Goal: Task Accomplishment & Management: Manage account settings

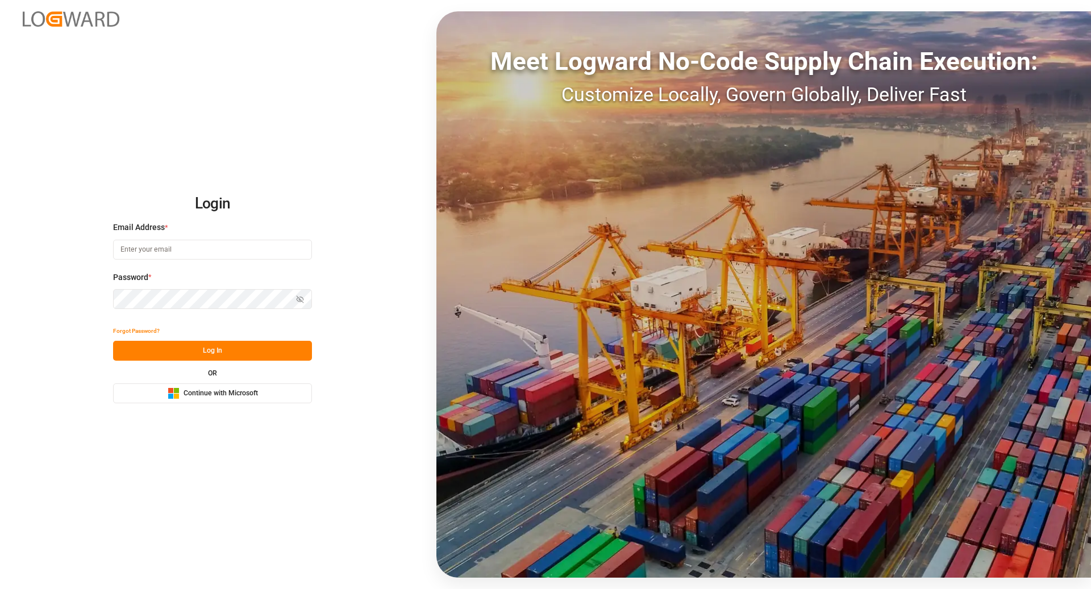
click at [228, 386] on button "Microsoft Logo Continue with Microsoft" at bounding box center [212, 394] width 199 height 20
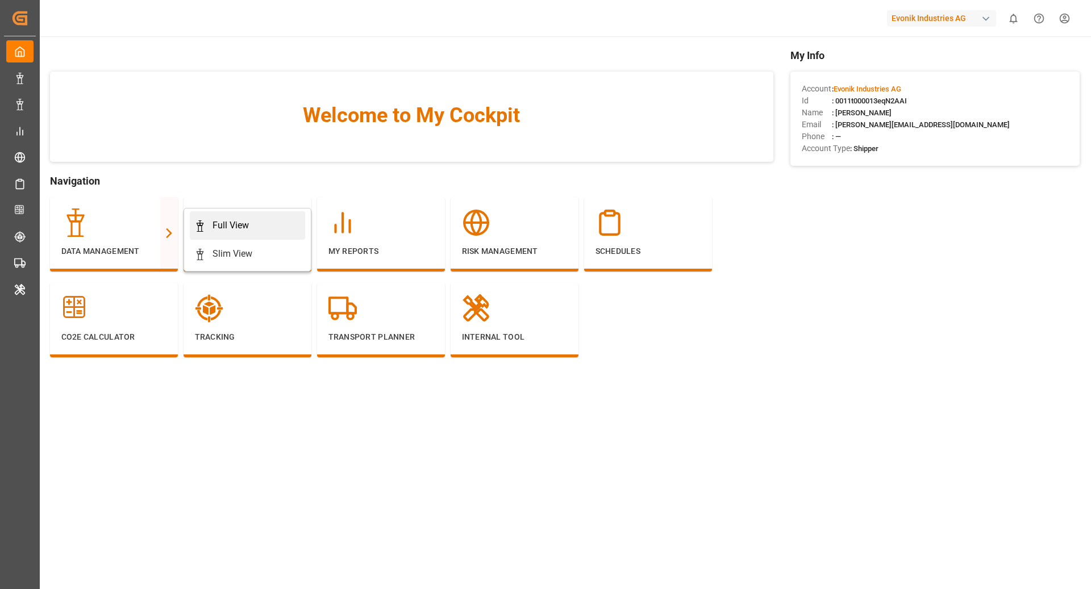
click at [278, 222] on div "Full View" at bounding box center [247, 226] width 106 height 14
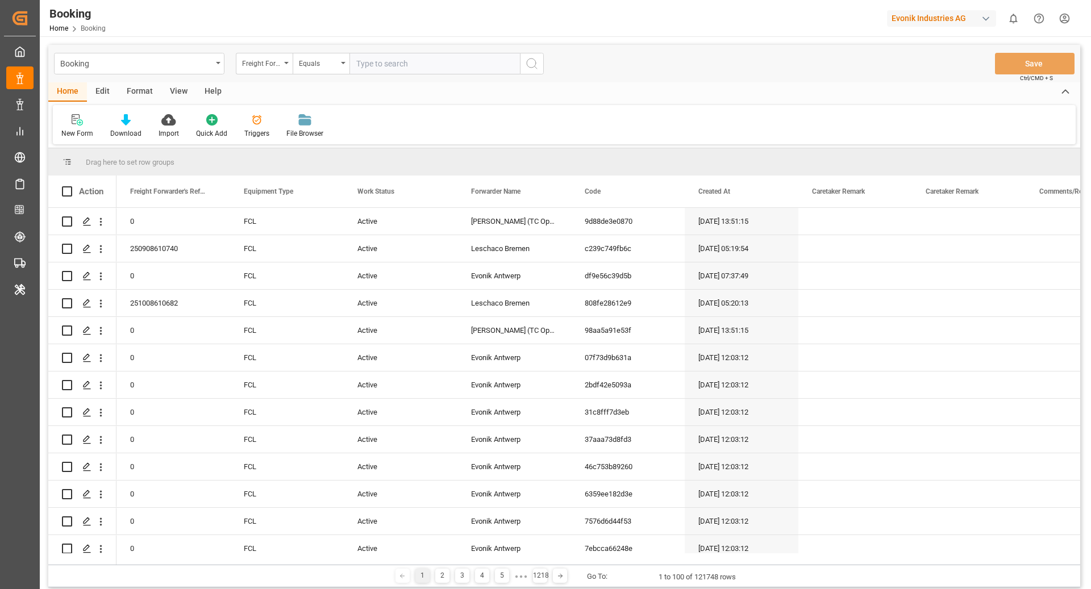
click at [135, 97] on div "Format" at bounding box center [139, 91] width 43 height 19
click at [61, 136] on div "Filter Rows" at bounding box center [78, 133] width 34 height 10
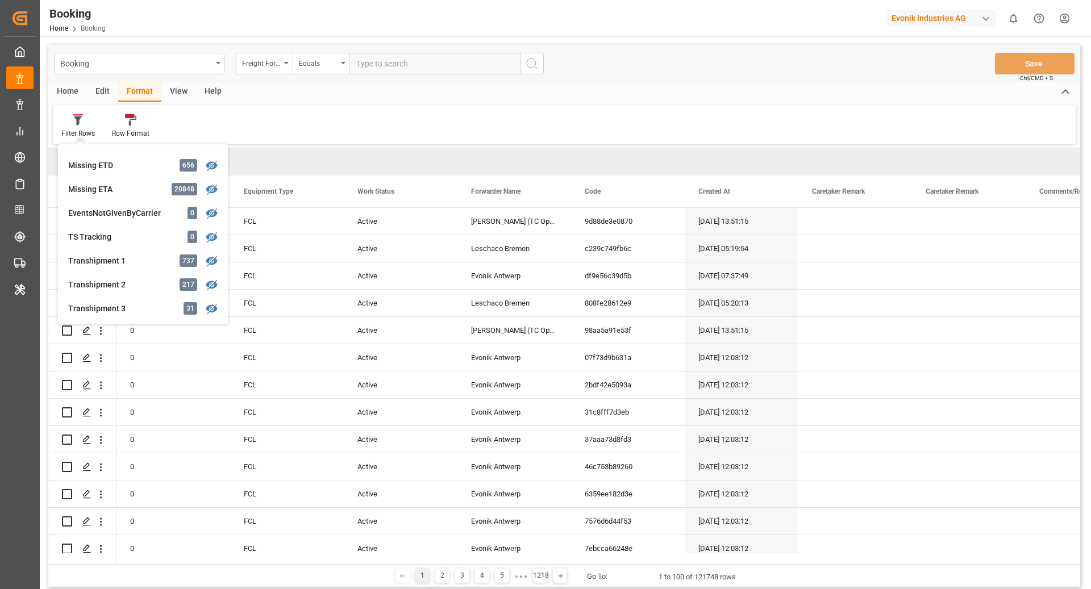
scroll to position [364, 0]
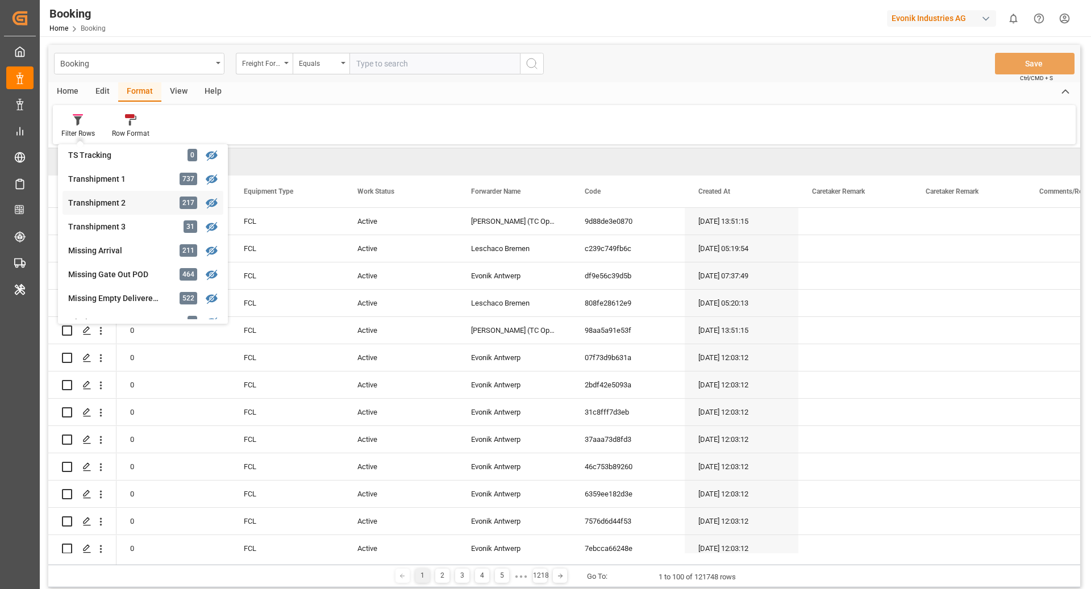
click at [145, 203] on div "Booking Freight Forwarder's Reference No. Equals Save Ctrl/CMD + S Home Edit Fo…" at bounding box center [564, 316] width 1032 height 543
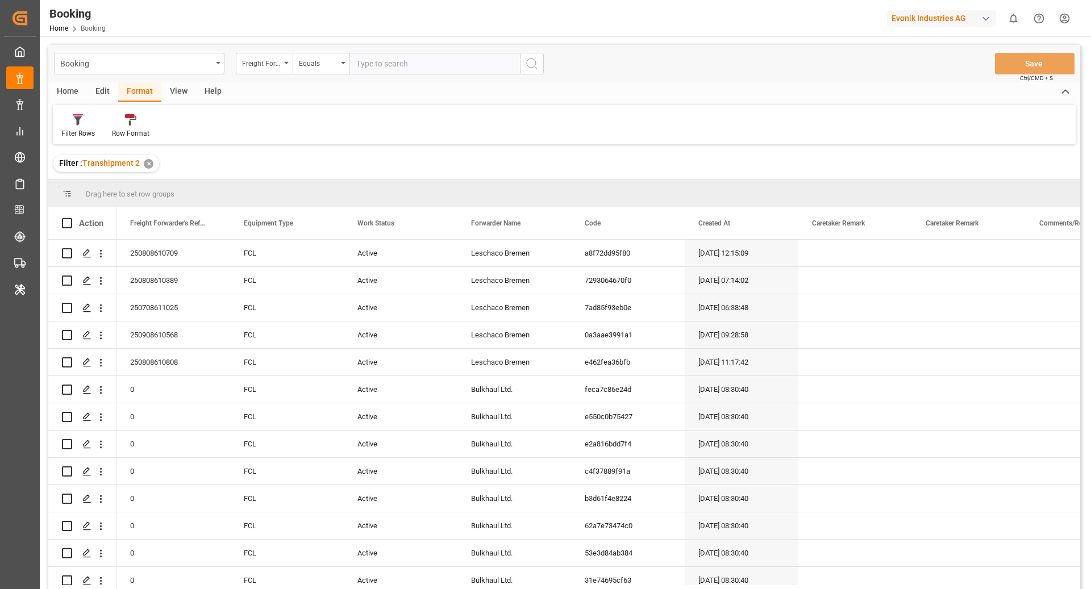
click at [177, 90] on div "View" at bounding box center [178, 91] width 35 height 19
click at [72, 128] on div "Default" at bounding box center [72, 133] width 22 height 10
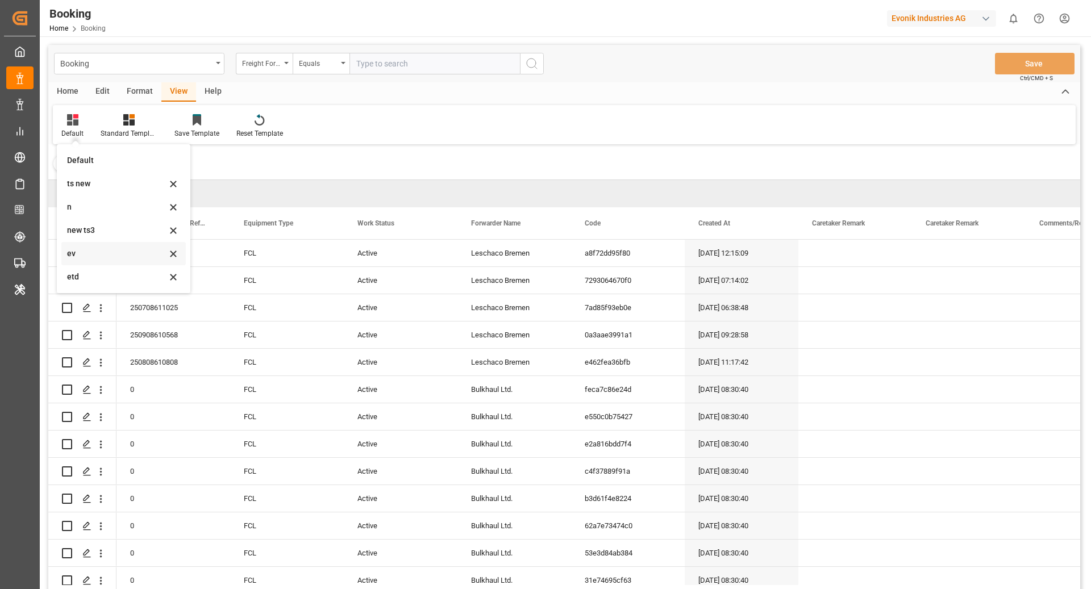
click at [105, 252] on div "ev" at bounding box center [116, 254] width 99 height 12
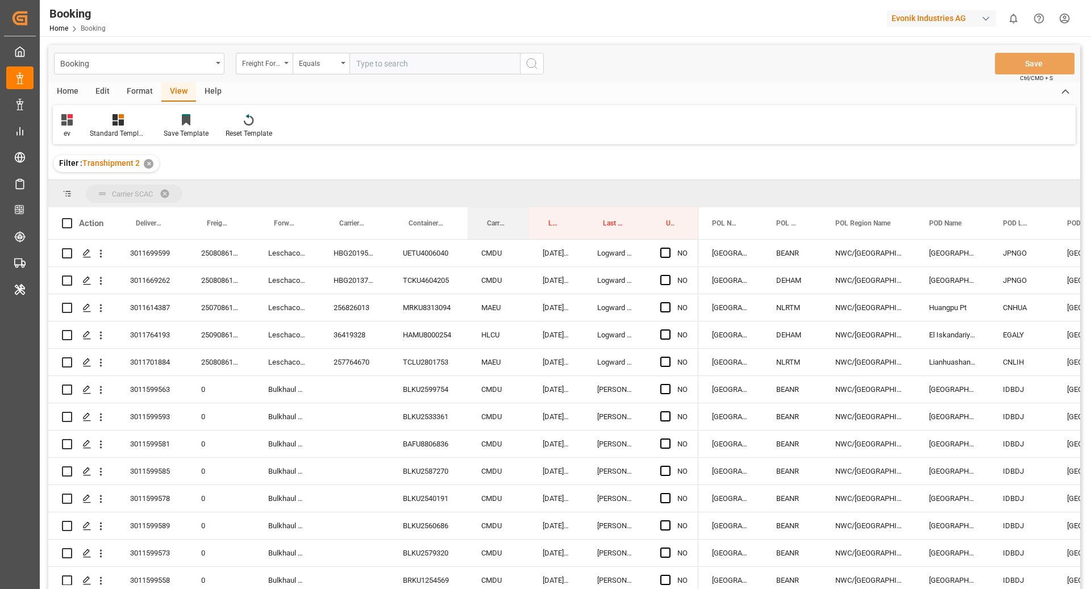
drag, startPoint x: 492, startPoint y: 223, endPoint x: 493, endPoint y: 193, distance: 29.6
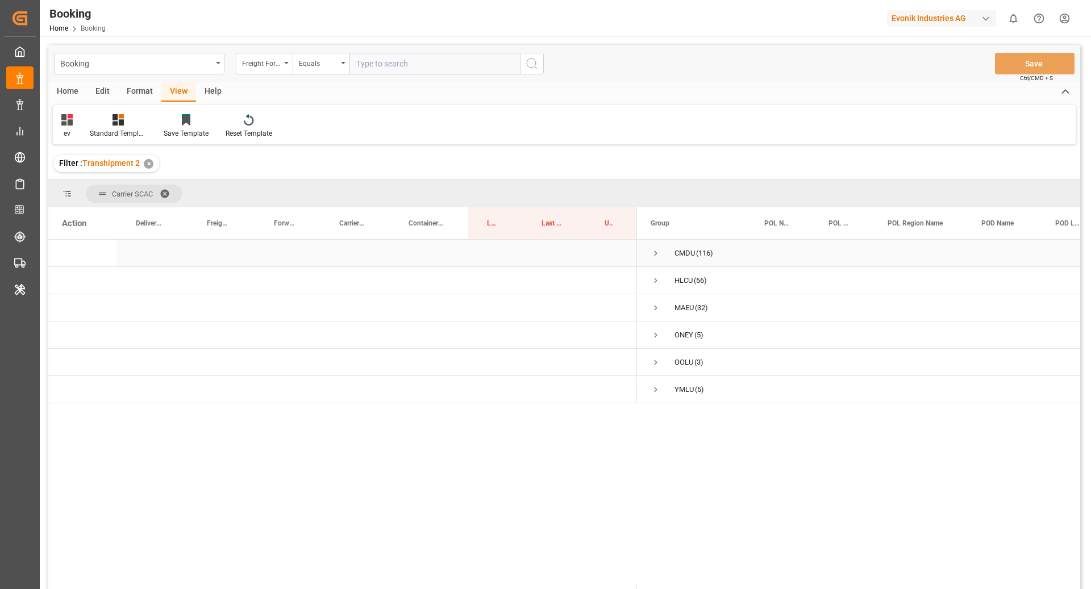
click at [652, 251] on span "Press SPACE to select this row." at bounding box center [656, 253] width 10 height 10
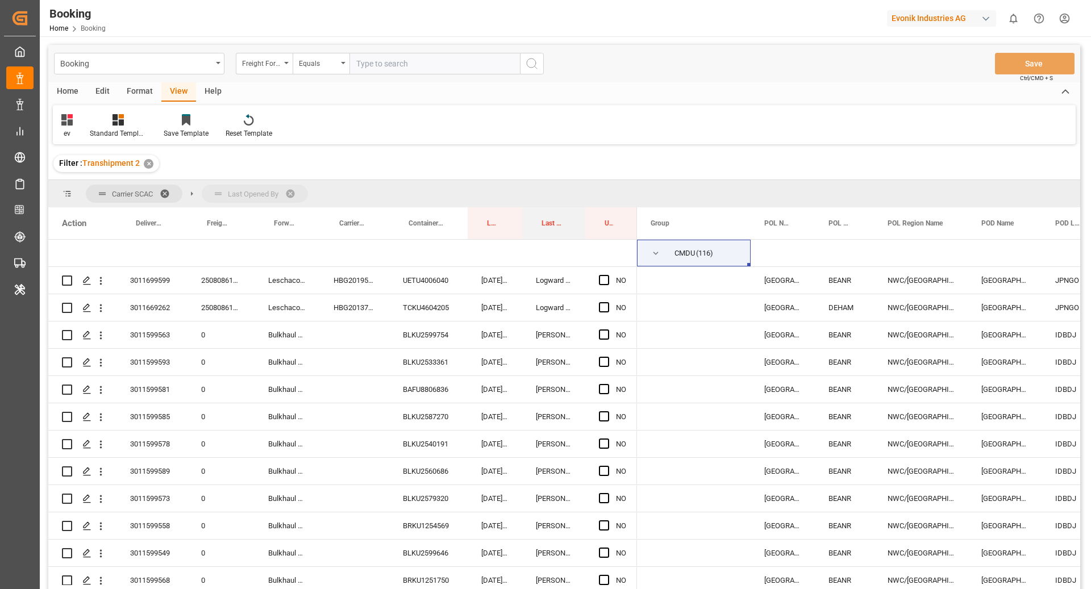
drag, startPoint x: 546, startPoint y: 220, endPoint x: 544, endPoint y: 192, distance: 27.9
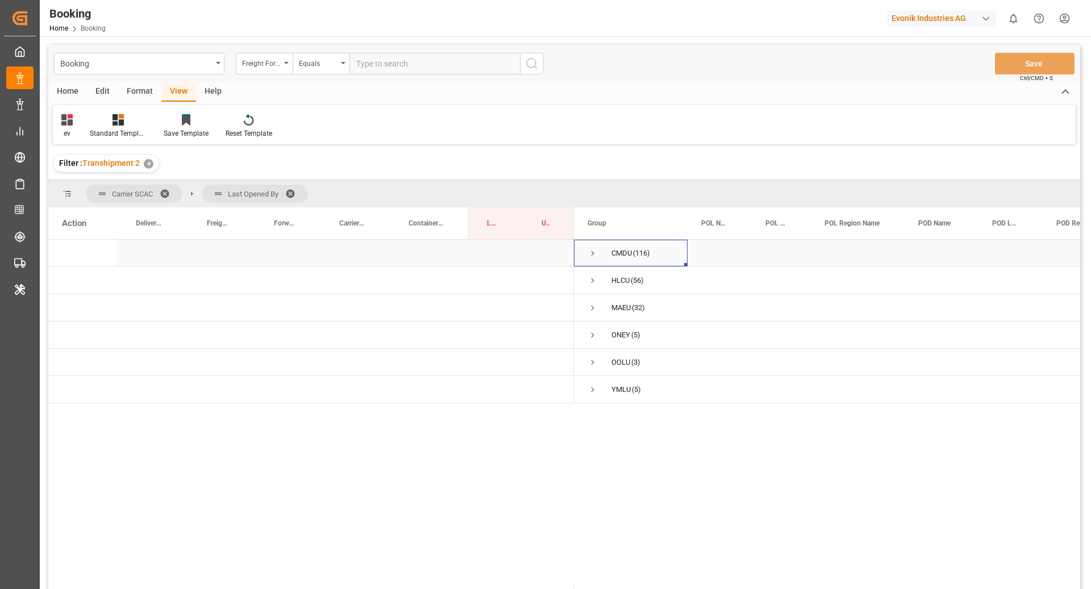
click at [589, 254] on span "Press SPACE to select this row." at bounding box center [593, 253] width 10 height 10
click at [611, 281] on span "Press SPACE to select this row." at bounding box center [616, 281] width 10 height 10
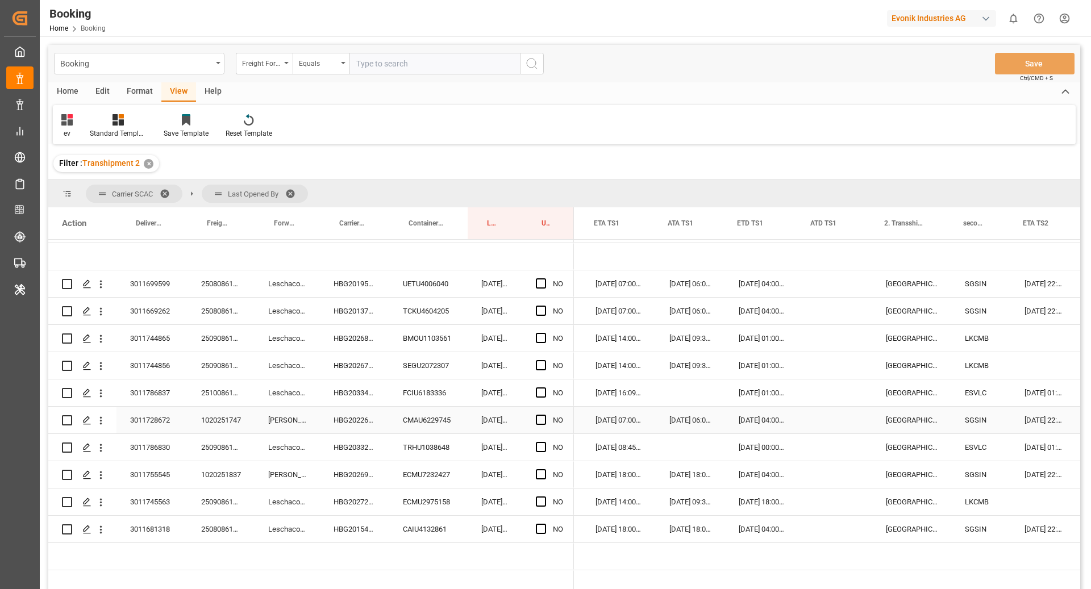
scroll to position [0, 1221]
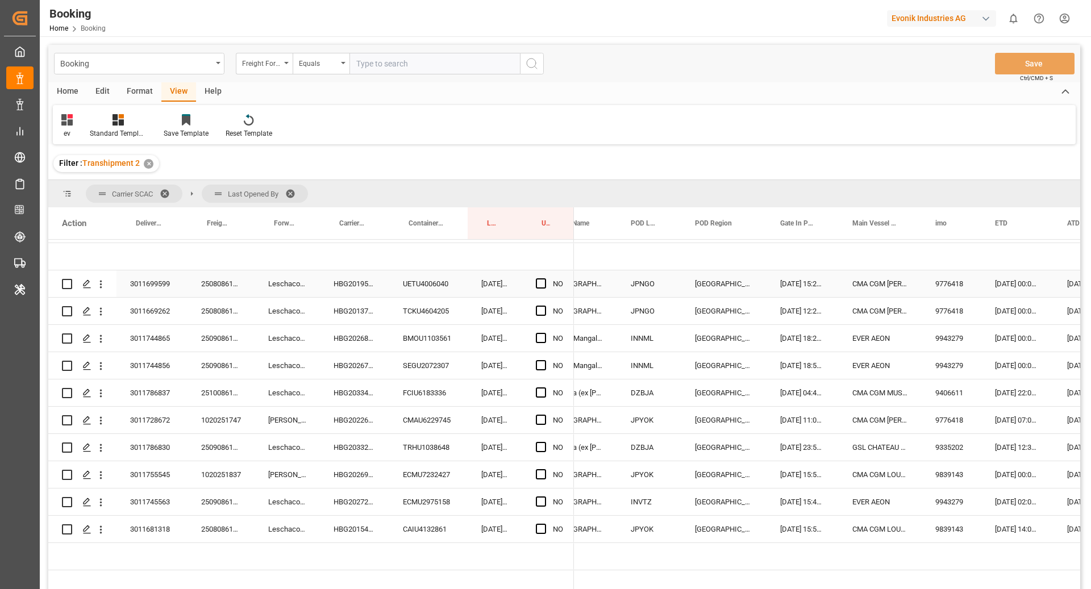
click at [338, 288] on div "HBG2019516" at bounding box center [354, 284] width 69 height 27
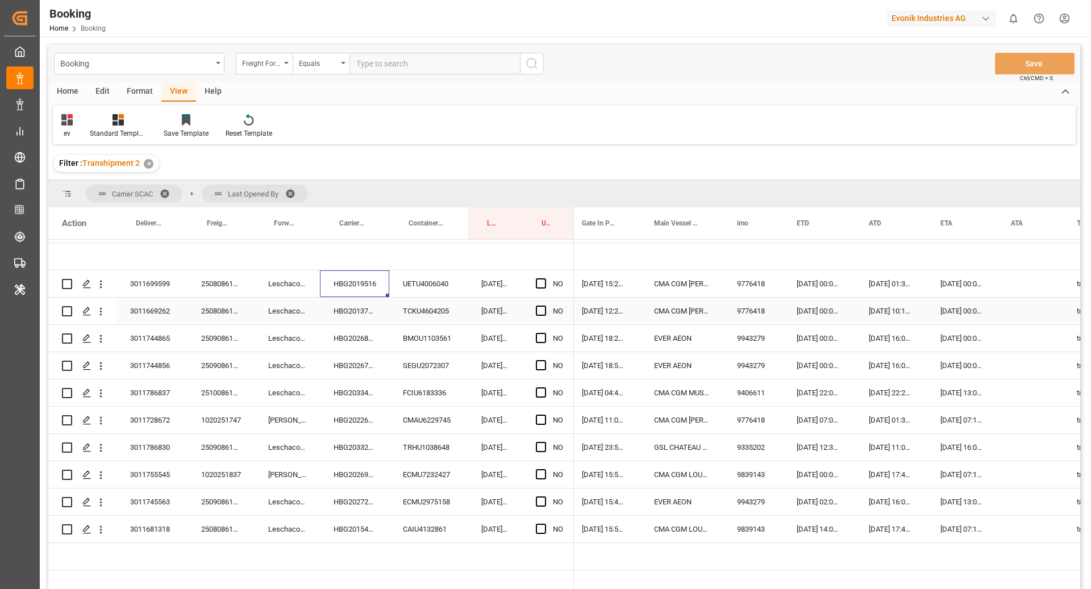
click at [357, 302] on div "HBG2013708" at bounding box center [354, 311] width 69 height 27
click at [542, 314] on span "Press SPACE to select this row." at bounding box center [541, 311] width 10 height 10
click at [544, 306] on input "Press SPACE to select this row." at bounding box center [544, 306] width 0 height 0
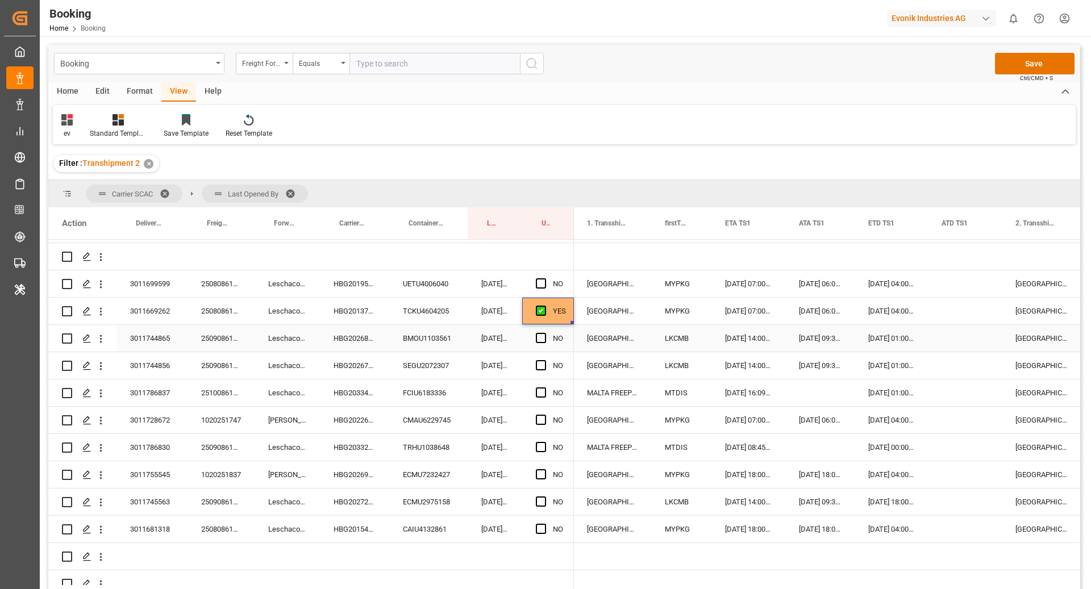
click at [430, 342] on div "BMOU1103561" at bounding box center [428, 338] width 78 height 27
click at [340, 350] on div "HBG2026822" at bounding box center [354, 338] width 69 height 27
click at [547, 281] on div "Press SPACE to select this row." at bounding box center [544, 284] width 17 height 26
click at [540, 282] on span "Press SPACE to select this row." at bounding box center [541, 283] width 10 height 10
click at [544, 278] on input "Press SPACE to select this row." at bounding box center [544, 278] width 0 height 0
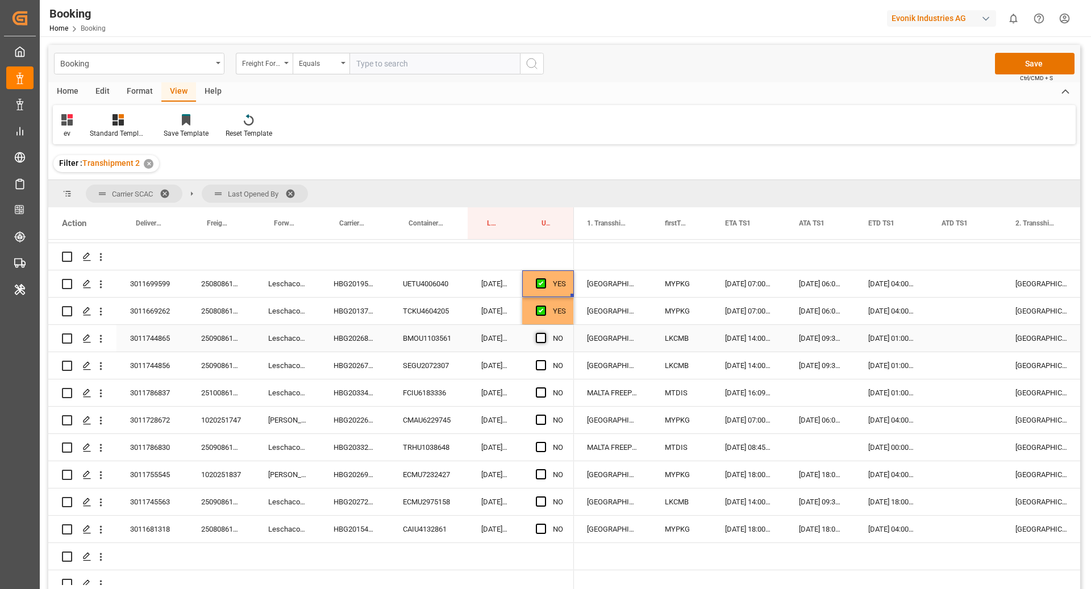
click at [540, 334] on span "Press SPACE to select this row." at bounding box center [541, 338] width 10 height 10
click at [544, 333] on input "Press SPACE to select this row." at bounding box center [544, 333] width 0 height 0
click at [97, 342] on icon "open menu" at bounding box center [101, 339] width 12 height 12
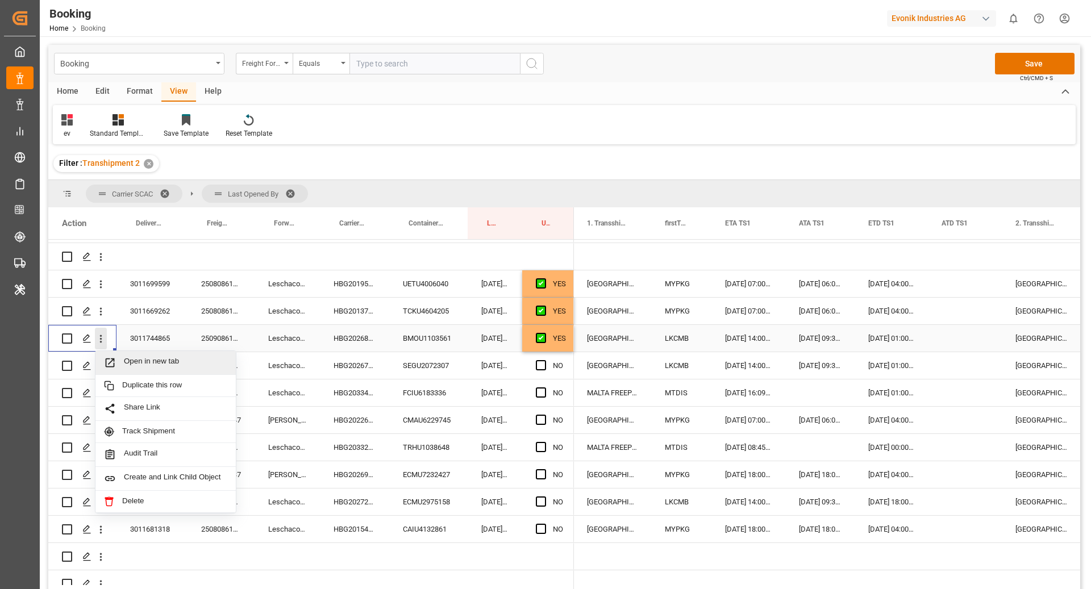
click at [135, 368] on div "Open in new tab" at bounding box center [165, 363] width 140 height 24
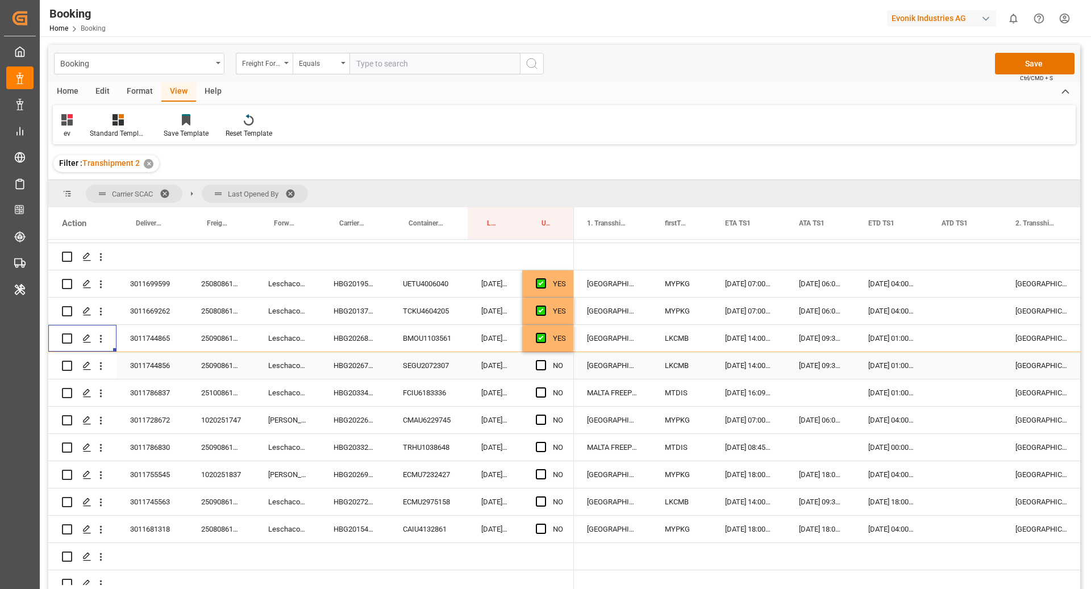
drag, startPoint x: 353, startPoint y: 367, endPoint x: 367, endPoint y: 373, distance: 14.8
click at [353, 367] on div "HBG2026708" at bounding box center [354, 365] width 69 height 27
click at [103, 369] on icon "open menu" at bounding box center [101, 366] width 12 height 12
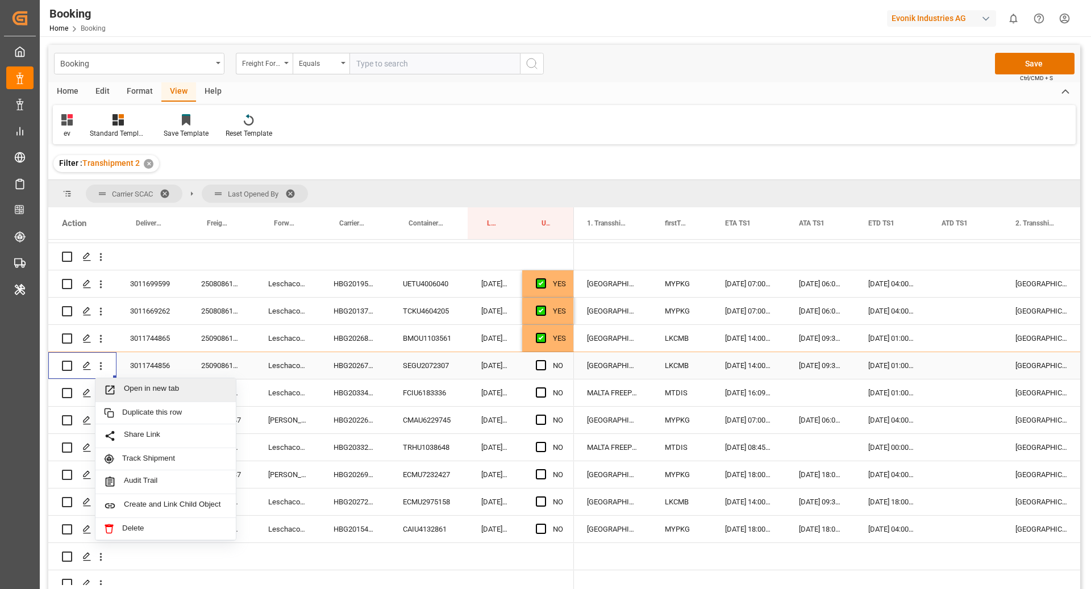
click at [160, 394] on span "Open in new tab" at bounding box center [175, 390] width 103 height 12
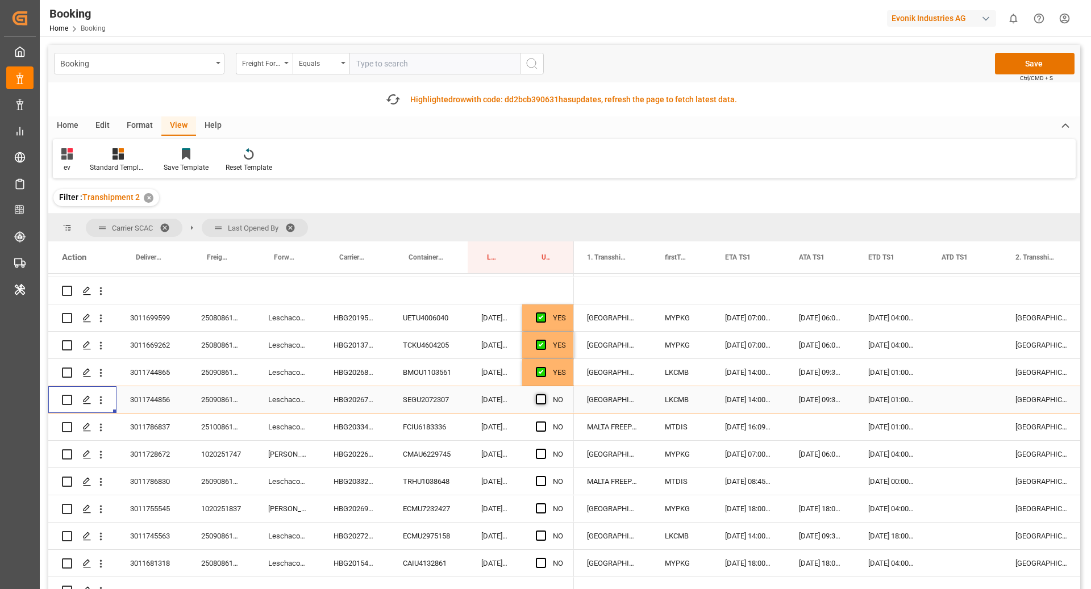
click at [536, 398] on span "Press SPACE to select this row." at bounding box center [541, 399] width 10 height 10
click at [544, 394] on input "Press SPACE to select this row." at bounding box center [544, 394] width 0 height 0
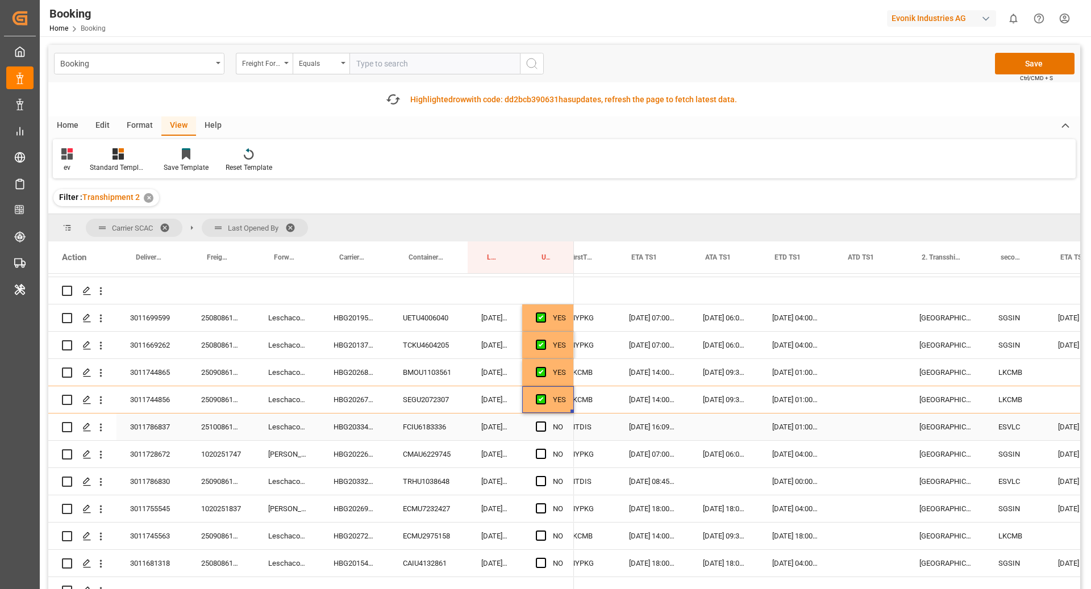
scroll to position [0, 1185]
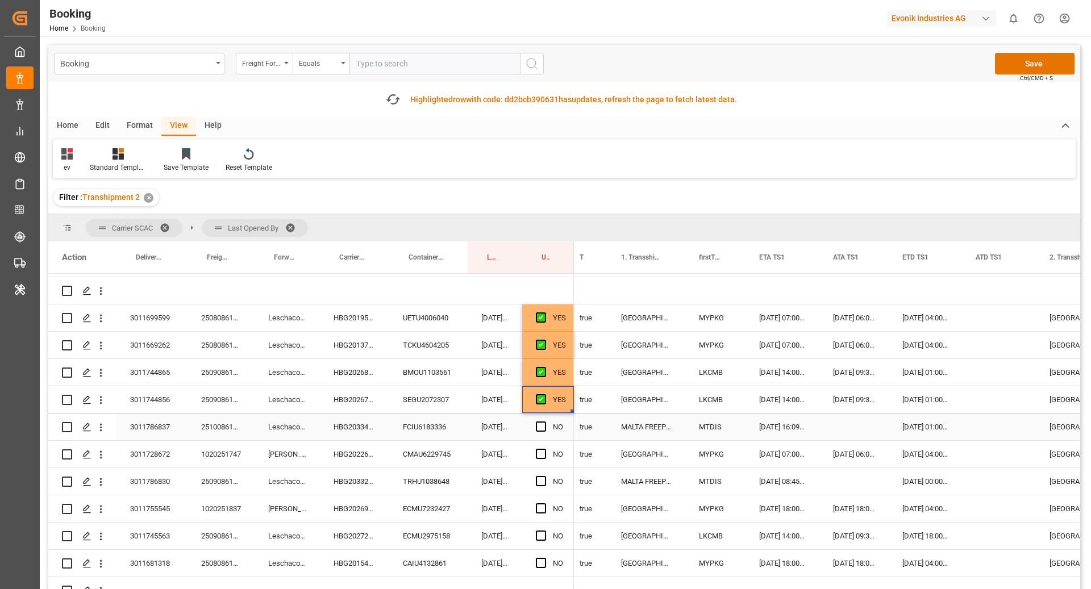
click at [372, 425] on div "HBG2033459" at bounding box center [354, 427] width 69 height 27
click at [540, 428] on span "Press SPACE to select this row." at bounding box center [541, 427] width 10 height 10
click at [544, 422] on input "Press SPACE to select this row." at bounding box center [544, 422] width 0 height 0
click at [340, 454] on div "HBG2022676" at bounding box center [354, 454] width 69 height 27
click at [546, 456] on div "Press SPACE to select this row." at bounding box center [544, 455] width 17 height 26
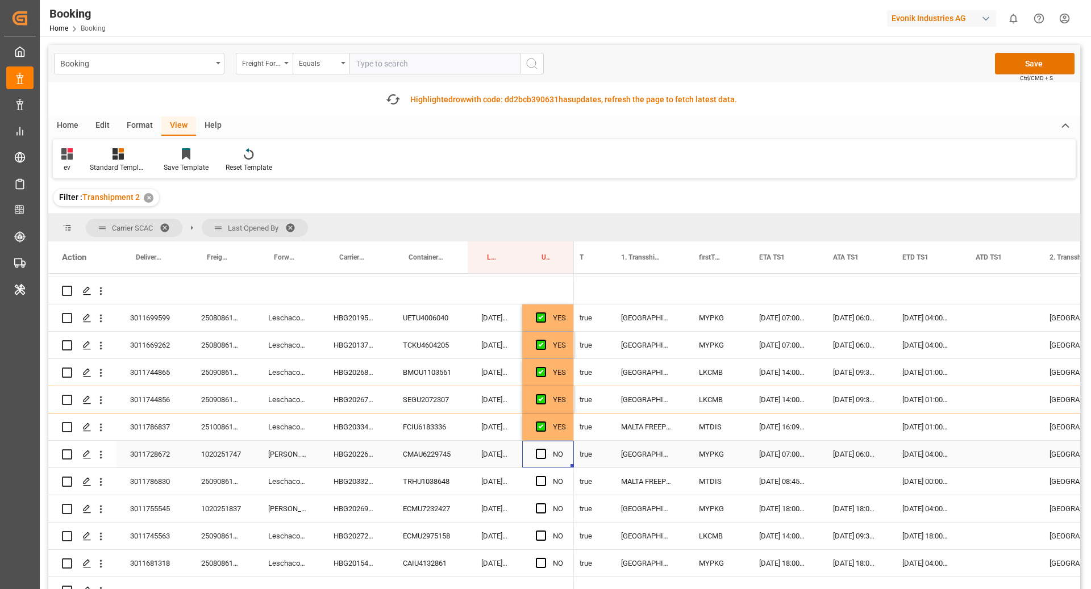
click at [543, 454] on span "Press SPACE to select this row." at bounding box center [541, 454] width 10 height 10
click at [544, 449] on input "Press SPACE to select this row." at bounding box center [544, 449] width 0 height 0
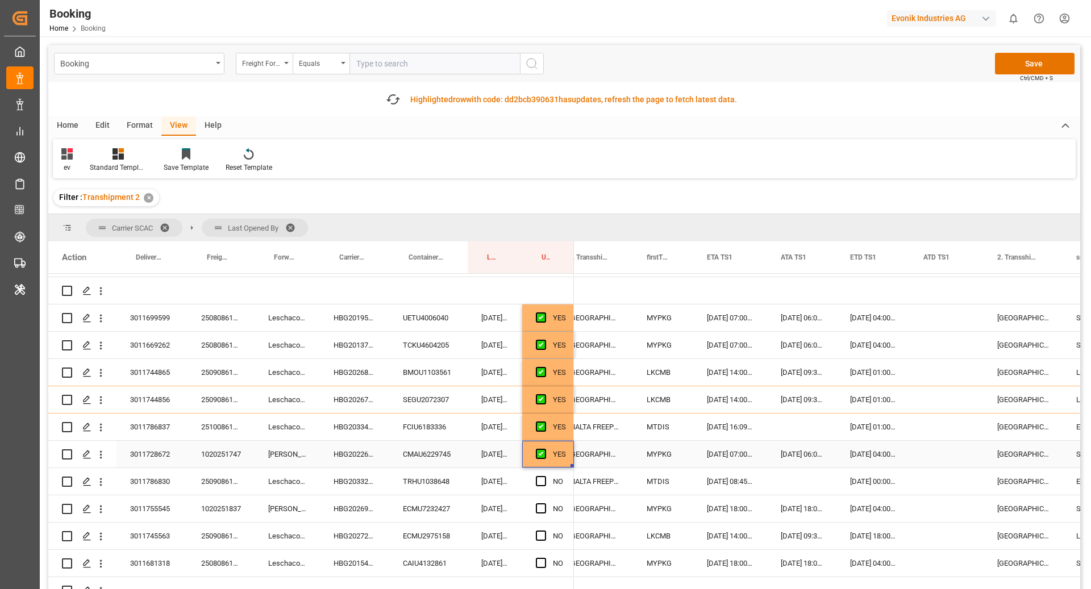
scroll to position [0, 1082]
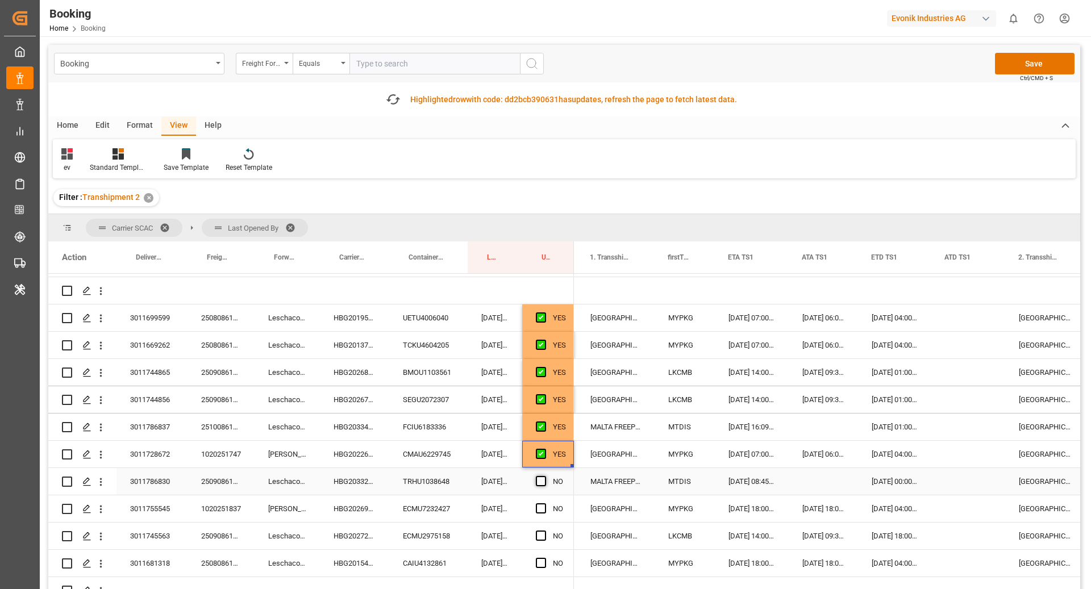
click at [542, 484] on span "Press SPACE to select this row." at bounding box center [541, 481] width 10 height 10
click at [544, 476] on input "Press SPACE to select this row." at bounding box center [544, 476] width 0 height 0
click at [541, 509] on span "Press SPACE to select this row." at bounding box center [541, 509] width 10 height 10
click at [544, 504] on input "Press SPACE to select this row." at bounding box center [544, 504] width 0 height 0
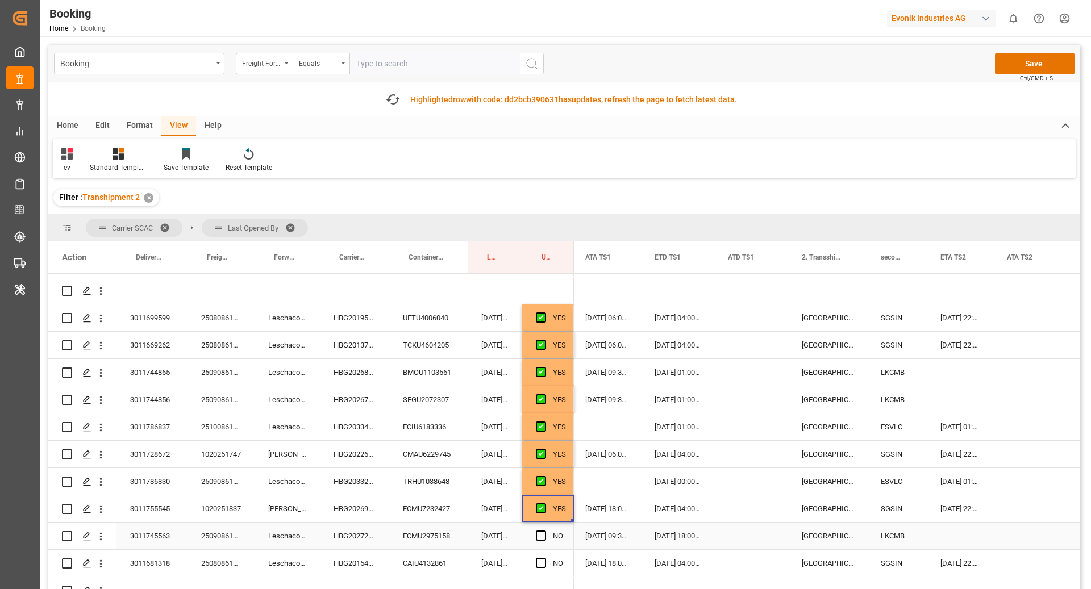
click at [964, 534] on div "Press SPACE to select this row." at bounding box center [960, 536] width 66 height 27
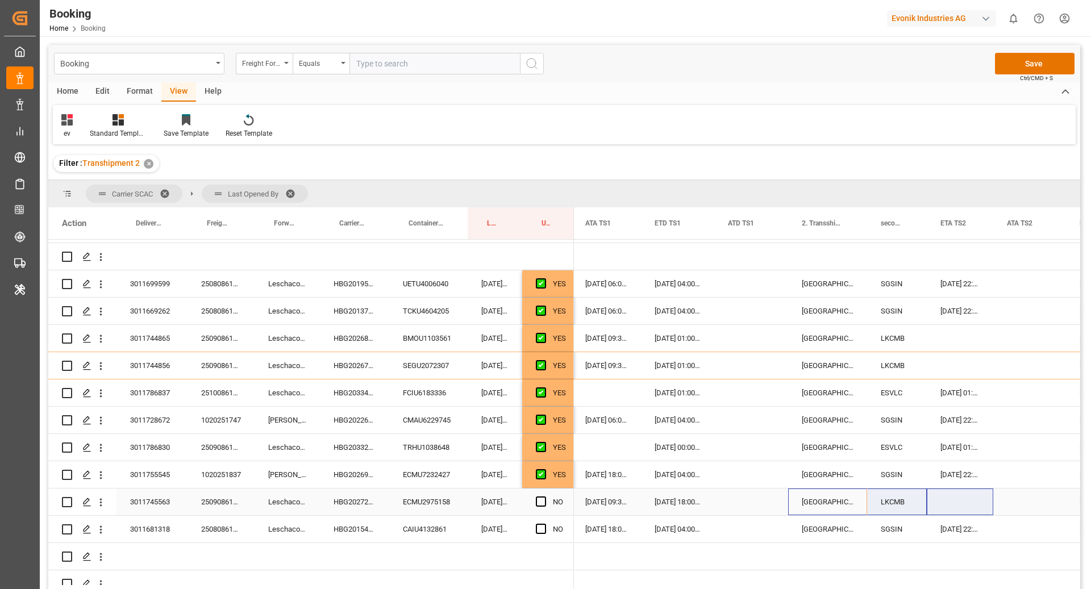
drag, startPoint x: 811, startPoint y: 506, endPoint x: 897, endPoint y: 506, distance: 85.8
click at [897, 506] on div "LKCMB 08.10.2025 14:00:00 08.10.2025 09:36:00 18.10.2025 18:00:00 Colombo LKCMB…" at bounding box center [668, 502] width 2799 height 27
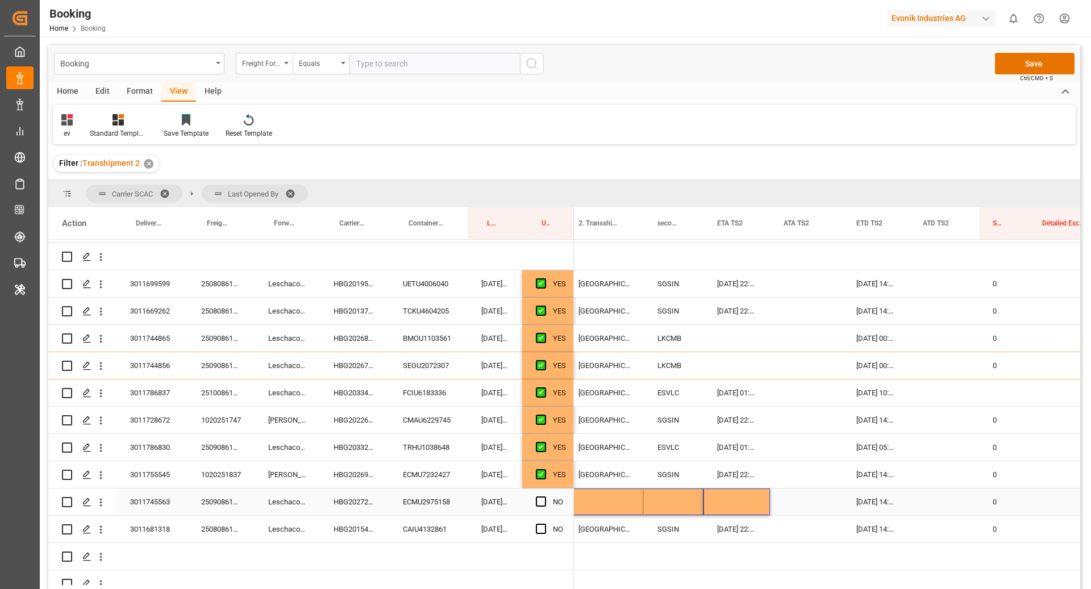
click at [907, 509] on div "[DATE] 14:00:00" at bounding box center [876, 502] width 66 height 27
click at [1001, 416] on div "0" at bounding box center [1003, 420] width 49 height 27
click at [994, 386] on div "Press SPACE to select this row." at bounding box center [1003, 393] width 49 height 27
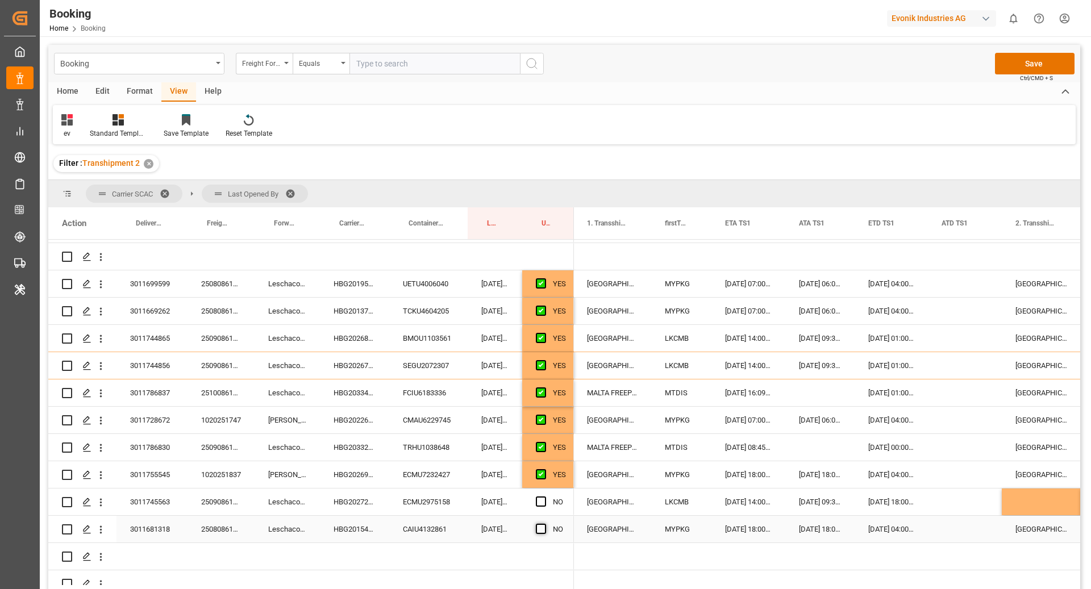
click at [544, 525] on span "Press SPACE to select this row." at bounding box center [541, 529] width 10 height 10
click at [544, 524] on input "Press SPACE to select this row." at bounding box center [544, 524] width 0 height 0
click at [538, 499] on span "Press SPACE to select this row." at bounding box center [541, 502] width 10 height 10
click at [544, 497] on input "Press SPACE to select this row." at bounding box center [544, 497] width 0 height 0
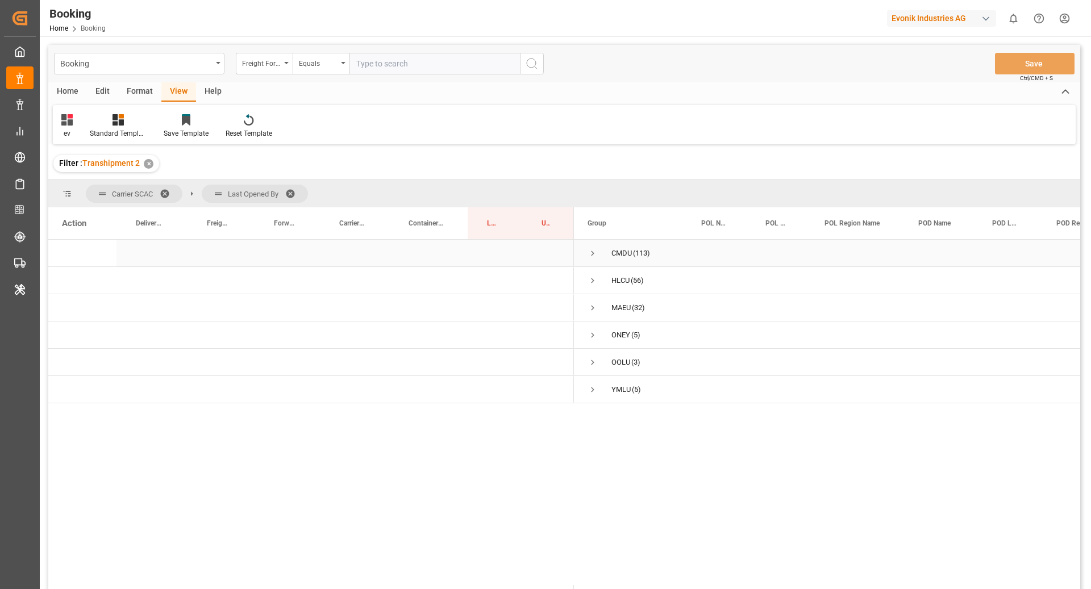
click at [593, 256] on span "Press SPACE to select this row." at bounding box center [593, 253] width 10 height 10
click at [612, 336] on span "Press SPACE to select this row." at bounding box center [616, 335] width 10 height 10
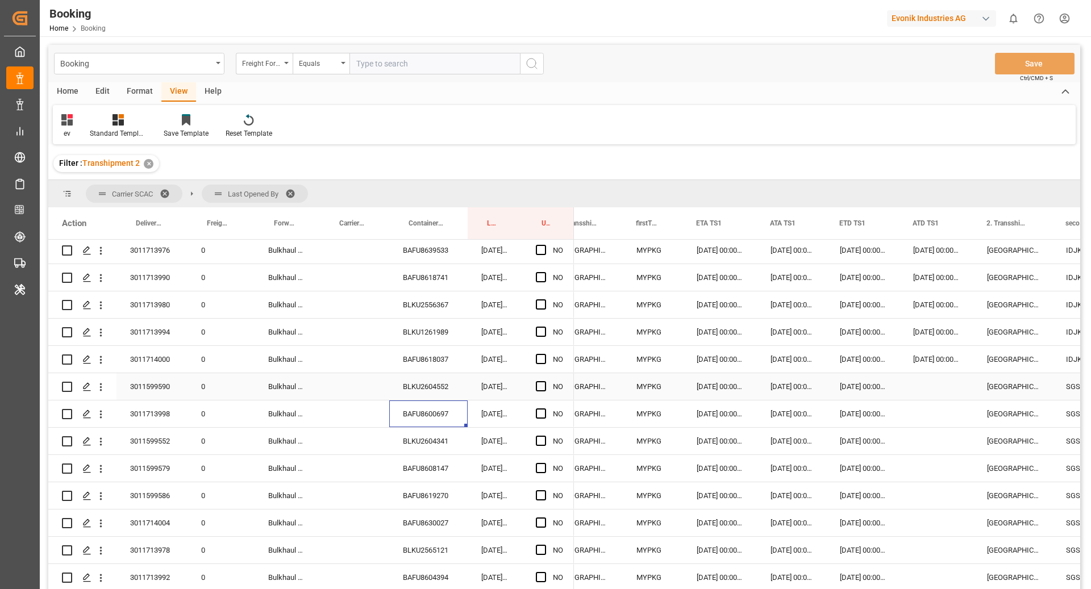
click at [451, 399] on div "0 0" at bounding box center [311, 278] width 526 height 955
click at [427, 391] on div "BLKU2604552" at bounding box center [428, 386] width 78 height 27
click at [931, 389] on div "Press SPACE to select this row." at bounding box center [937, 386] width 74 height 27
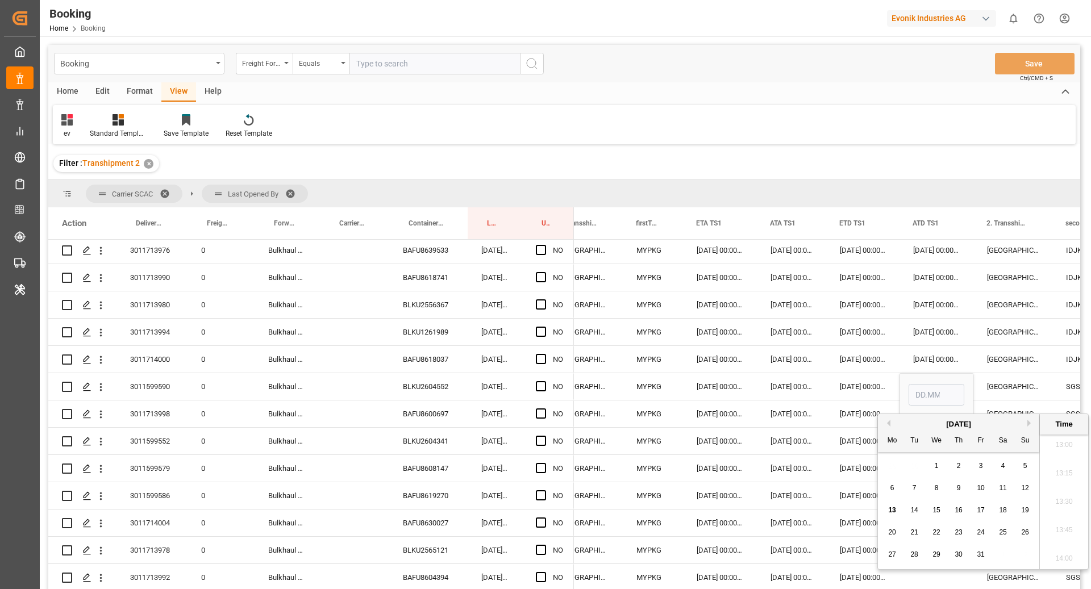
click at [890, 504] on div "13" at bounding box center [892, 511] width 14 height 14
type input "13.10.2025 00:00"
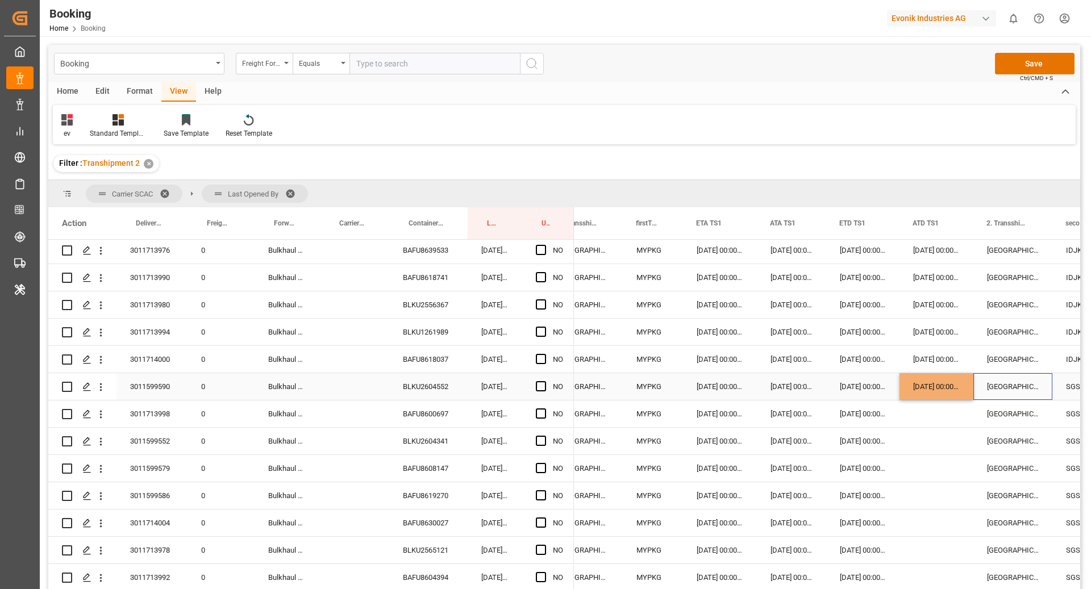
click at [1000, 385] on div "Singapore" at bounding box center [1013, 386] width 79 height 27
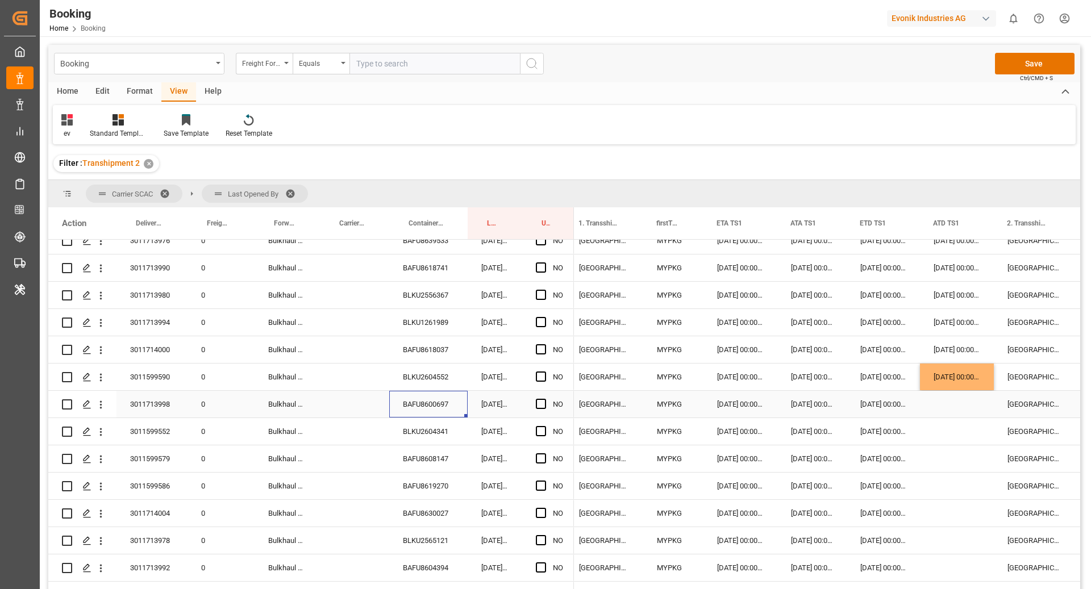
click at [430, 410] on div "BAFU8600697" at bounding box center [428, 404] width 78 height 27
click at [436, 431] on div "BLKU2604341" at bounding box center [428, 431] width 78 height 27
drag, startPoint x: 401, startPoint y: 442, endPoint x: 423, endPoint y: 464, distance: 31.7
click at [401, 442] on div "BLKU2604341" at bounding box center [428, 431] width 78 height 27
click at [423, 464] on div "BAFU8608147" at bounding box center [428, 459] width 78 height 27
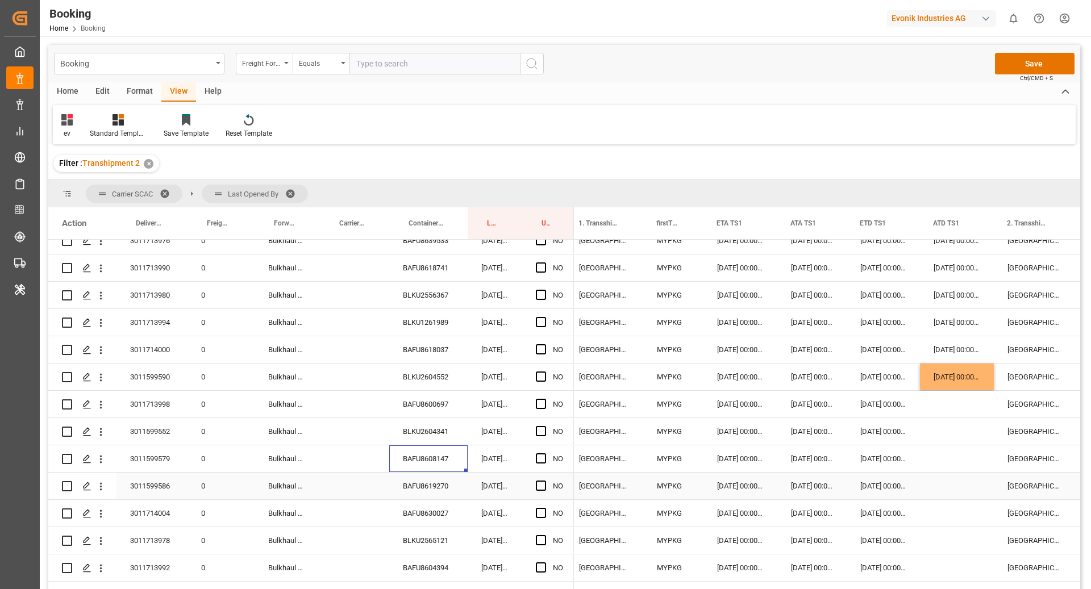
click at [410, 493] on div "BAFU8619270" at bounding box center [428, 486] width 78 height 27
click at [405, 514] on div "BAFU8630027" at bounding box center [428, 513] width 78 height 27
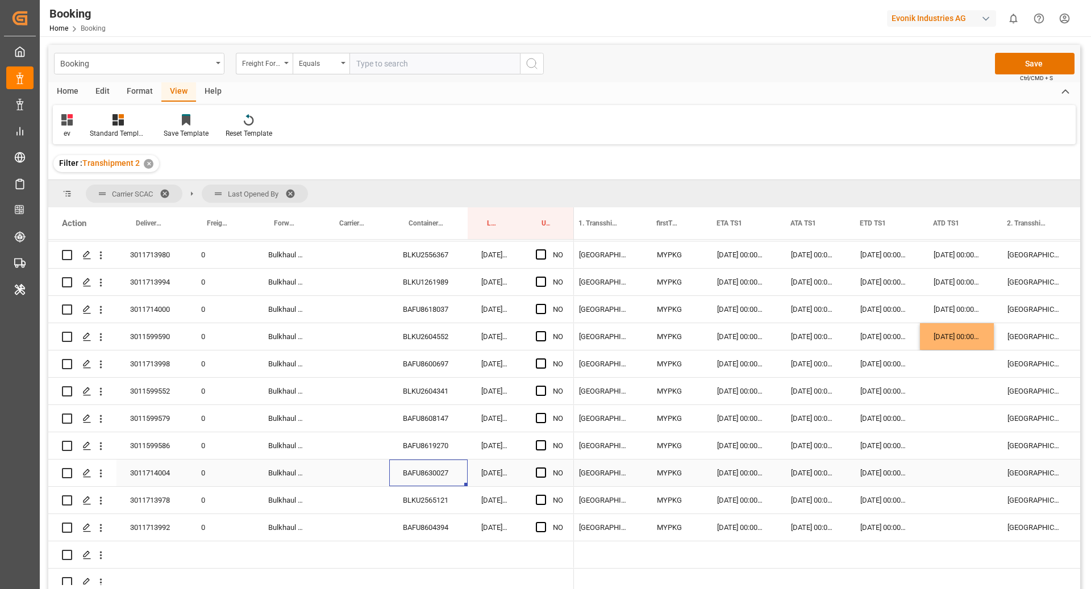
scroll to position [490, 0]
click at [436, 496] on div "BLKU2565121" at bounding box center [428, 499] width 78 height 27
click at [427, 515] on div "BAFU8604394" at bounding box center [428, 527] width 78 height 27
click at [979, 344] on div "13.10.2025 00:00:00" at bounding box center [957, 336] width 74 height 27
drag, startPoint x: 992, startPoint y: 348, endPoint x: 965, endPoint y: 533, distance: 186.6
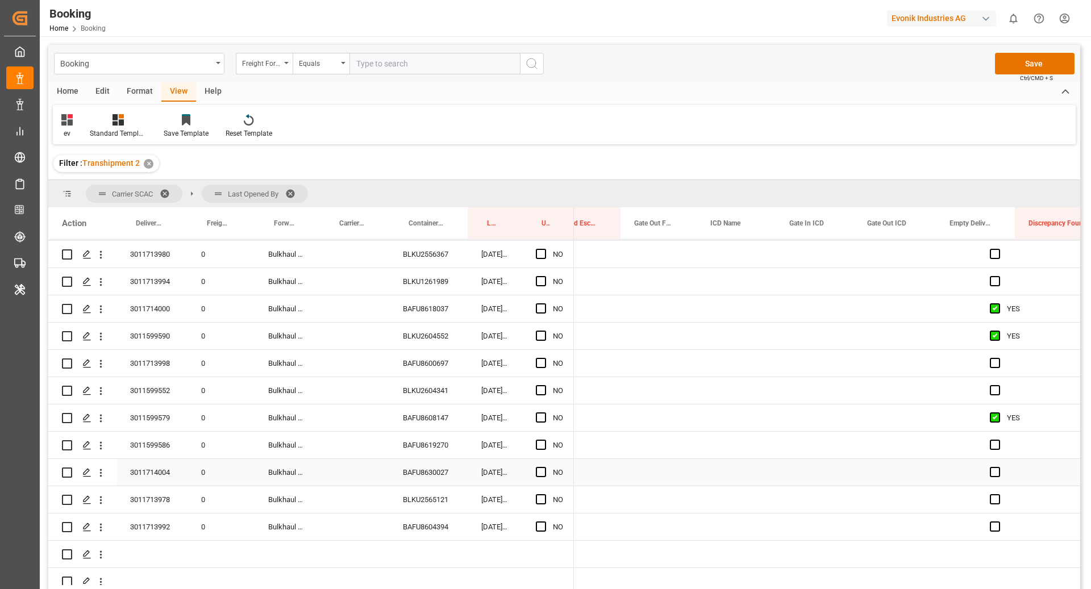
scroll to position [0, 1986]
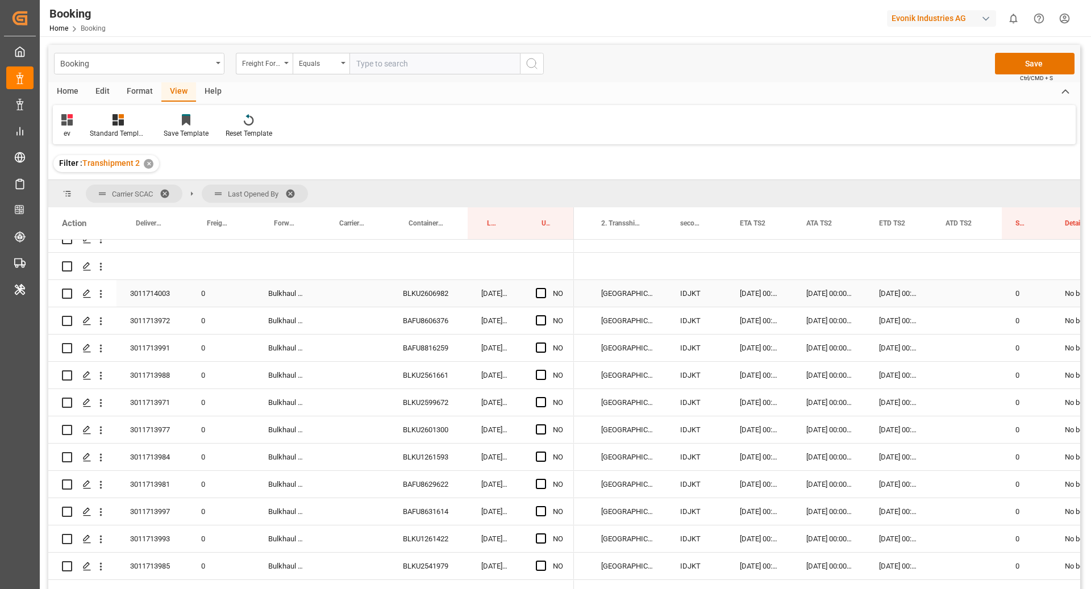
click at [543, 286] on div "Press SPACE to select this row." at bounding box center [544, 294] width 17 height 26
click at [540, 297] on span "Press SPACE to select this row." at bounding box center [541, 293] width 10 height 10
click at [544, 288] on input "Press SPACE to select this row." at bounding box center [544, 288] width 0 height 0
drag, startPoint x: 573, startPoint y: 304, endPoint x: 560, endPoint y: 490, distance: 186.3
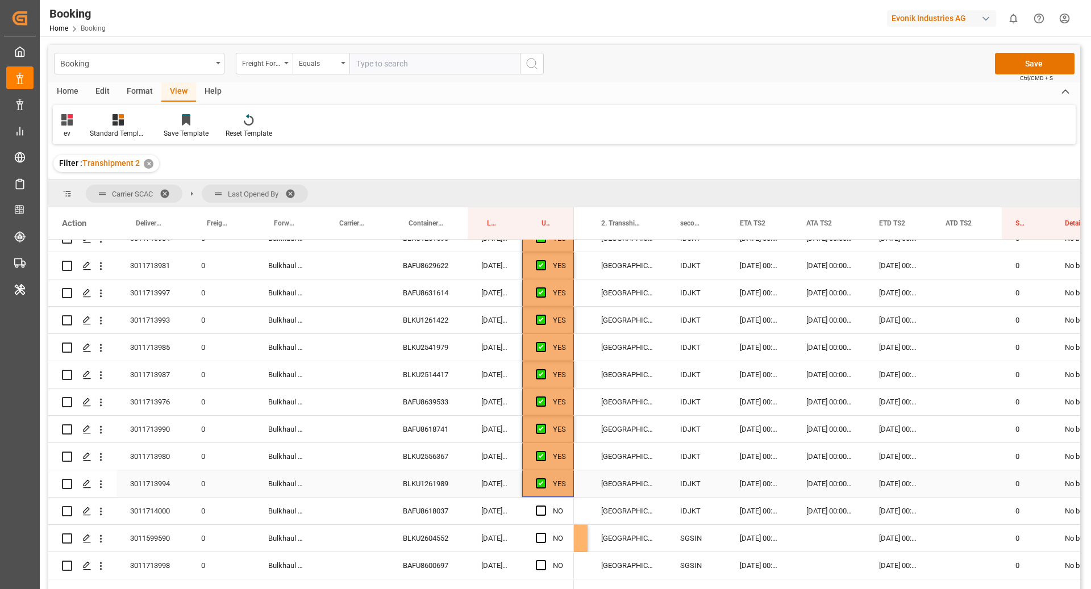
click at [560, 490] on div "YES" at bounding box center [559, 484] width 13 height 26
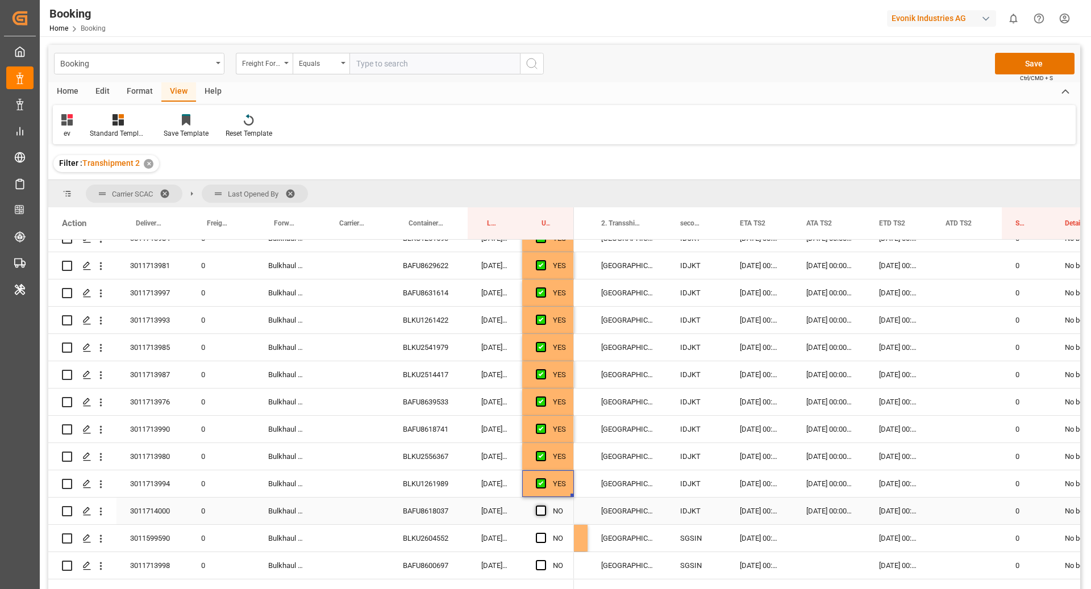
click at [538, 509] on span "Press SPACE to select this row." at bounding box center [541, 511] width 10 height 10
click at [544, 506] on input "Press SPACE to select this row." at bounding box center [544, 506] width 0 height 0
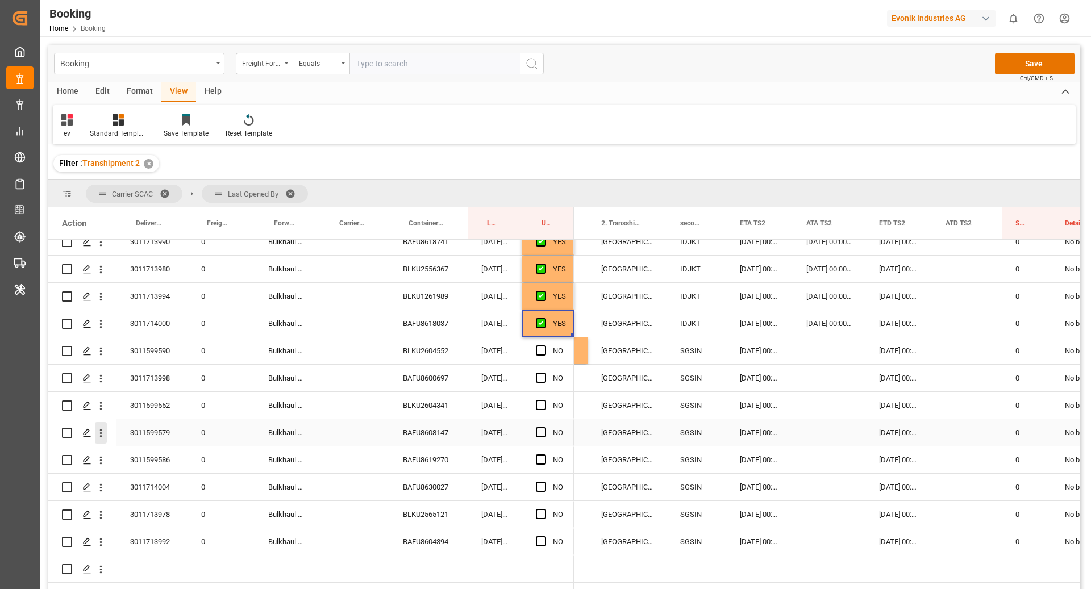
click at [106, 434] on icon "open menu" at bounding box center [101, 433] width 12 height 12
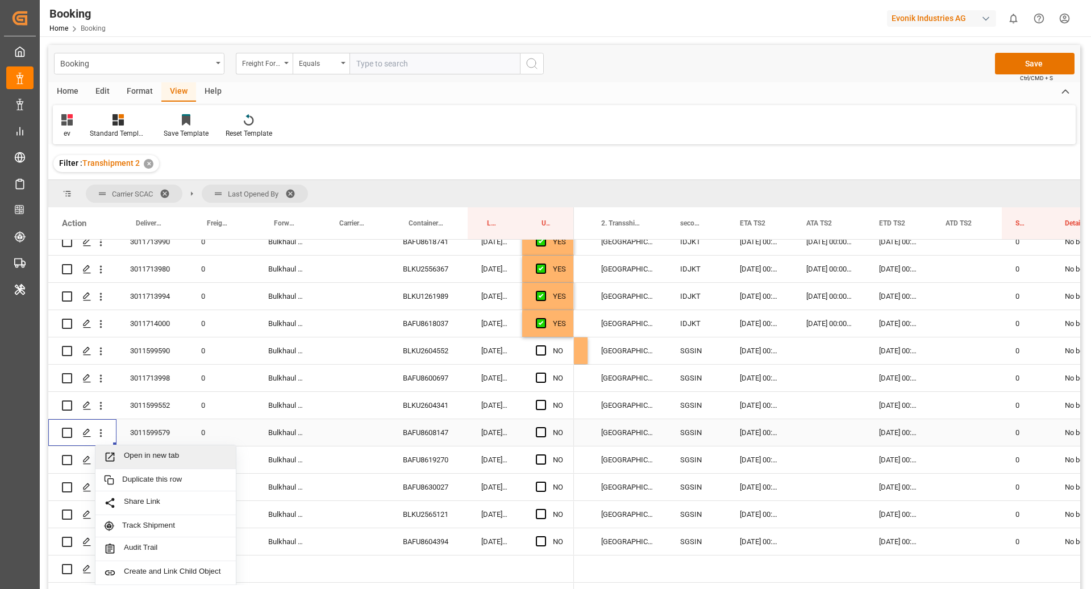
click at [157, 457] on span "Open in new tab" at bounding box center [175, 457] width 103 height 12
click at [685, 426] on div "SGSIN" at bounding box center [697, 432] width 60 height 27
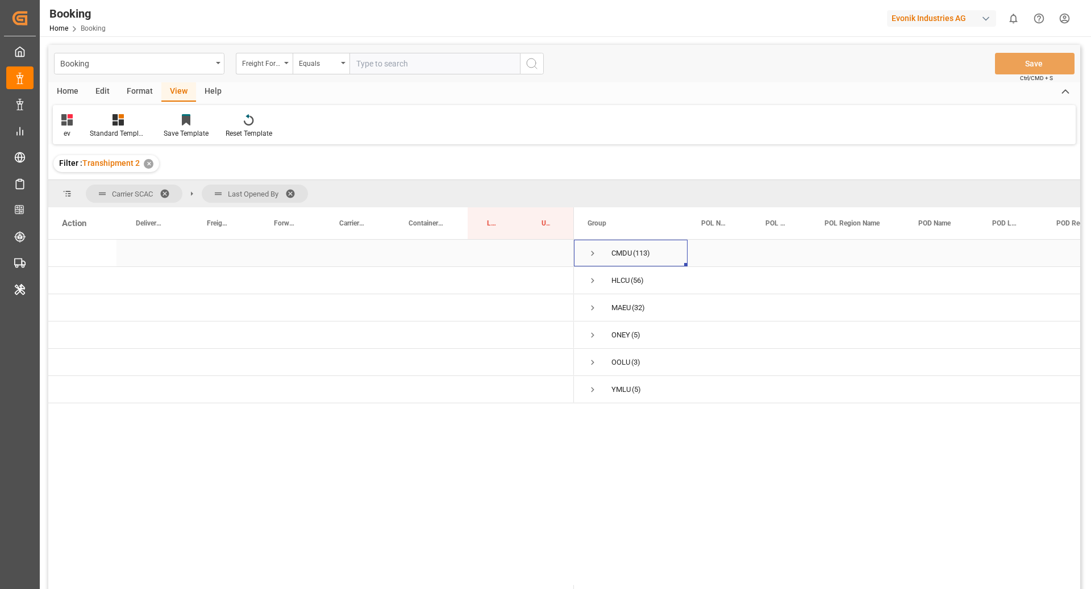
click at [594, 252] on span "Press SPACE to select this row." at bounding box center [593, 253] width 10 height 10
click at [611, 337] on span "Press SPACE to select this row." at bounding box center [616, 335] width 10 height 10
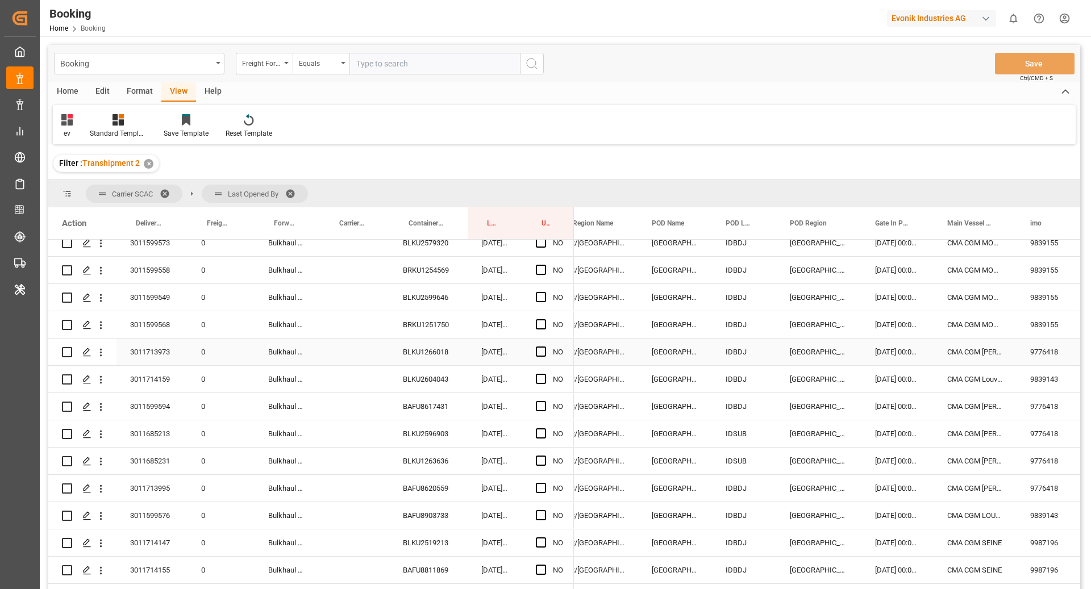
scroll to position [0, 265]
click at [544, 355] on span "Press SPACE to select this row." at bounding box center [541, 352] width 10 height 10
click at [544, 347] on input "Press SPACE to select this row." at bounding box center [544, 347] width 0 height 0
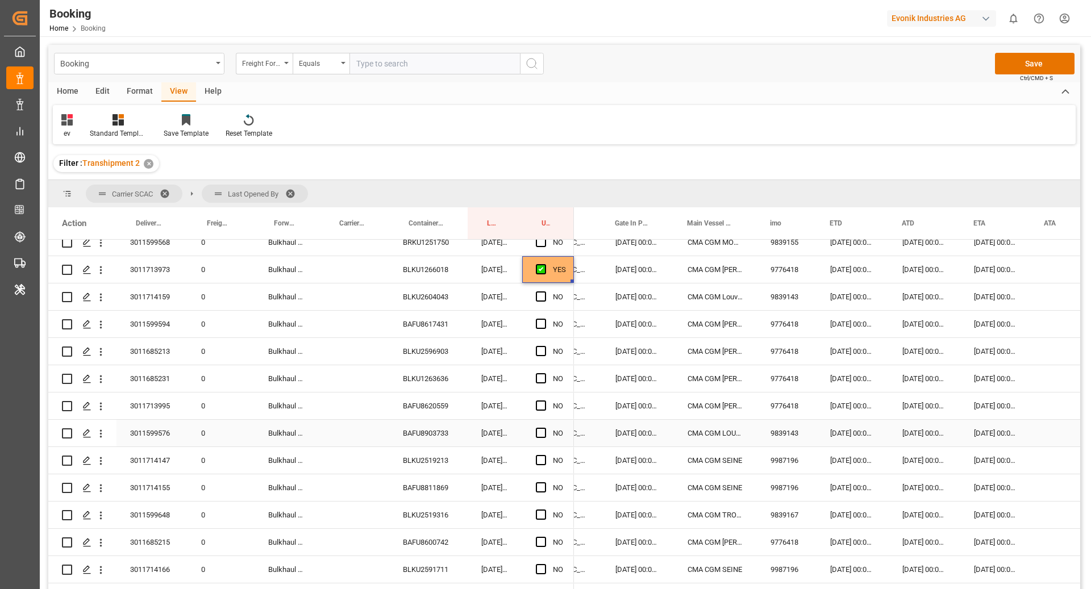
scroll to position [0, 633]
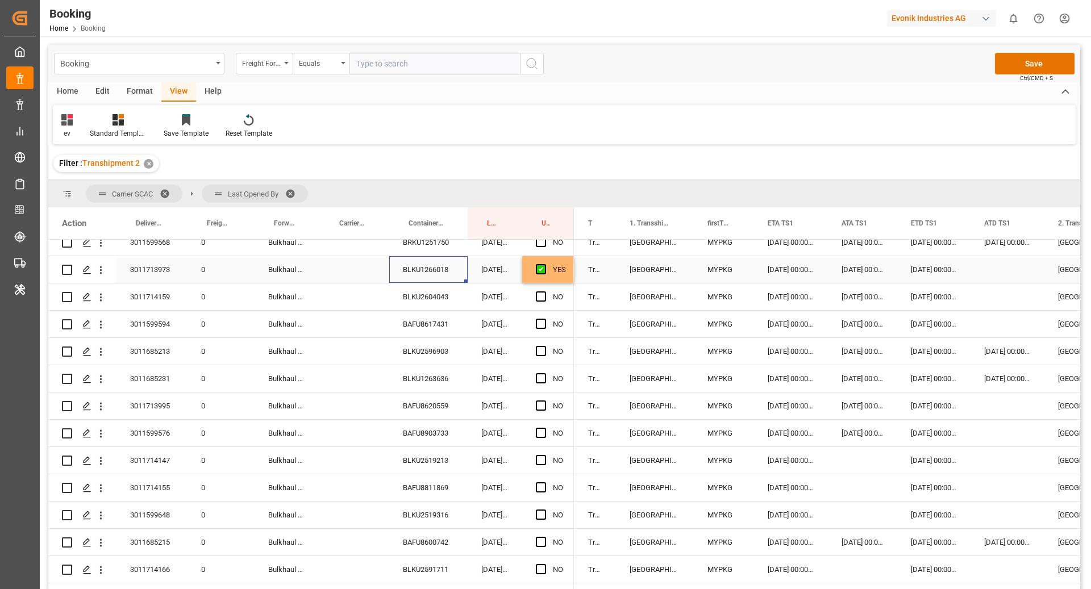
click at [440, 281] on div "BLKU1266018" at bounding box center [428, 269] width 78 height 27
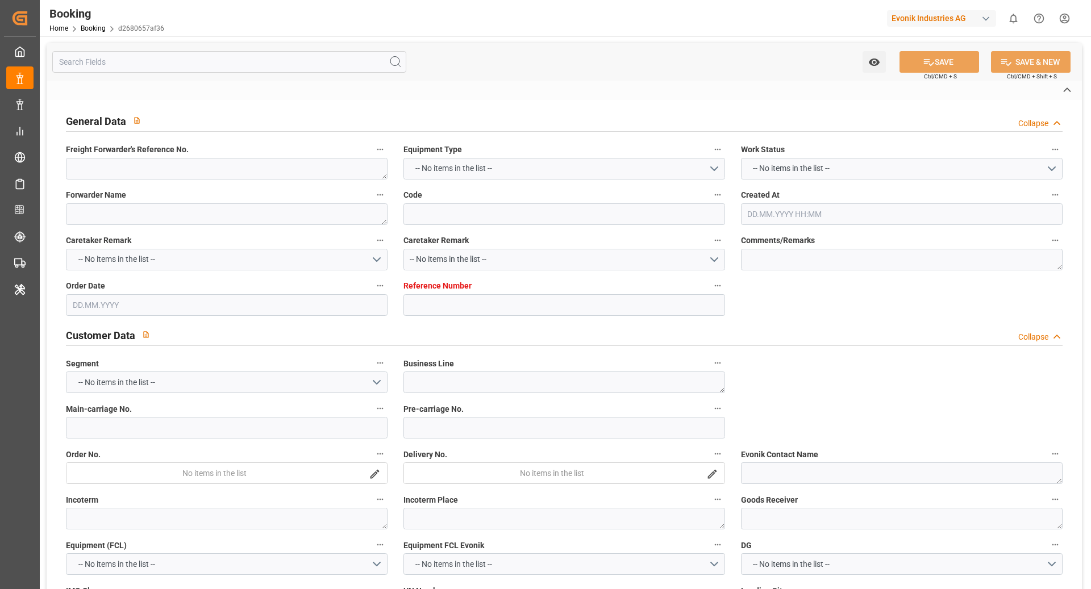
type textarea "250908610320"
type textarea "Leschaco Bremen"
type input "d2680657af36"
type input "7001246222"
type textarea "AT-CL"
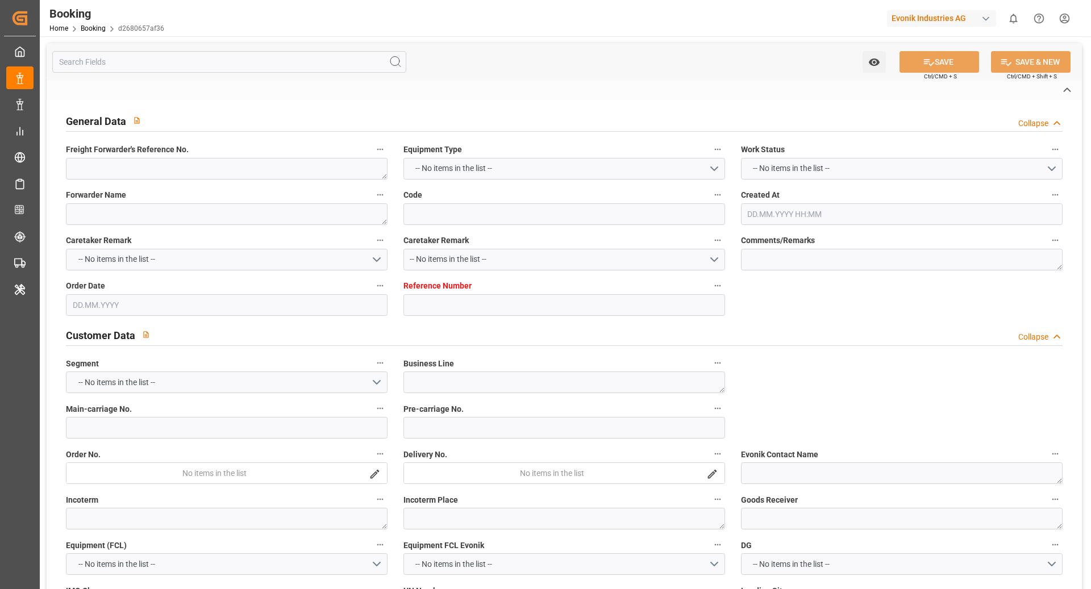
type input "7001246221"
type textarea "sandy.gruenewald@evonik.com"
type textarea "CIF"
type textarea "MANGALORE"
type textarea "8"
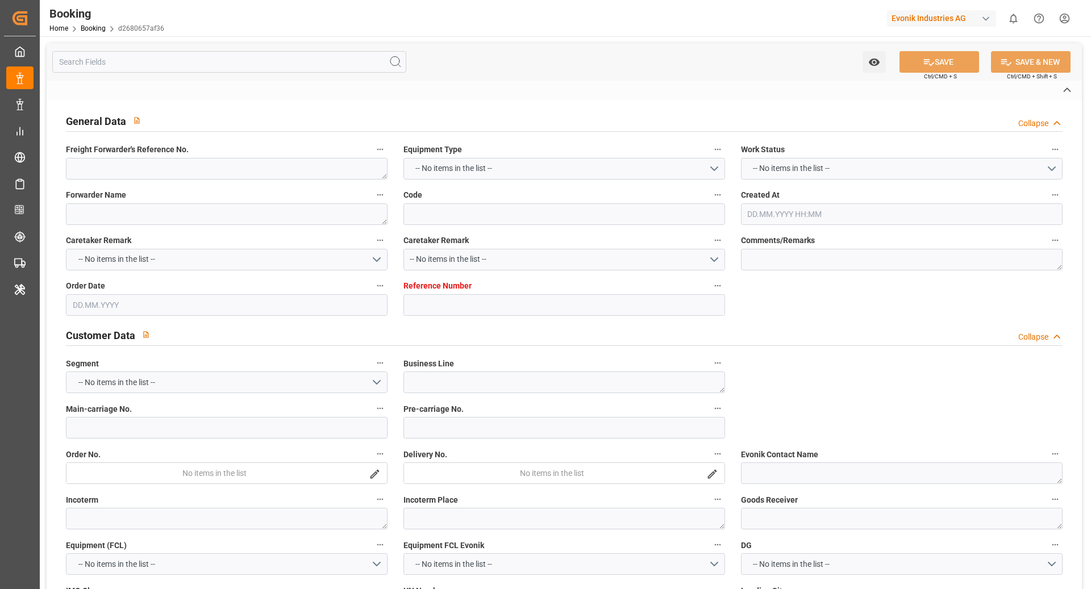
type textarea "Marl"
type textarea "BMOU1103561"
type input "EVER AEON"
type input "CMDU"
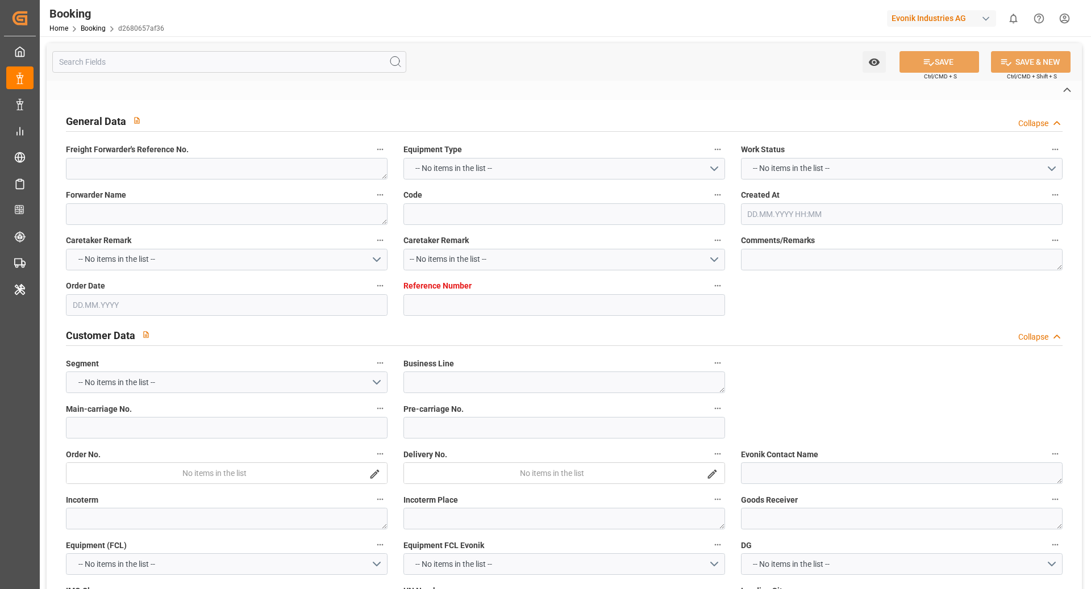
type textarea "HBG2026822"
type input "Rotterdam"
type input "New Mangalore"
type input "COLOMBO"
type input "Colombo"
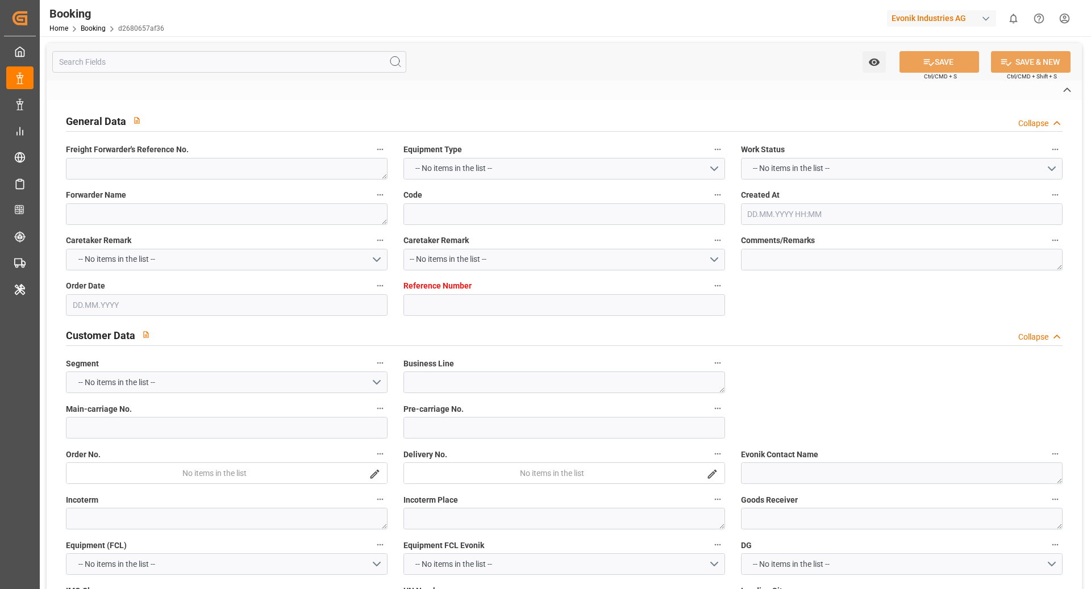
type textarea "vesselName etd [PERSON_NAME]"
type textarea "INPUT_Evonik_Seeburger_IFTSTA_1003227501_20251013073357447.edi"
type textarea "NWC/UK North West Continent / UK_INNML_CMDU_AT-CL"
type textarea "INPUT_Evonik_Seeburger_IFTMIN_1003043250_20250812100359141.edi,INPUT_Evonik_See…"
type textarea "1003227501"
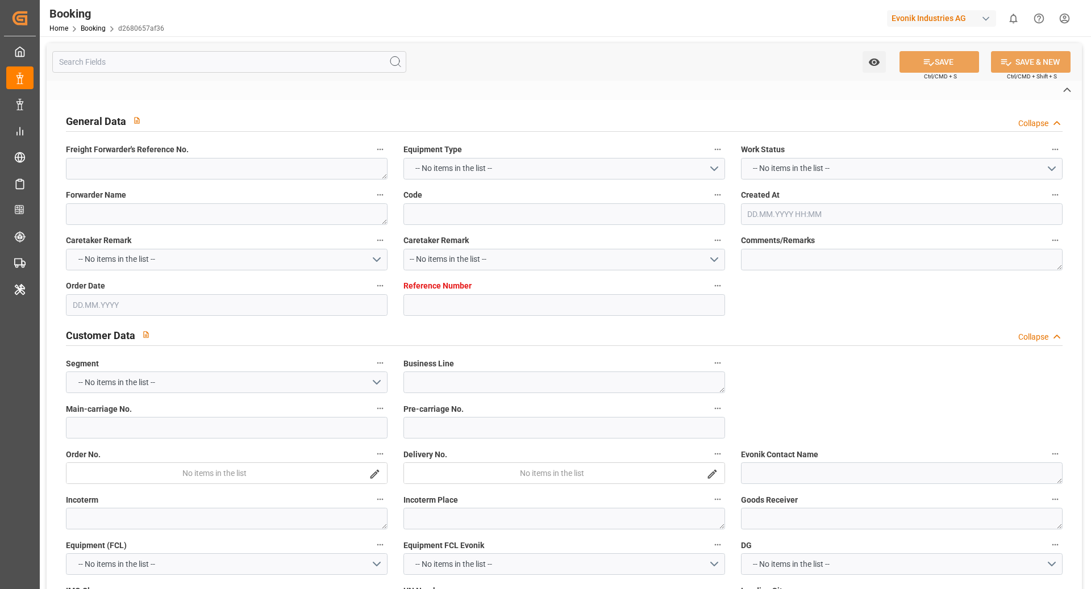
type textarea "Logward System"
type textarea "Pod-PodName-businessDivision-businessLine-"
type textarea "IFTSTA"
type textarea "a011t00000LcJC5AAN"
type textarea "Yes"
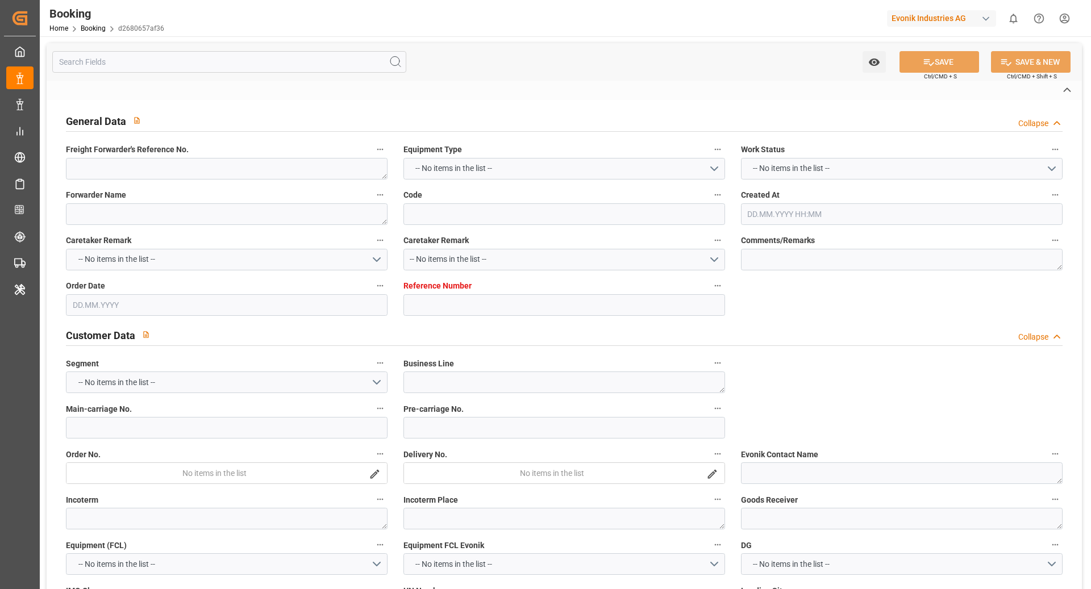
type input "ROTTERDAM"
type input "MANGALORE"
type input "DUISBURG"
type input "DE"
type input "TRUCK"
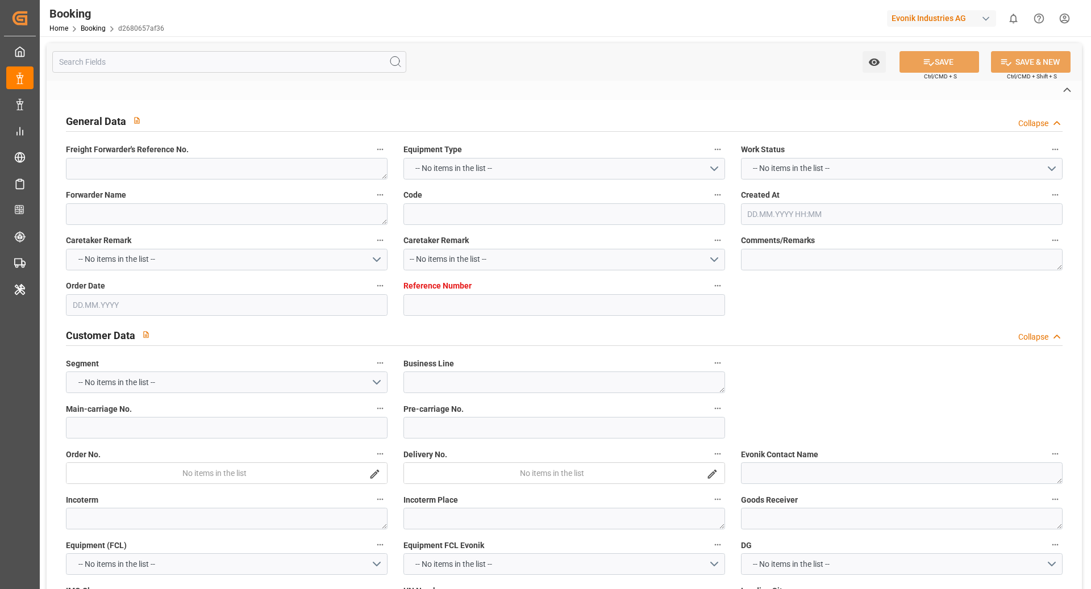
type input "0LAKOE1MA"
type input "VESSEL"
type input "DP WORLD JEBEL ALI"
type input "HUA CHUANG 66"
type input "754D7E"
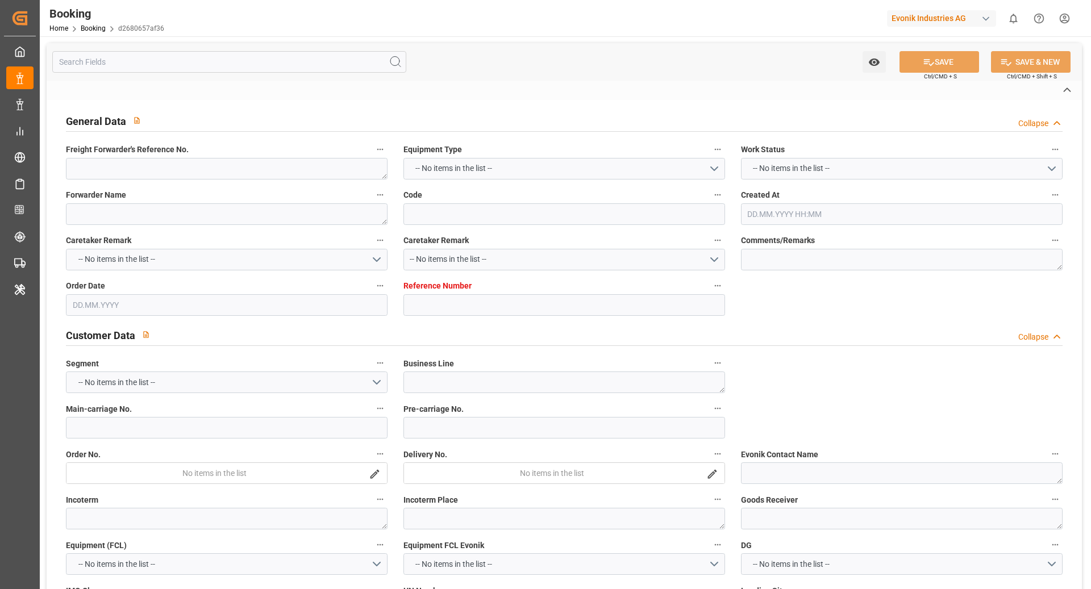
type input "0TO38W1MA"
type input "JIN SHUN HE"
type input "TRUCK"
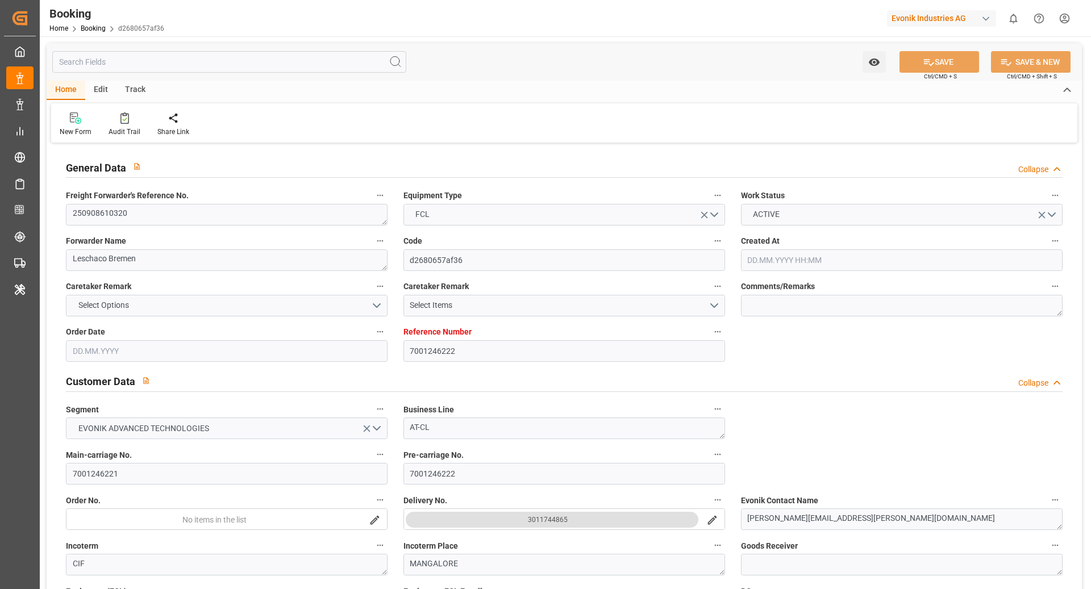
type input "7001246222"
type input "9943279"
type input "CMACGM"
type input "CMA CGM Group"
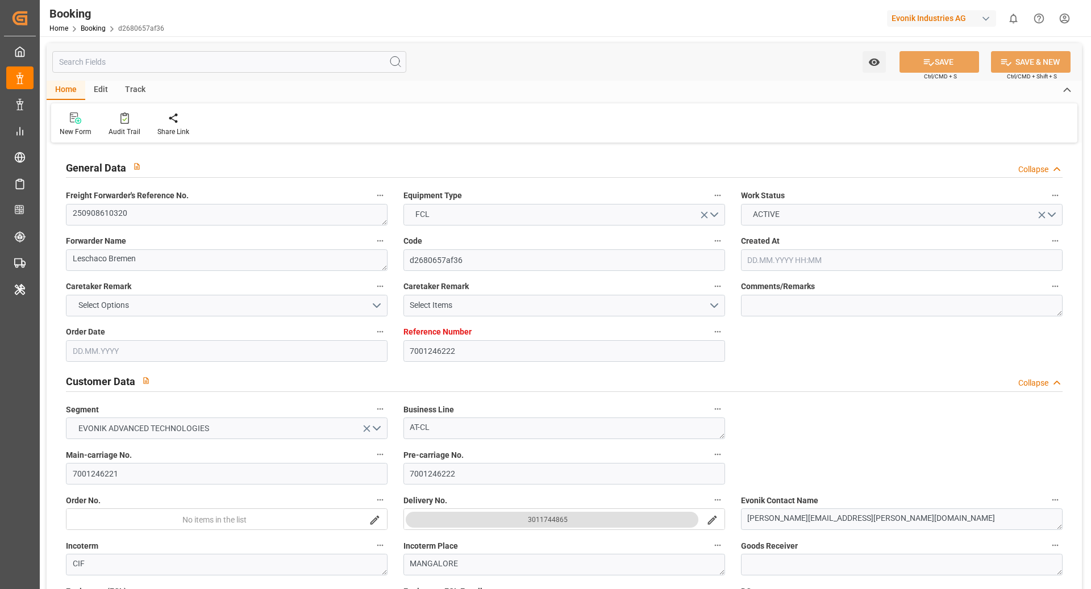
type input "NLRTM"
type input "INNML"
type input "LKCMB"
type input "0"
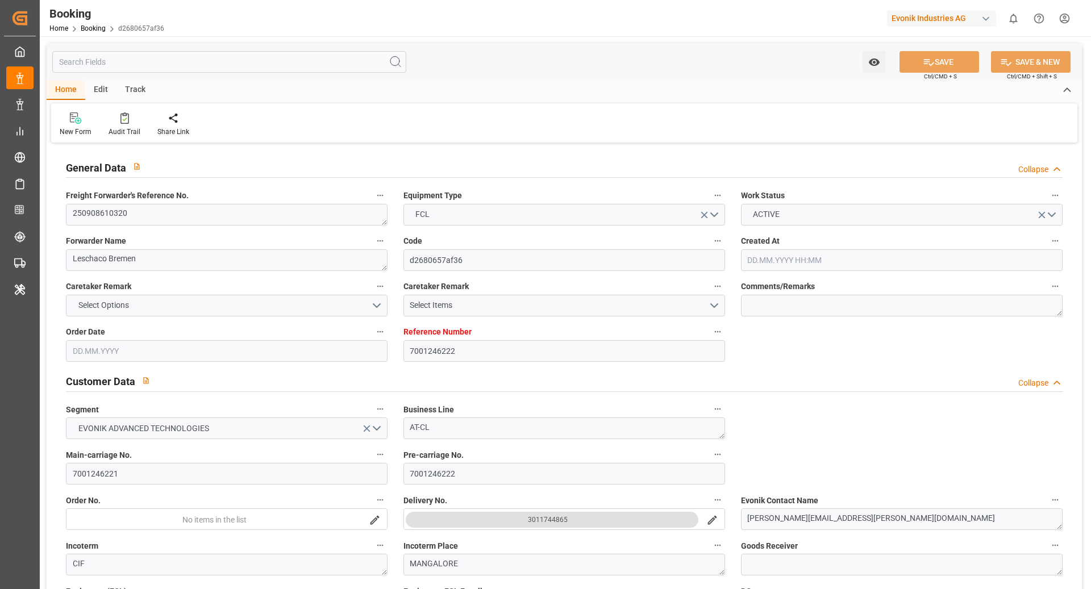
type input "NLRTM"
type input "INIXE"
type input "9972799"
type input "1033602"
type input "9144316"
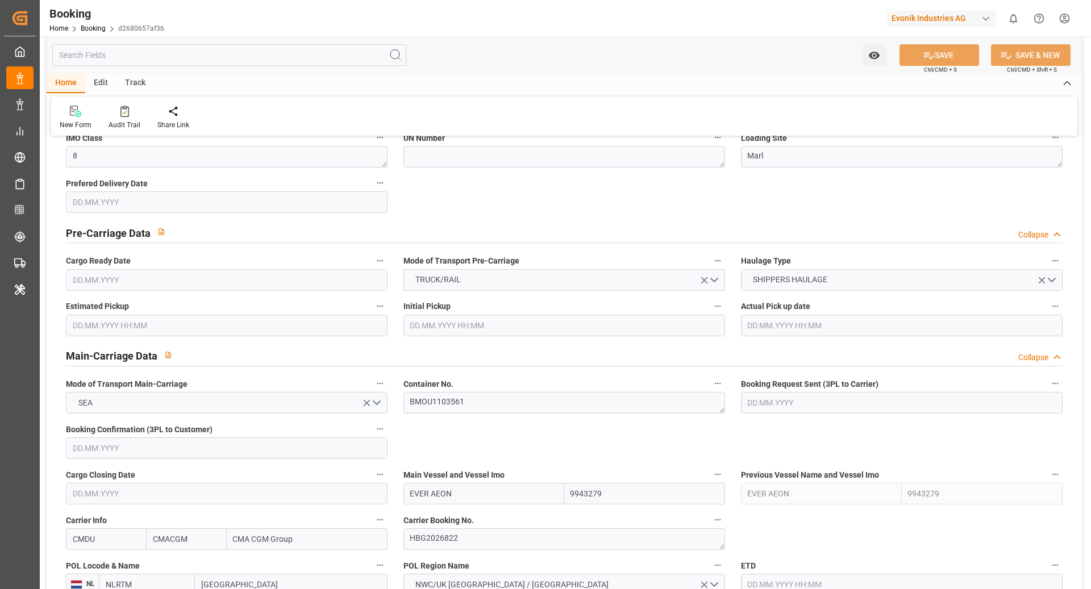
type input "12.08.2025 08:05"
type input "12.08.2025"
type input "04.10.2025"
type input "15.08.2025"
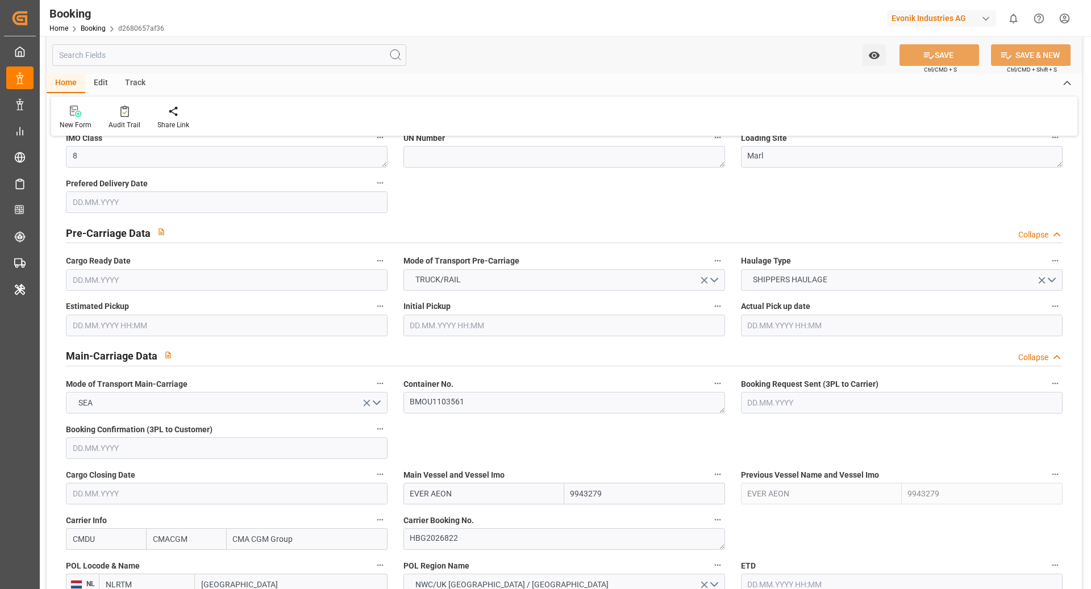
type input "13.10.2025"
type input "12.09.2025 00:00"
type input "03.09.2025 00:00"
type input "14.09.2025 16:00"
type input "03.09.2025 18:20"
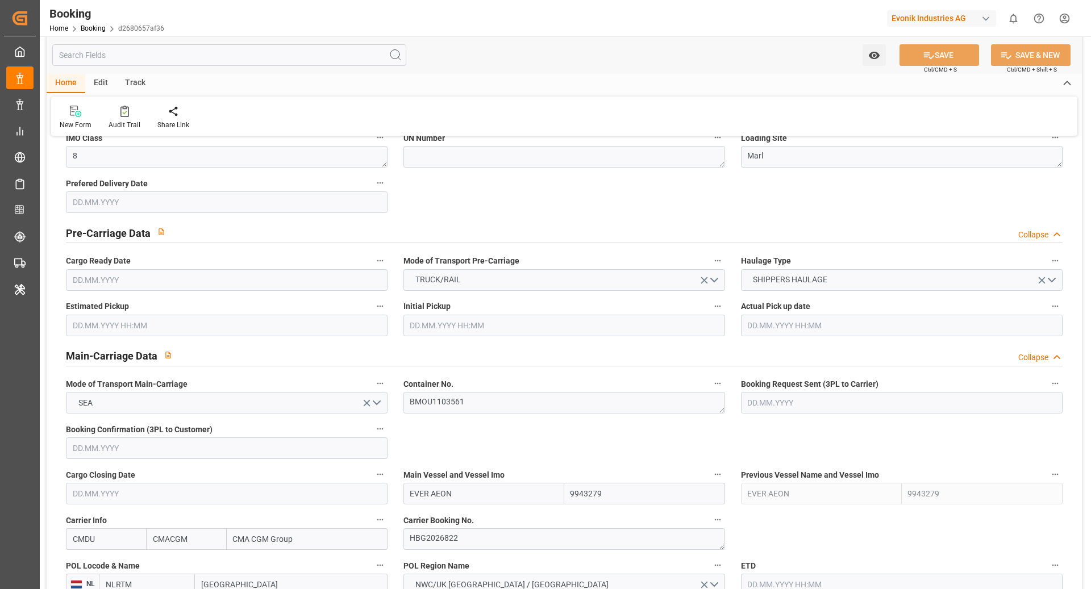
type input "23.10.2025 00:00"
type input "09.10.2025 00:00"
type input "08.10.2025 14:00"
type input "30.09.2025 00:00"
type input "08.10.2025 09:36"
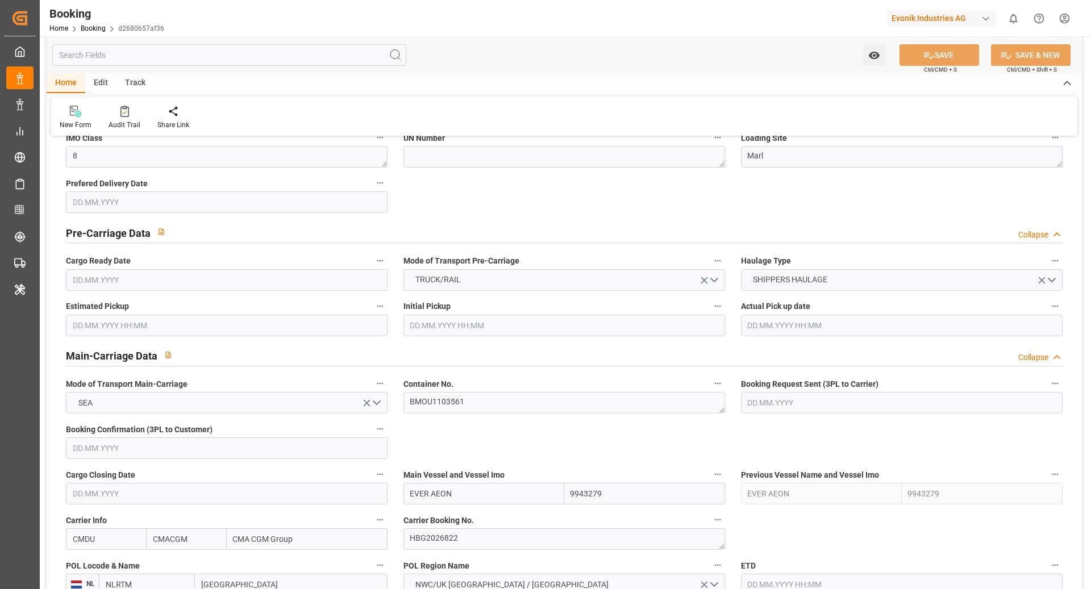
type input "16.10.2025 01:00"
type input "06.10.2025 00:00"
type input "20.10.2025 00:00"
type input "16.10.2025 01:00"
type input "22.08.2025"
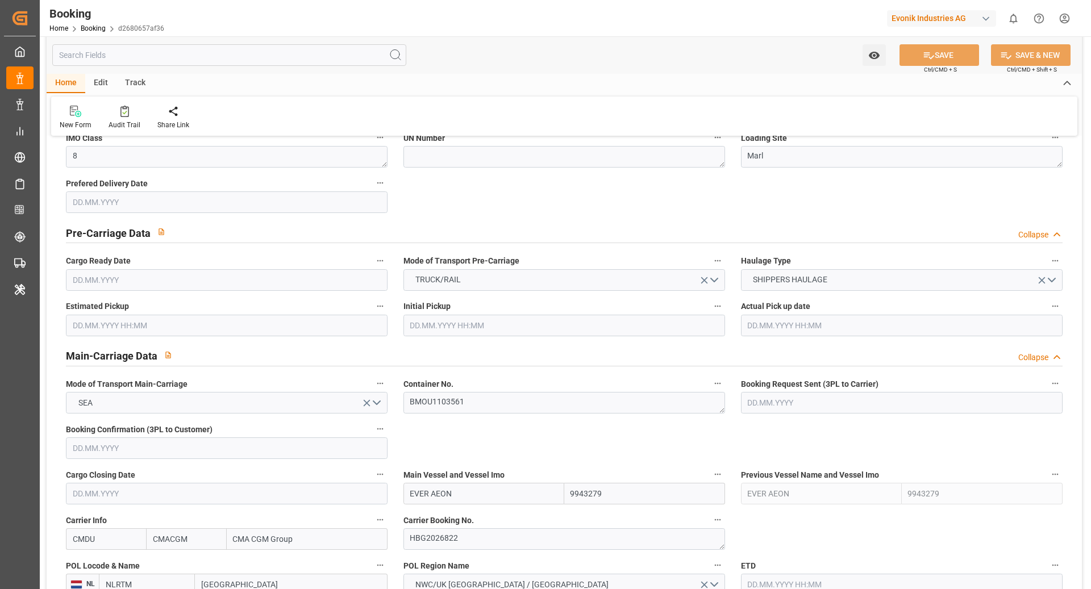
type input "13.10.2025 05:35"
type input "12.10.2025"
type input "19.08.2025 04:35"
type input "11.09.2025 09:09"
type input "14.09.2025 02:00"
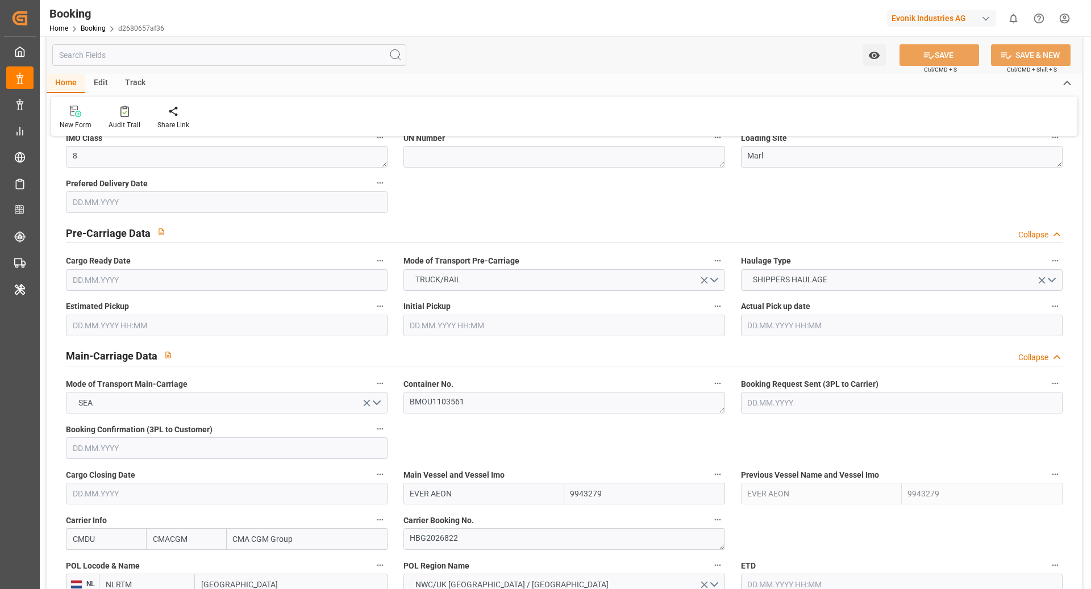
type input "14.09.2025 20:26"
type input "08.10.2025 14:00"
type input "08.10.2025 08:55"
type input "09.10.2025 01:16"
type input "16.10.2025 01:00"
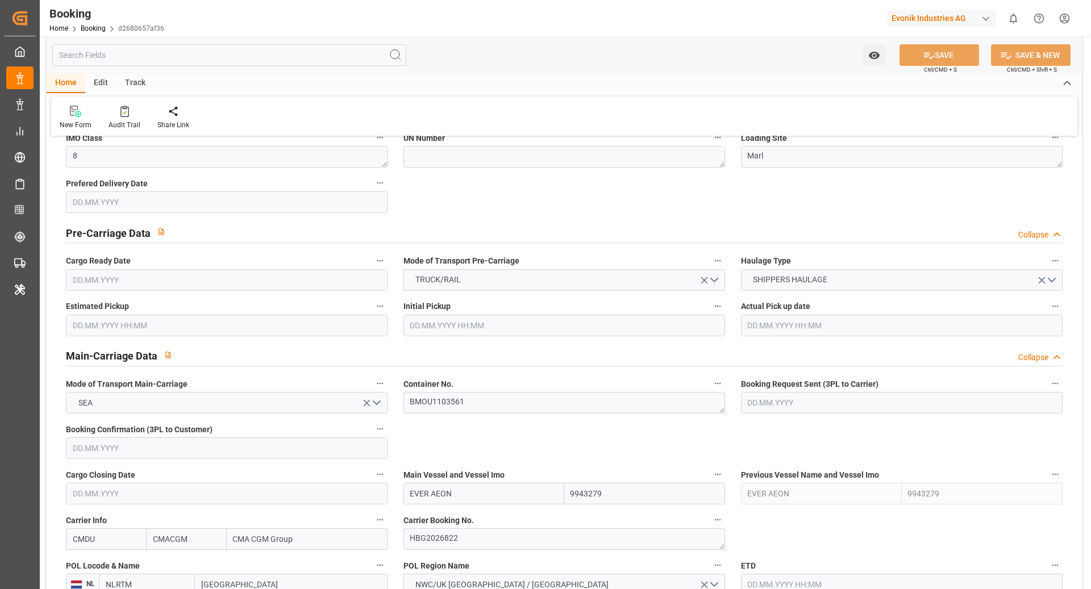
type input "08.10.2025 23:14"
type input "20.10.2025 00:00"
type input "23.10.2025 07:00"
type input "23.10.2025 16:15"
type input "27.10.2025 16:15"
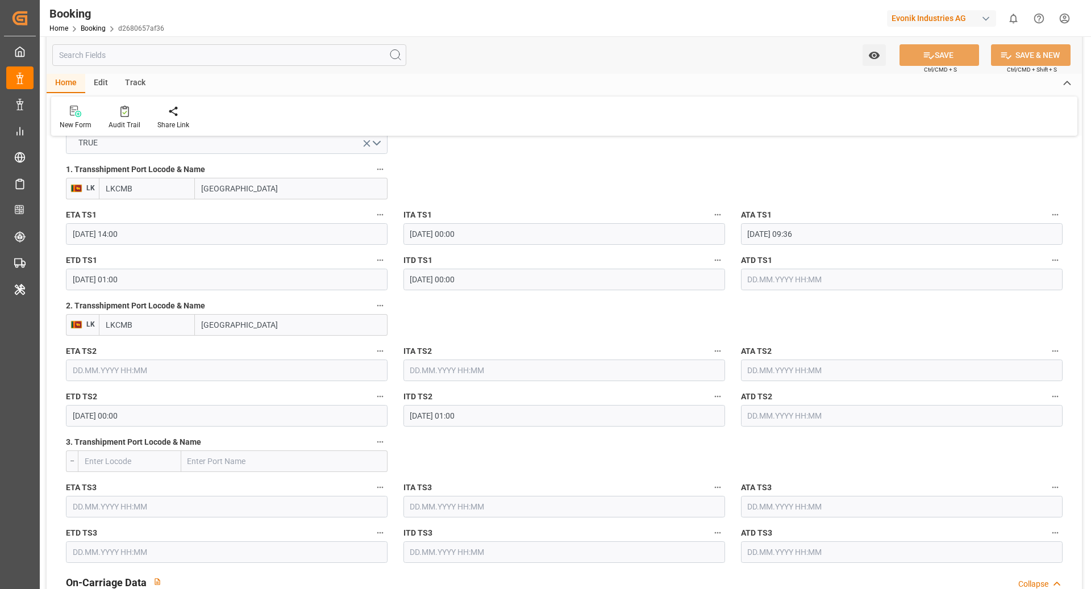
scroll to position [1260, 0]
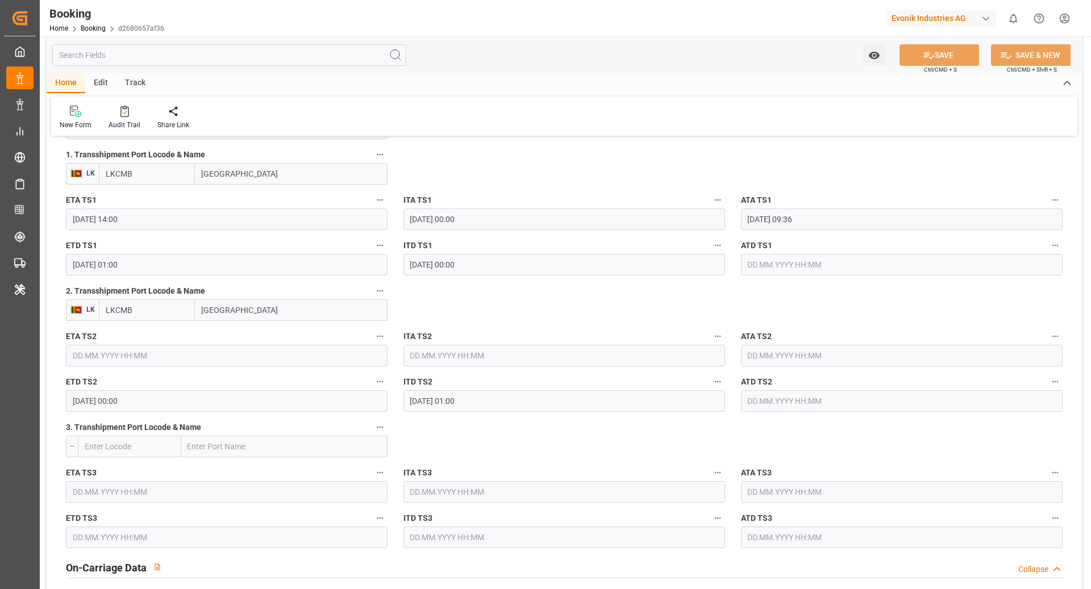
click at [381, 290] on icon "button" at bounding box center [380, 290] width 9 height 9
click at [432, 334] on li "Tracking Details" at bounding box center [418, 327] width 91 height 19
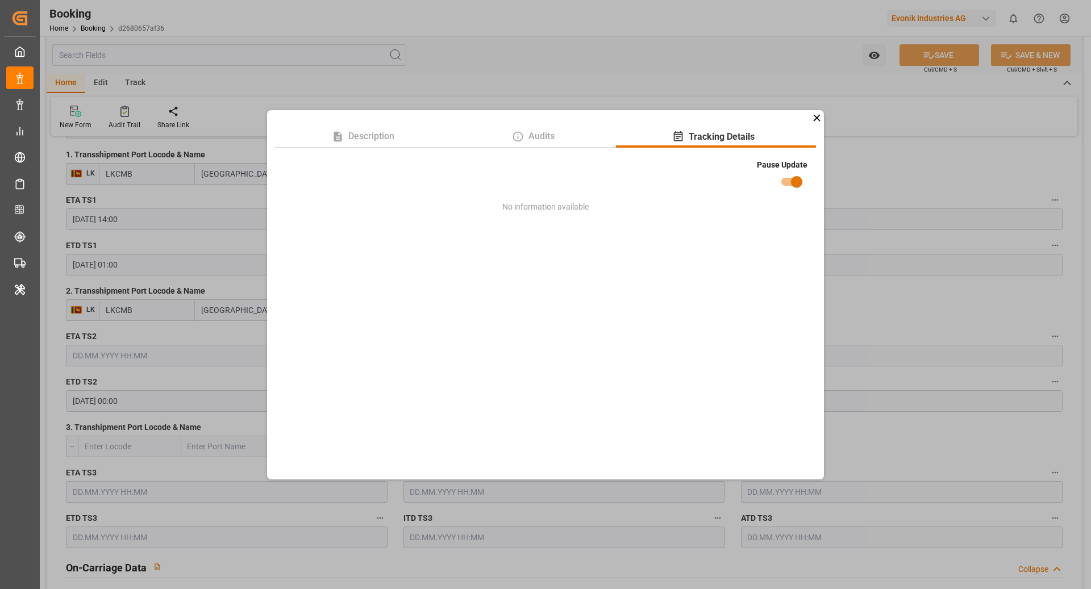
click at [842, 205] on div "Description Audits Tracking Details Pause Update No information available" at bounding box center [545, 294] width 1091 height 589
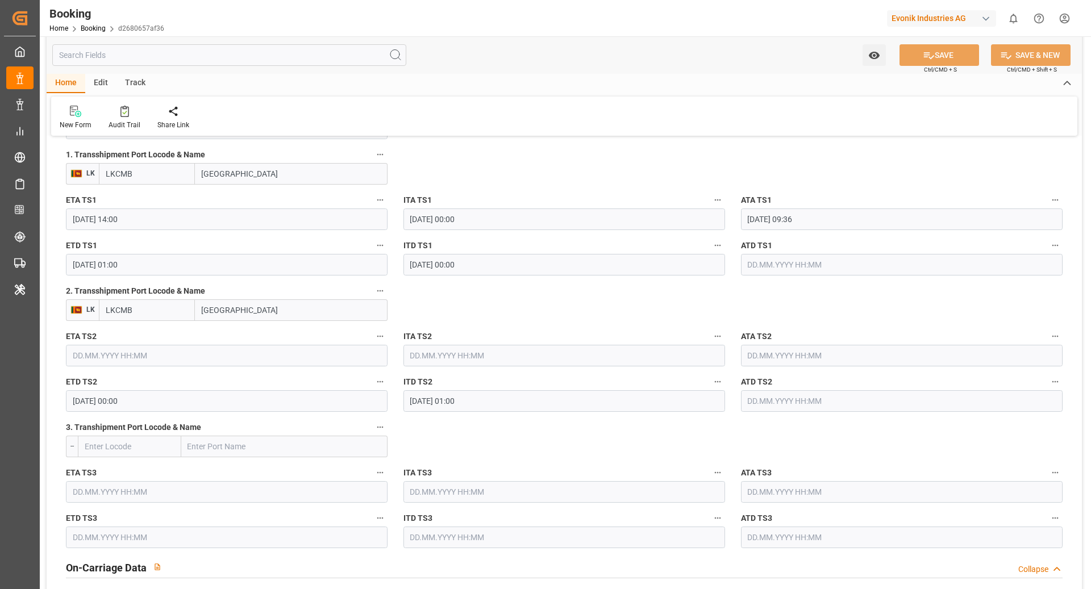
click at [266, 315] on input "Colombo" at bounding box center [291, 310] width 193 height 22
click at [173, 310] on input "LKCMB" at bounding box center [147, 310] width 96 height 22
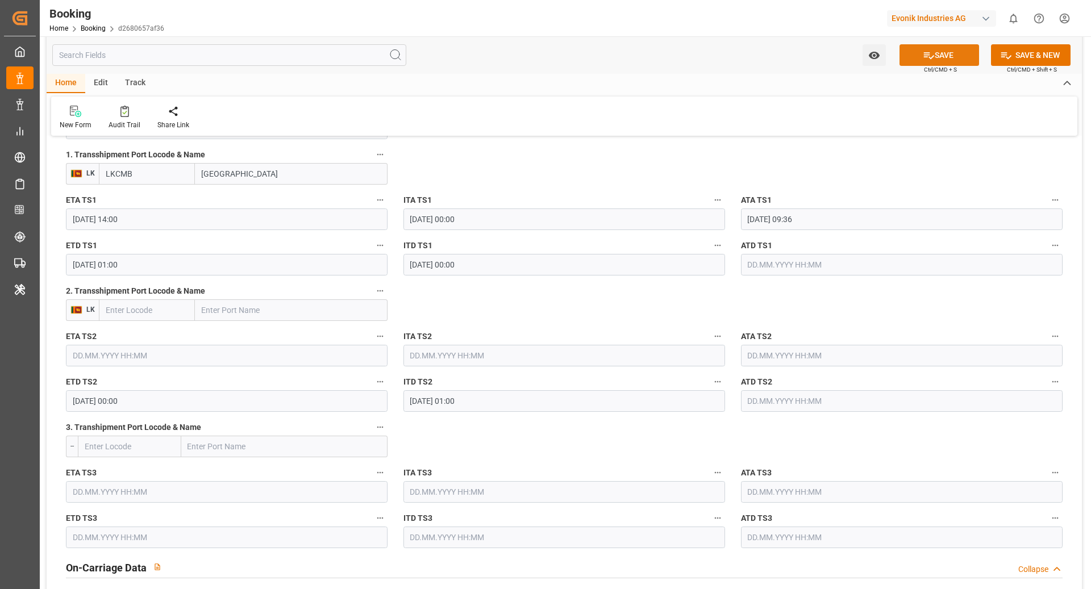
click at [930, 53] on icon at bounding box center [929, 55] width 12 height 12
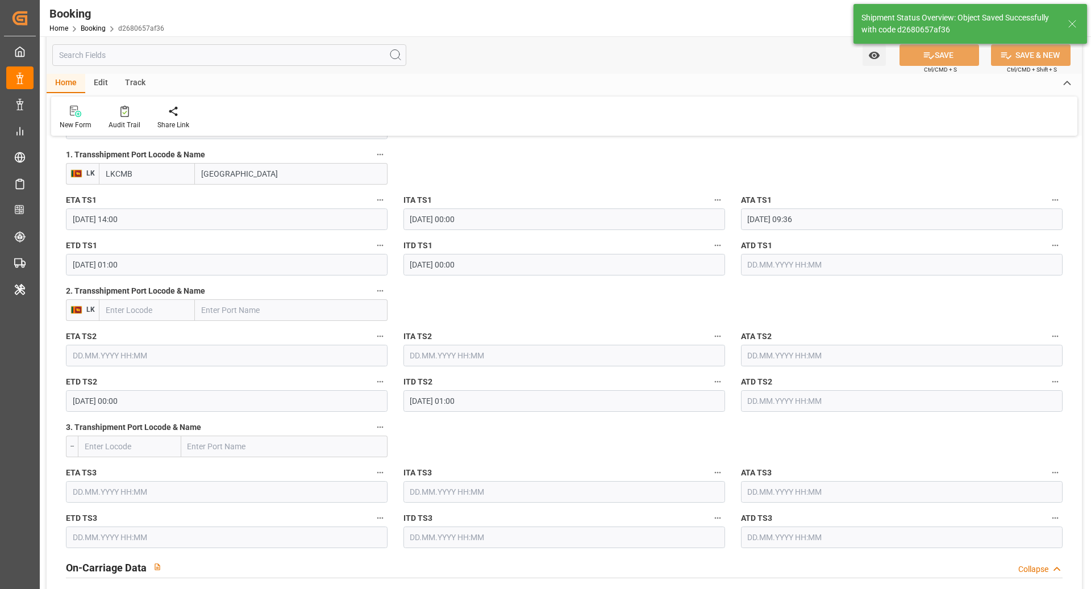
type textarea "Ruchika Prithwani"
type textarea "Pod-businessDivision-businessLine-"
type input "13.10.2025 07:59"
click at [321, 402] on input "20.10.2025 00:00" at bounding box center [227, 401] width 322 height 22
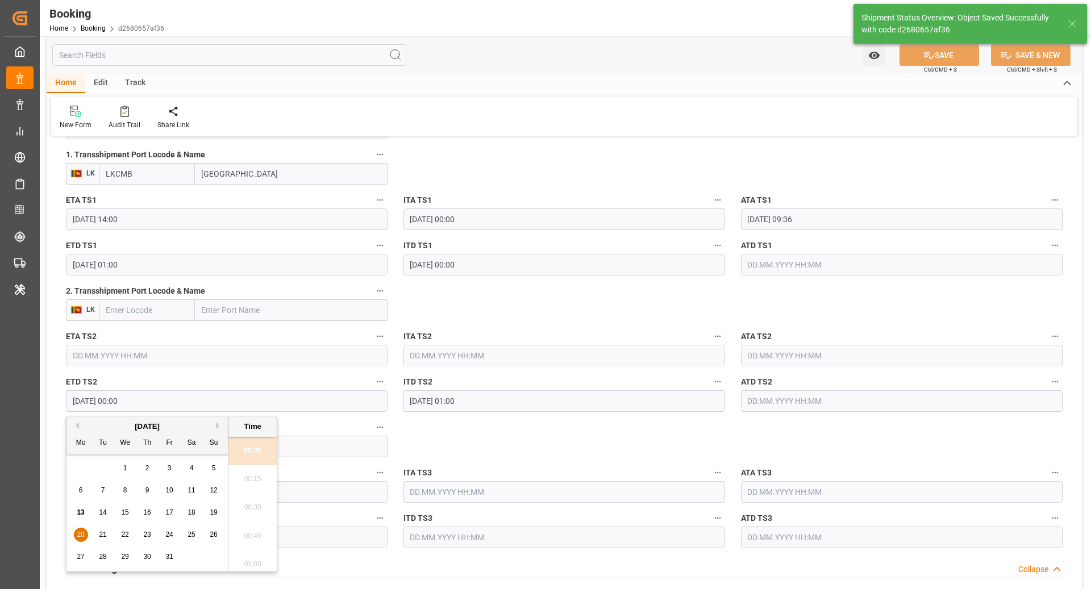
click at [321, 402] on input "20.10.2025 00:00" at bounding box center [227, 401] width 322 height 22
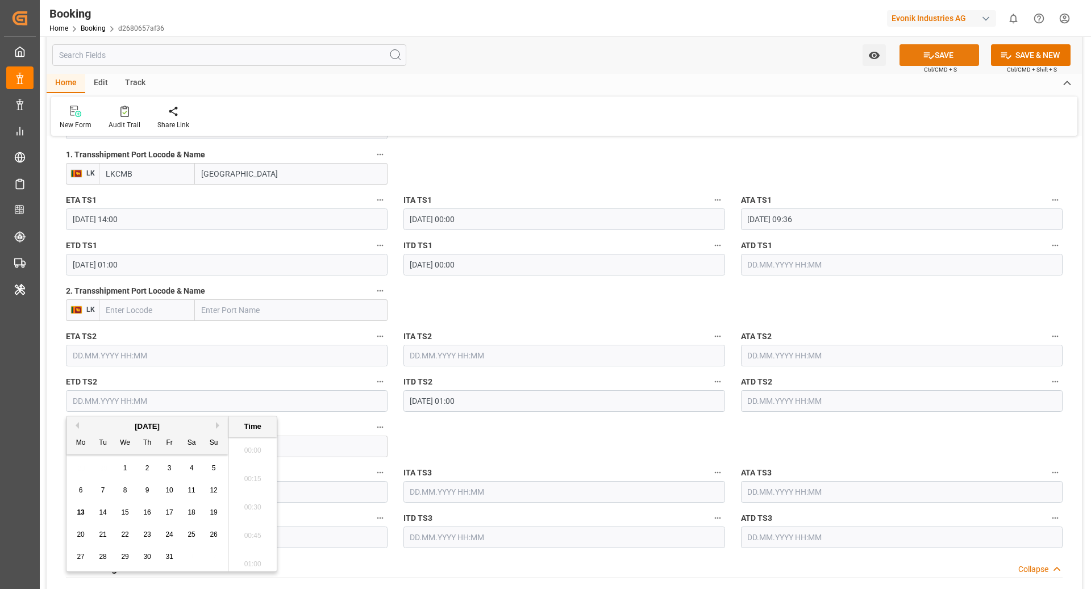
click at [944, 47] on button "SAVE" at bounding box center [940, 55] width 80 height 22
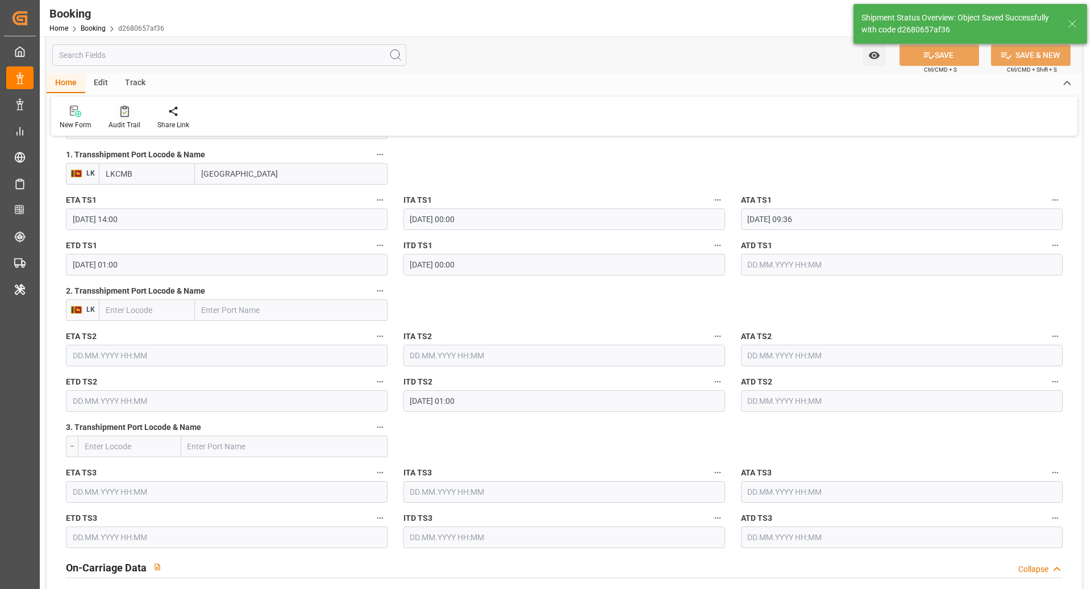
click at [112, 116] on div at bounding box center [125, 111] width 32 height 12
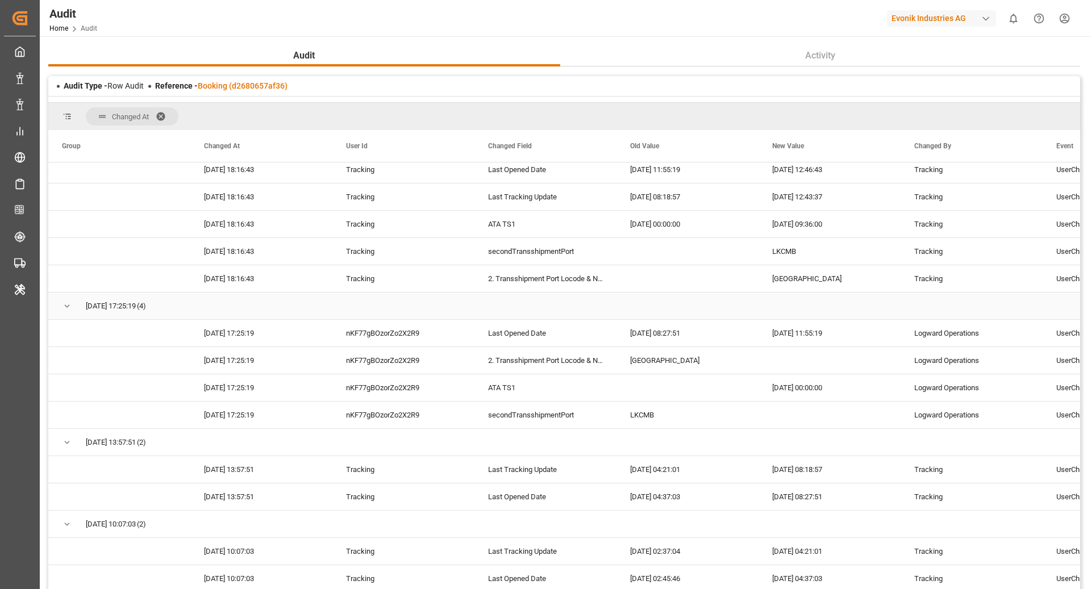
scroll to position [980, 0]
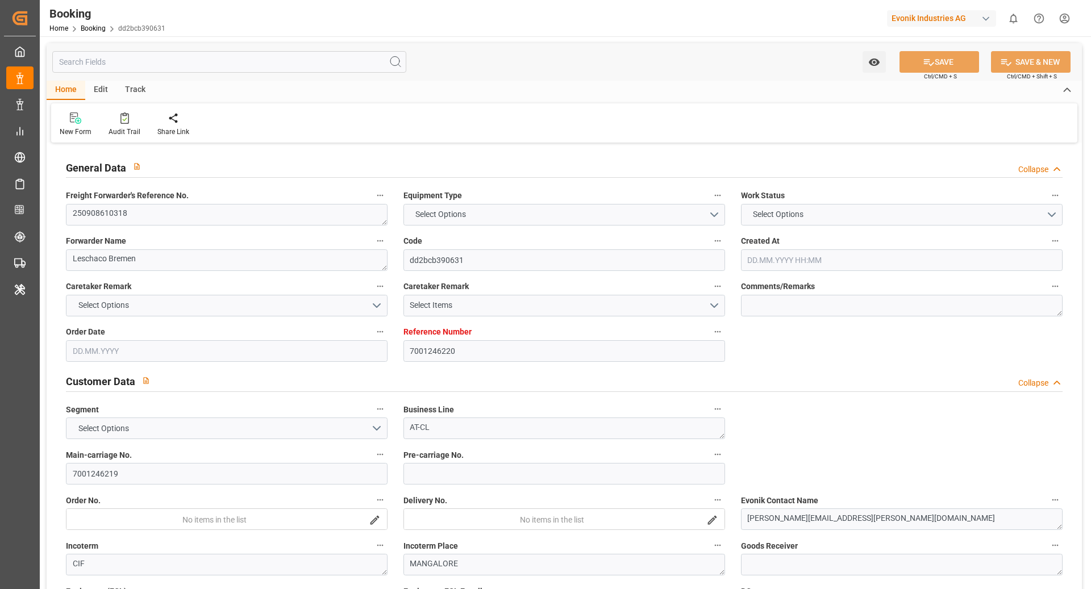
type input "7001246220"
type input "9943279"
type input "CMACGM"
type input "CMA CGM Group"
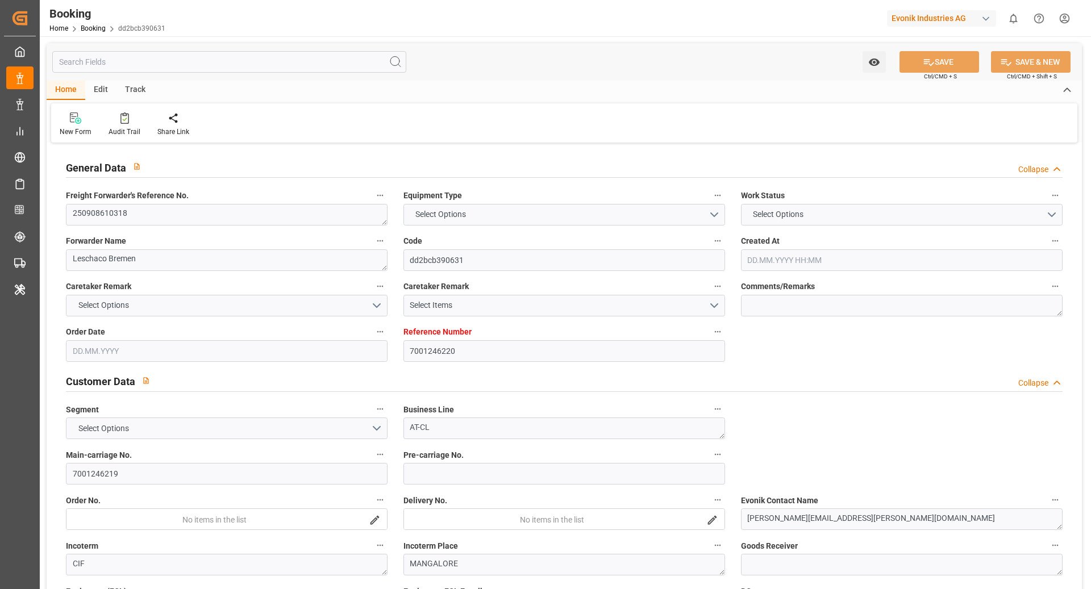
type input "NLRTM"
type input "INNML"
type input "LKCMB"
type input "0"
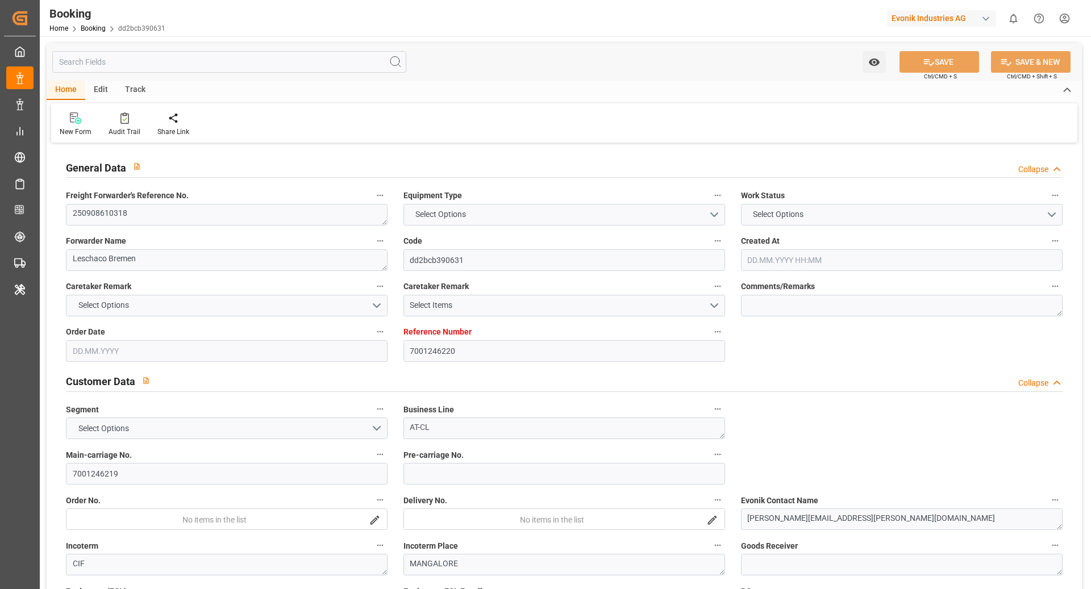
type input "NLRTM"
type input "INIXE"
type input "9972799"
type input "1033602"
type input "9367827"
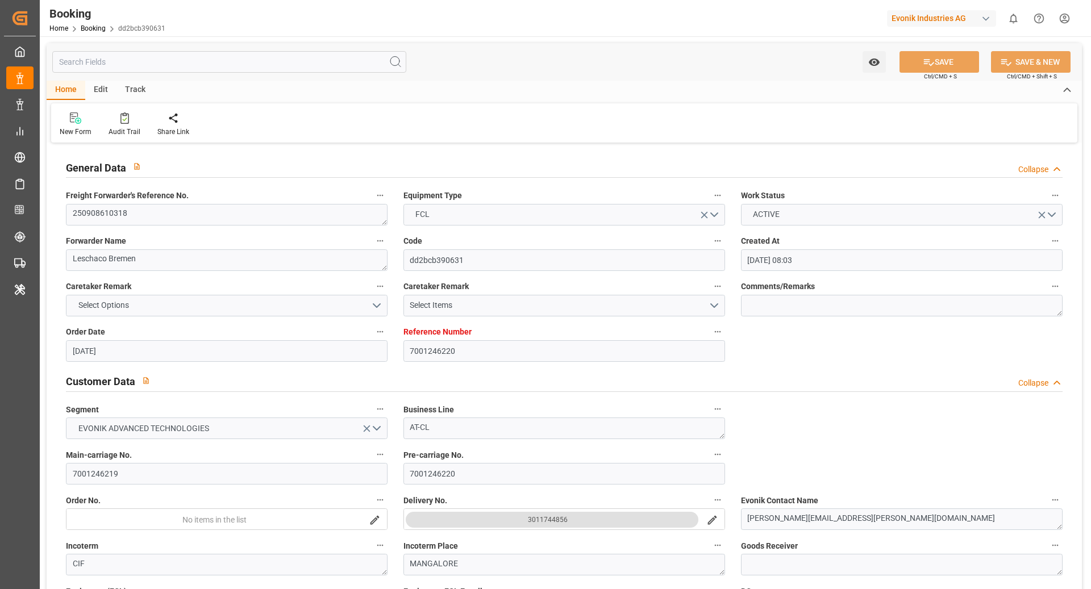
type input "12.08.2025 08:03"
type input "12.08.2025"
type input "04.10.2025"
type input "15.08.2025"
type input "21.08.2025 00:00"
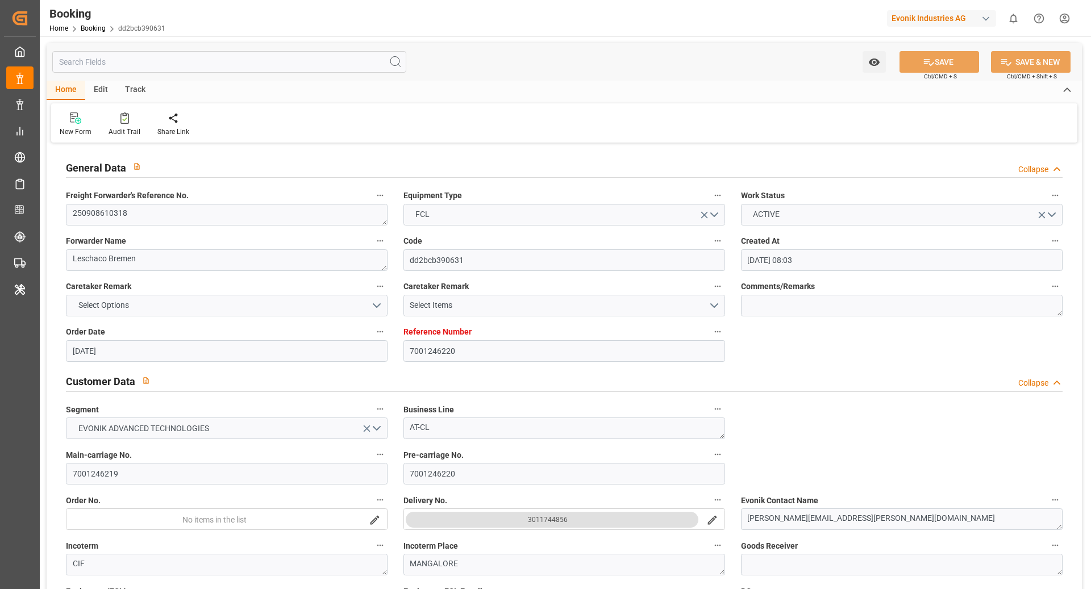
type input "15.08.2025"
type input "13.10.2025"
type input "12.09.2025 00:00"
type input "03.09.2025 00:00"
type input "14.09.2025 16:00"
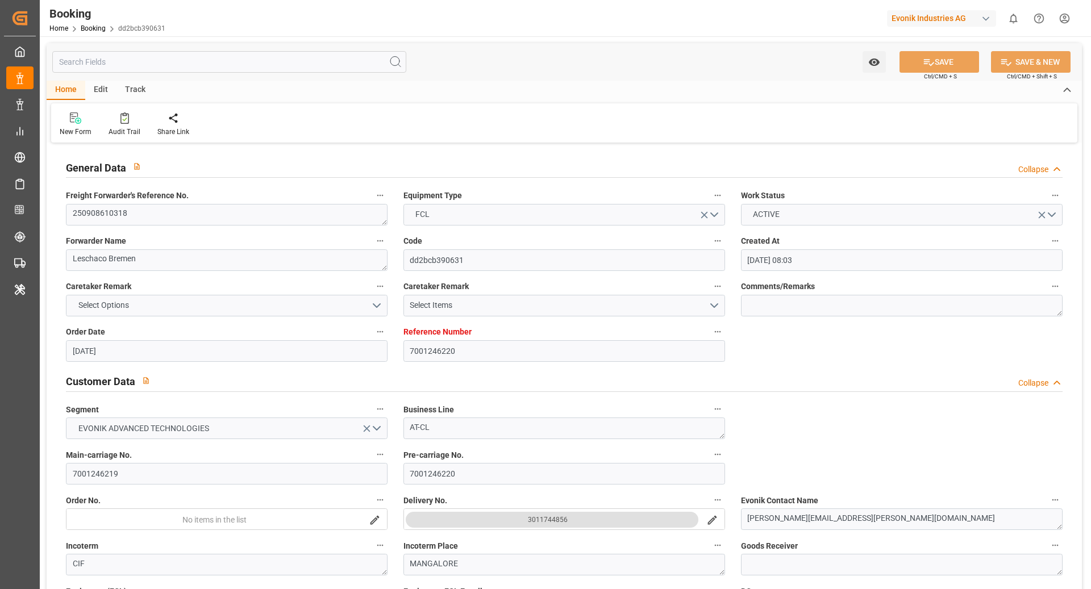
type input "03.09.2025 18:50"
type input "23.10.2025 00:00"
type input "09.10.2025 00:00"
type input "08.10.2025 14:00"
type input "30.09.2025 00:00"
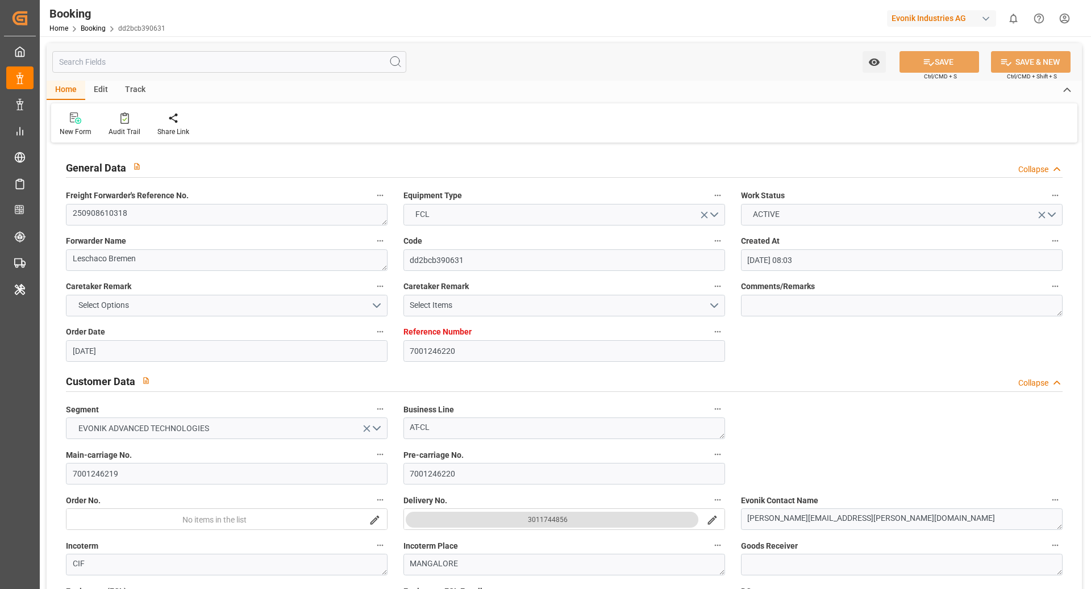
type input "08.10.2025 09:36"
type input "16.10.2025 01:00"
type input "06.10.2025 00:00"
type input "20.10.2025 00:00"
type input "16.10.2025 01:00"
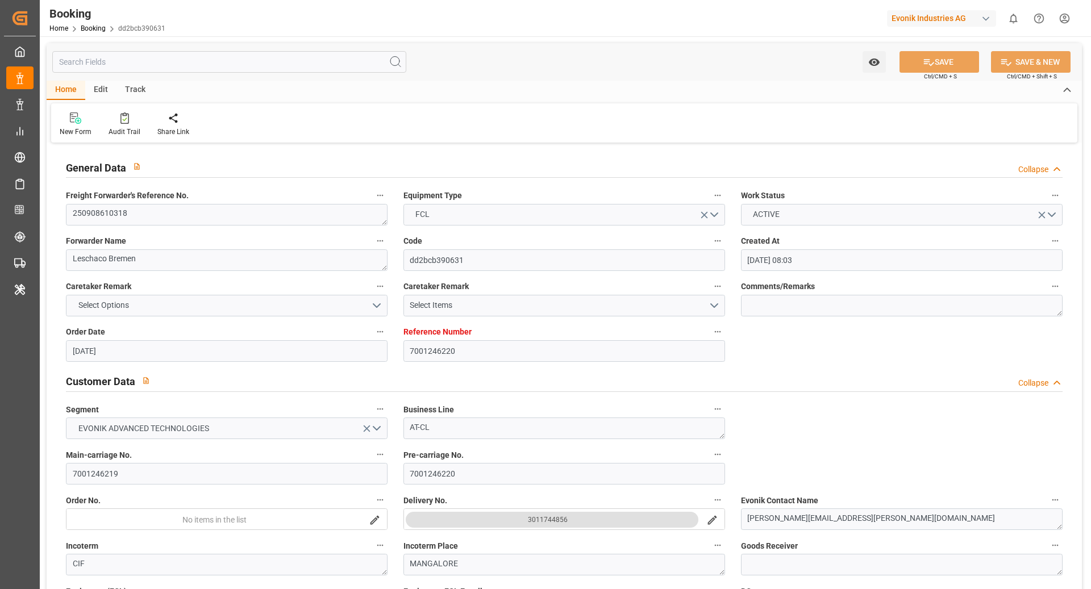
type input "[DATE]"
type input "13.10.2025 05:34"
type input "12.10.2025"
type input "19.08.2025 09:00"
type input "11.09.2025 09:09"
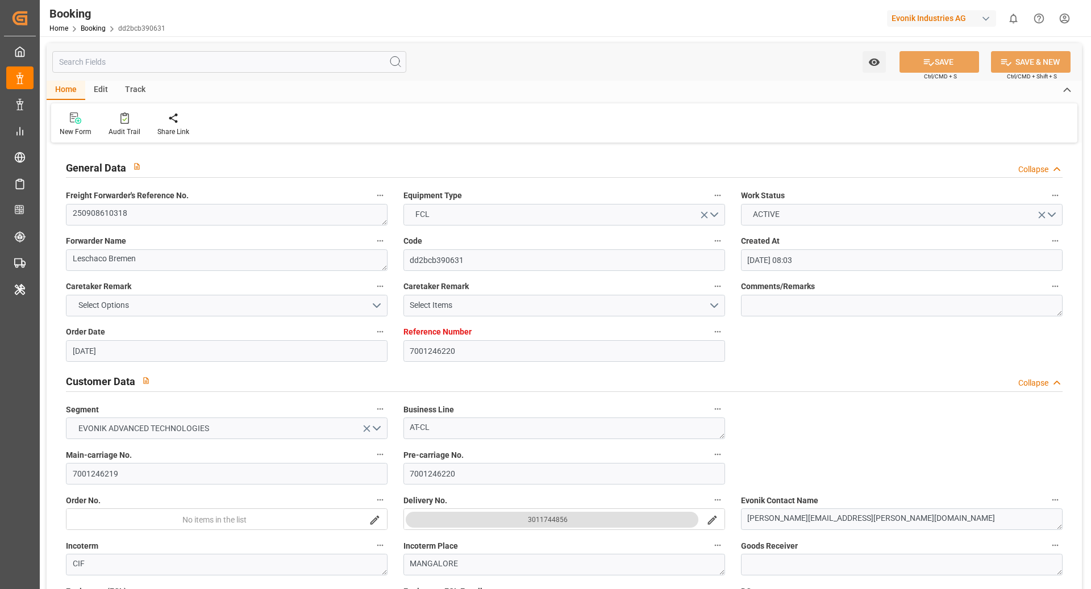
type input "14.09.2025 02:00"
type input "14.09.2025 20:26"
type input "08.10.2025 14:00"
type input "08.10.2025 08:55"
type input "09.10.2025 01:16"
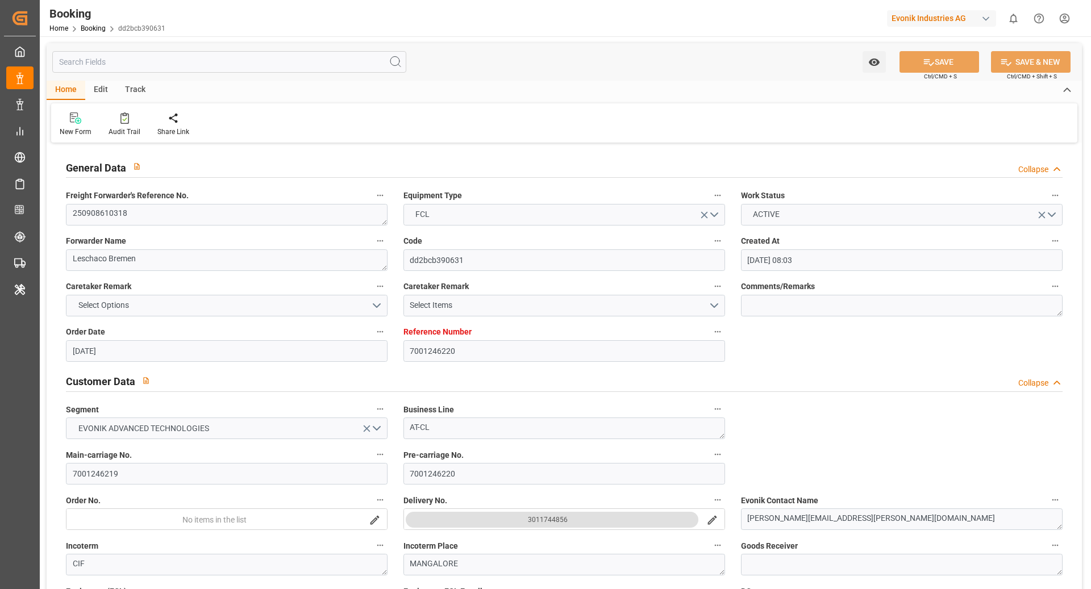
type input "16.10.2025 01:00"
type input "08.10.2025 23:11"
type input "20.10.2025 00:00"
type input "23.10.2025 05:00"
type input "23.10.2025 14:15"
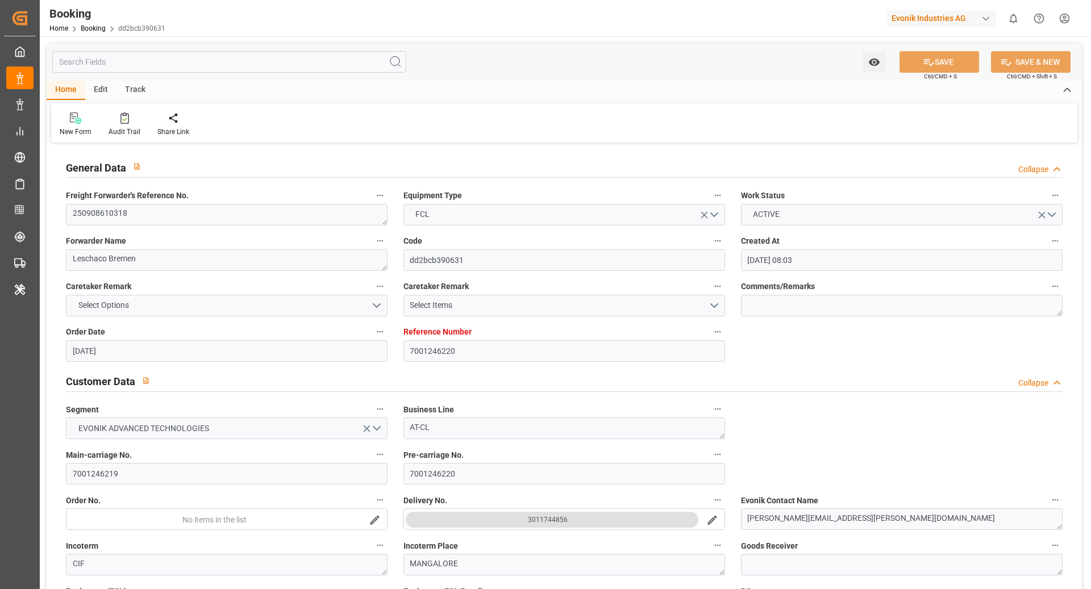
type input "27.10.2025 14:15"
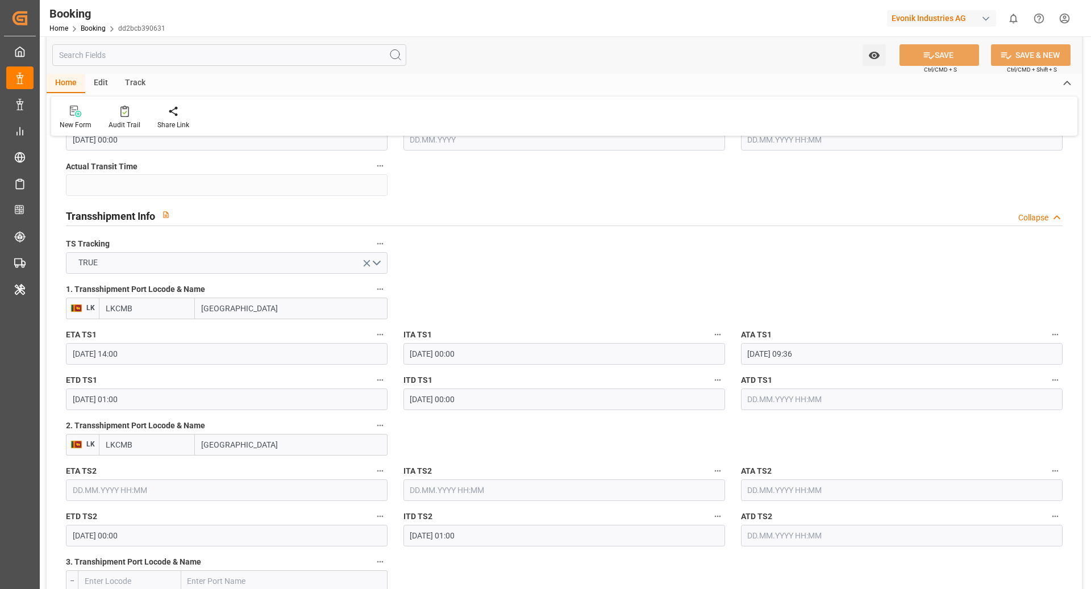
scroll to position [1145, 0]
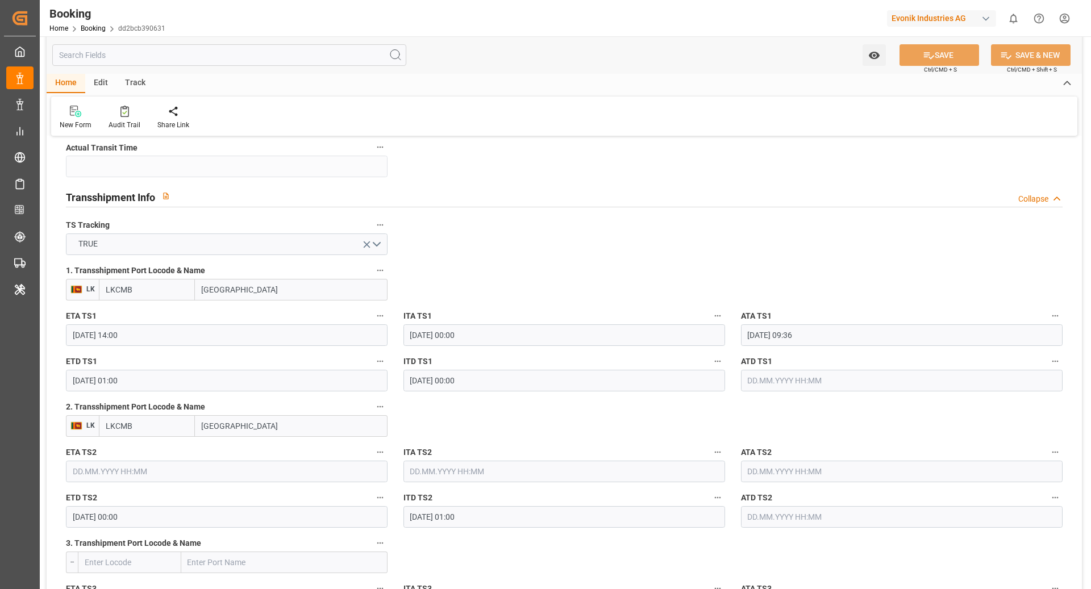
click at [381, 409] on icon "button" at bounding box center [380, 406] width 9 height 9
click at [410, 447] on li "Tracking Details" at bounding box center [418, 443] width 91 height 19
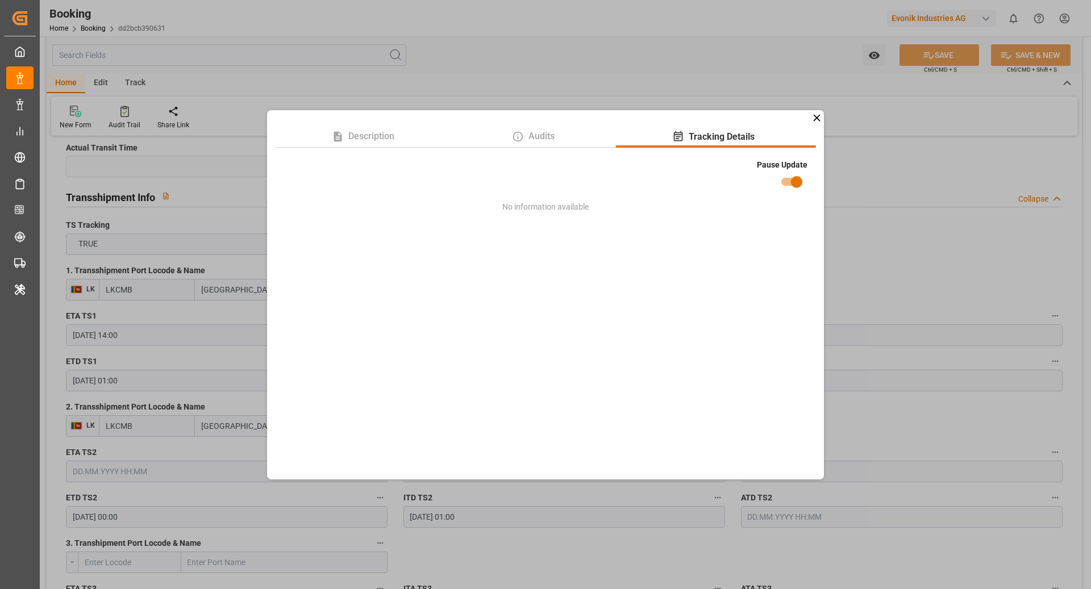
click at [814, 122] on icon at bounding box center [817, 118] width 12 height 12
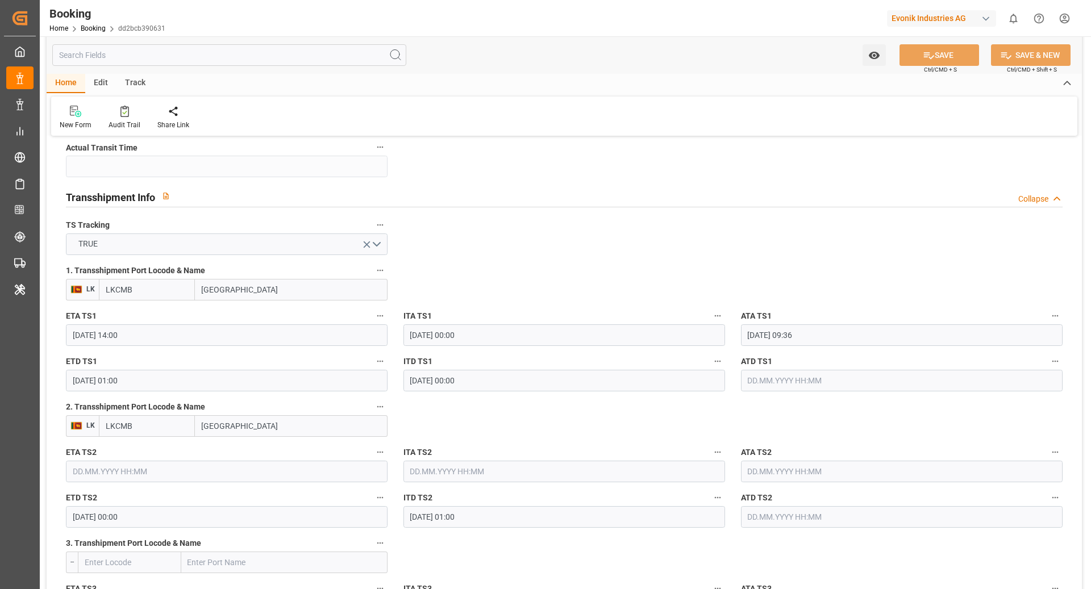
click at [323, 418] on input "Colombo" at bounding box center [291, 426] width 193 height 22
click at [156, 431] on input "LKCMB" at bounding box center [147, 426] width 96 height 22
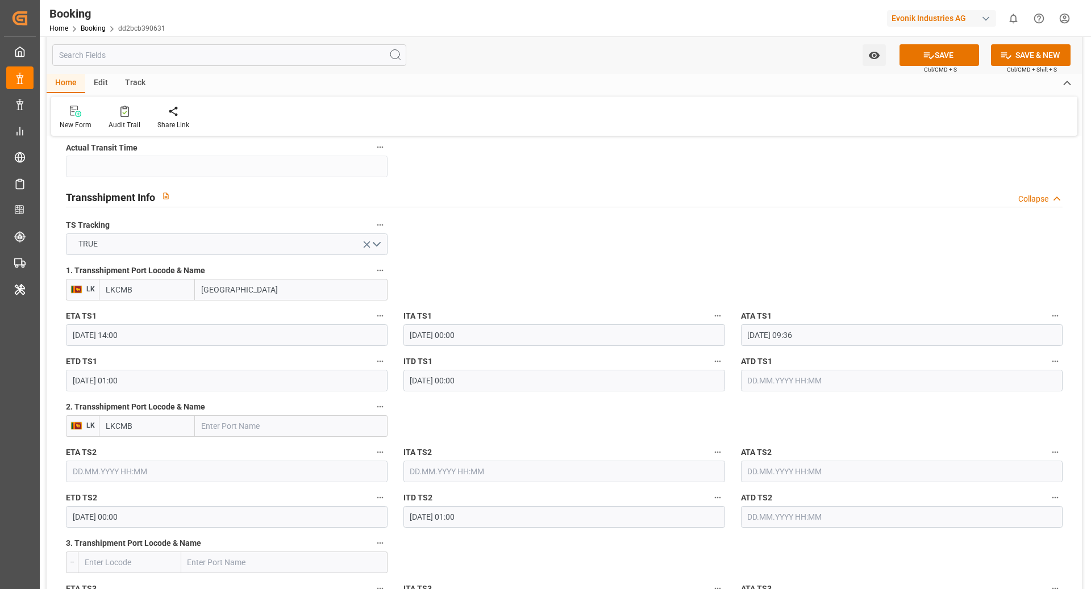
click at [156, 431] on input "LKCMB" at bounding box center [147, 426] width 96 height 22
click at [179, 515] on input "20.10.2025 00:00" at bounding box center [227, 517] width 322 height 22
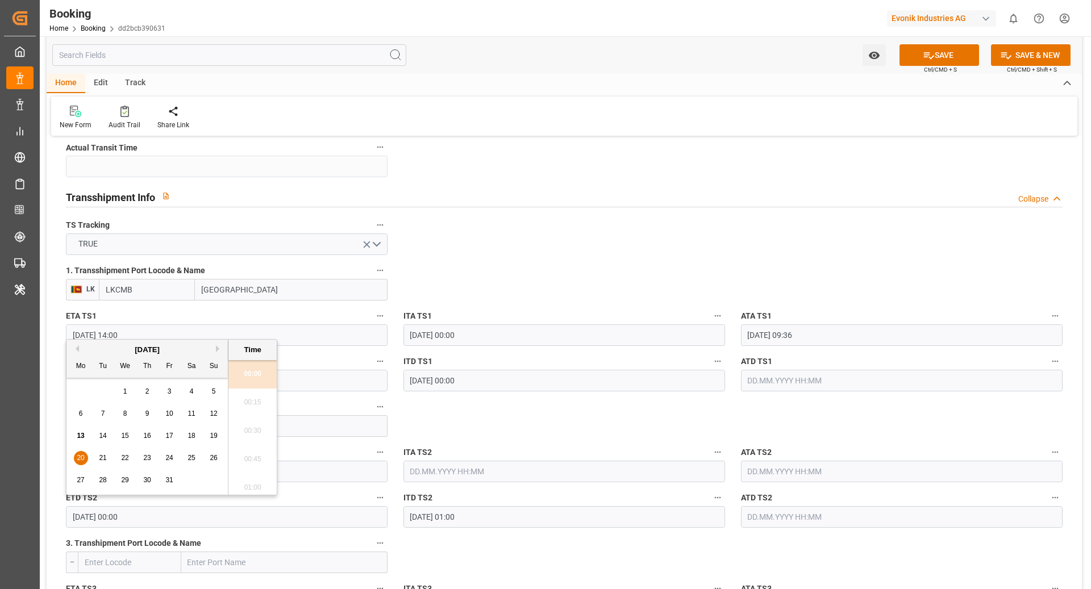
click at [179, 515] on input "20.10.2025 00:00" at bounding box center [227, 517] width 322 height 22
click at [935, 61] on button "SAVE" at bounding box center [940, 55] width 80 height 22
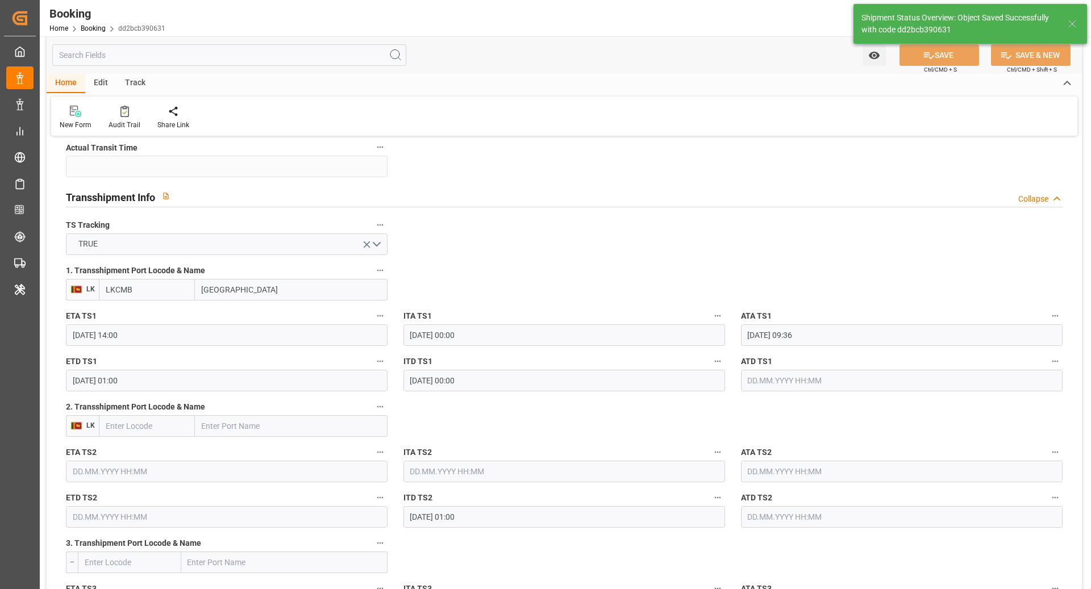
type textarea "Ruchika Prithwani"
type textarea "Pod-businessDivision-businessLine-"
type input "13.10.2025 08:00"
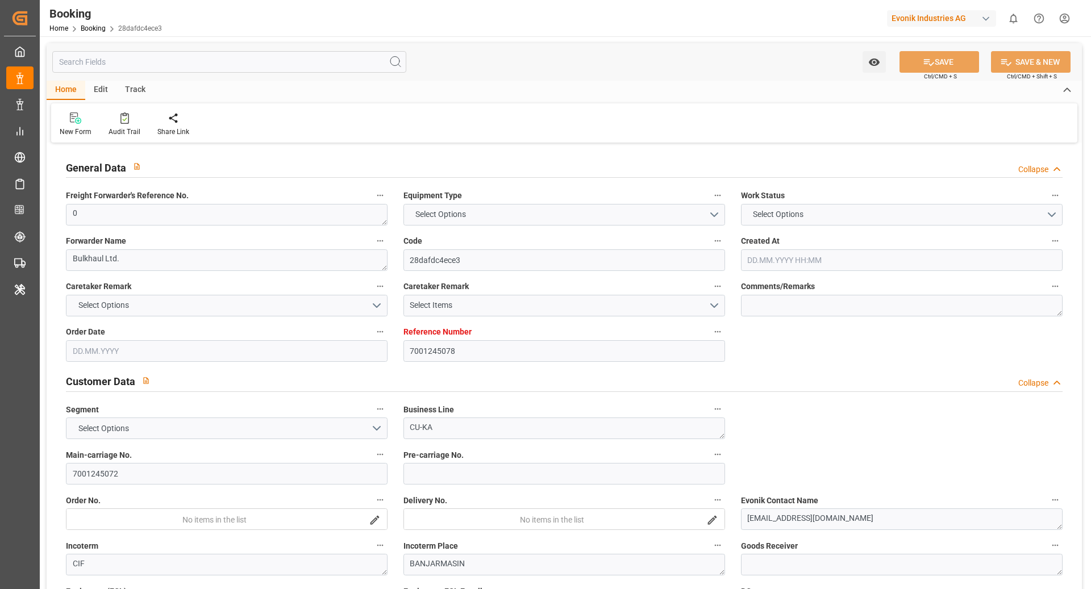
type input "7001245078"
type input "9776418"
type input "CMACGM"
type input "CMA CGM Group"
type input "BEANR"
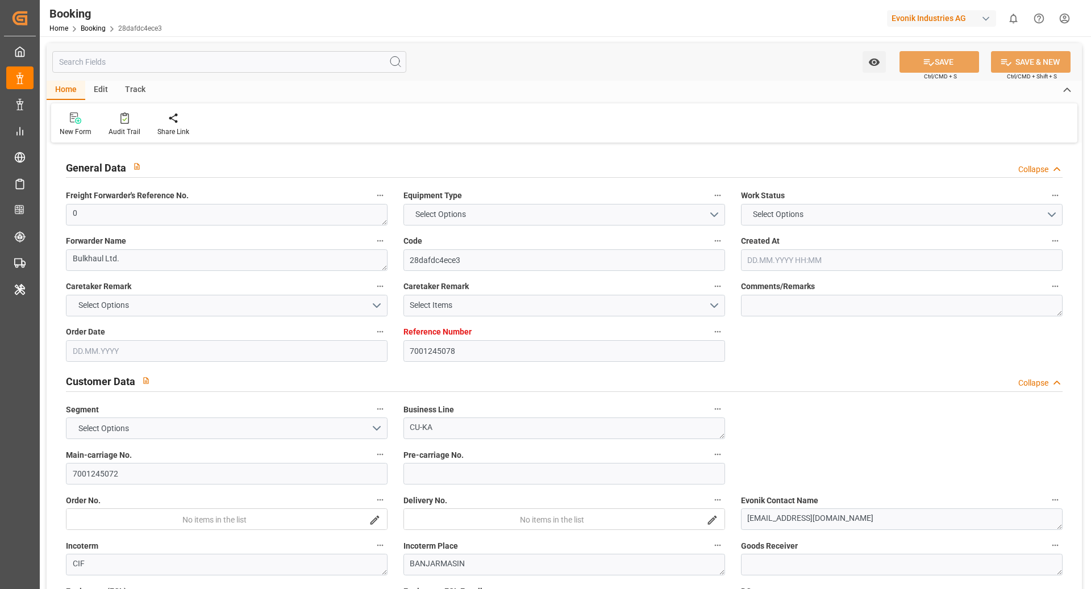
type input "IDBDJ"
type input "MYPKG"
type input "SGSIN"
type input "IDJKT"
type input "0"
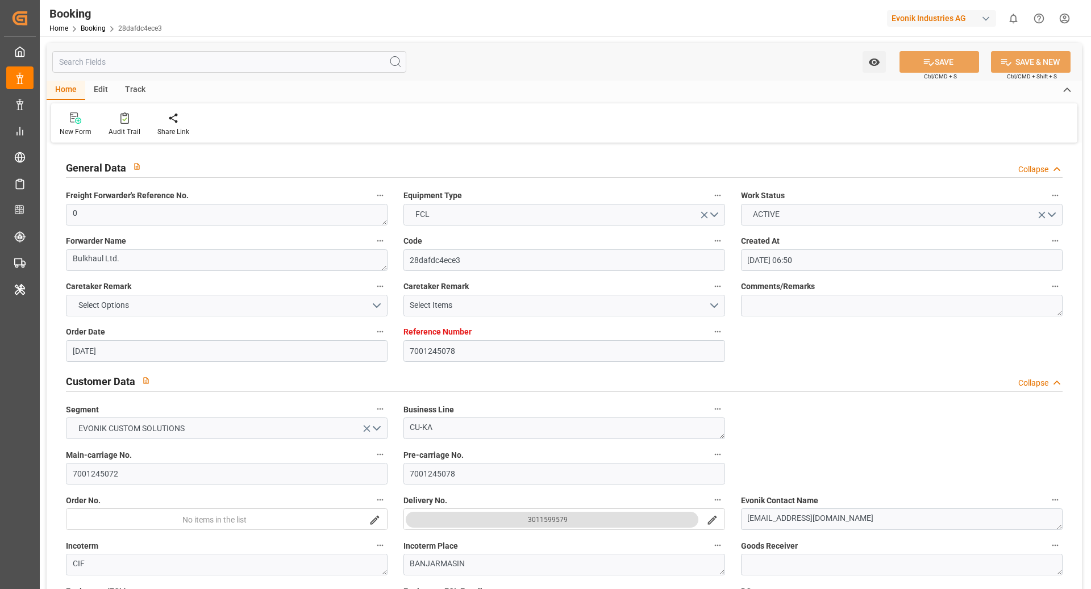
type input "[DATE] 06:50"
type input "[DATE]"
type input "[DATE] 00:00"
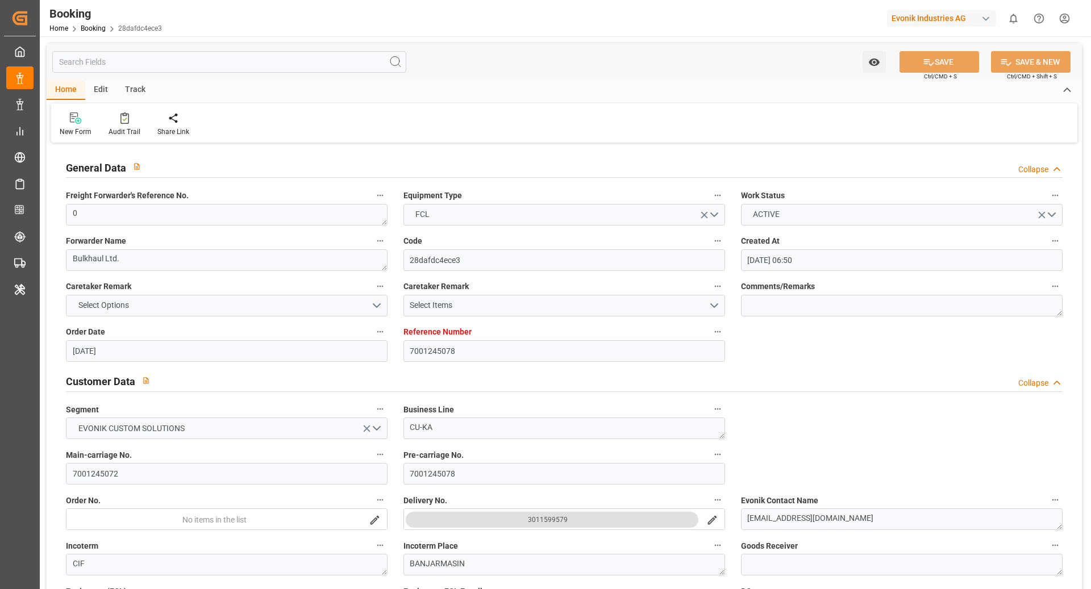
type input "[DATE] 00:00"
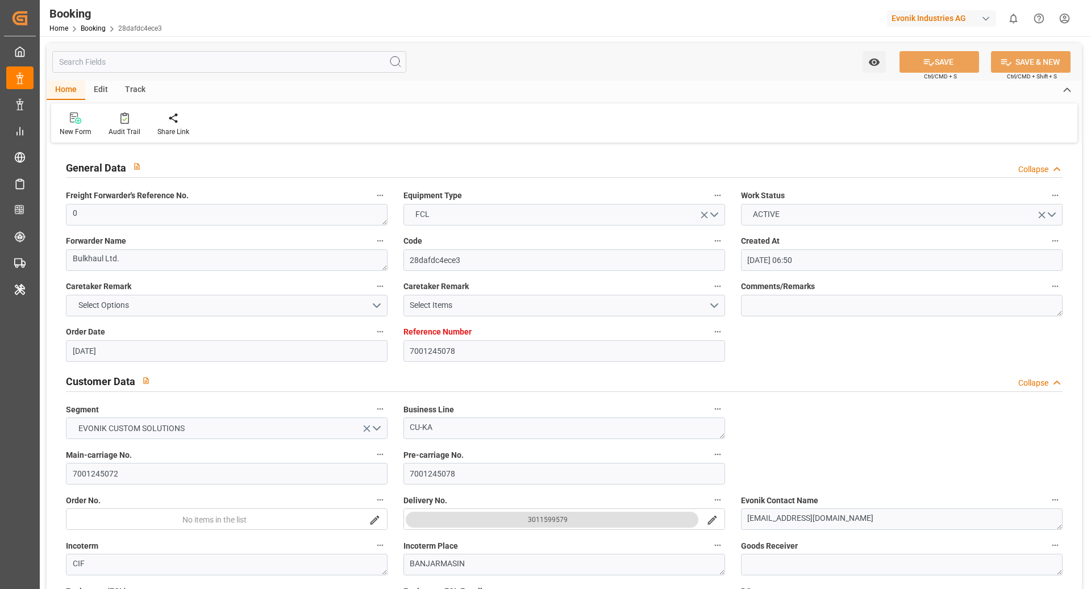
type input "[DATE] 00:00"
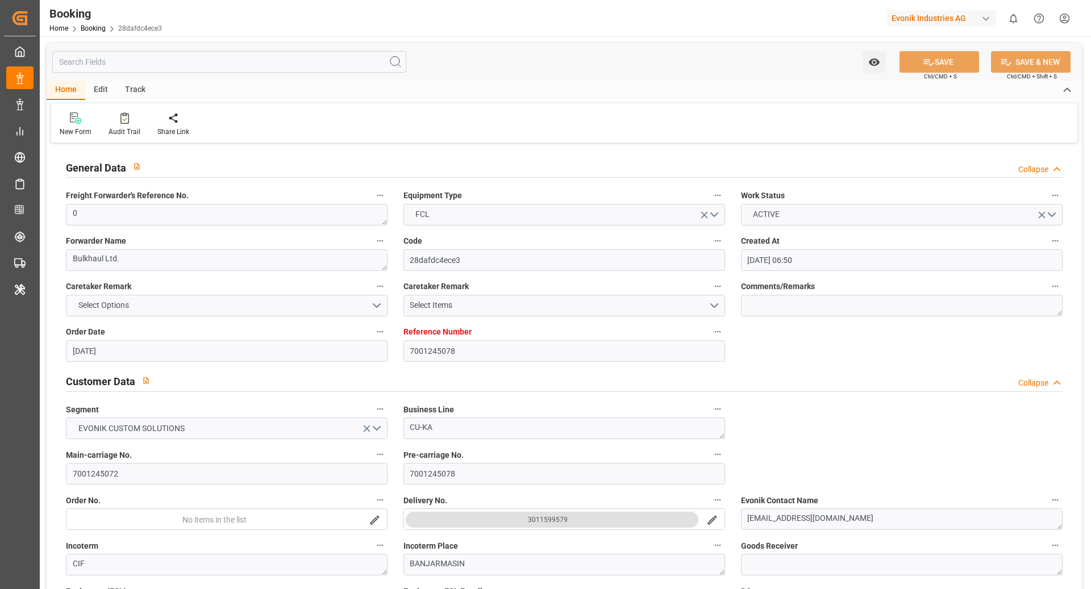
type input "[DATE] 00:00"
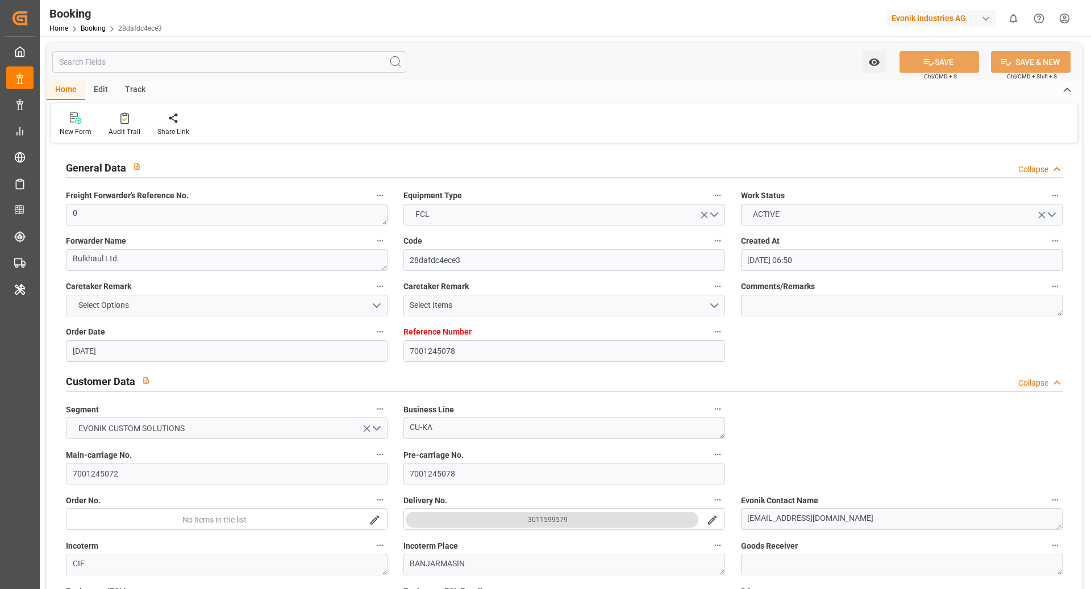
type input "[DATE] 00:00"
type input "[DATE]"
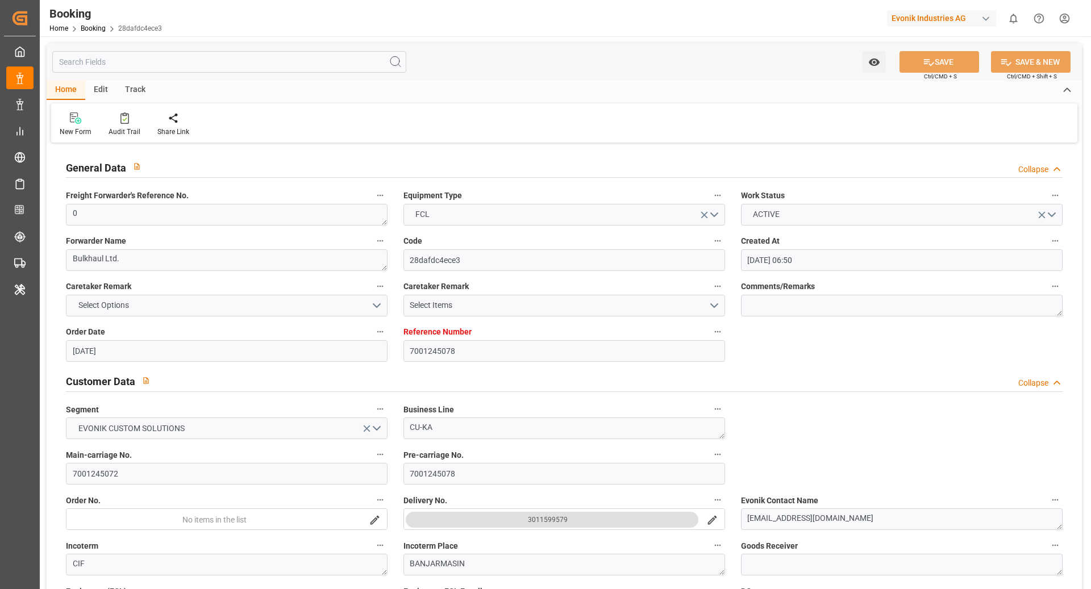
type input "[DATE] 10:41"
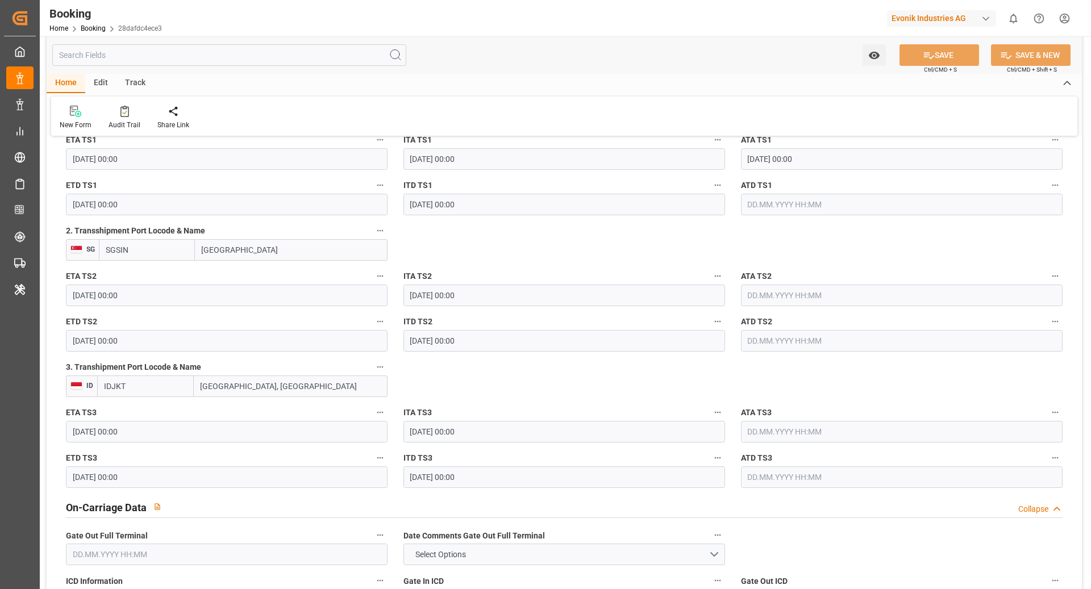
scroll to position [1343, 0]
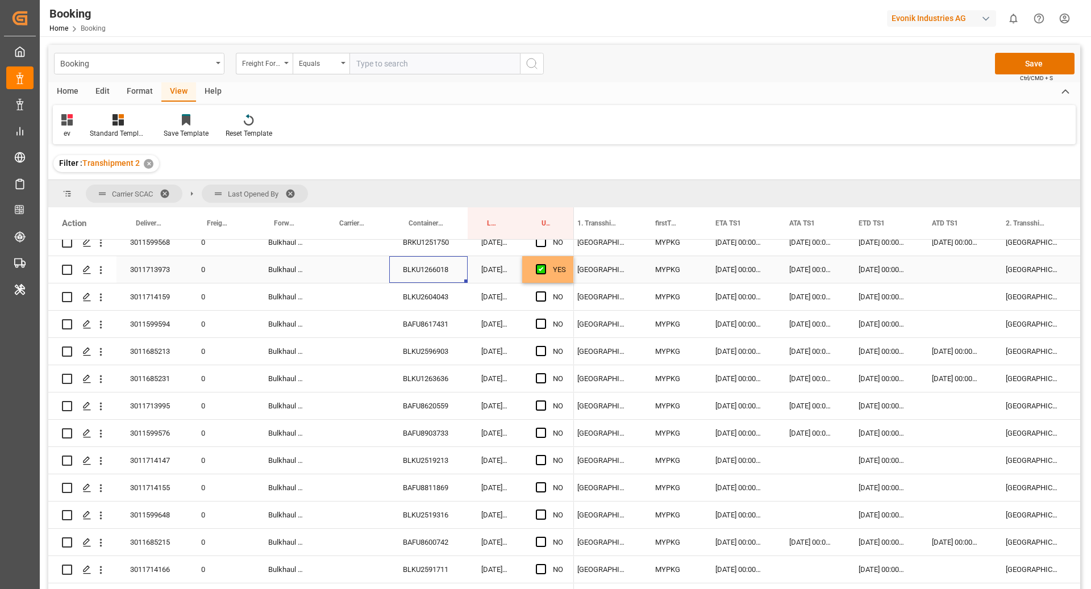
scroll to position [0, 1105]
click at [952, 268] on div "Press SPACE to select this row." at bounding box center [951, 269] width 74 height 27
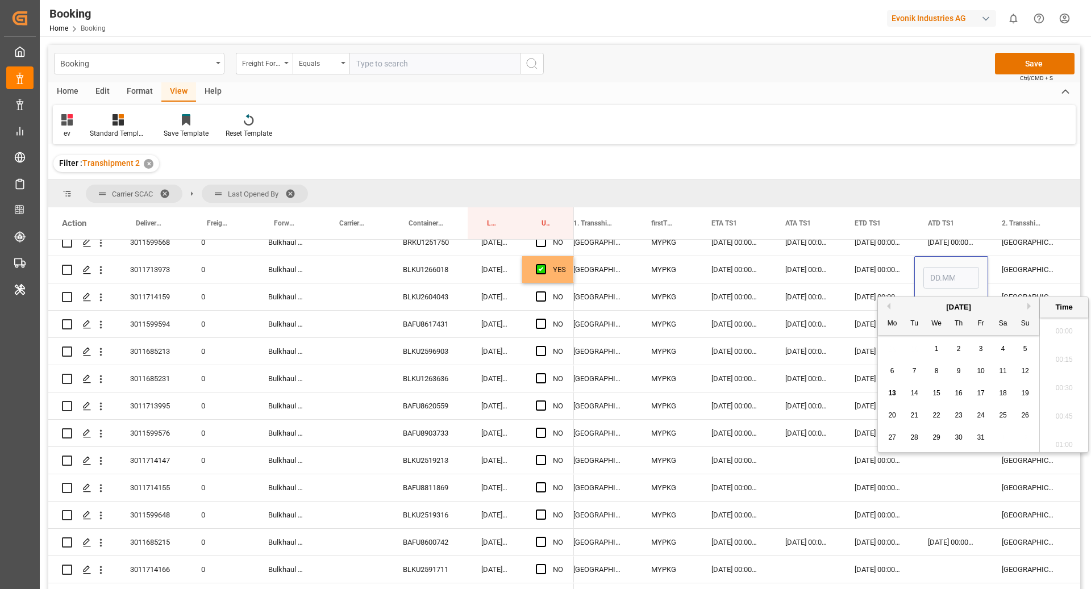
scroll to position [1481, 0]
click at [895, 396] on span "13" at bounding box center [891, 393] width 7 height 8
type input "[DATE] 00:00"
click at [839, 393] on div "[DATE] 00:00:00" at bounding box center [806, 406] width 69 height 27
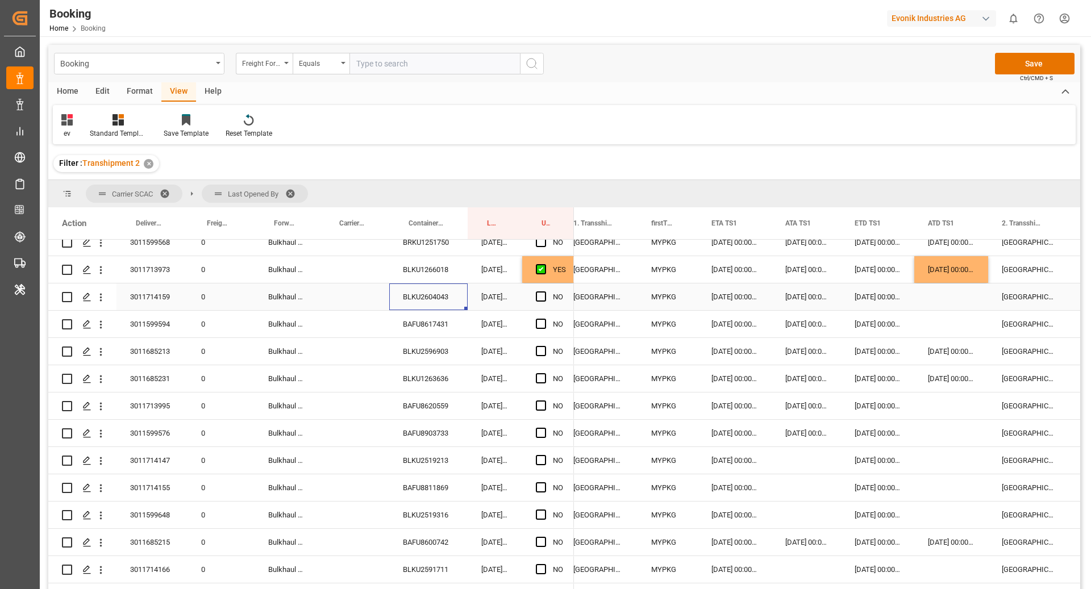
click at [436, 301] on div "BLKU2604043" at bounding box center [428, 297] width 78 height 27
click at [542, 300] on span "Press SPACE to select this row." at bounding box center [541, 297] width 10 height 10
click at [544, 292] on input "Press SPACE to select this row." at bounding box center [544, 292] width 0 height 0
click at [466, 316] on div "BAFU8617431" at bounding box center [428, 324] width 78 height 27
click at [946, 273] on div "[DATE] 00:00:00" at bounding box center [951, 269] width 74 height 27
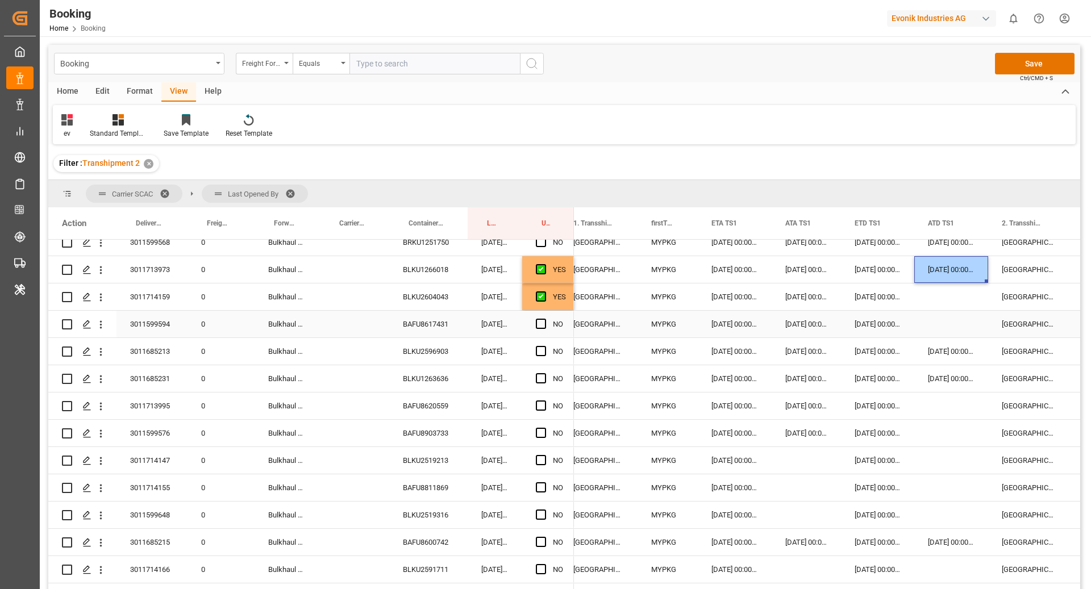
click at [947, 316] on div "Press SPACE to select this row." at bounding box center [951, 324] width 74 height 27
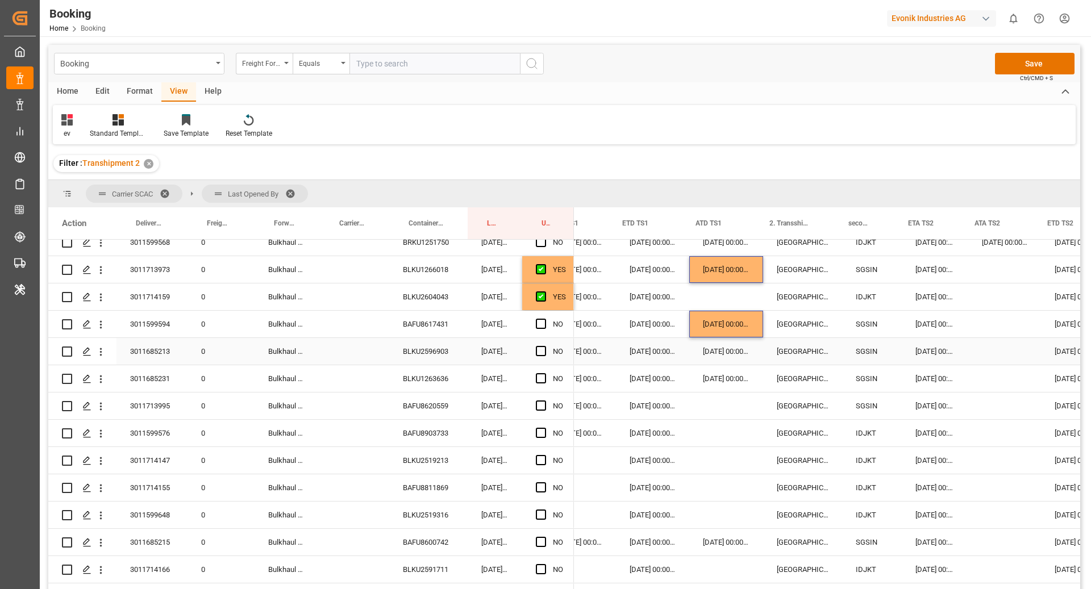
scroll to position [0, 1337]
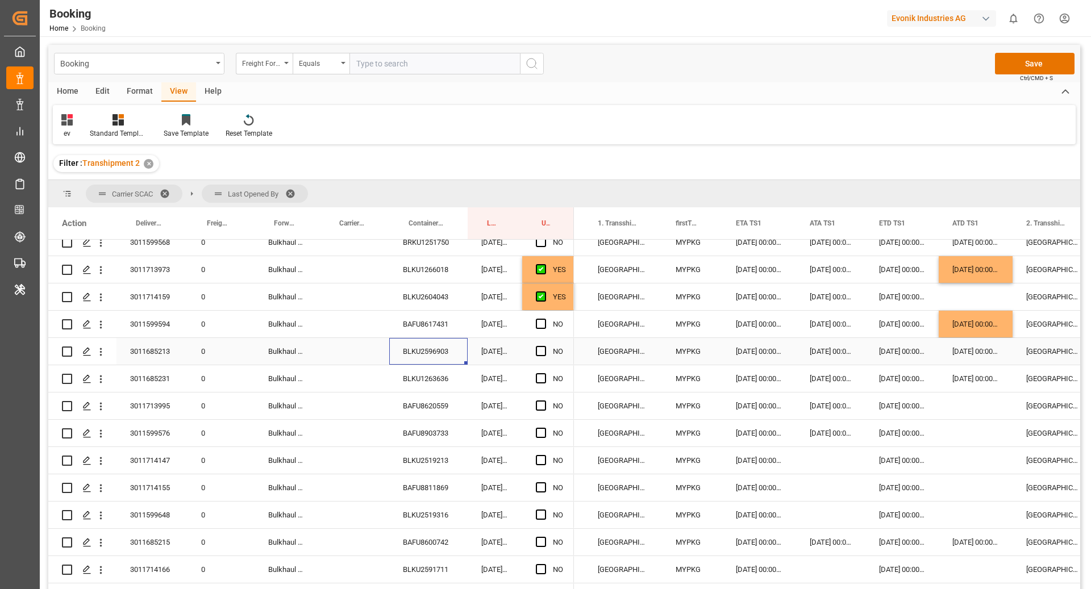
click at [430, 355] on div "BLKU2596903" at bounding box center [428, 351] width 78 height 27
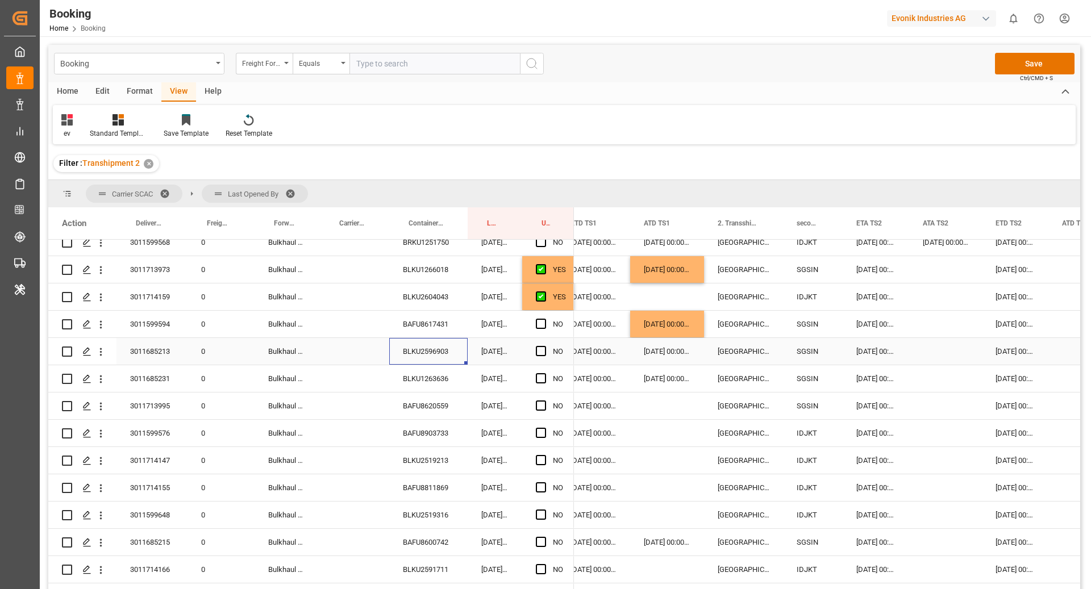
click at [926, 361] on div "Press SPACE to select this row." at bounding box center [945, 351] width 73 height 27
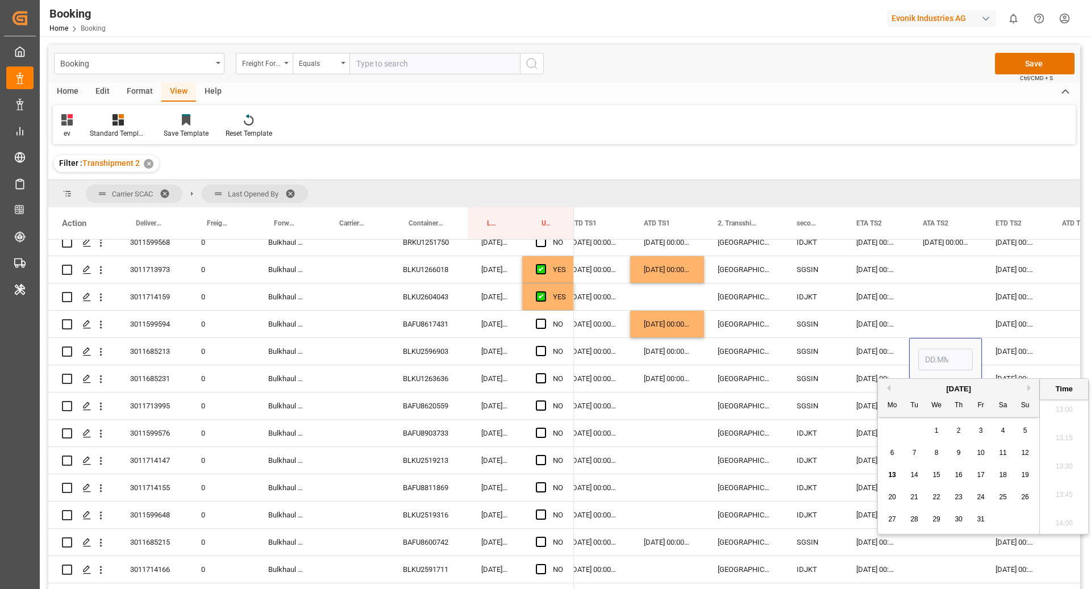
click at [999, 450] on div "11" at bounding box center [1003, 454] width 14 height 14
type input "[DATE] 00:00"
click at [886, 351] on div "[DATE] 00:00:00" at bounding box center [876, 351] width 66 height 27
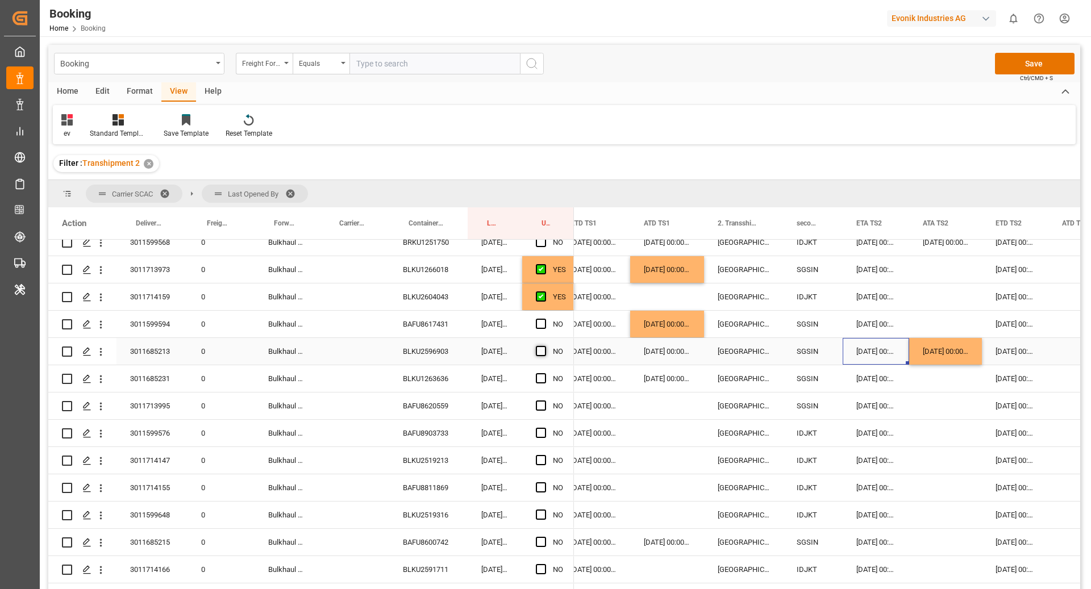
click at [536, 351] on span "Press SPACE to select this row." at bounding box center [541, 351] width 10 height 10
click at [544, 346] on input "Press SPACE to select this row." at bounding box center [544, 346] width 0 height 0
click at [541, 321] on span "Press SPACE to select this row." at bounding box center [541, 324] width 10 height 10
click at [544, 319] on input "Press SPACE to select this row." at bounding box center [544, 319] width 0 height 0
click at [444, 386] on div "BLKU1263636" at bounding box center [428, 378] width 78 height 27
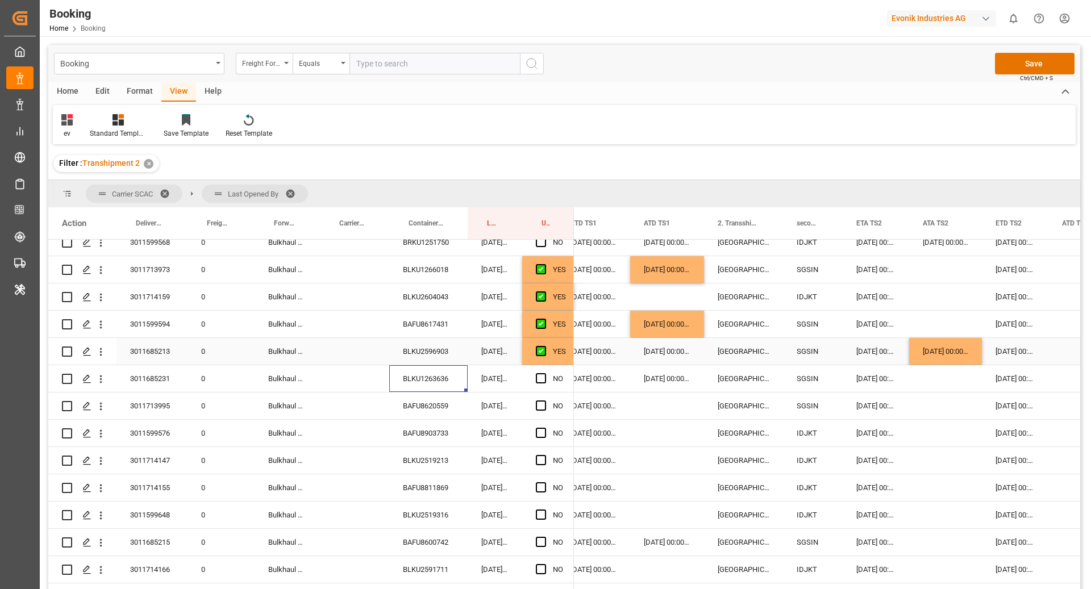
click at [942, 362] on div "[DATE] 00:00:00" at bounding box center [945, 351] width 73 height 27
drag, startPoint x: 980, startPoint y: 363, endPoint x: 981, endPoint y: 375, distance: 11.9
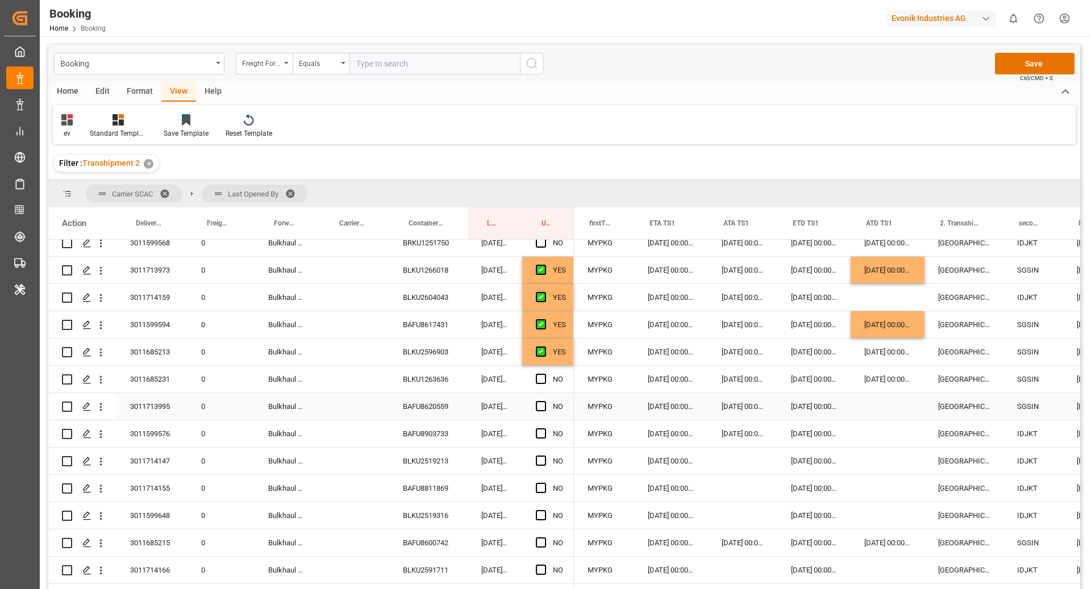
scroll to position [0, 1168]
click at [426, 410] on div "BAFU8620559" at bounding box center [428, 406] width 78 height 27
click at [895, 405] on div "Press SPACE to select this row." at bounding box center [888, 406] width 74 height 27
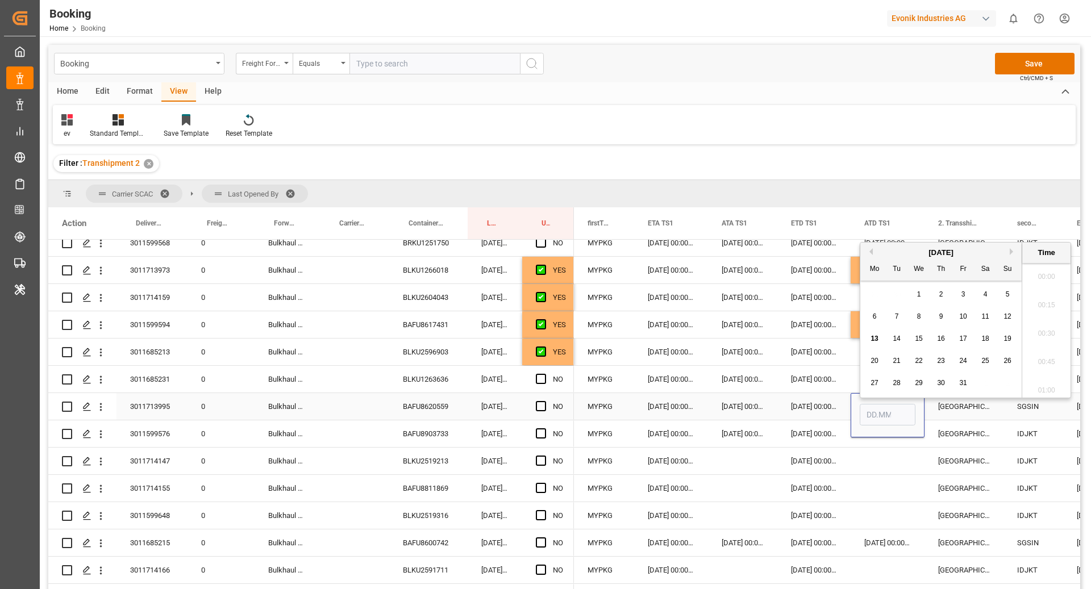
scroll to position [1481, 0]
click at [876, 327] on div "13" at bounding box center [875, 334] width 14 height 14
type input "13.10.2025 00:00"
click at [791, 413] on div "[DATE] 00:00:00" at bounding box center [813, 406] width 73 height 27
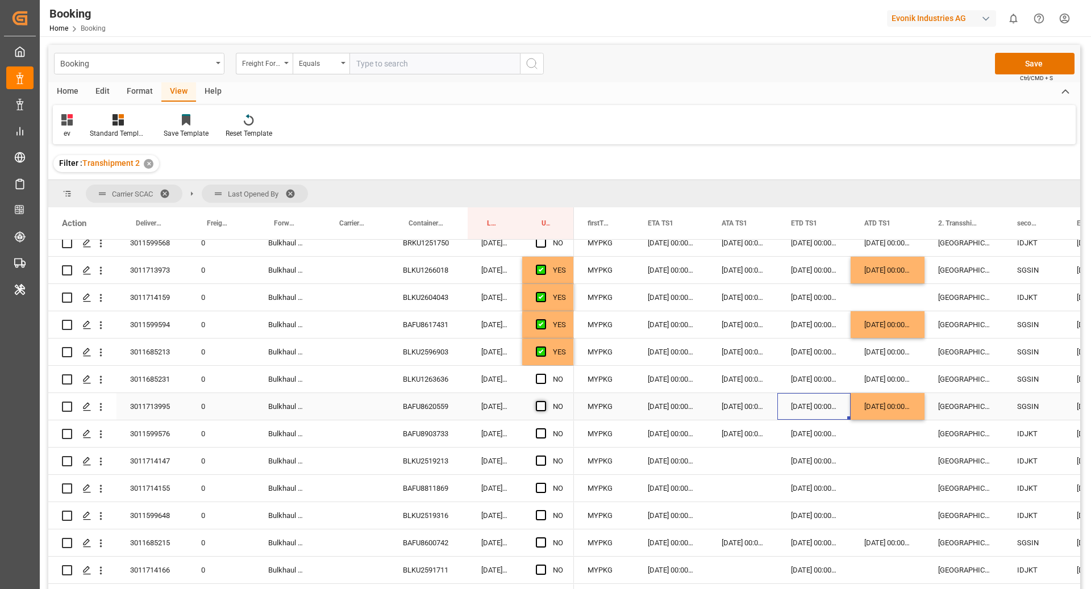
click at [539, 410] on span "Press SPACE to select this row." at bounding box center [541, 406] width 10 height 10
click at [544, 401] on input "Press SPACE to select this row." at bounding box center [544, 401] width 0 height 0
click at [540, 379] on span "Press SPACE to select this row." at bounding box center [541, 379] width 10 height 10
click at [544, 374] on input "Press SPACE to select this row." at bounding box center [544, 374] width 0 height 0
click at [428, 428] on div "BAFU8903733" at bounding box center [428, 434] width 78 height 27
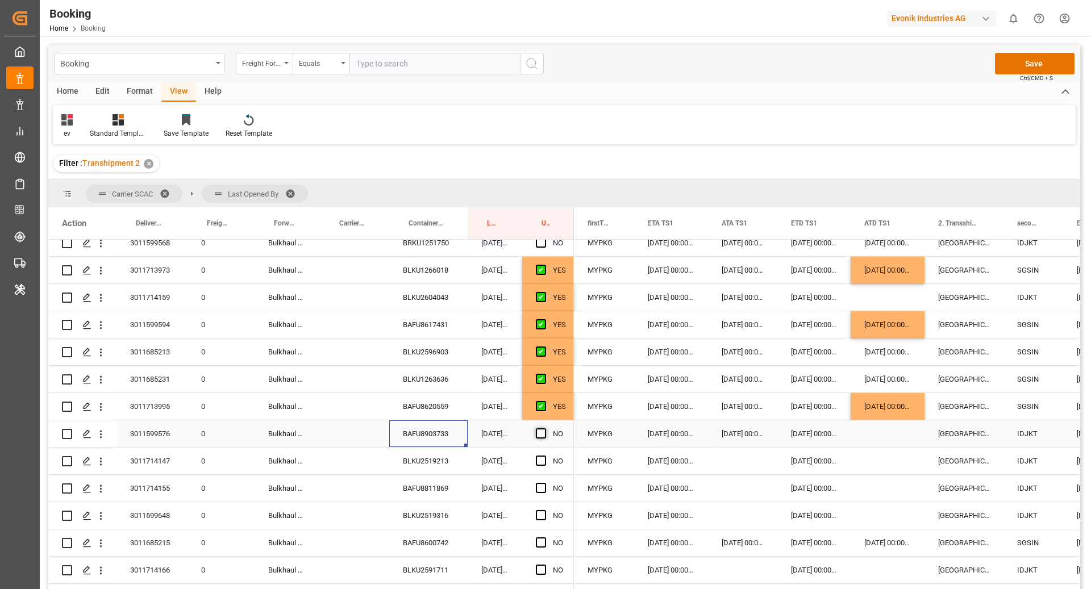
click at [540, 435] on span "Press SPACE to select this row." at bounding box center [541, 433] width 10 height 10
click at [544, 428] on input "Press SPACE to select this row." at bounding box center [544, 428] width 0 height 0
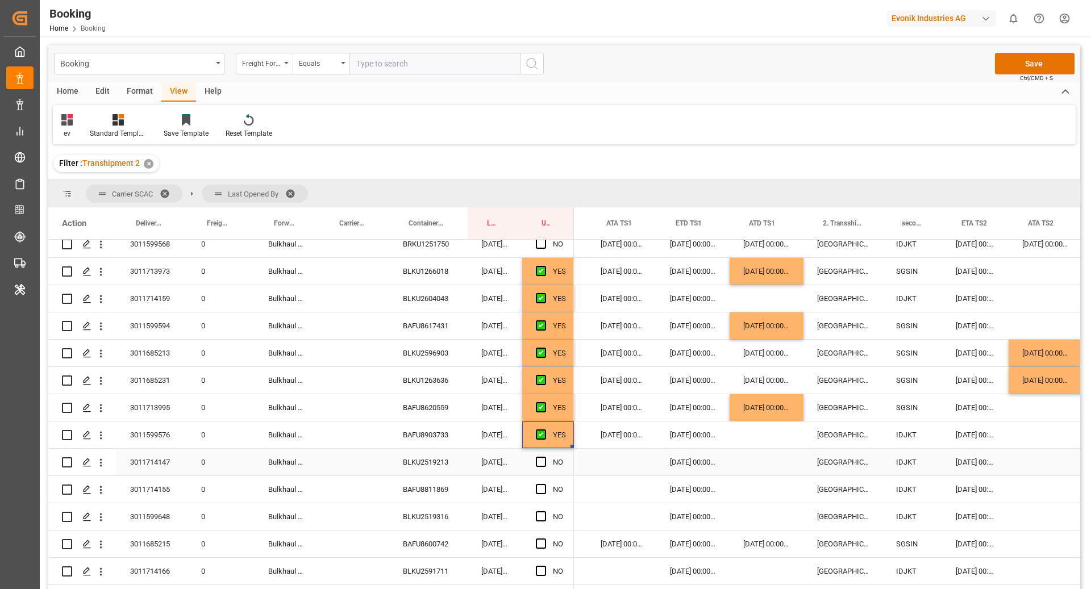
scroll to position [0, 1264]
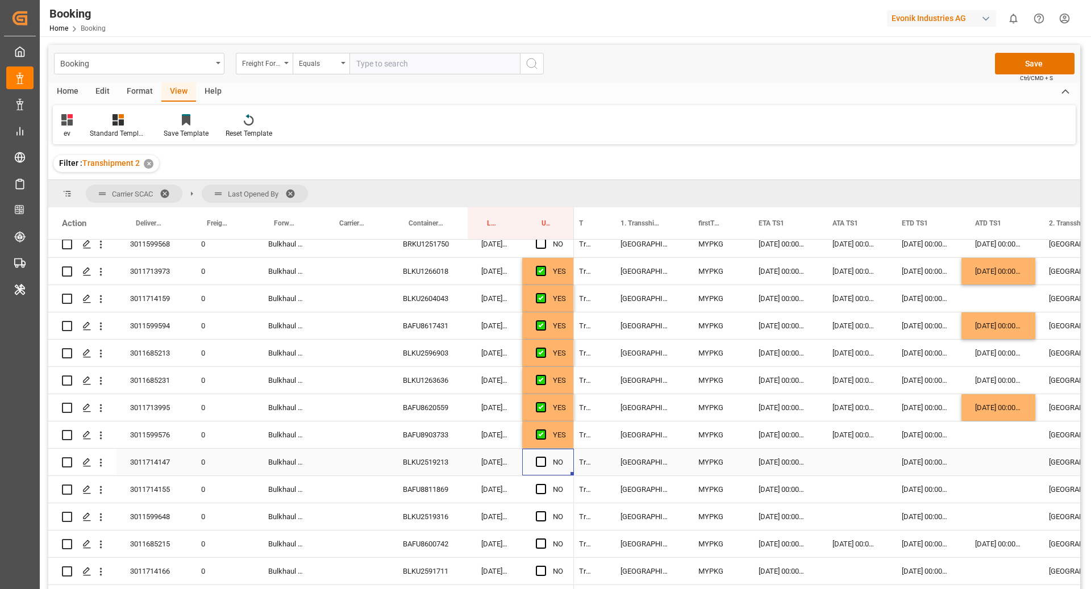
click at [533, 458] on div "NO" at bounding box center [548, 462] width 52 height 27
click at [541, 463] on span "Press SPACE to select this row." at bounding box center [541, 462] width 10 height 10
click at [544, 457] on input "Press SPACE to select this row." at bounding box center [544, 457] width 0 height 0
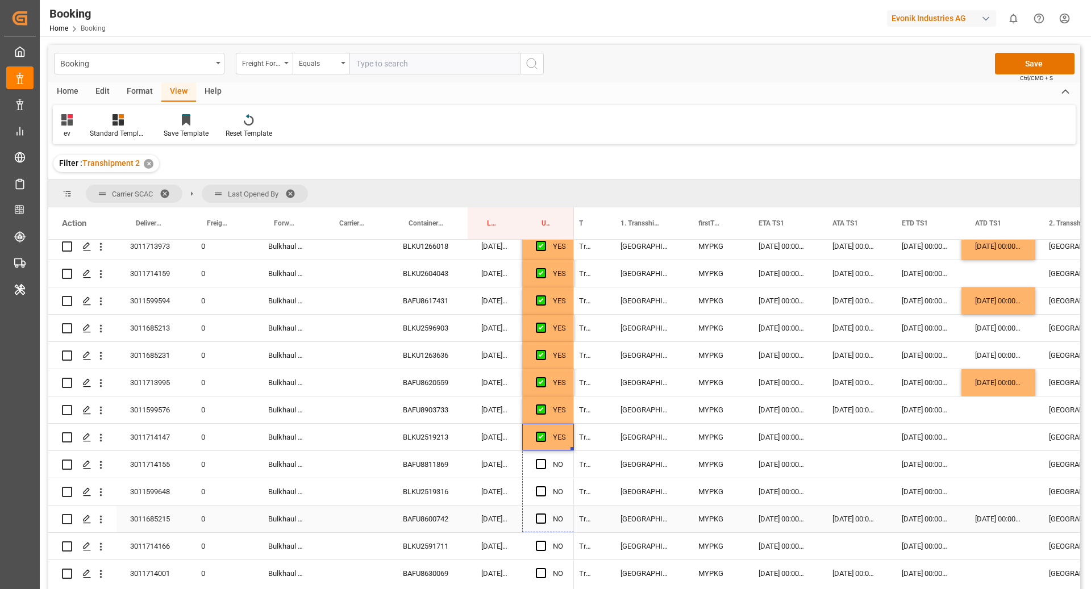
drag, startPoint x: 572, startPoint y: 474, endPoint x: 574, endPoint y: 523, distance: 49.5
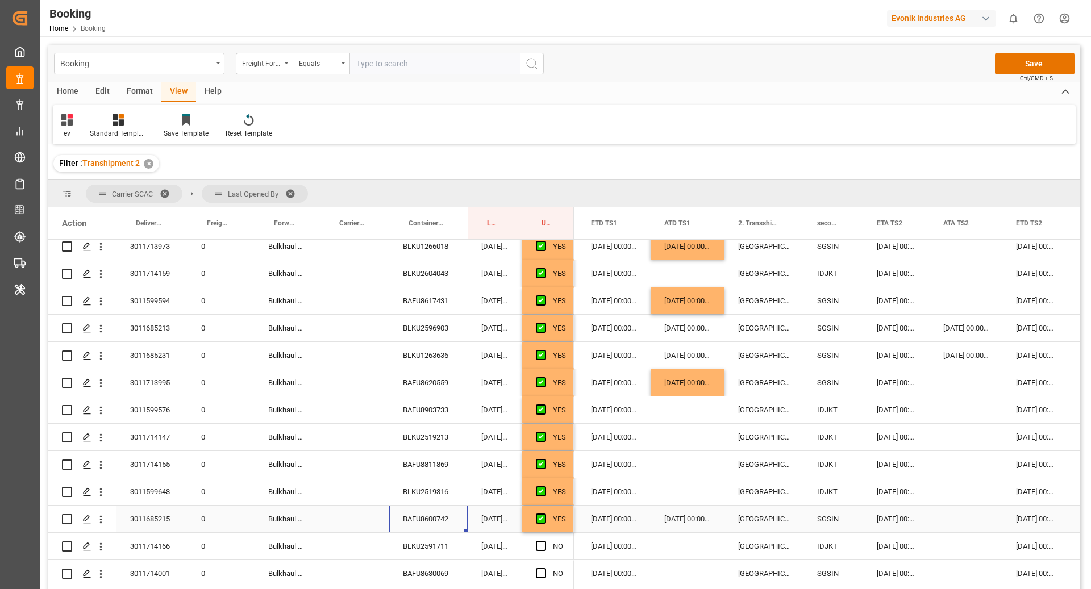
click at [430, 515] on div "BAFU8600742" at bounding box center [428, 519] width 78 height 27
click at [939, 523] on div "Press SPACE to select this row." at bounding box center [966, 519] width 73 height 27
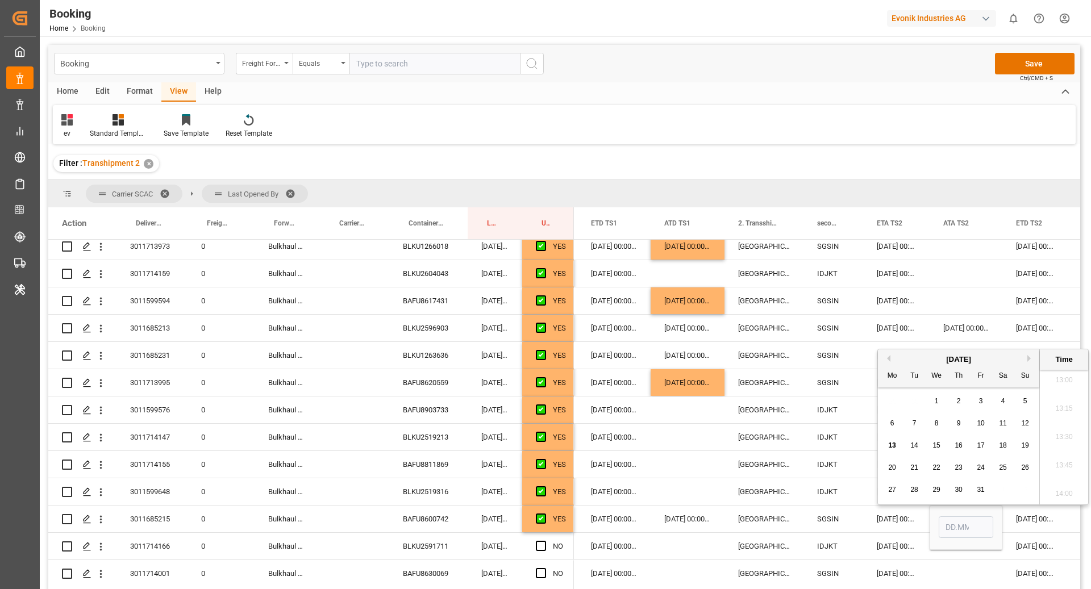
click at [1000, 425] on span "11" at bounding box center [1002, 423] width 7 height 8
type input "[DATE] 00:00"
click at [789, 465] on div "Jakarta, Java" at bounding box center [764, 464] width 79 height 27
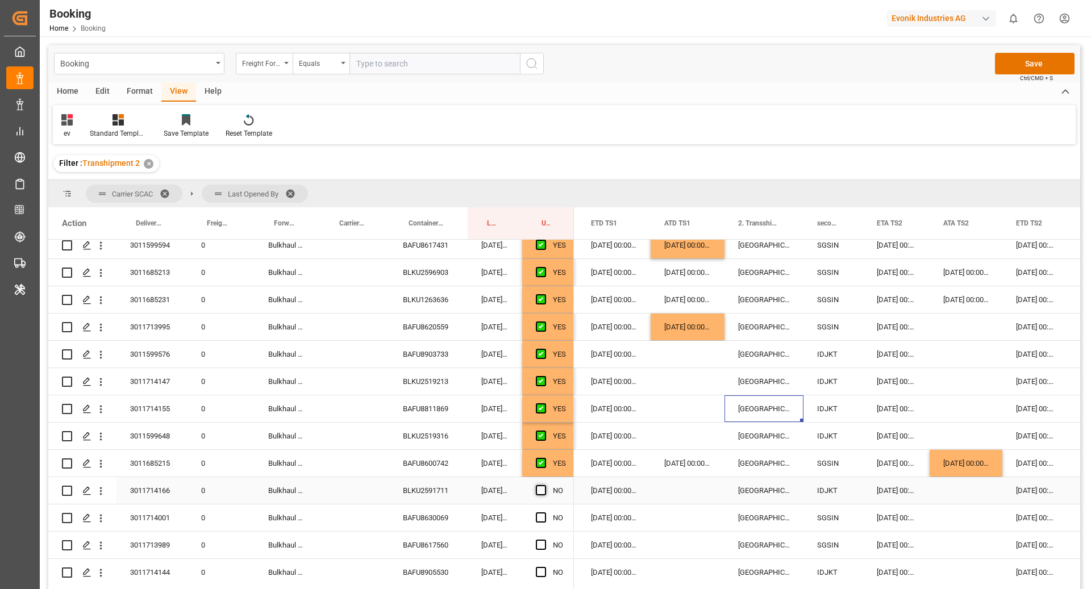
click at [541, 494] on span "Press SPACE to select this row." at bounding box center [541, 490] width 10 height 10
click at [544, 485] on input "Press SPACE to select this row." at bounding box center [544, 485] width 0 height 0
click at [432, 527] on div "BAFU8630069" at bounding box center [428, 518] width 78 height 27
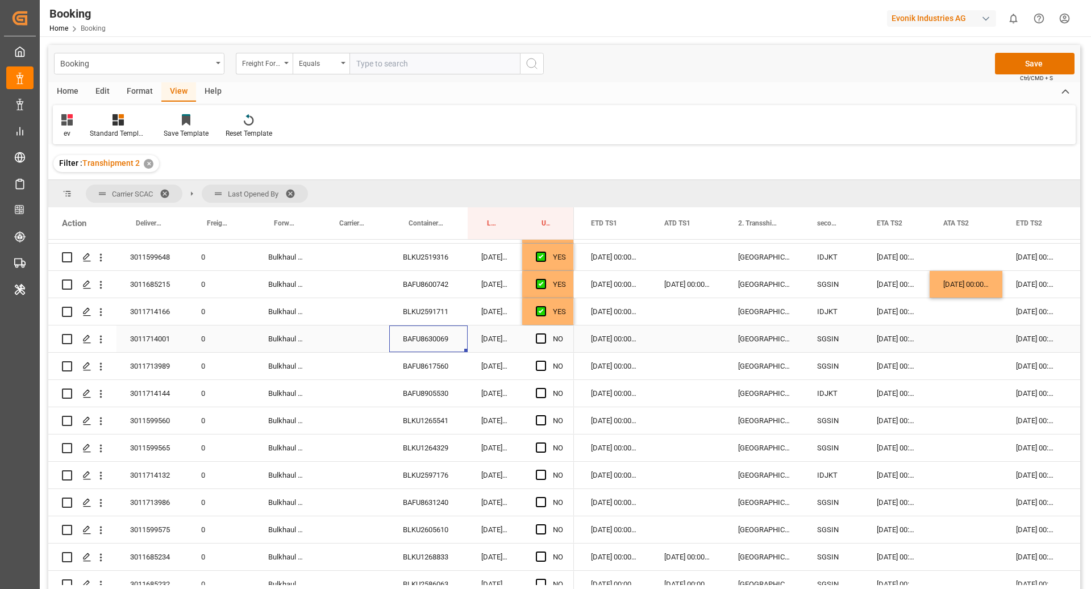
click at [685, 340] on div "Press SPACE to select this row." at bounding box center [688, 339] width 74 height 27
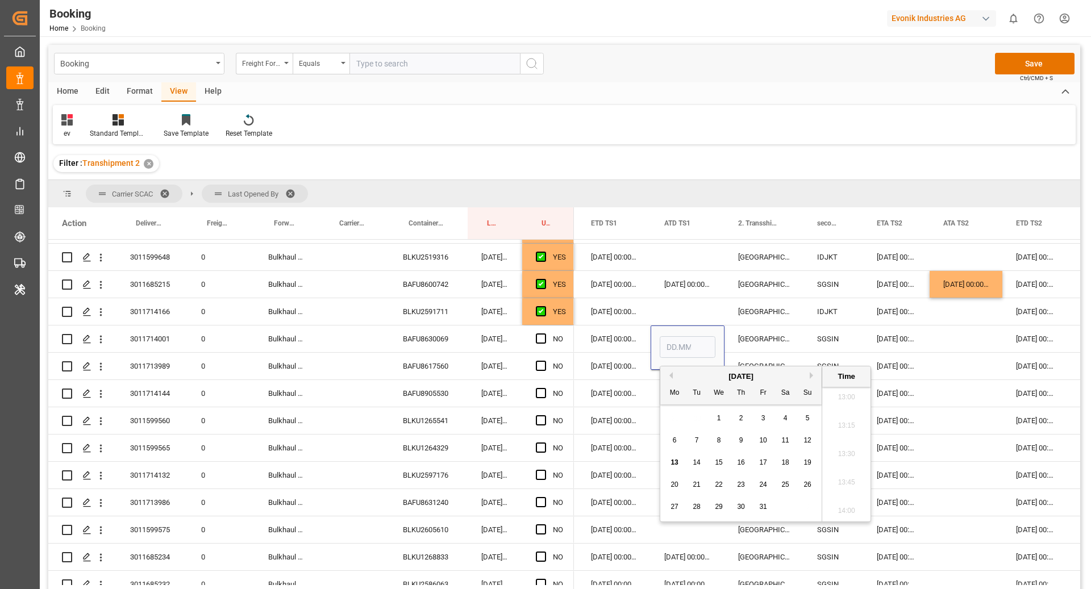
click at [679, 462] on div "13" at bounding box center [675, 463] width 14 height 14
type input "13.10.2025 00:00"
click at [746, 344] on div "Singapore" at bounding box center [764, 339] width 79 height 27
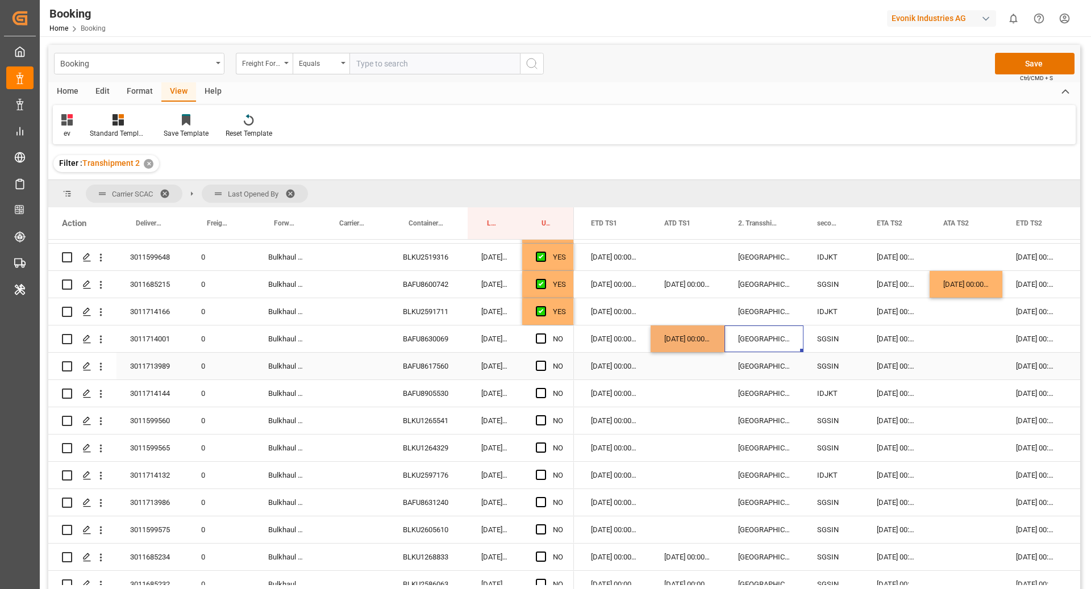
click at [428, 375] on div "BAFU8617560" at bounding box center [428, 366] width 78 height 27
click at [685, 351] on div "13.10.2025 00:00:00" at bounding box center [688, 339] width 74 height 27
drag, startPoint x: 721, startPoint y: 350, endPoint x: 718, endPoint y: 365, distance: 15.6
click at [535, 396] on div "NO" at bounding box center [548, 393] width 52 height 27
click at [536, 393] on span "Press SPACE to select this row." at bounding box center [541, 393] width 10 height 10
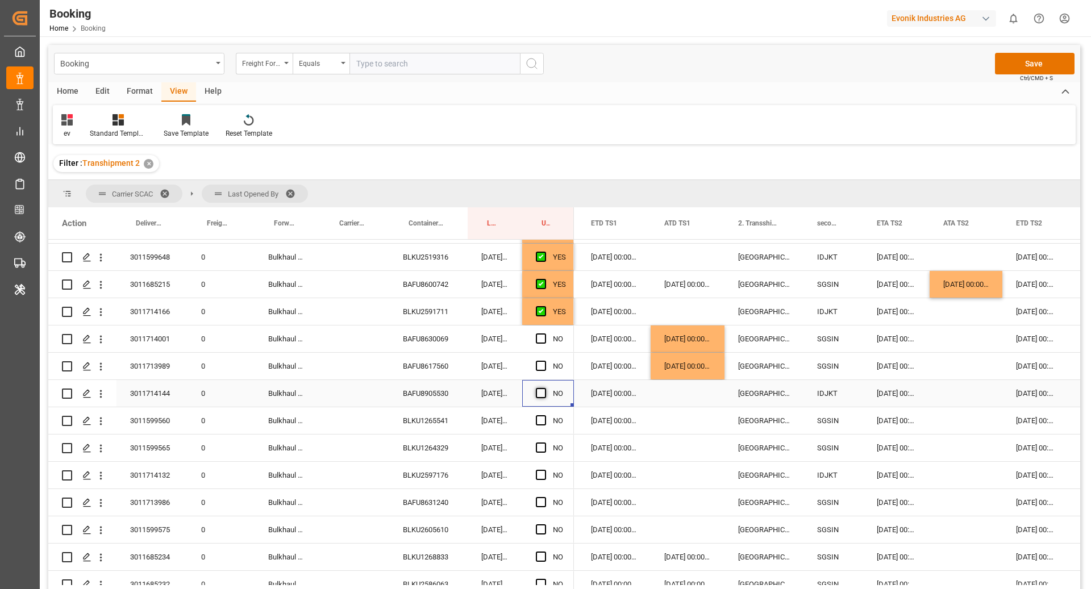
click at [544, 388] on input "Press SPACE to select this row." at bounding box center [544, 388] width 0 height 0
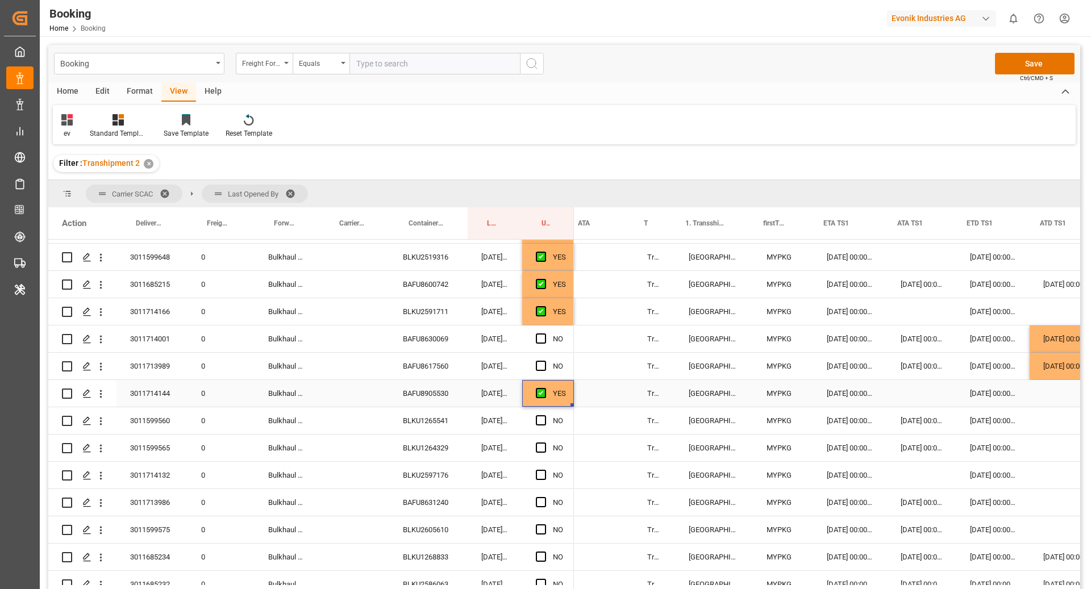
scroll to position [0, 1046]
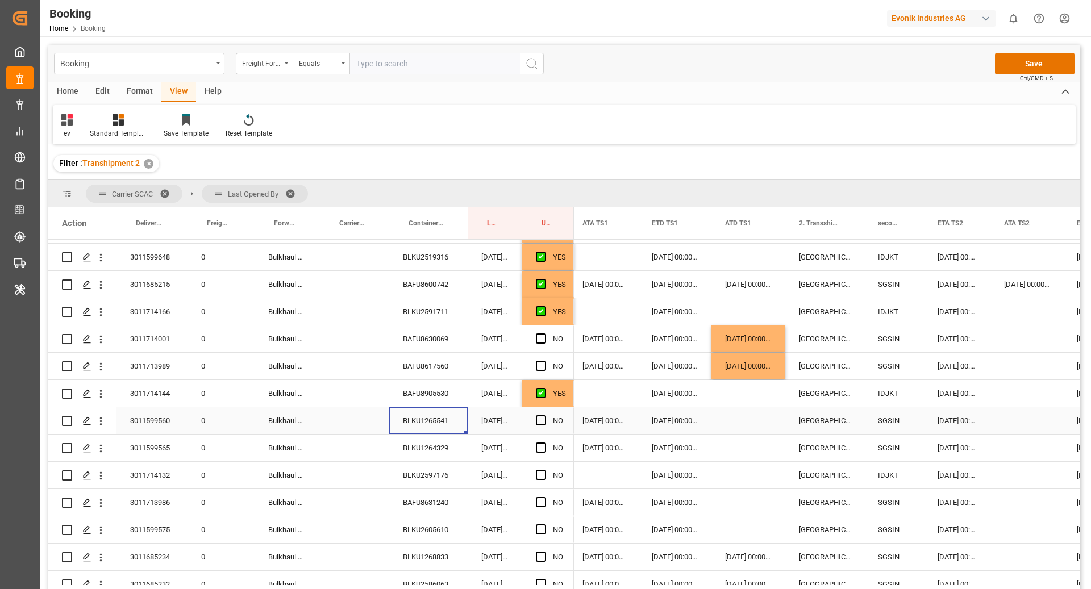
click at [416, 421] on div "BLKU1265541" at bounding box center [428, 420] width 78 height 27
click at [725, 422] on div "Press SPACE to select this row." at bounding box center [749, 420] width 74 height 27
drag, startPoint x: 744, startPoint y: 342, endPoint x: 744, endPoint y: 361, distance: 19.3
click at [744, 361] on div "25.09.2025 00:00:00 Jakarta, Java 24.09.2025 00:00:00 16.09.2025 00:00:00 16.09…" at bounding box center [665, 298] width 2799 height 1364
drag, startPoint x: 742, startPoint y: 424, endPoint x: 740, endPoint y: 446, distance: 21.7
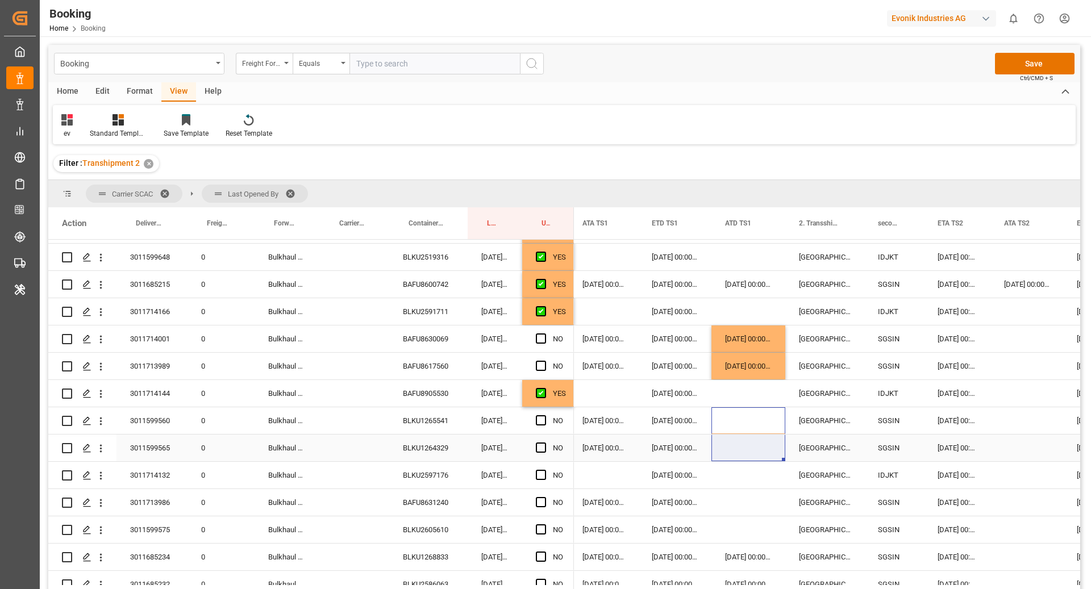
click at [740, 446] on div "25.09.2025 00:00:00 Jakarta, Java 24.09.2025 00:00:00 16.09.2025 00:00:00 16.09…" at bounding box center [665, 298] width 2799 height 1364
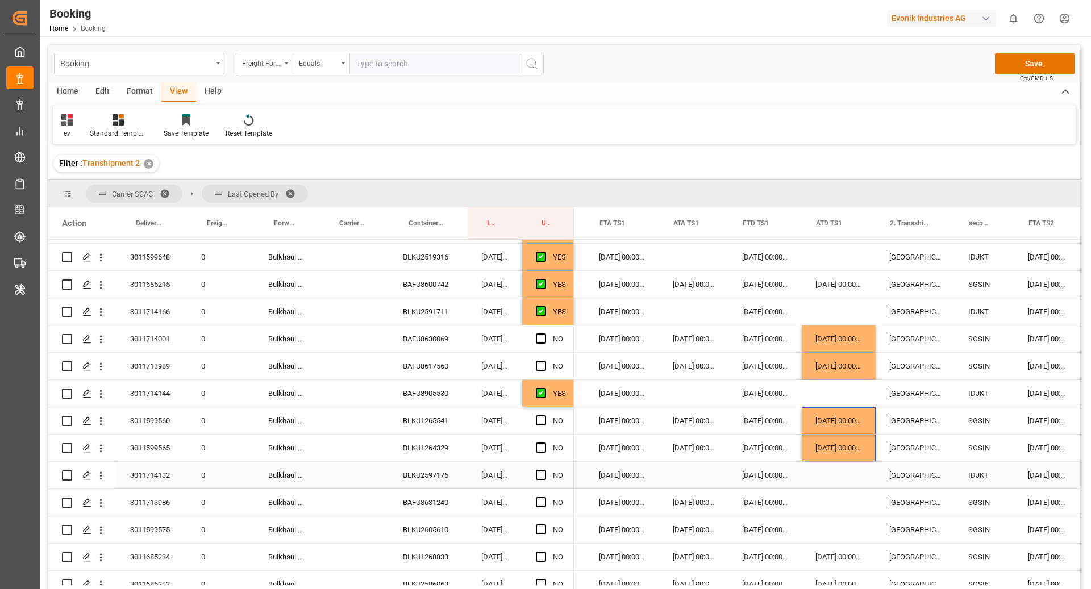
scroll to position [0, 1217]
click at [539, 471] on span "Press SPACE to select this row." at bounding box center [541, 475] width 10 height 10
click at [544, 470] on input "Press SPACE to select this row." at bounding box center [544, 470] width 0 height 0
click at [455, 504] on div "BAFU8631240" at bounding box center [428, 502] width 78 height 27
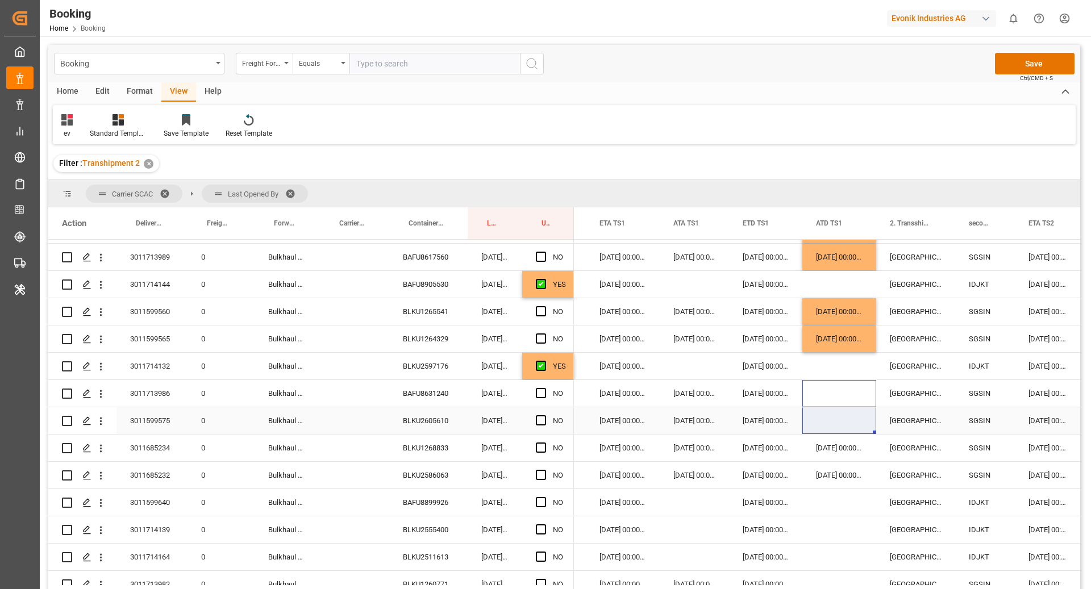
drag, startPoint x: 820, startPoint y: 398, endPoint x: 823, endPoint y: 427, distance: 29.1
click at [823, 427] on div "25.09.2025 00:00:00 Jakarta, Java 24.09.2025 00:00:00 16.09.2025 00:00:00 16.09…" at bounding box center [756, 189] width 2799 height 1364
click at [833, 352] on div "13.10.2025 00:00:00" at bounding box center [839, 339] width 74 height 27
drag, startPoint x: 825, startPoint y: 391, endPoint x: 830, endPoint y: 418, distance: 27.8
click at [830, 418] on div "25.09.2025 00:00:00 Jakarta, Java 24.09.2025 00:00:00 16.09.2025 00:00:00 16.09…" at bounding box center [756, 189] width 2799 height 1364
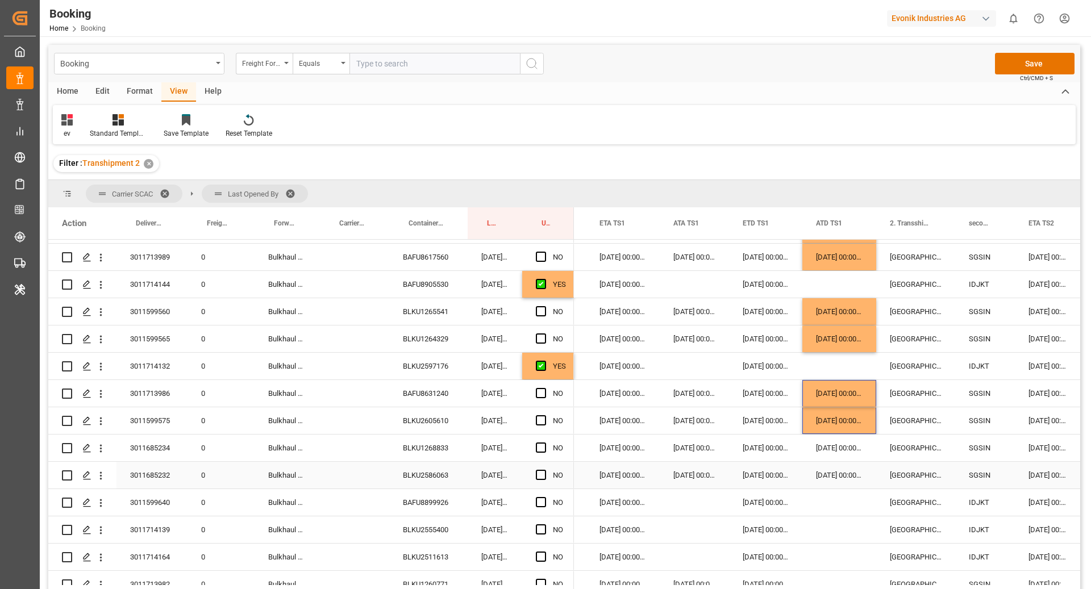
scroll to position [0, 1262]
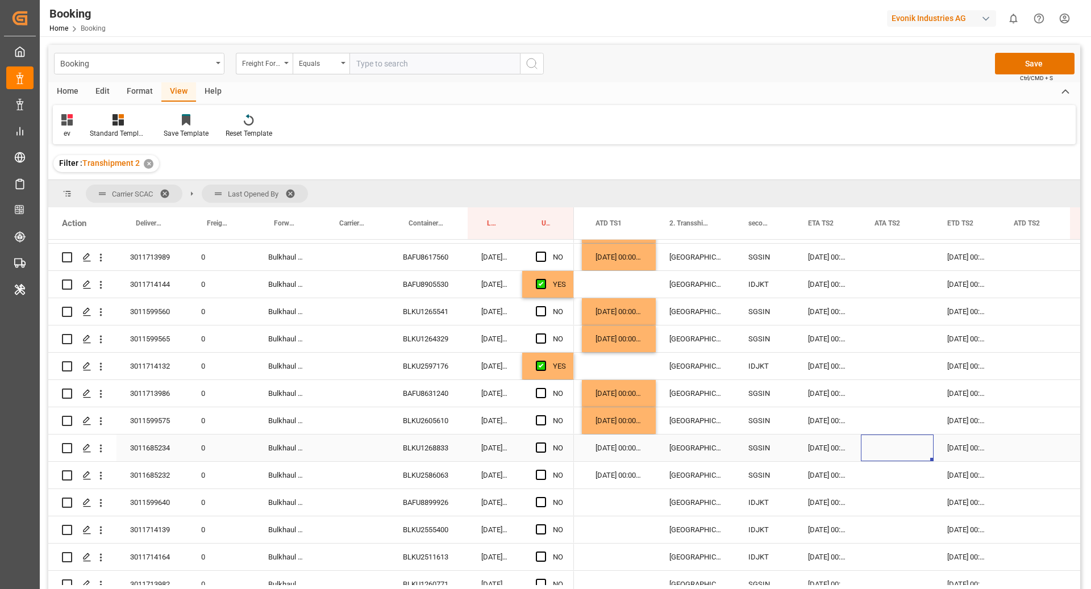
click at [873, 452] on div "Press SPACE to select this row." at bounding box center [897, 448] width 73 height 27
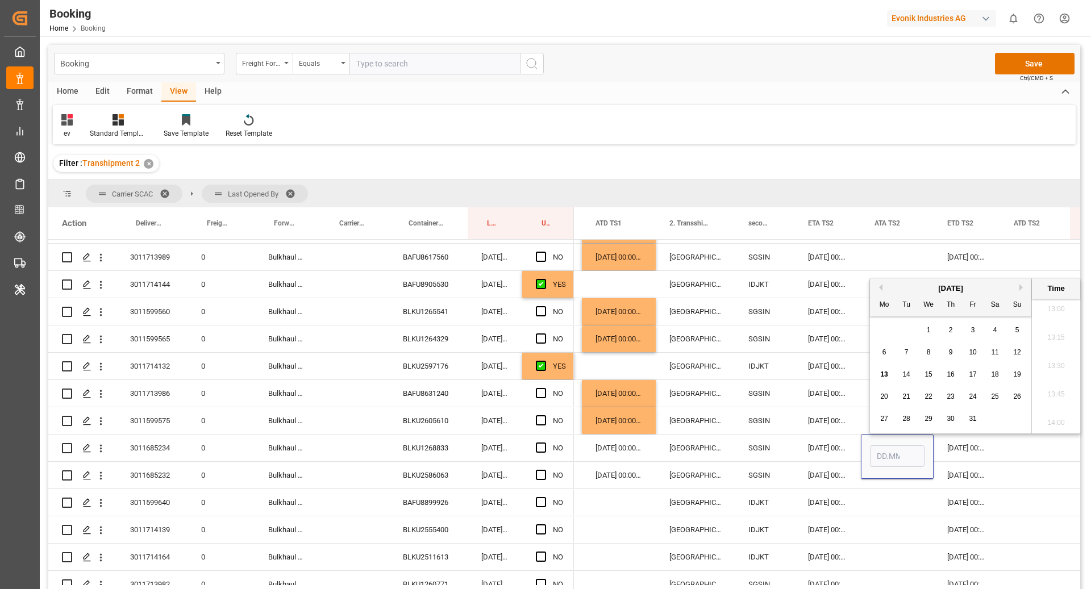
click at [996, 353] on span "11" at bounding box center [994, 352] width 7 height 8
type input "11.10.2025 00:00"
click at [965, 449] on div "13.10.2025 00:00:00" at bounding box center [967, 448] width 66 height 27
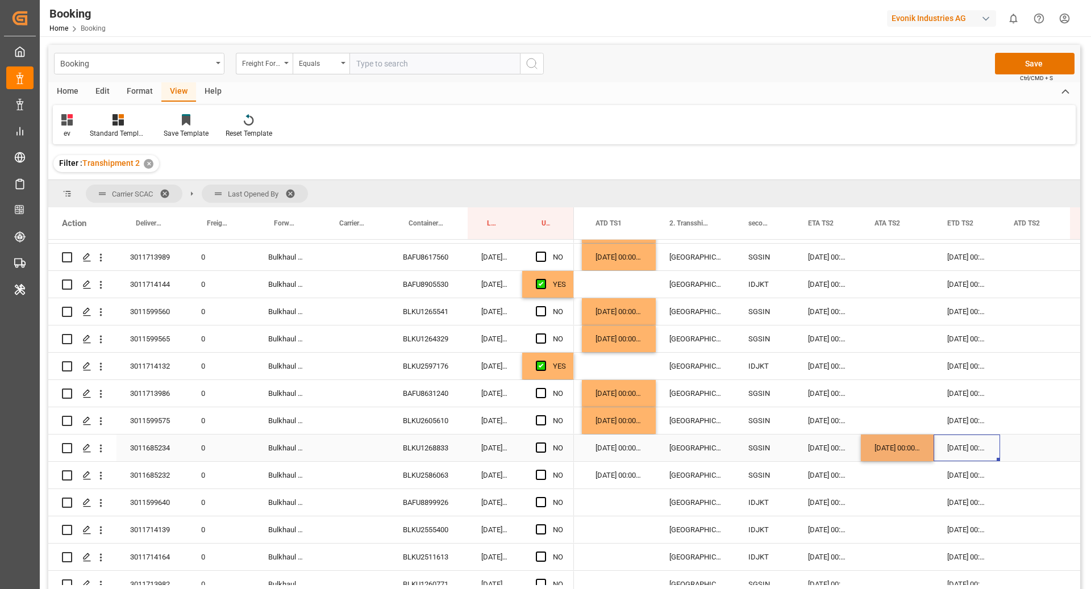
click at [900, 451] on div "11.10.2025 00:00:00" at bounding box center [897, 448] width 73 height 27
click at [425, 455] on div "BLKU1268833" at bounding box center [428, 448] width 78 height 27
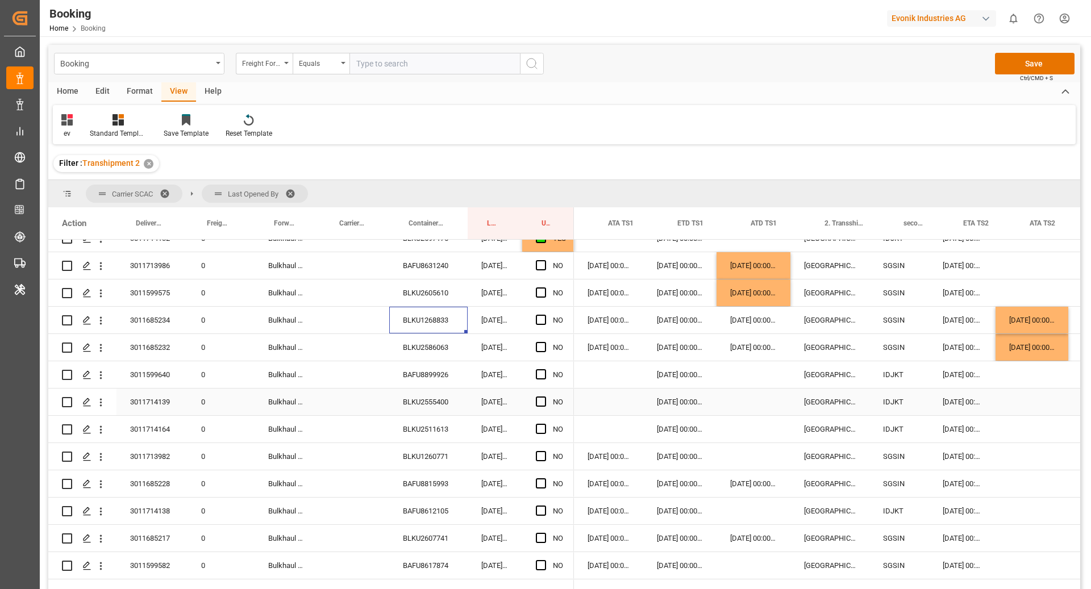
scroll to position [0, 1226]
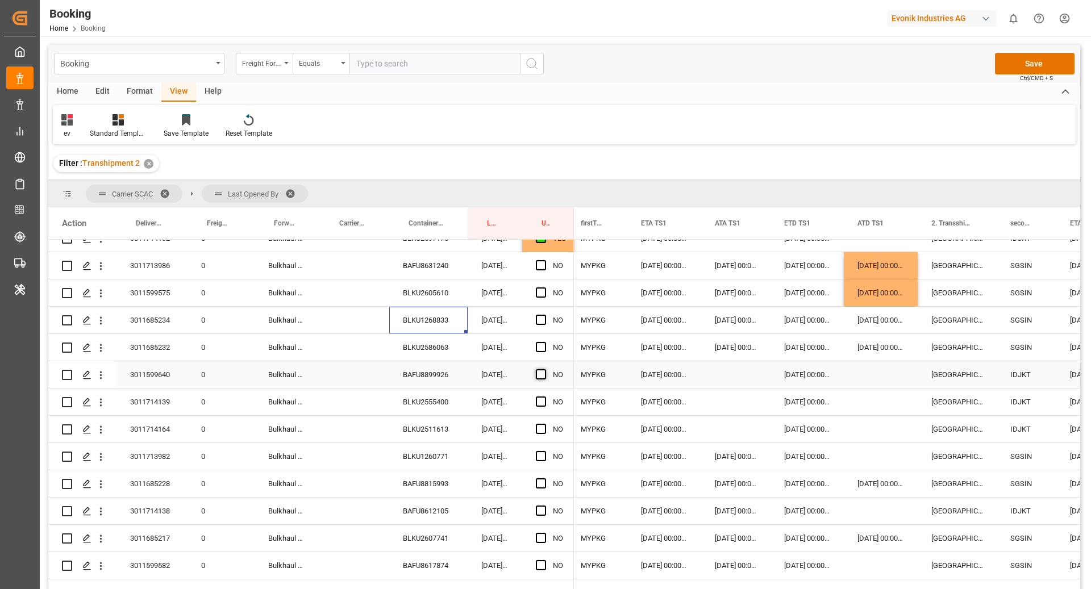
click at [540, 377] on span "Press SPACE to select this row." at bounding box center [541, 374] width 10 height 10
click at [544, 369] on input "Press SPACE to select this row." at bounding box center [544, 369] width 0 height 0
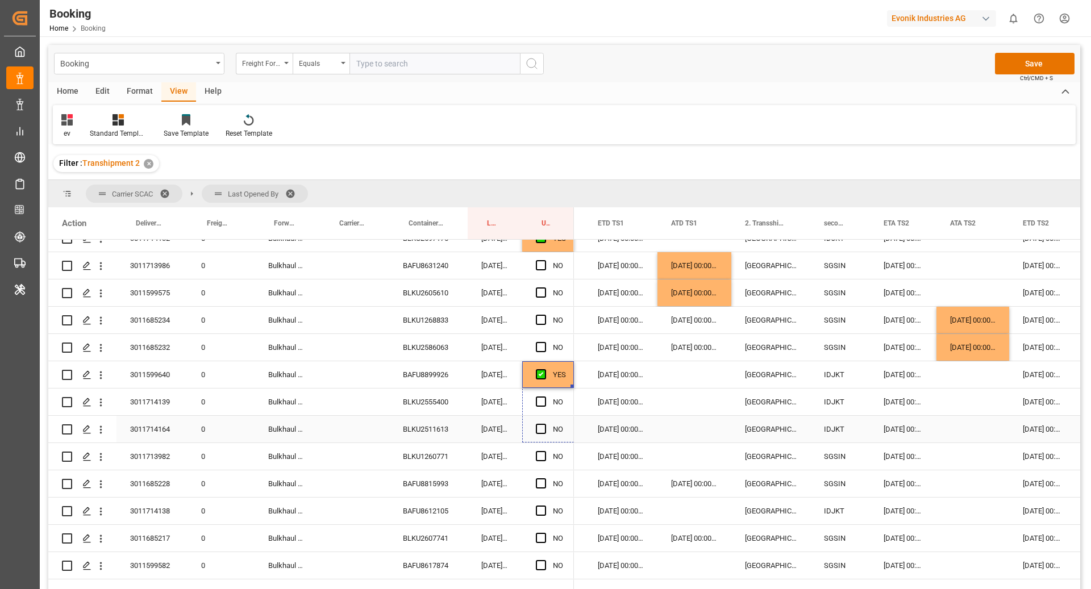
drag, startPoint x: 572, startPoint y: 385, endPoint x: 570, endPoint y: 439, distance: 53.5
click at [450, 460] on div "BLKU1260771" at bounding box center [428, 456] width 78 height 27
click at [689, 463] on div "Press SPACE to select this row." at bounding box center [695, 456] width 74 height 27
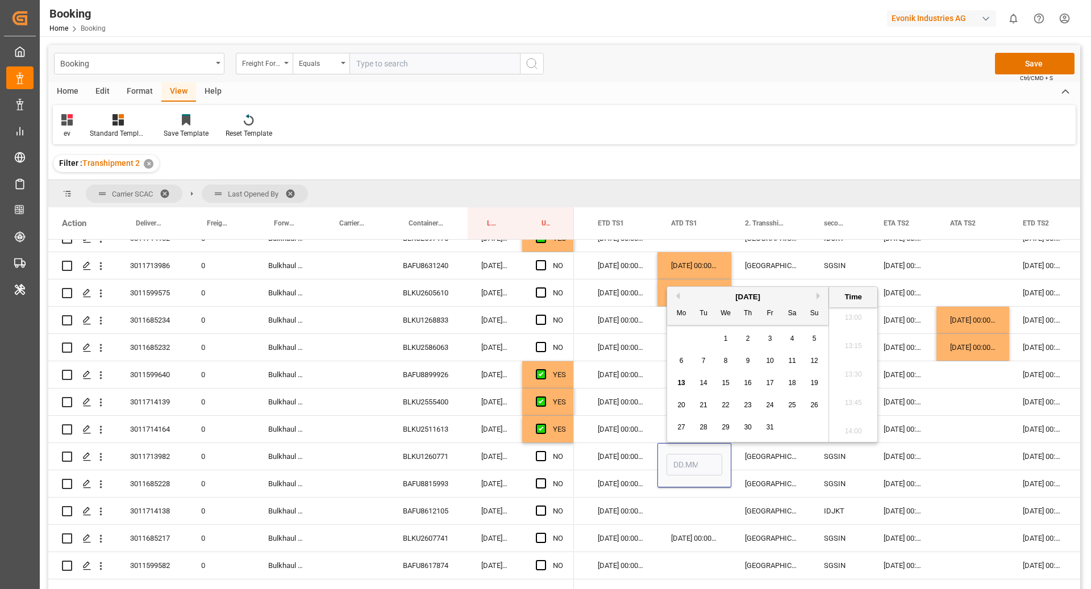
click at [684, 384] on span "13" at bounding box center [680, 383] width 7 height 8
type input "13.10.2025 00:00"
click at [594, 478] on div "09.10.2025 00:00:00" at bounding box center [620, 484] width 73 height 27
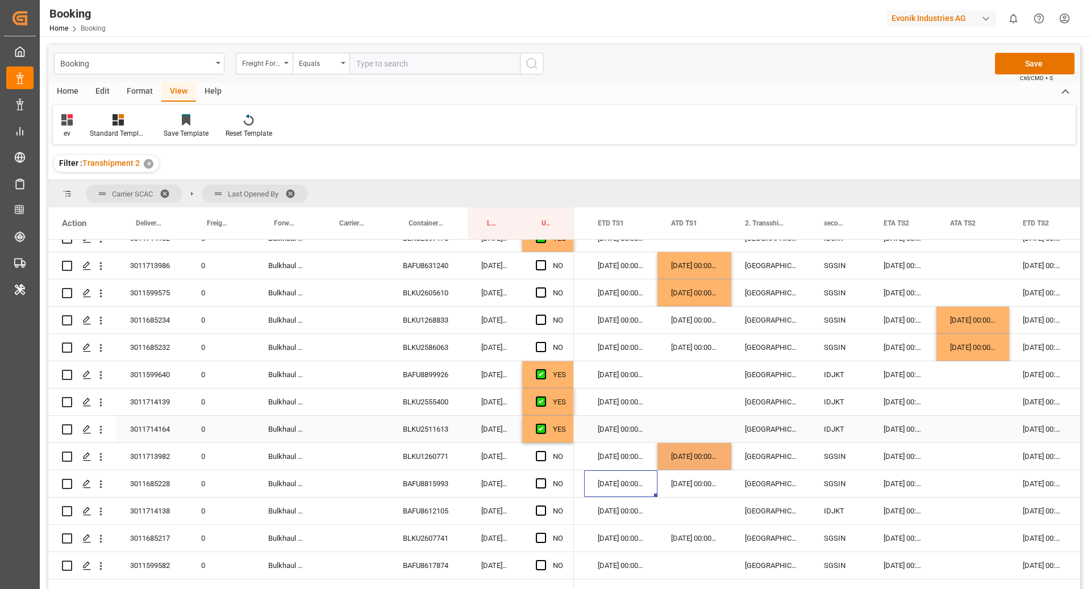
click at [598, 441] on div "29.10.2025 00:00:00" at bounding box center [620, 429] width 73 height 27
click at [541, 460] on div "Press SPACE to select this row." at bounding box center [544, 457] width 17 height 26
click at [454, 491] on div "BAFU8815993" at bounding box center [428, 484] width 78 height 27
click at [538, 458] on span "Press SPACE to select this row." at bounding box center [541, 456] width 10 height 10
click at [544, 451] on input "Press SPACE to select this row." at bounding box center [544, 451] width 0 height 0
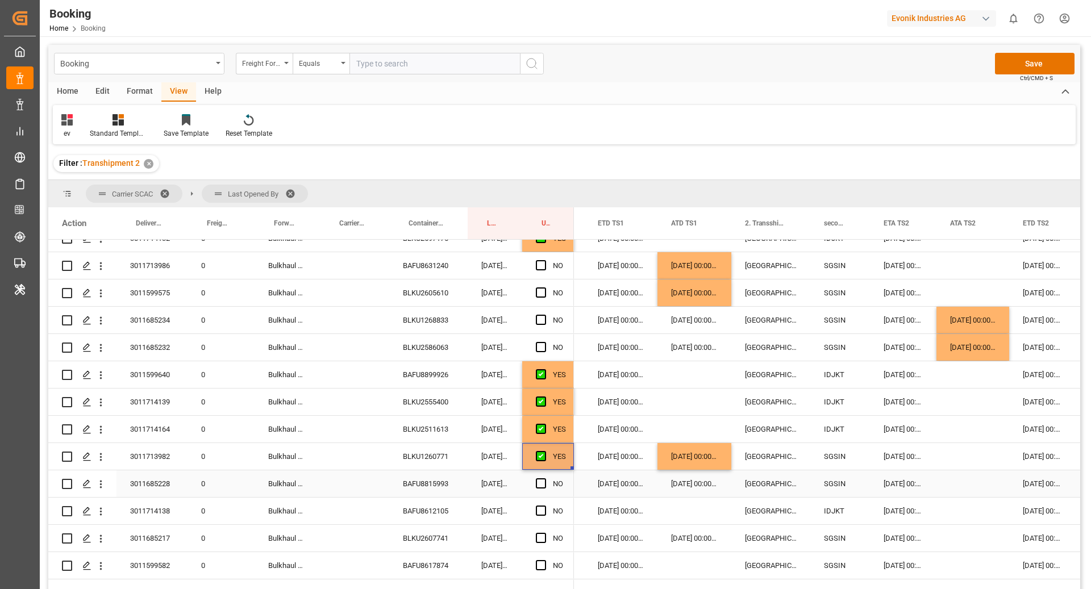
click at [423, 489] on div "BAFU8815993" at bounding box center [428, 484] width 78 height 27
click at [951, 484] on div "Press SPACE to select this row." at bounding box center [973, 484] width 73 height 27
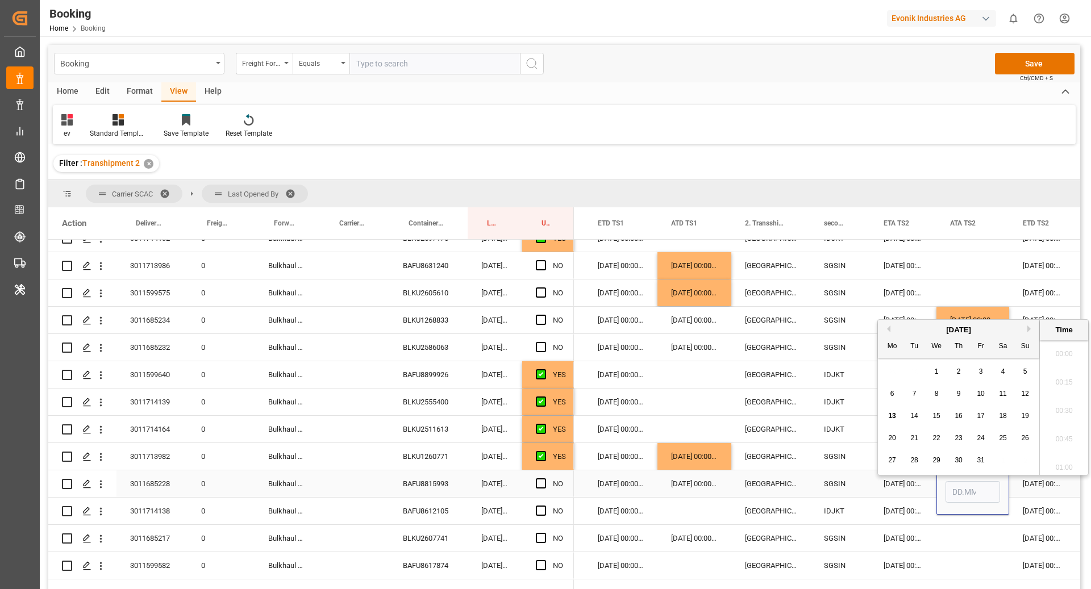
scroll to position [1481, 0]
click at [1005, 386] on span "11" at bounding box center [1002, 388] width 7 height 8
type input "11.10.2025 00:00"
click at [827, 481] on div "SGSIN" at bounding box center [840, 484] width 60 height 27
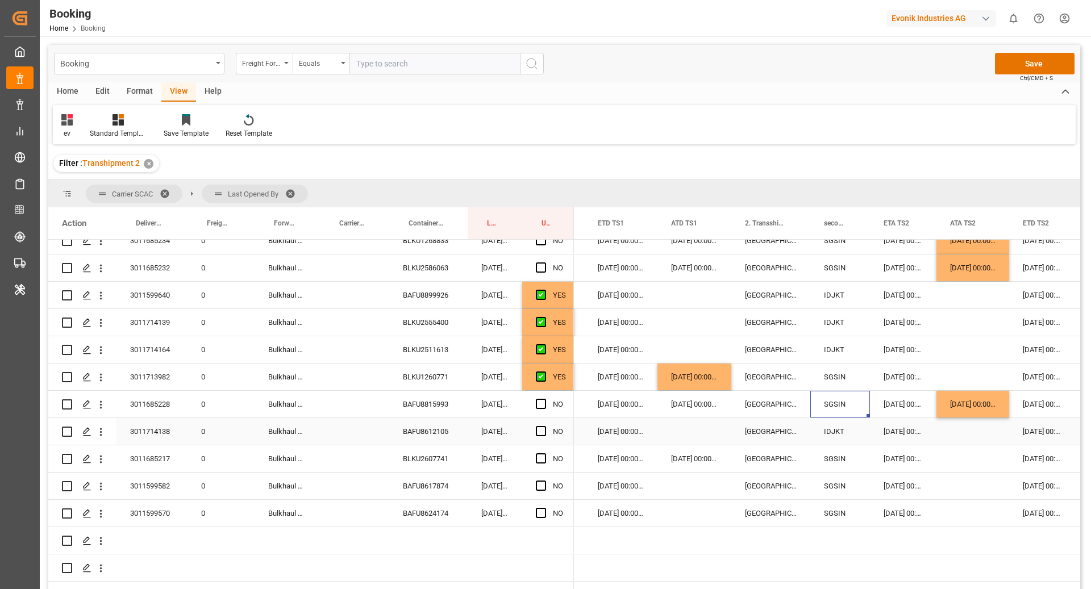
scroll to position [941, 0]
click at [543, 434] on span "Press SPACE to select this row." at bounding box center [541, 431] width 10 height 10
click at [544, 426] on input "Press SPACE to select this row." at bounding box center [544, 426] width 0 height 0
click at [446, 453] on div "BLKU2607741" at bounding box center [428, 458] width 78 height 27
click at [959, 411] on div "11.10.2025 00:00:00" at bounding box center [973, 403] width 73 height 27
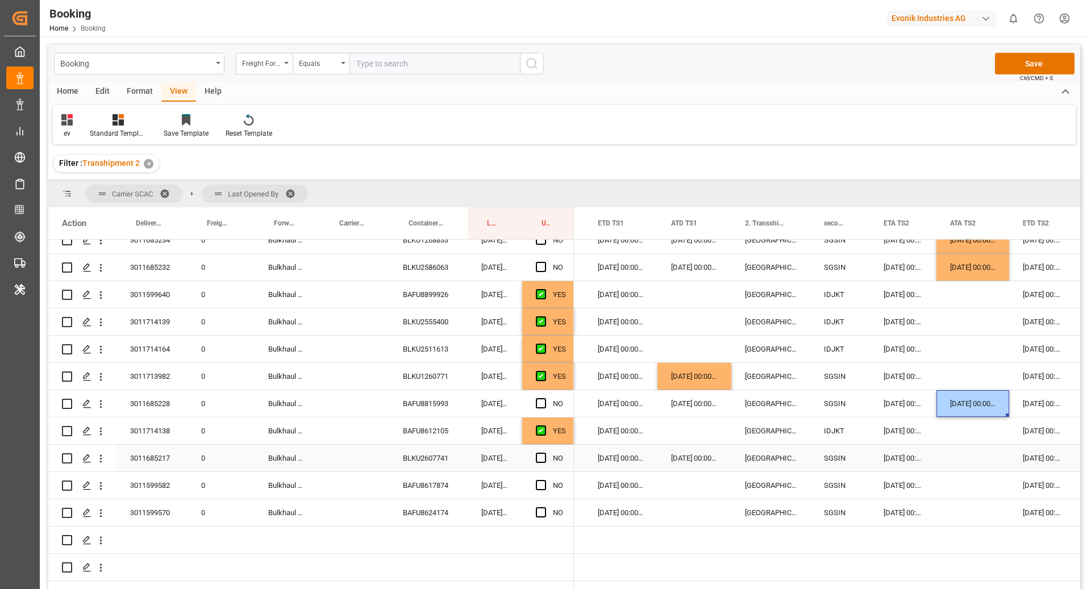
click at [955, 468] on div "Press SPACE to select this row." at bounding box center [973, 458] width 73 height 27
click at [423, 485] on div "BAFU8617874" at bounding box center [428, 485] width 78 height 27
click at [699, 486] on div "Press SPACE to select this row." at bounding box center [695, 485] width 74 height 27
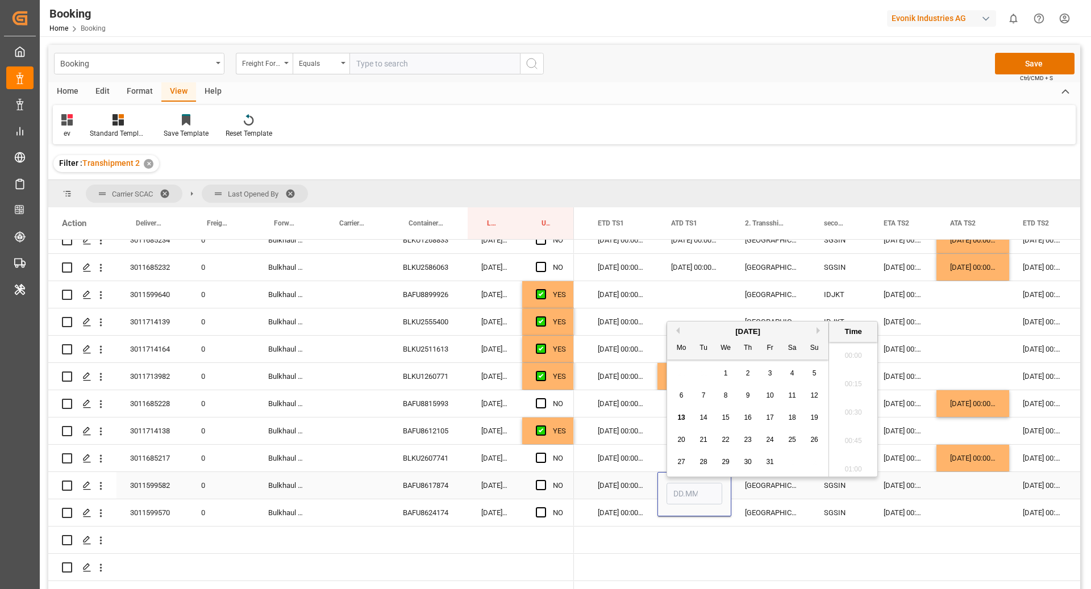
scroll to position [1481, 0]
click at [758, 486] on div "[GEOGRAPHIC_DATA]" at bounding box center [770, 485] width 79 height 27
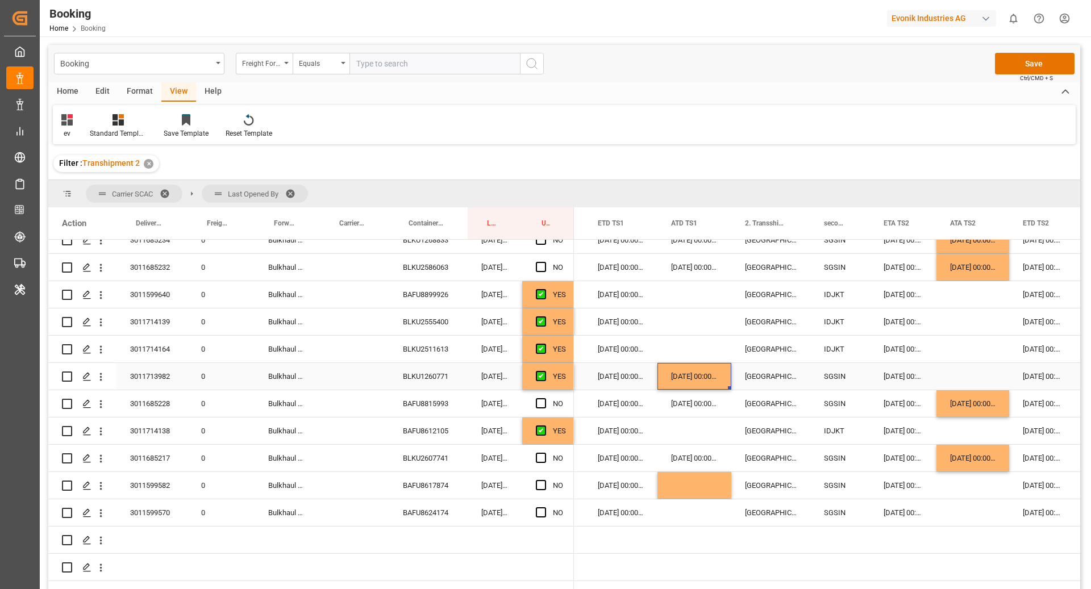
click at [673, 370] on div "[DATE] 00:00:00" at bounding box center [695, 376] width 74 height 27
click at [679, 490] on div "Press SPACE to select this row." at bounding box center [695, 485] width 74 height 27
click at [681, 507] on div "Press SPACE to select this row." at bounding box center [695, 513] width 74 height 27
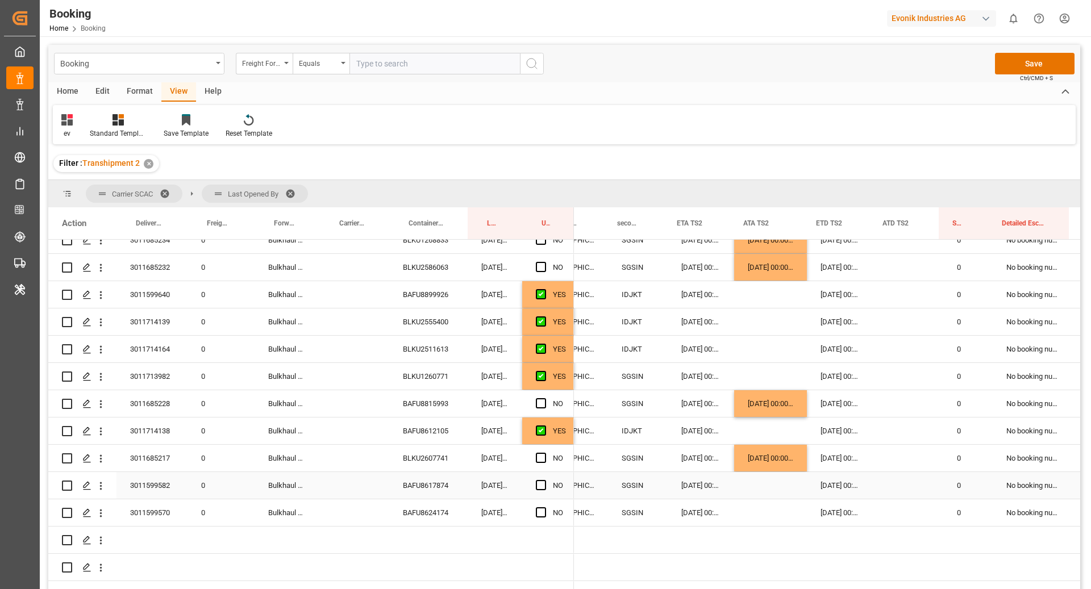
scroll to position [0, 1569]
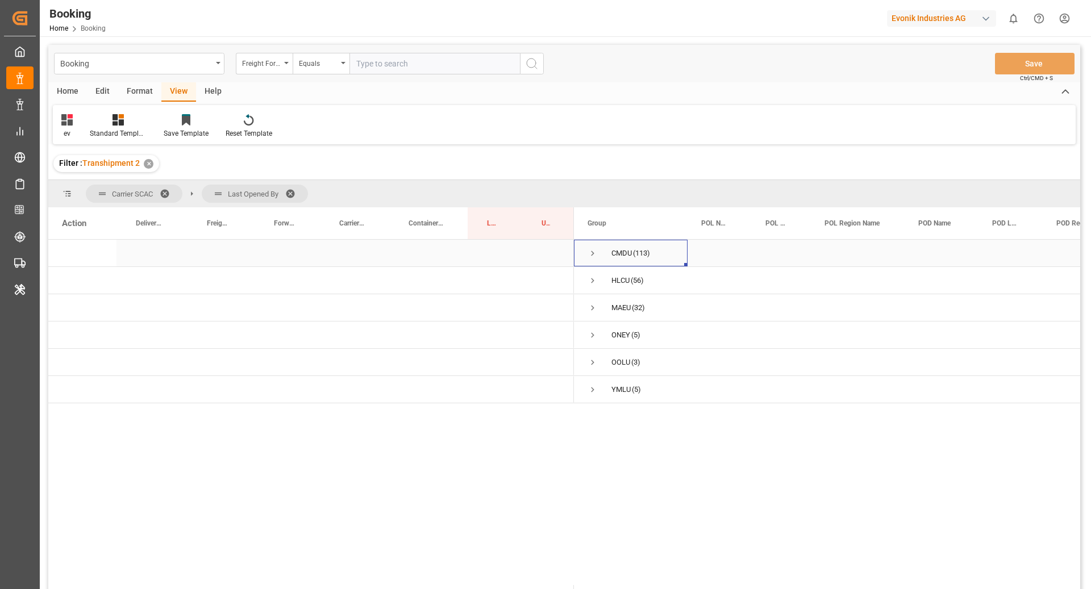
click at [594, 257] on span "Press SPACE to select this row." at bounding box center [593, 253] width 10 height 10
click at [614, 360] on span "Press SPACE to select this row." at bounding box center [616, 362] width 10 height 10
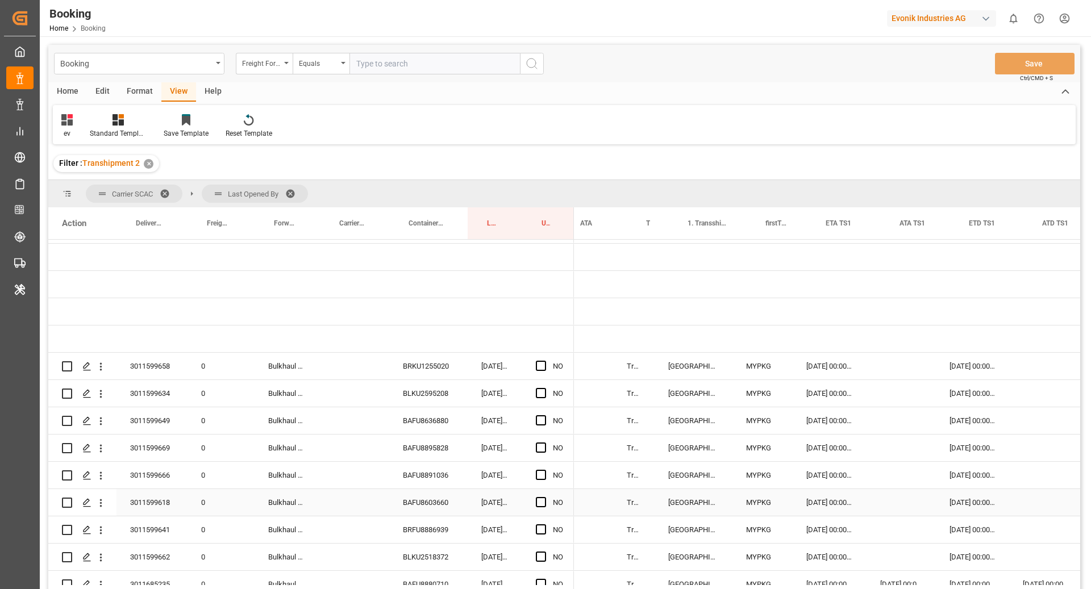
scroll to position [0, 1027]
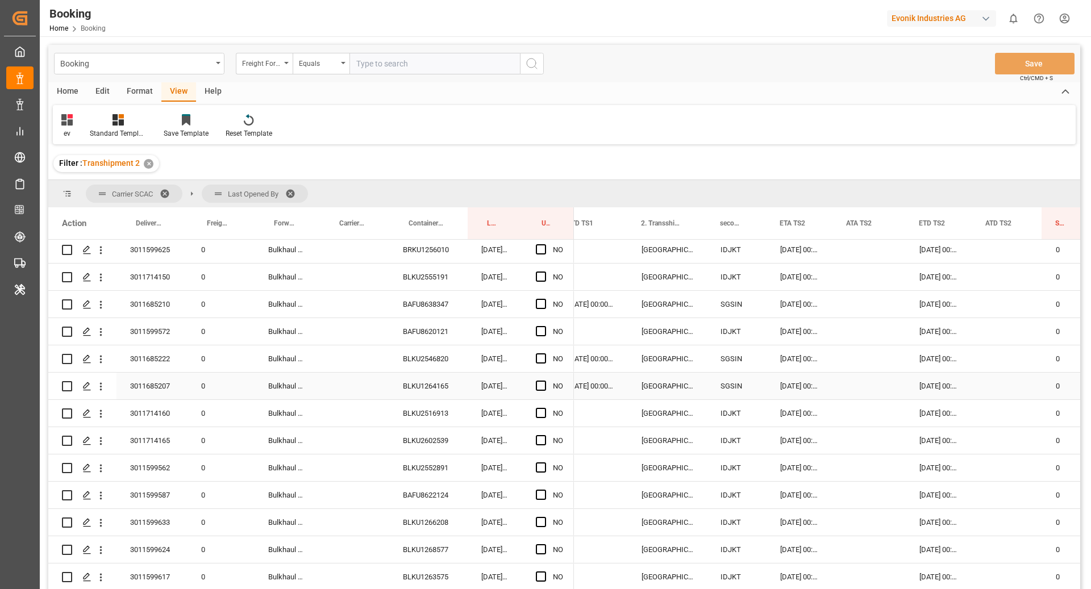
click at [428, 378] on div "BLKU1264165" at bounding box center [428, 386] width 78 height 27
click at [867, 380] on div "Press SPACE to select this row." at bounding box center [869, 386] width 73 height 27
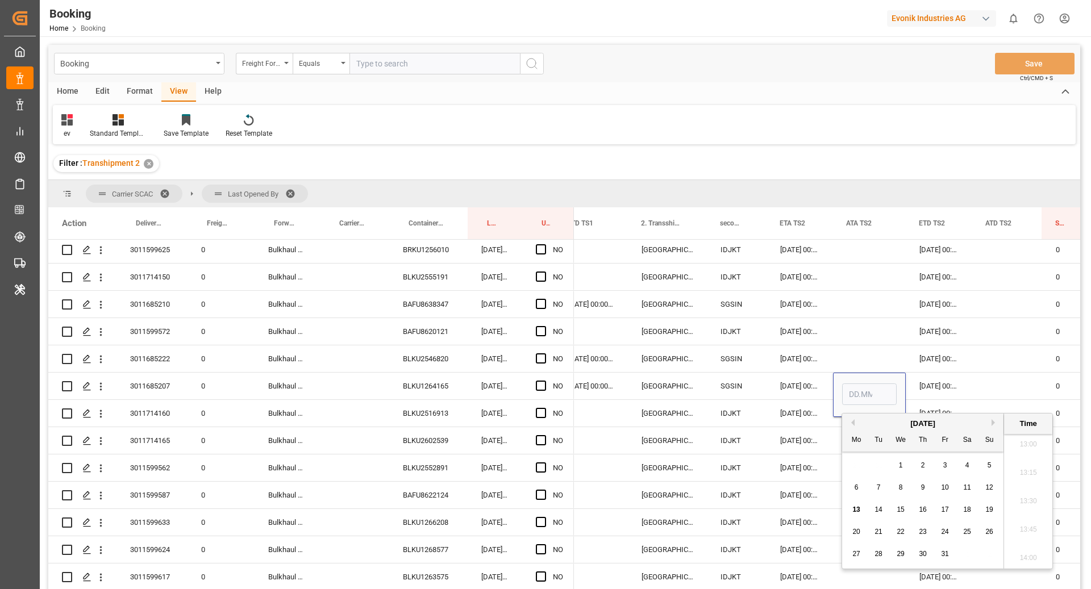
click at [964, 488] on span "11" at bounding box center [966, 488] width 7 height 8
type input "[DATE] 00:00"
click at [951, 400] on div "06.11.2025 00:00:00" at bounding box center [939, 413] width 66 height 27
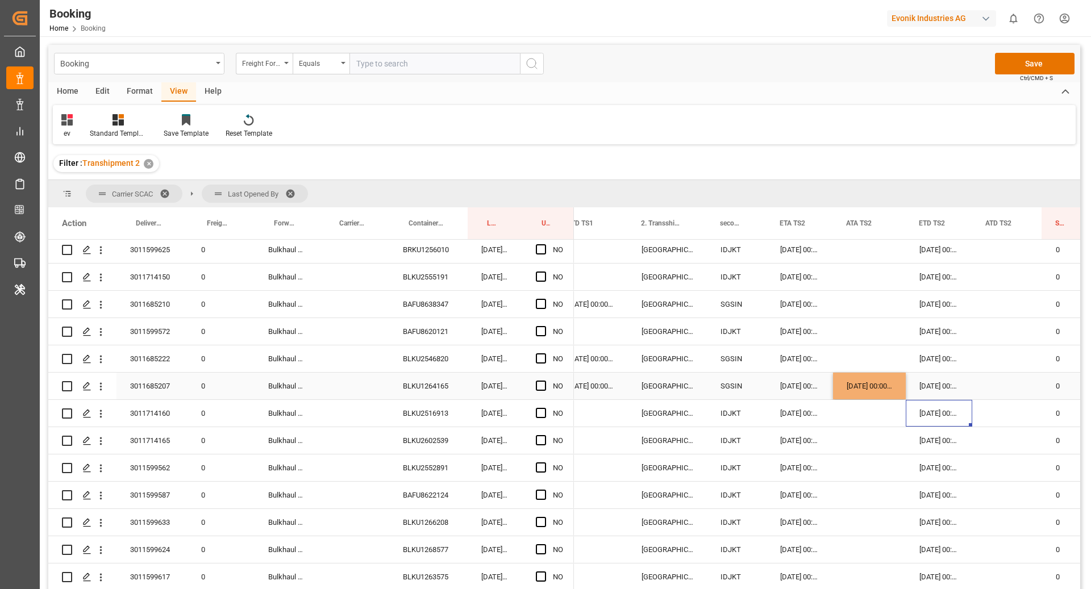
click at [900, 384] on div "[DATE] 00:00:00" at bounding box center [869, 386] width 73 height 27
click at [868, 390] on div "[DATE] 00:00:00" at bounding box center [869, 386] width 73 height 27
click at [880, 348] on div "Press SPACE to select this row." at bounding box center [869, 359] width 73 height 27
click at [852, 313] on div "Press SPACE to select this row." at bounding box center [869, 304] width 73 height 27
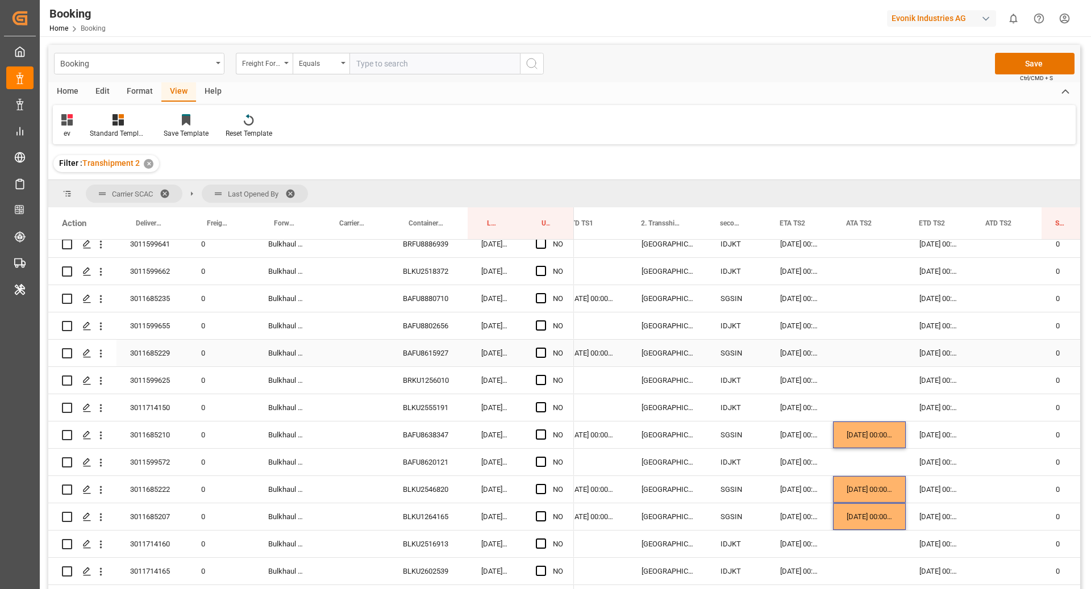
click at [856, 347] on div "Press SPACE to select this row." at bounding box center [869, 353] width 73 height 27
click at [862, 301] on div "Press SPACE to select this row." at bounding box center [869, 298] width 73 height 27
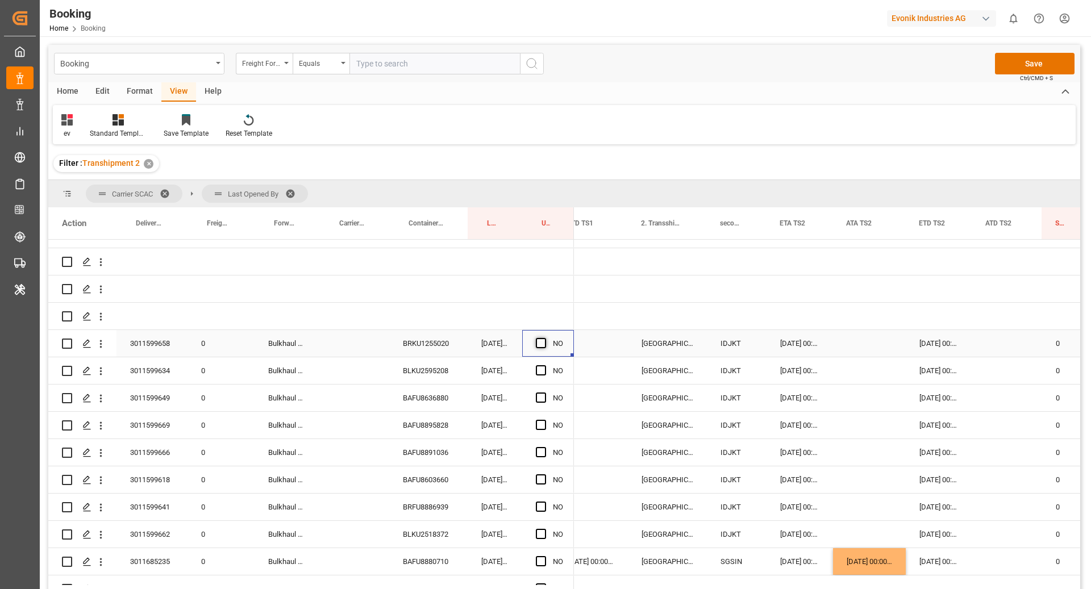
click at [541, 340] on span "Press SPACE to select this row." at bounding box center [541, 343] width 10 height 10
click at [544, 338] on input "Press SPACE to select this row." at bounding box center [544, 338] width 0 height 0
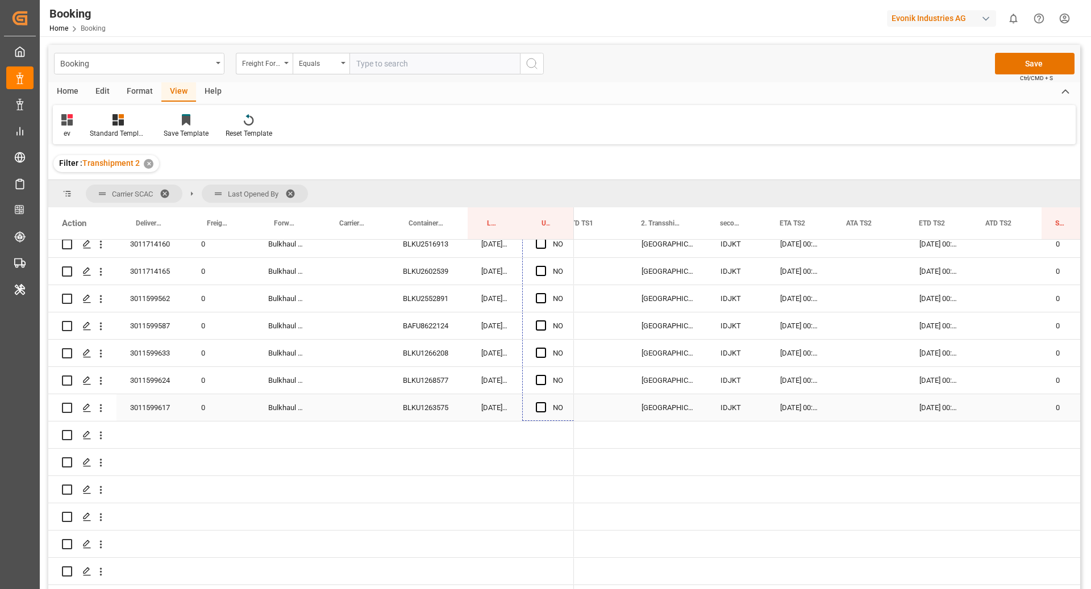
drag, startPoint x: 573, startPoint y: 354, endPoint x: 567, endPoint y: 404, distance: 50.4
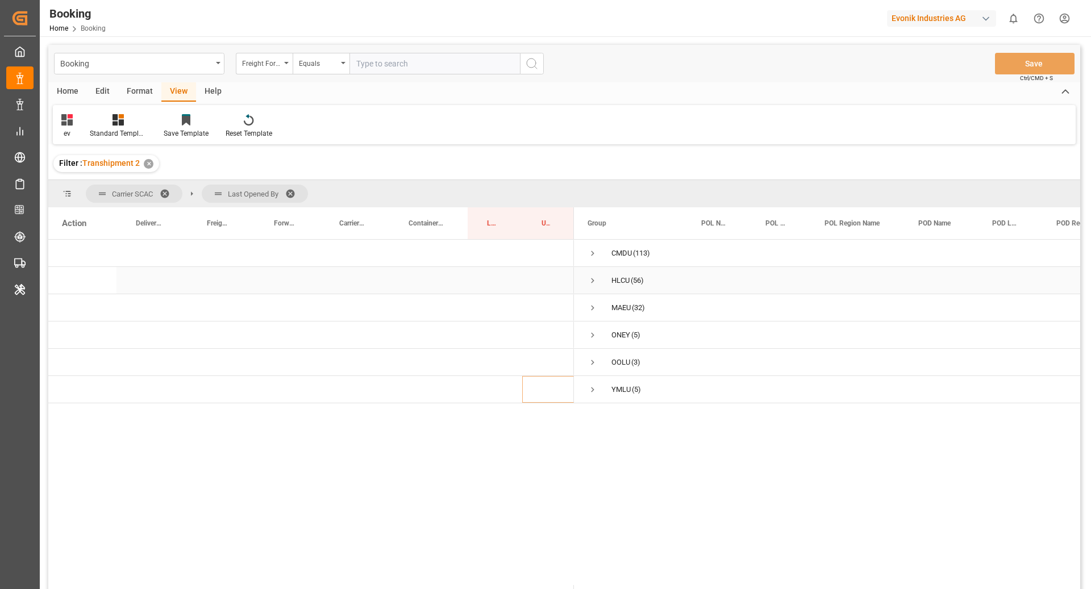
click at [592, 274] on span "Press SPACE to select this row." at bounding box center [593, 281] width 10 height 26
click at [616, 336] on span "Press SPACE to select this row." at bounding box center [616, 335] width 10 height 10
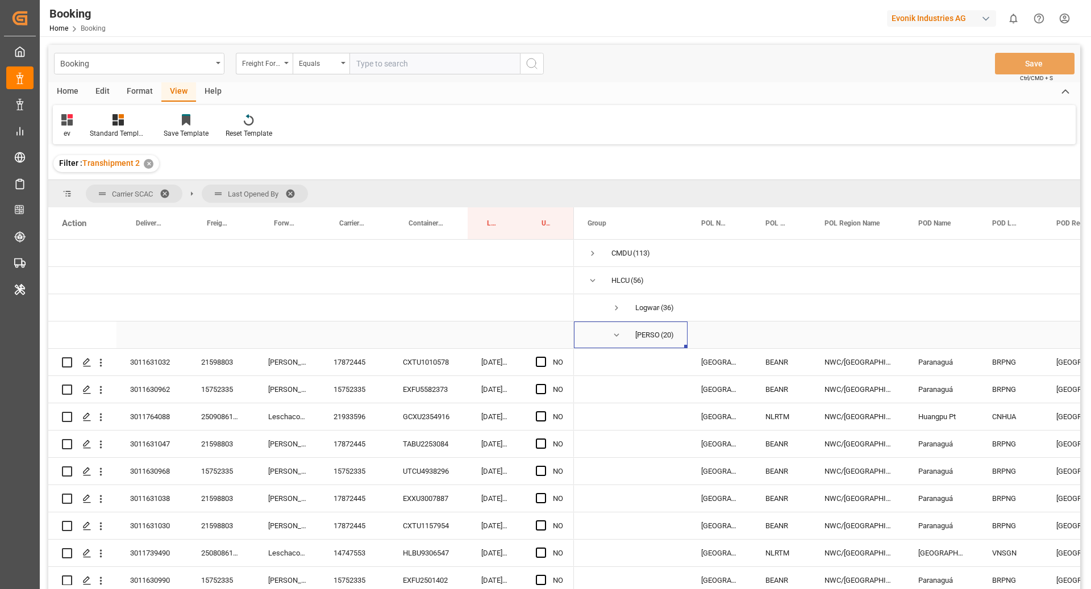
click at [617, 335] on span "Press SPACE to select this row." at bounding box center [616, 335] width 10 height 10
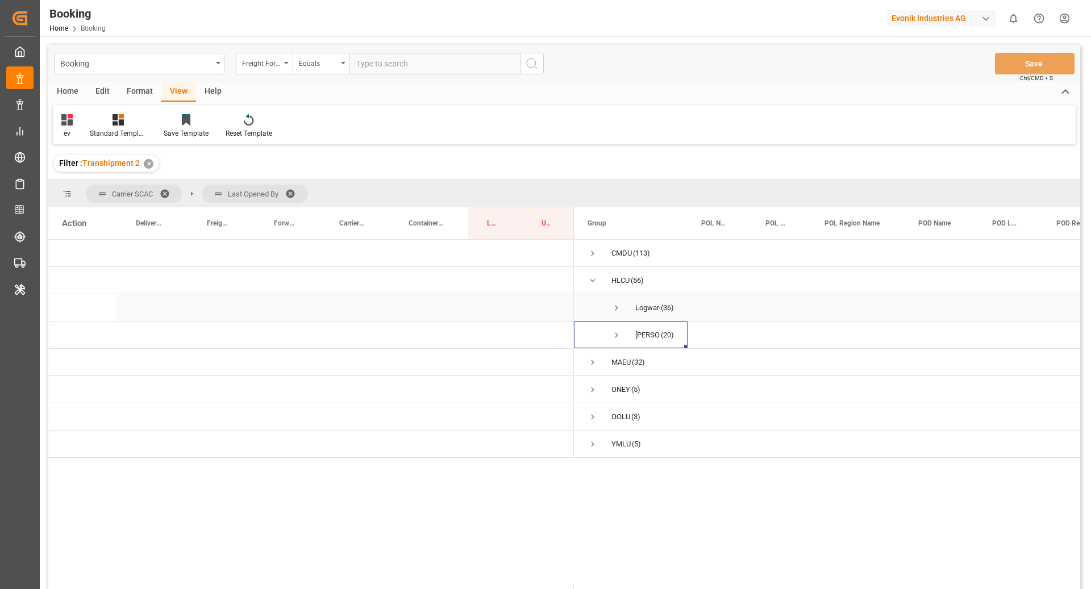
click at [615, 314] on span "Press SPACE to select this row." at bounding box center [616, 308] width 10 height 26
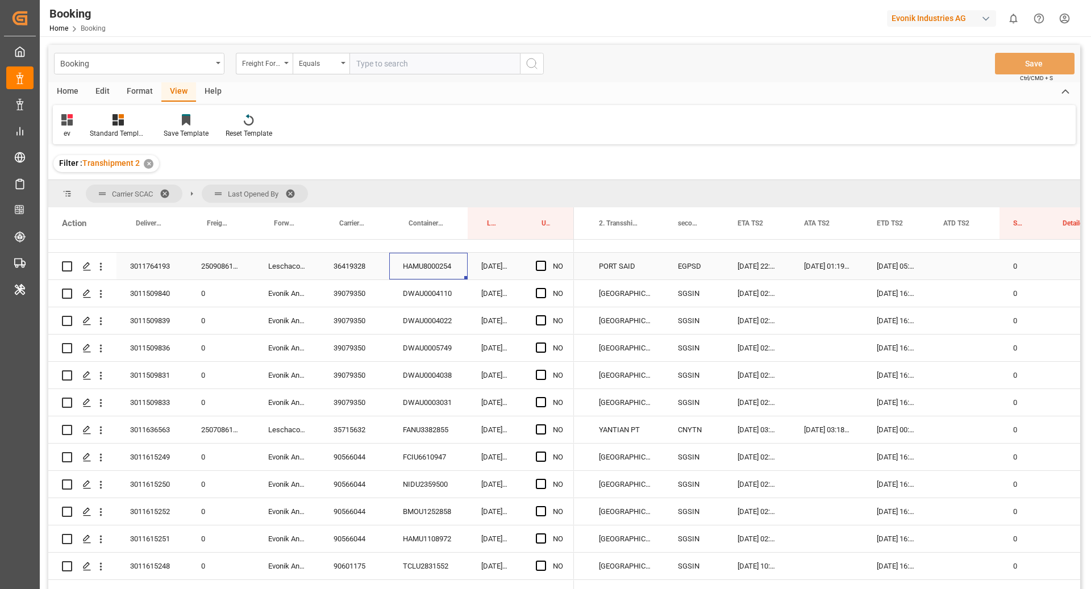
click at [436, 278] on div "HAMU8000254" at bounding box center [428, 266] width 78 height 27
click at [375, 271] on div "36419328" at bounding box center [354, 266] width 69 height 27
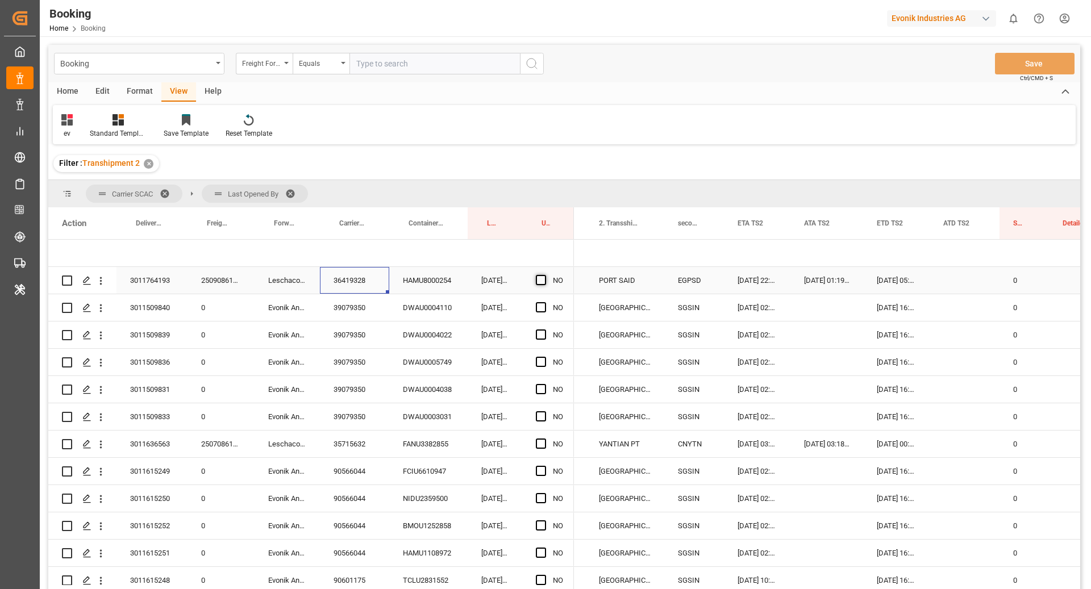
click at [544, 281] on span "Press SPACE to select this row." at bounding box center [541, 280] width 10 height 10
click at [544, 275] on input "Press SPACE to select this row." at bounding box center [544, 275] width 0 height 0
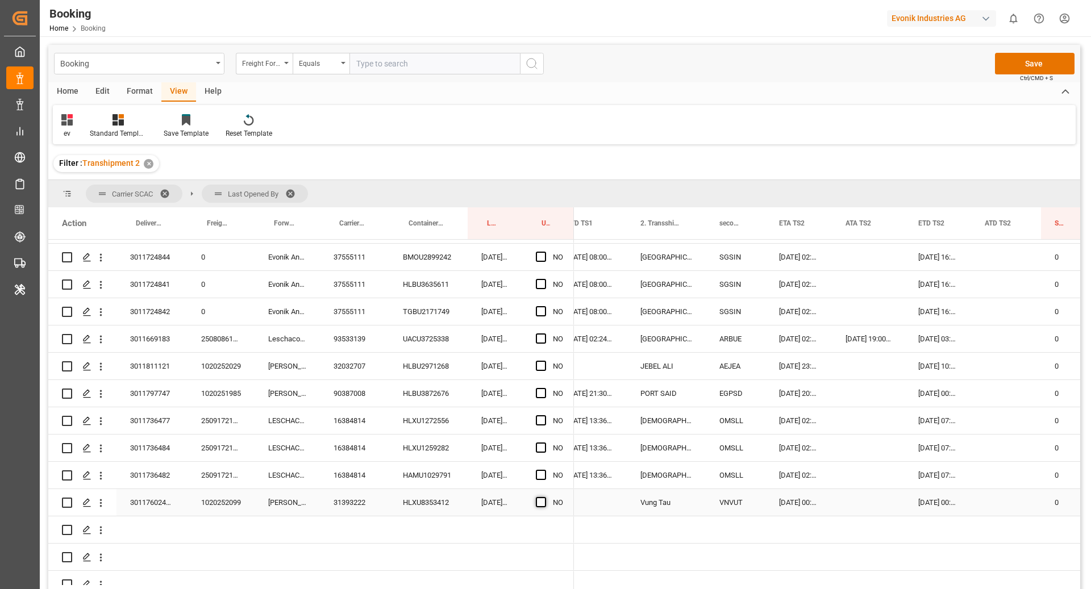
click at [542, 505] on span "Press SPACE to select this row." at bounding box center [541, 502] width 10 height 10
click at [544, 497] on input "Press SPACE to select this row." at bounding box center [544, 497] width 0 height 0
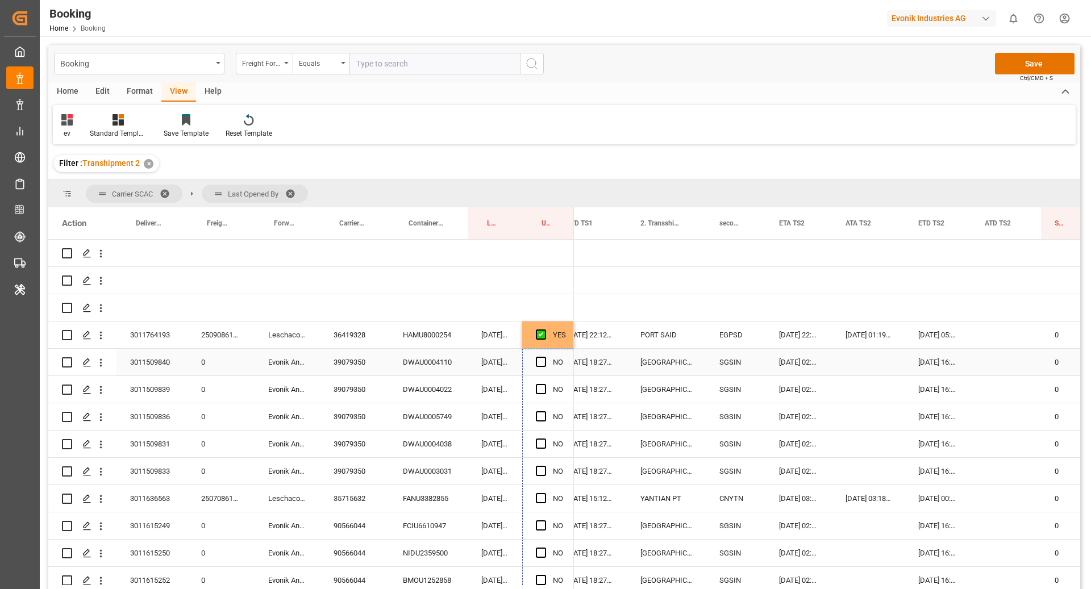
drag, startPoint x: 571, startPoint y: 514, endPoint x: 556, endPoint y: 369, distance: 145.7
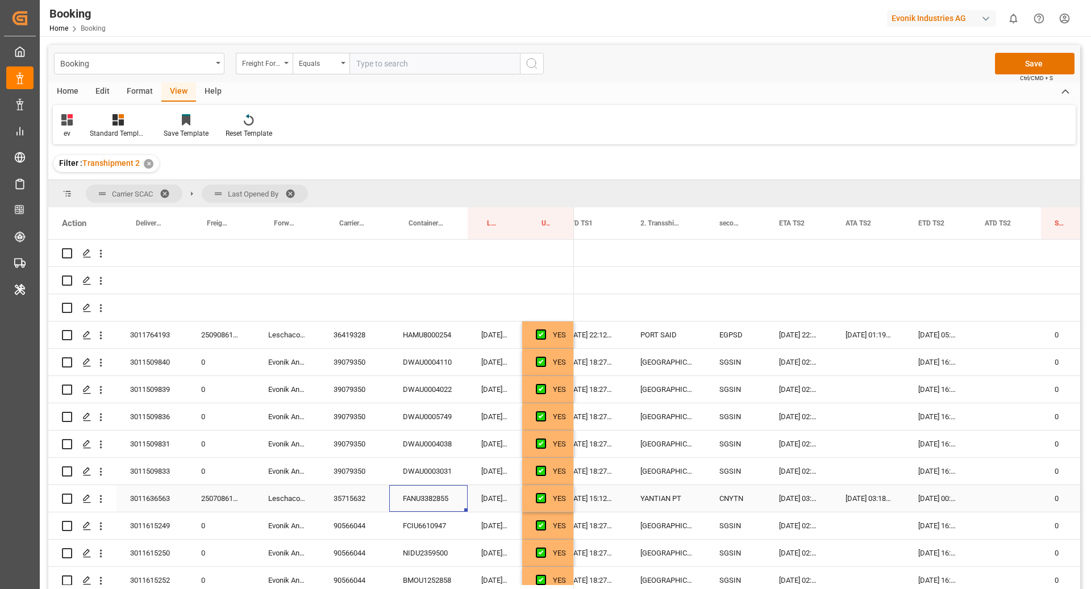
click at [426, 497] on div "FANU3382855" at bounding box center [428, 498] width 78 height 27
click at [346, 501] on div "35715632" at bounding box center [354, 498] width 69 height 27
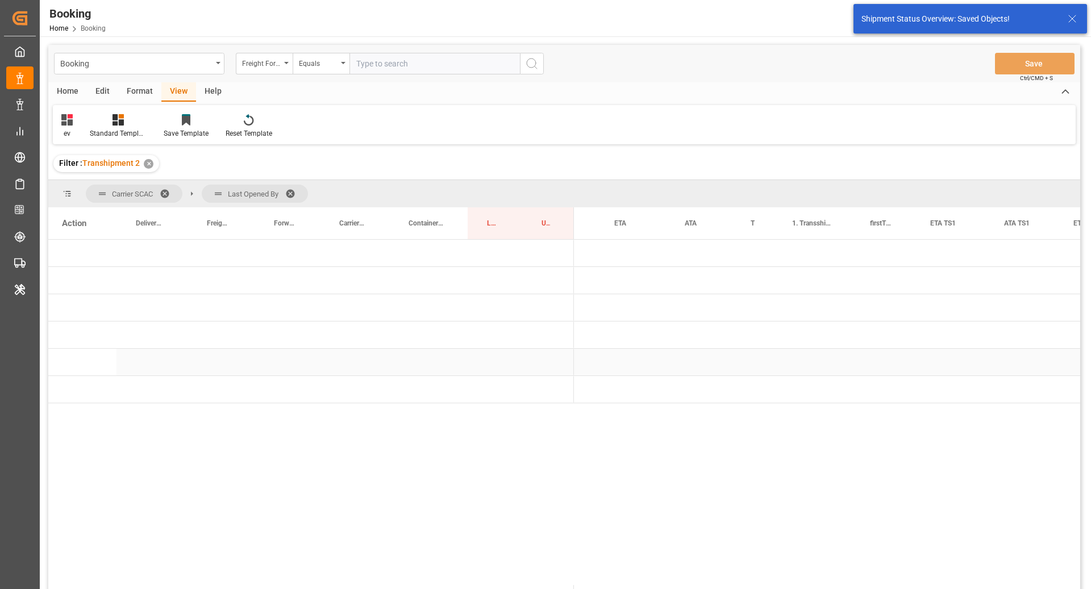
scroll to position [0, 0]
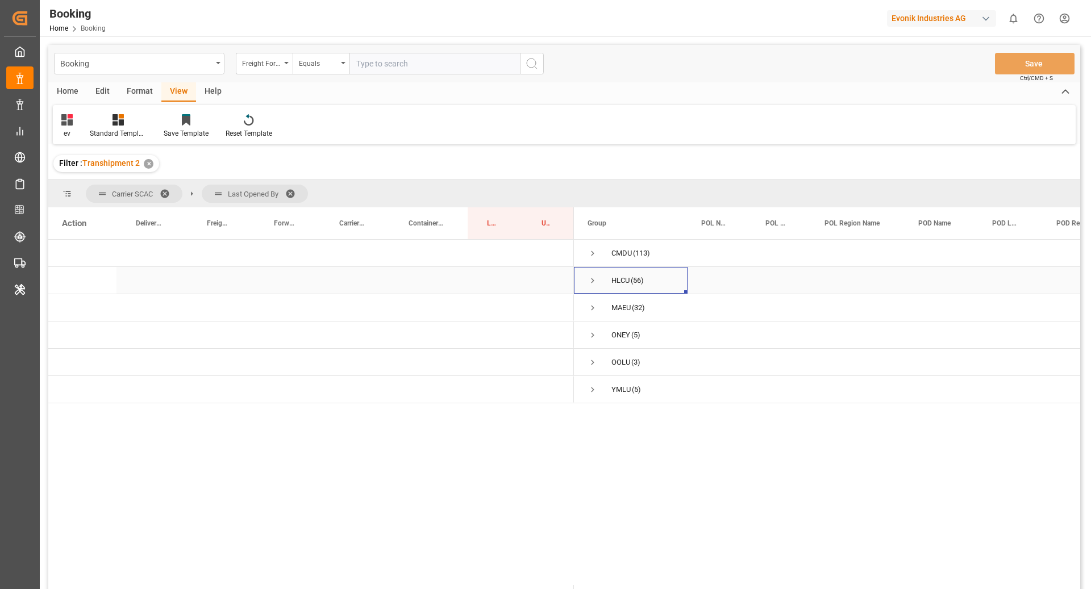
click at [590, 284] on span "Press SPACE to select this row." at bounding box center [593, 281] width 10 height 10
click at [590, 279] on span "Press SPACE to select this row." at bounding box center [593, 281] width 10 height 10
click at [594, 309] on span "Press SPACE to select this row." at bounding box center [593, 308] width 10 height 10
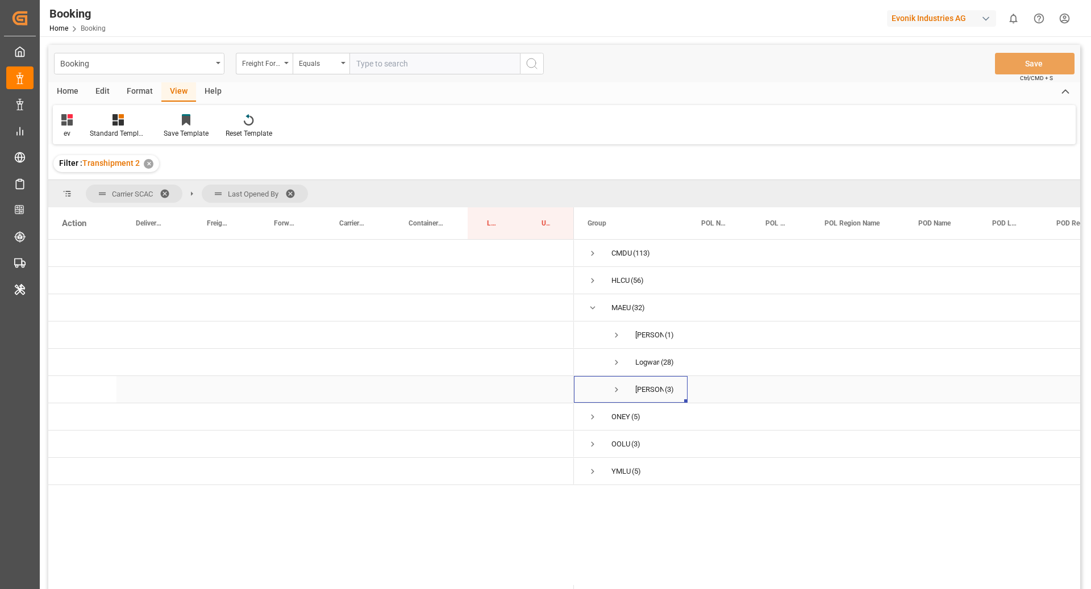
click at [616, 390] on span "Press SPACE to select this row." at bounding box center [616, 390] width 10 height 10
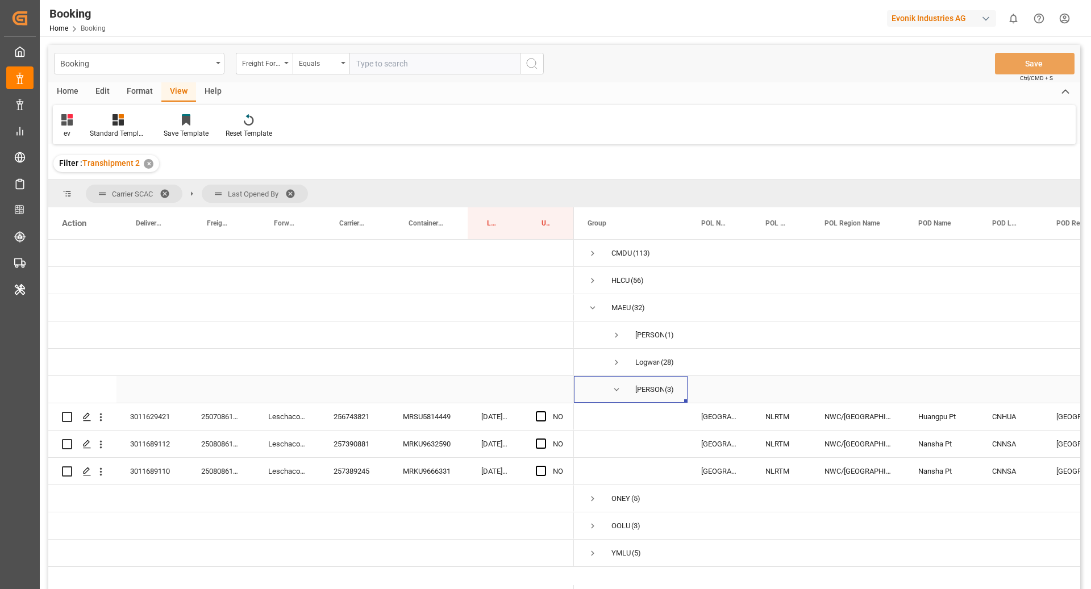
click at [621, 388] on span "Press SPACE to select this row." at bounding box center [616, 390] width 10 height 10
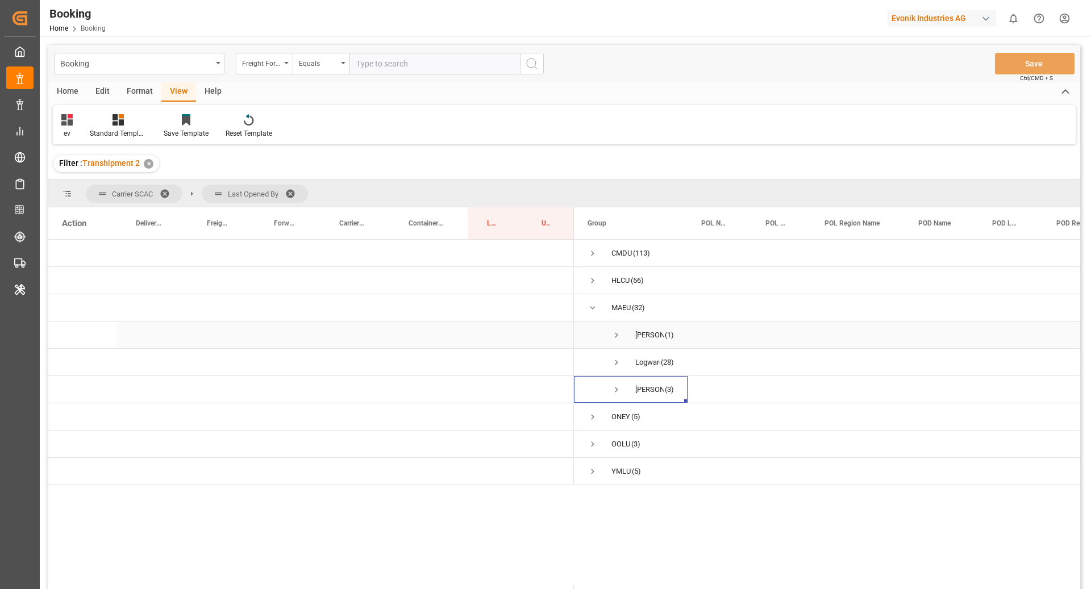
click at [620, 339] on span "Press SPACE to select this row." at bounding box center [616, 335] width 10 height 10
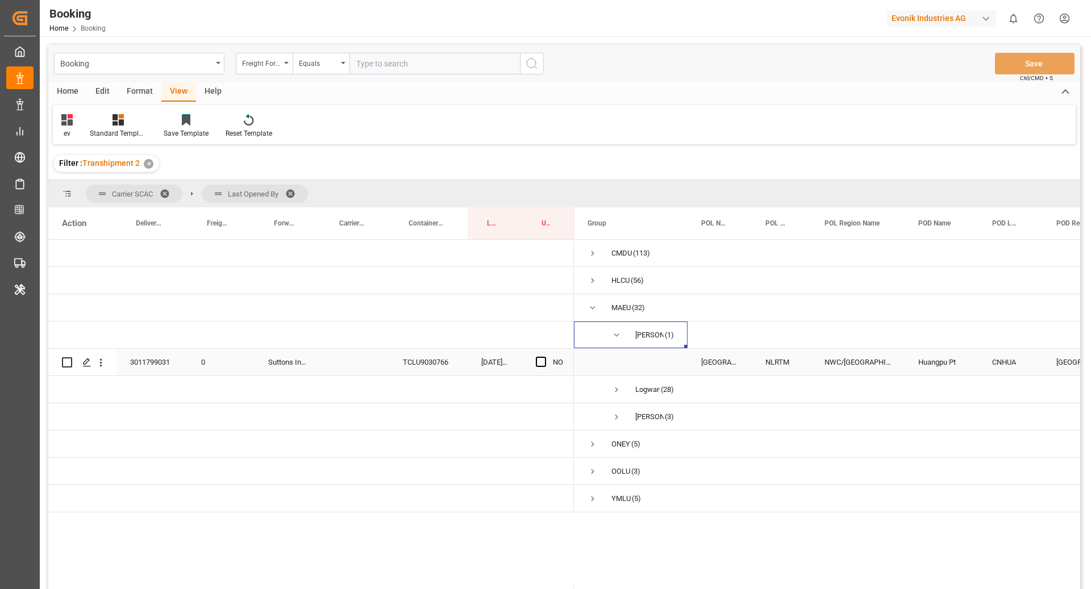
click at [410, 368] on div "TCLU9030766" at bounding box center [428, 362] width 78 height 27
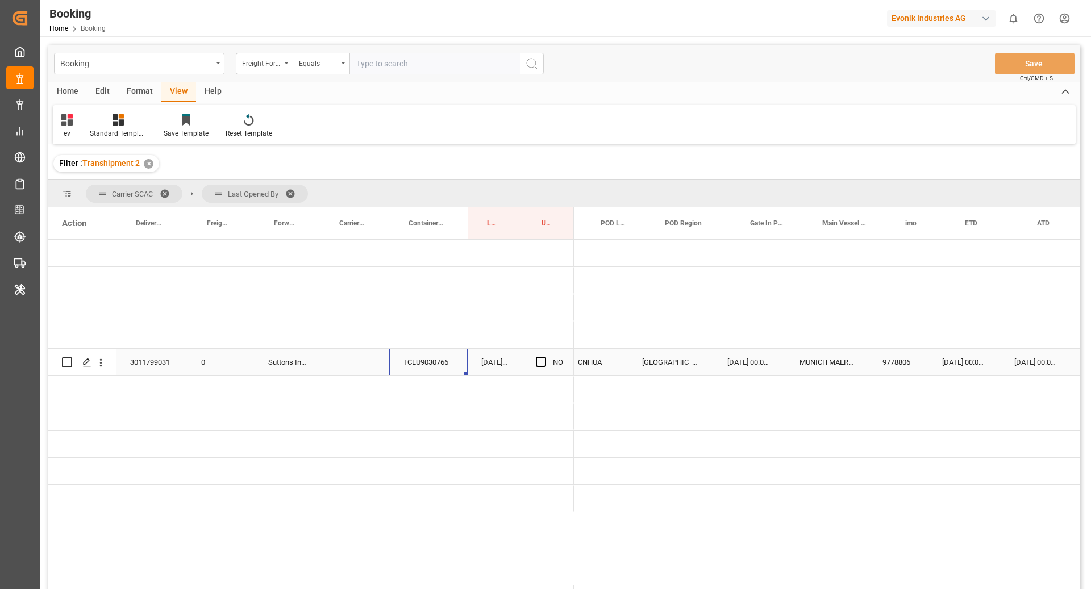
scroll to position [0, 443]
click at [536, 364] on span "Press SPACE to select this row." at bounding box center [541, 362] width 10 height 10
click at [544, 357] on input "Press SPACE to select this row." at bounding box center [544, 357] width 0 height 0
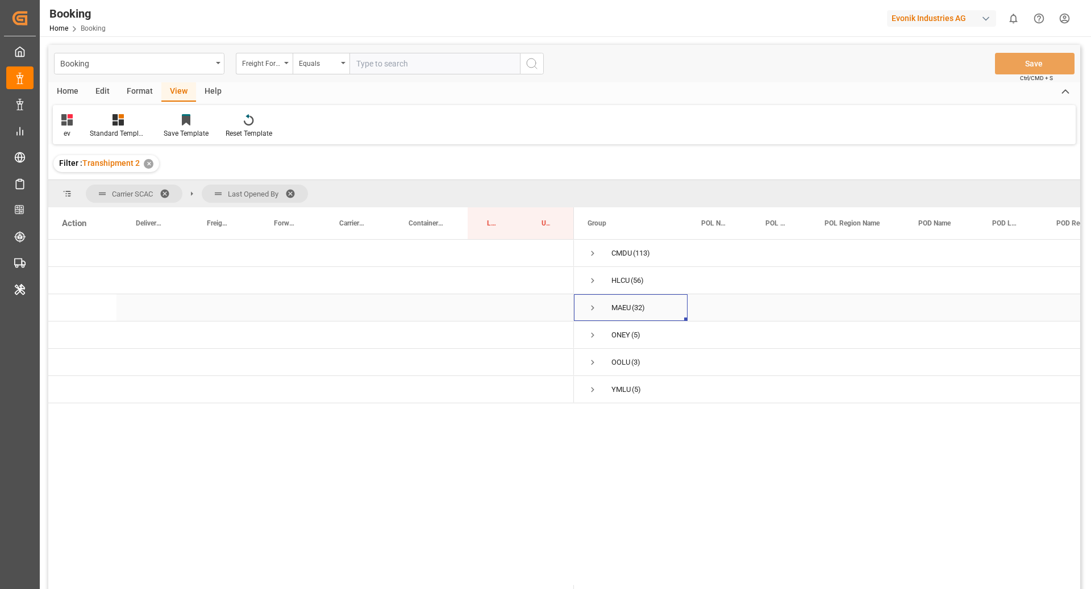
click at [592, 305] on span "Press SPACE to select this row." at bounding box center [593, 308] width 10 height 10
click at [614, 334] on span "Press SPACE to select this row." at bounding box center [616, 335] width 10 height 10
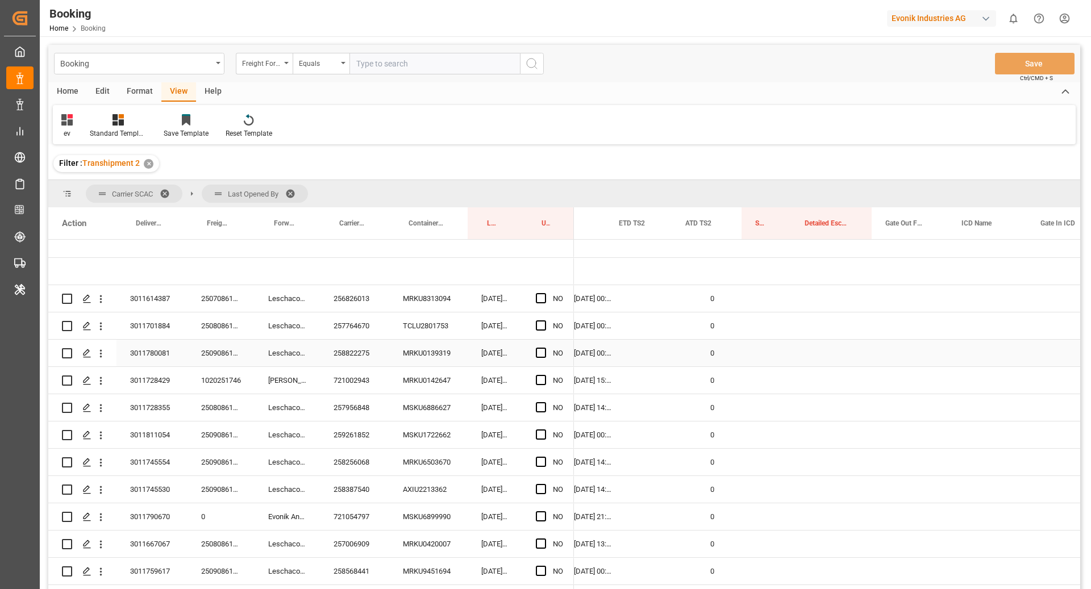
scroll to position [0, 1855]
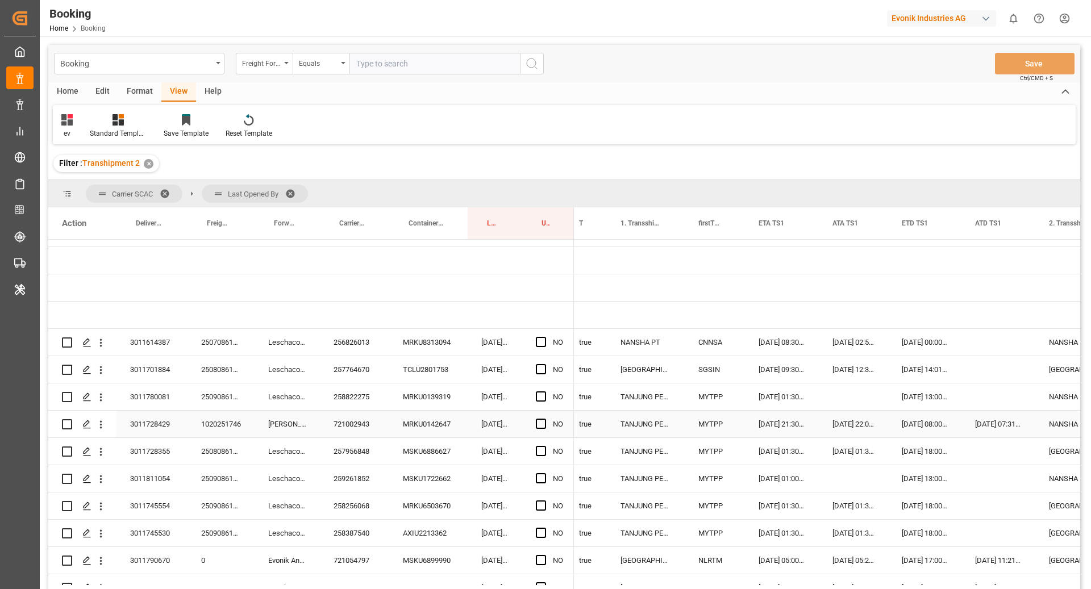
click at [740, 423] on div "MYTPP" at bounding box center [715, 424] width 60 height 27
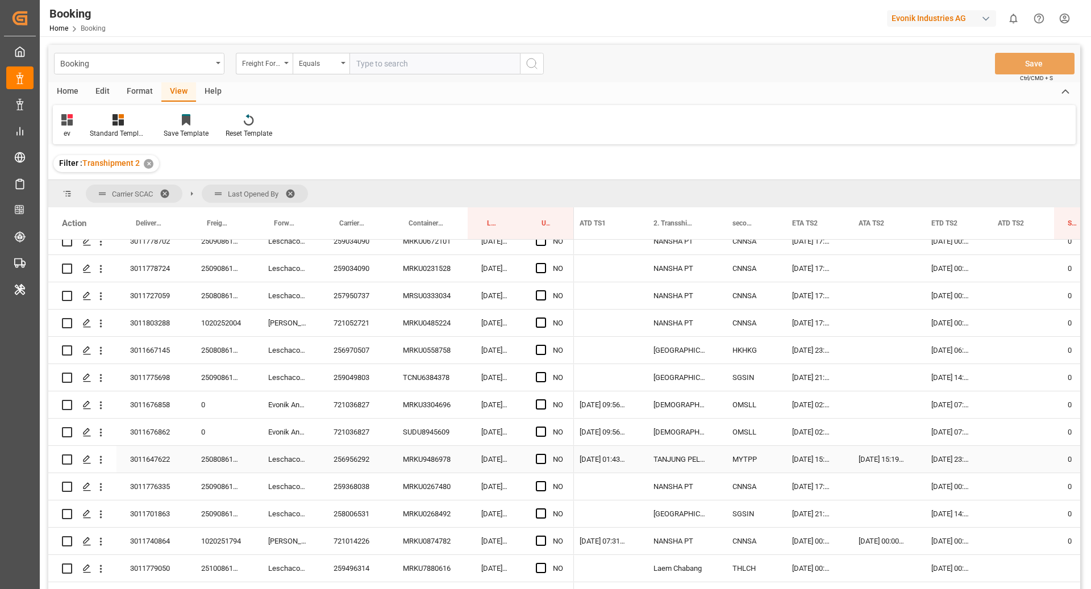
click at [365, 457] on div "256956292" at bounding box center [354, 459] width 69 height 27
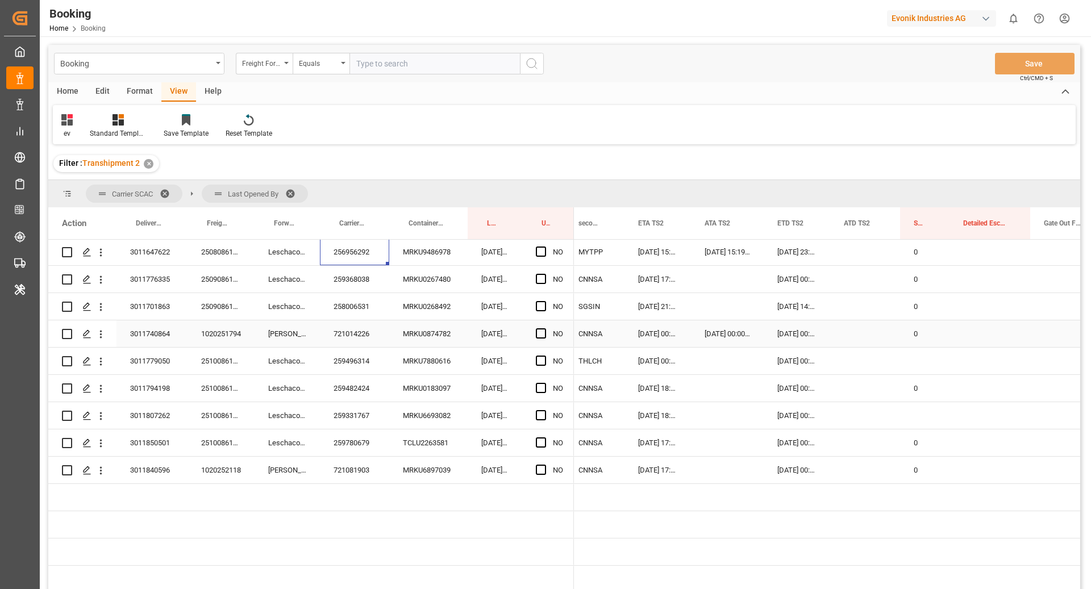
click at [934, 334] on div "0" at bounding box center [924, 334] width 49 height 27
drag, startPoint x: 947, startPoint y: 345, endPoint x: 935, endPoint y: 423, distance: 79.4
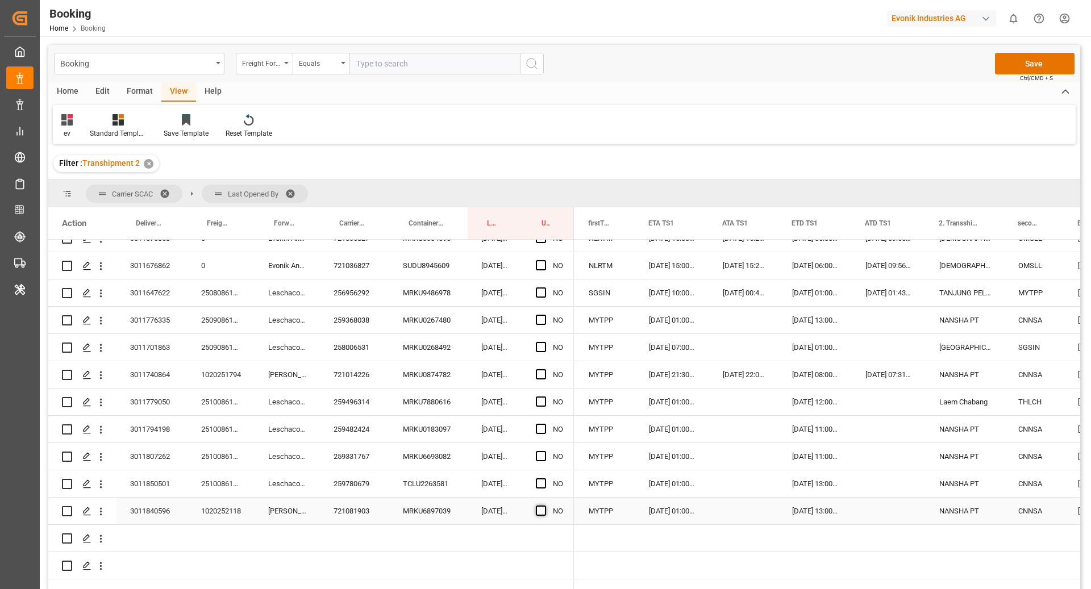
click at [542, 510] on span "Press SPACE to select this row." at bounding box center [541, 511] width 10 height 10
click at [544, 506] on input "Press SPACE to select this row." at bounding box center [544, 506] width 0 height 0
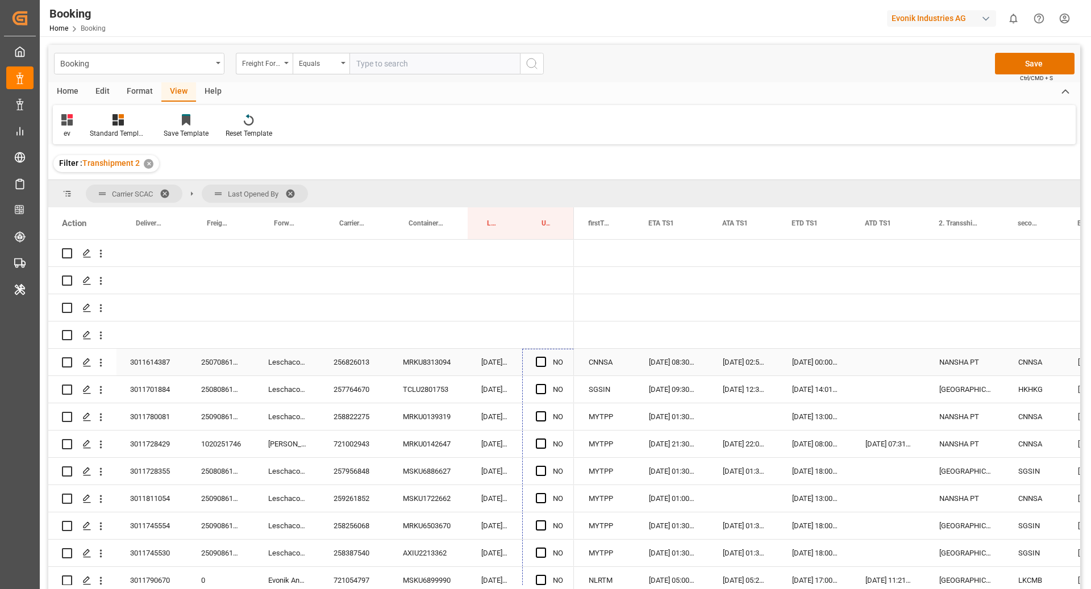
drag, startPoint x: 572, startPoint y: 523, endPoint x: 553, endPoint y: 366, distance: 158.0
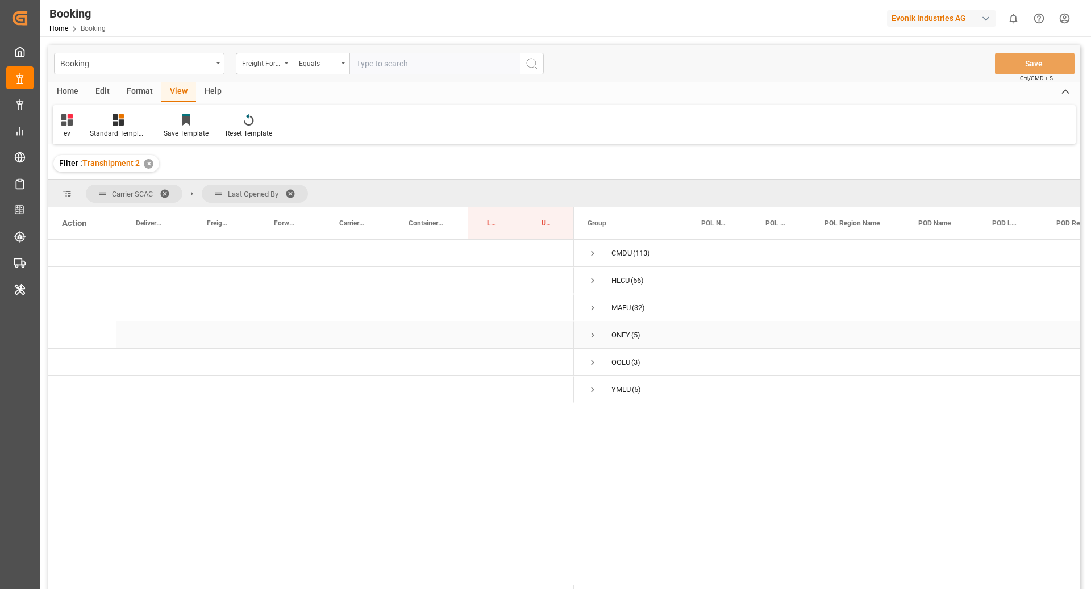
click at [593, 335] on span "Press SPACE to select this row." at bounding box center [593, 335] width 10 height 10
click at [613, 355] on span "Press SPACE to select this row." at bounding box center [616, 363] width 10 height 26
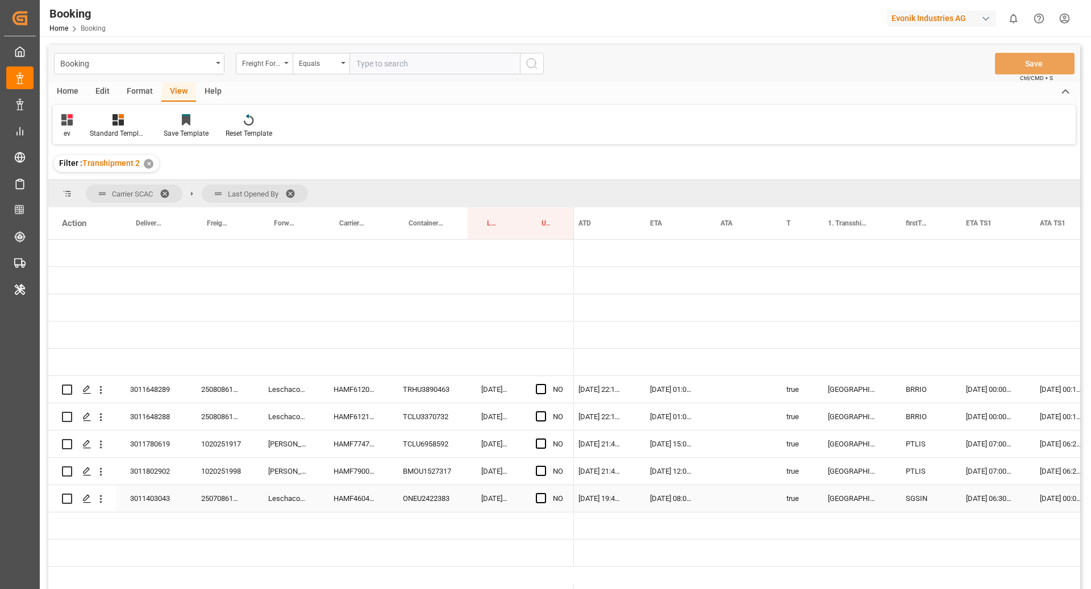
click at [361, 506] on div "HAMF46044600" at bounding box center [354, 498] width 69 height 27
click at [438, 496] on div "ONEU2422383" at bounding box center [428, 498] width 78 height 27
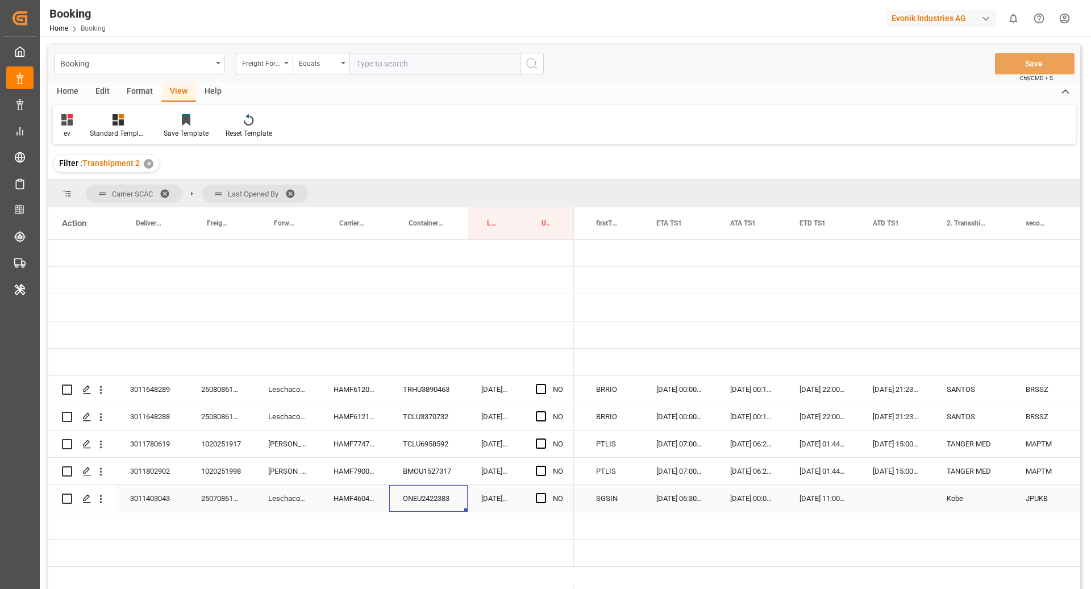
click at [823, 499] on div "27.09.2025 11:00:00" at bounding box center [822, 498] width 73 height 27
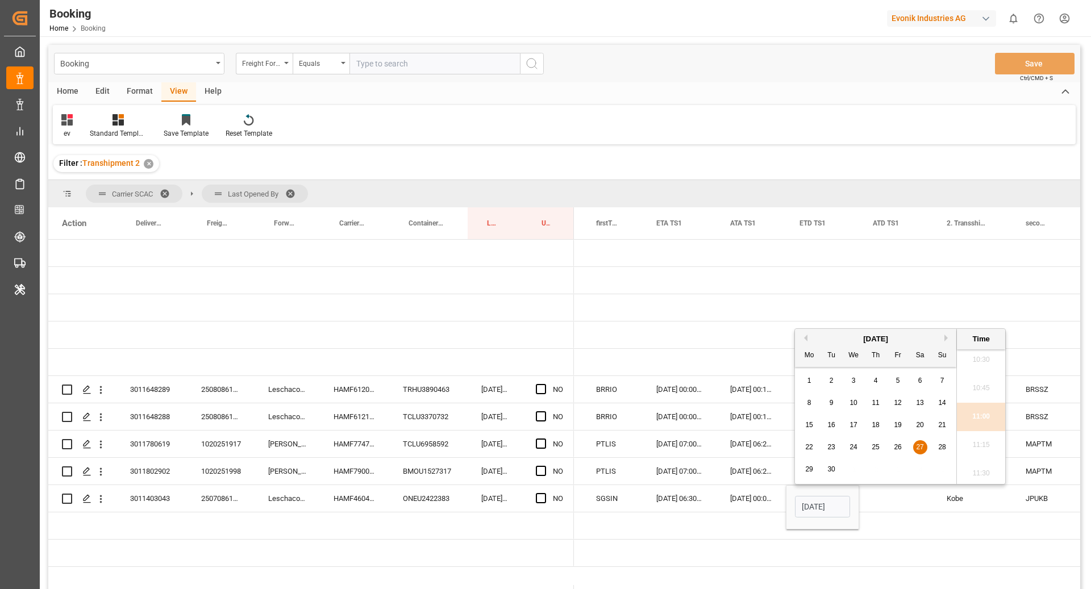
click at [942, 338] on div "September 2025" at bounding box center [875, 339] width 161 height 11
click at [948, 338] on button "Next Month" at bounding box center [948, 338] width 7 height 7
click at [925, 428] on div "18" at bounding box center [920, 426] width 14 height 14
type input "18.10.2025 11:00"
click at [922, 497] on div "Press SPACE to select this row." at bounding box center [896, 498] width 74 height 27
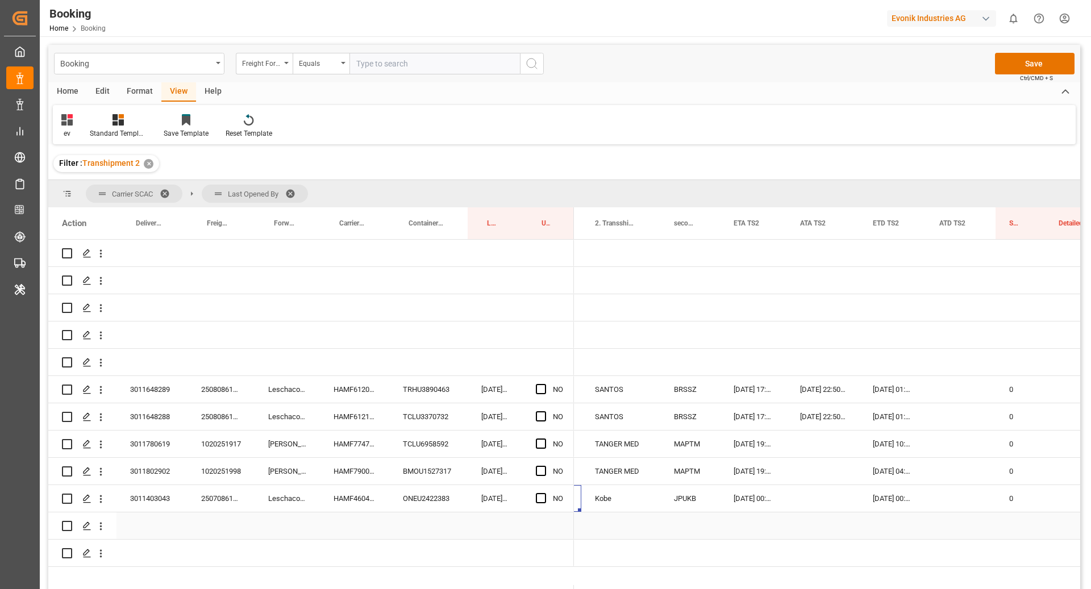
scroll to position [0, 1440]
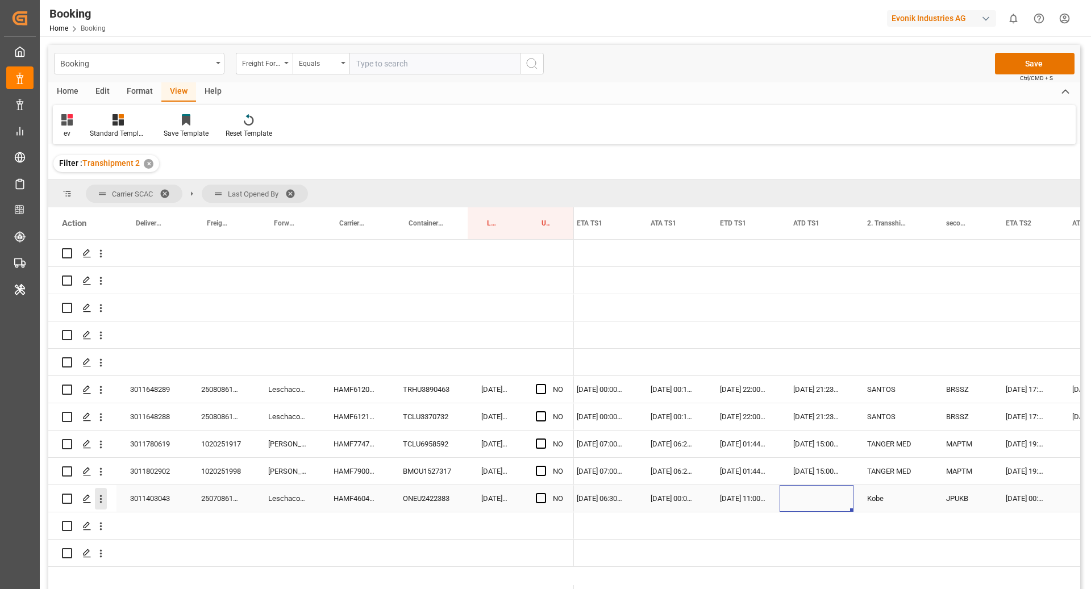
click at [95, 500] on icon "open menu" at bounding box center [101, 499] width 12 height 12
click at [124, 519] on span "Open in new tab" at bounding box center [175, 523] width 103 height 12
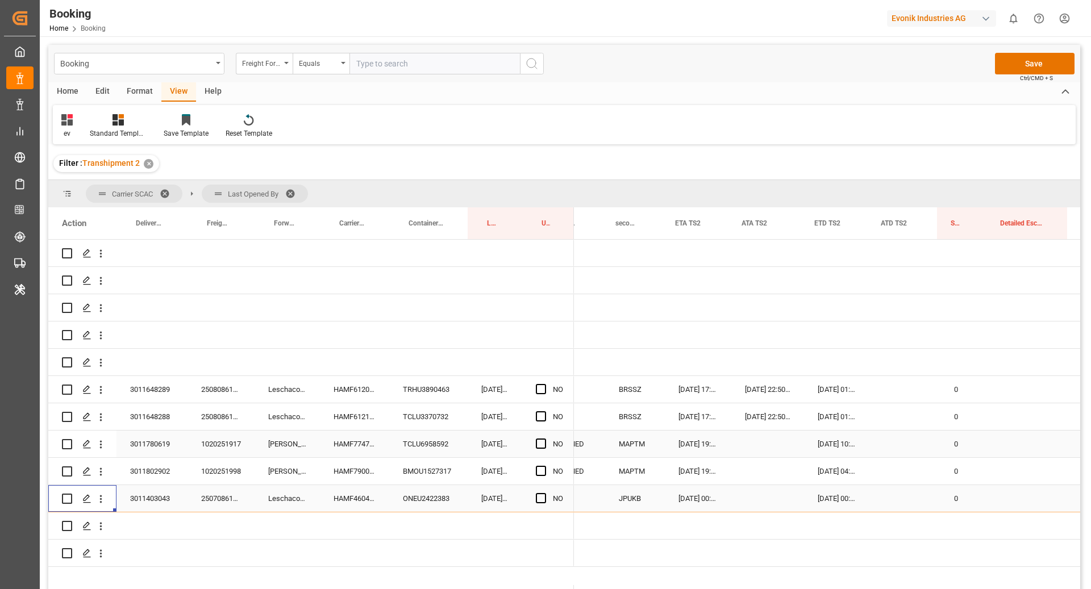
scroll to position [0, 1571]
click at [538, 389] on span "Press SPACE to select this row." at bounding box center [541, 389] width 10 height 10
click at [544, 384] on input "Press SPACE to select this row." at bounding box center [544, 384] width 0 height 0
click at [538, 409] on div "Press SPACE to select this row." at bounding box center [544, 417] width 17 height 26
click at [544, 418] on span "Press SPACE to select this row." at bounding box center [541, 416] width 10 height 10
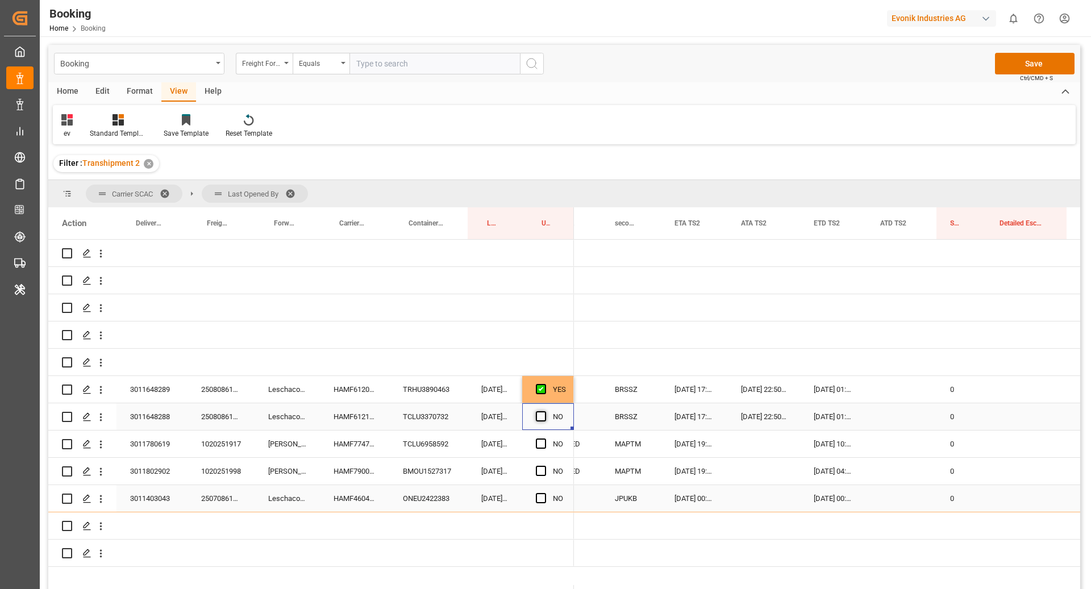
click at [544, 411] on input "Press SPACE to select this row." at bounding box center [544, 411] width 0 height 0
click at [542, 436] on div "Press SPACE to select this row." at bounding box center [544, 444] width 17 height 26
click at [539, 467] on span "Press SPACE to select this row." at bounding box center [541, 471] width 10 height 10
click at [544, 466] on input "Press SPACE to select this row." at bounding box center [544, 466] width 0 height 0
drag, startPoint x: 544, startPoint y: 430, endPoint x: 537, endPoint y: 461, distance: 31.4
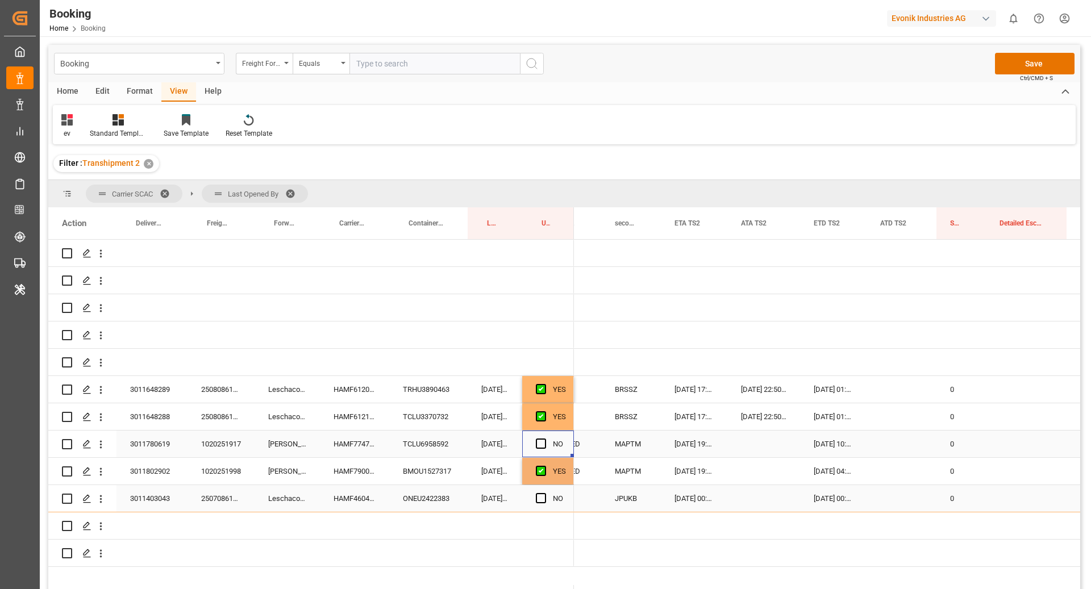
click at [544, 431] on div "Press SPACE to select this row." at bounding box center [544, 444] width 17 height 26
click at [540, 444] on span "Press SPACE to select this row." at bounding box center [541, 444] width 10 height 10
click at [544, 439] on input "Press SPACE to select this row." at bounding box center [544, 439] width 0 height 0
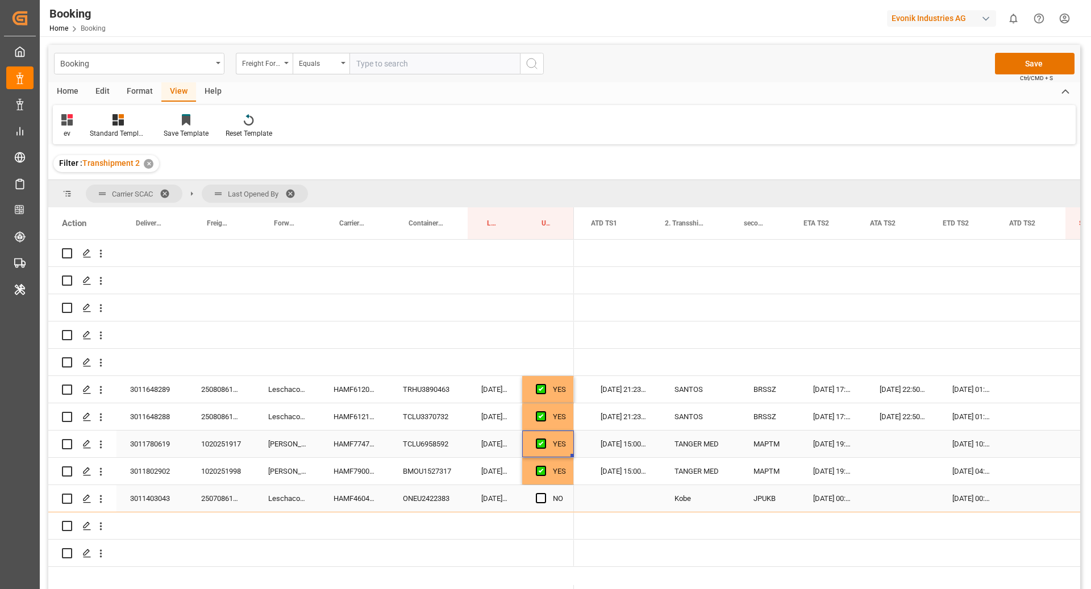
scroll to position [0, 1407]
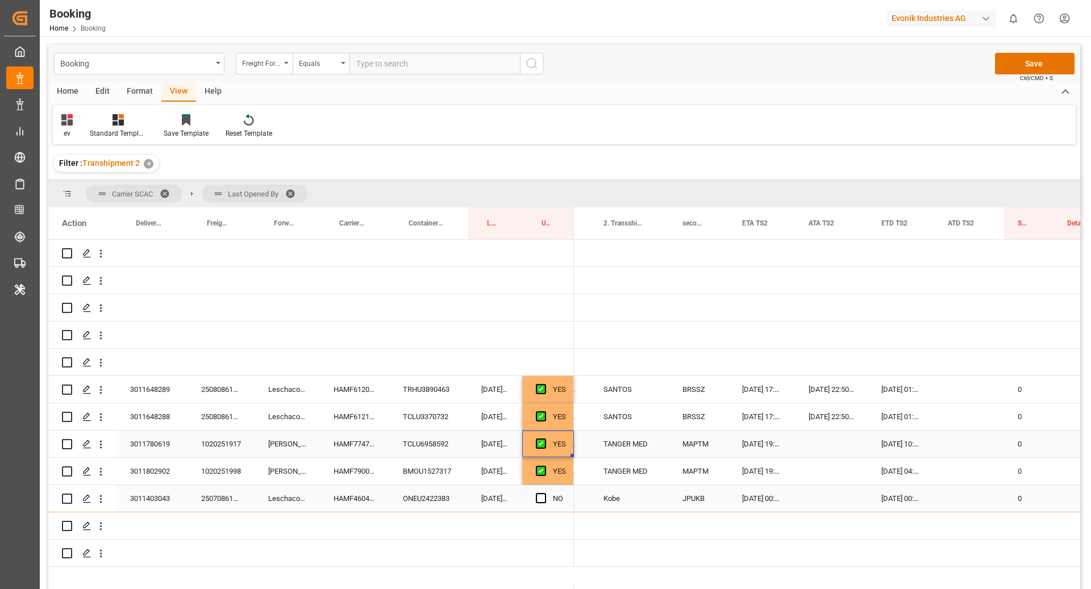
click at [367, 450] on div "HAMF77473900" at bounding box center [354, 444] width 69 height 27
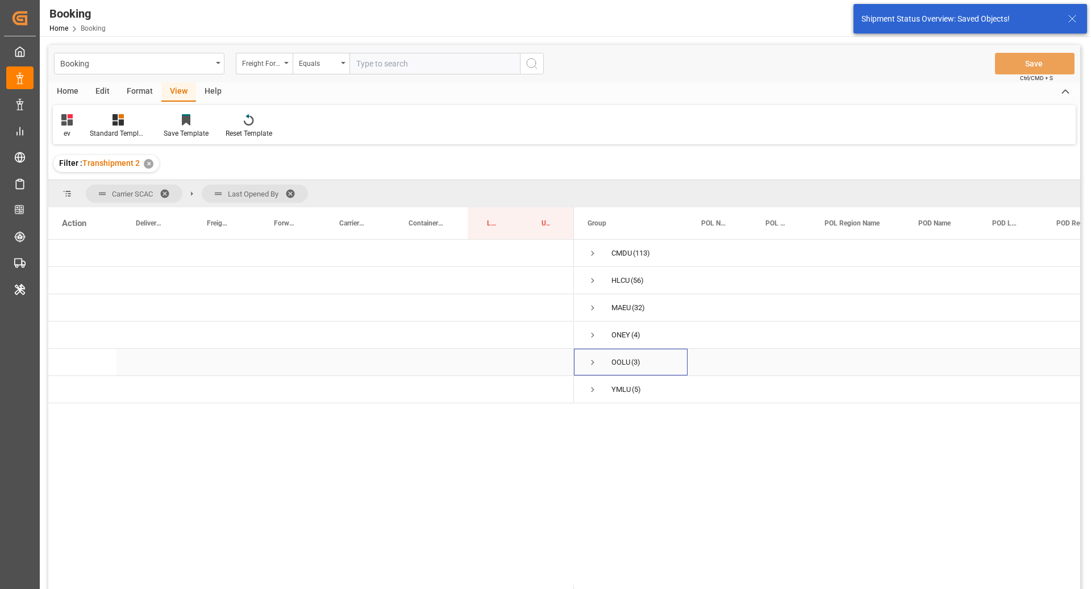
click at [588, 364] on span "Press SPACE to select this row." at bounding box center [593, 362] width 10 height 10
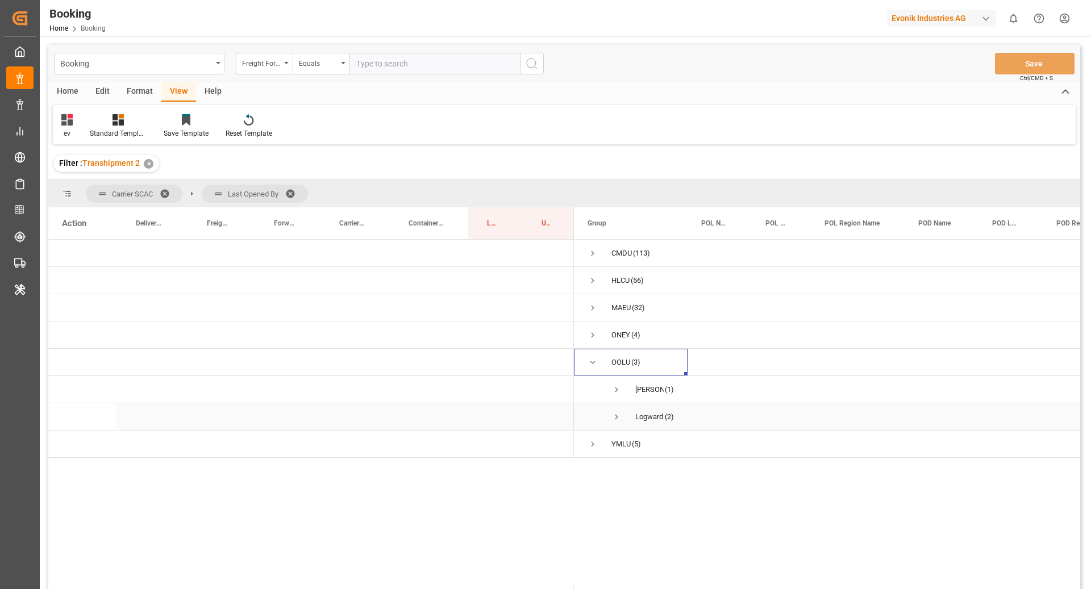
click at [615, 414] on span "Press SPACE to select this row." at bounding box center [616, 417] width 10 height 10
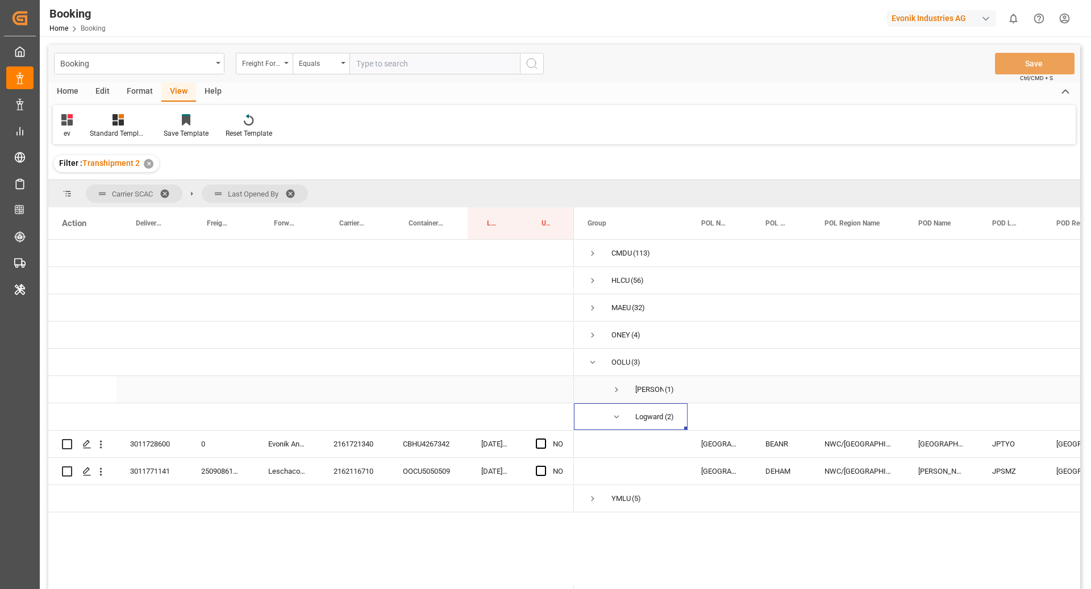
click at [616, 390] on span "Press SPACE to select this row." at bounding box center [616, 390] width 10 height 10
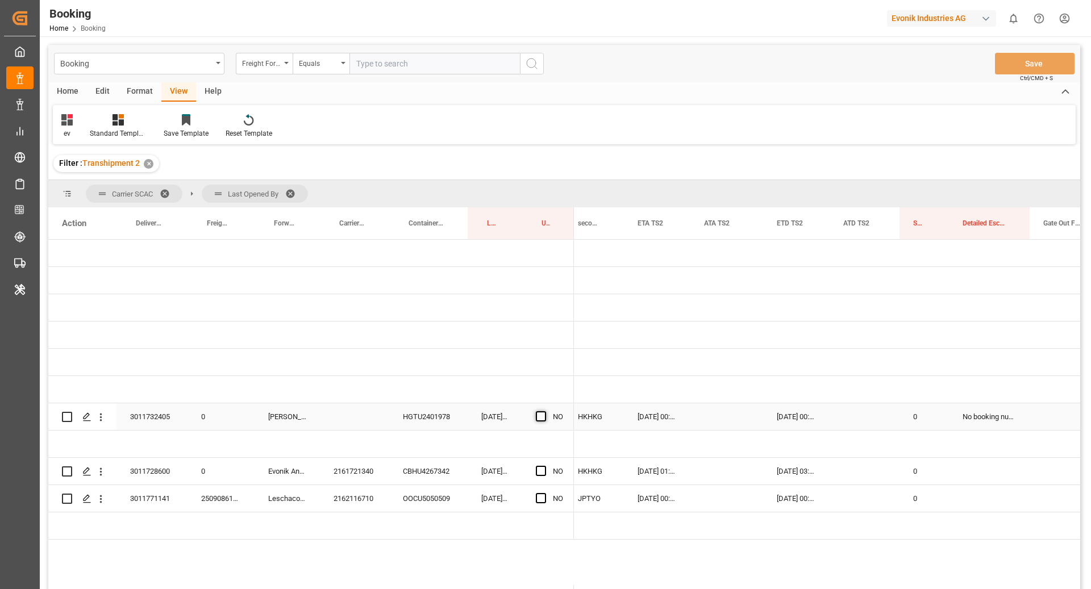
click at [543, 414] on span "Press SPACE to select this row." at bounding box center [541, 416] width 10 height 10
click at [544, 411] on input "Press SPACE to select this row." at bounding box center [544, 411] width 0 height 0
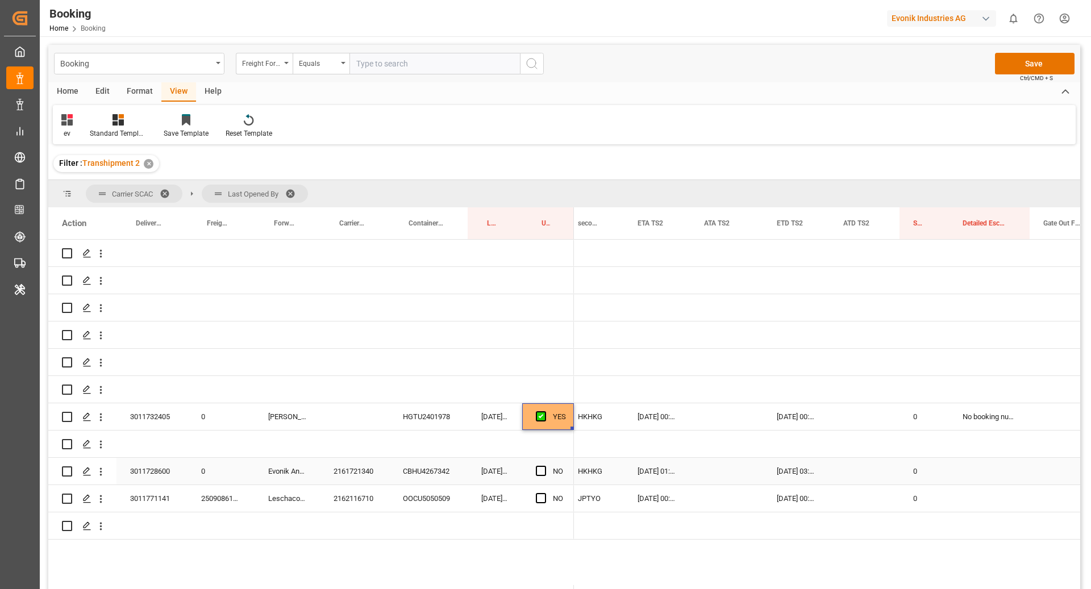
drag, startPoint x: 539, startPoint y: 464, endPoint x: 541, endPoint y: 476, distance: 11.5
click at [539, 464] on div "Press SPACE to select this row." at bounding box center [544, 472] width 17 height 26
click at [540, 500] on span "Press SPACE to select this row." at bounding box center [541, 498] width 10 height 10
click at [544, 493] on input "Press SPACE to select this row." at bounding box center [544, 493] width 0 height 0
click at [536, 468] on span "Press SPACE to select this row." at bounding box center [541, 471] width 10 height 10
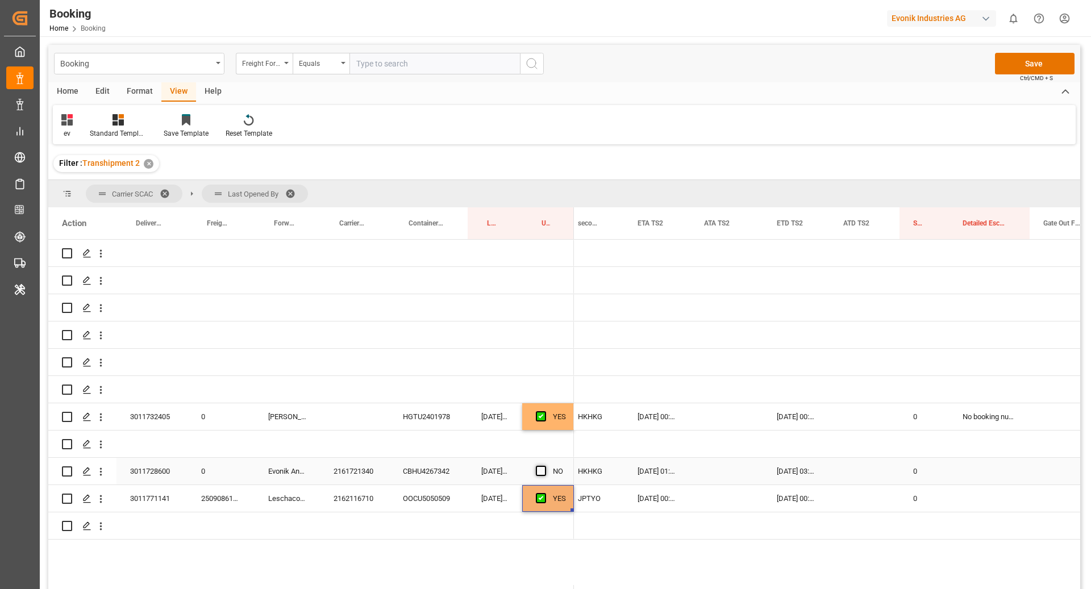
click at [544, 466] on input "Press SPACE to select this row." at bounding box center [544, 466] width 0 height 0
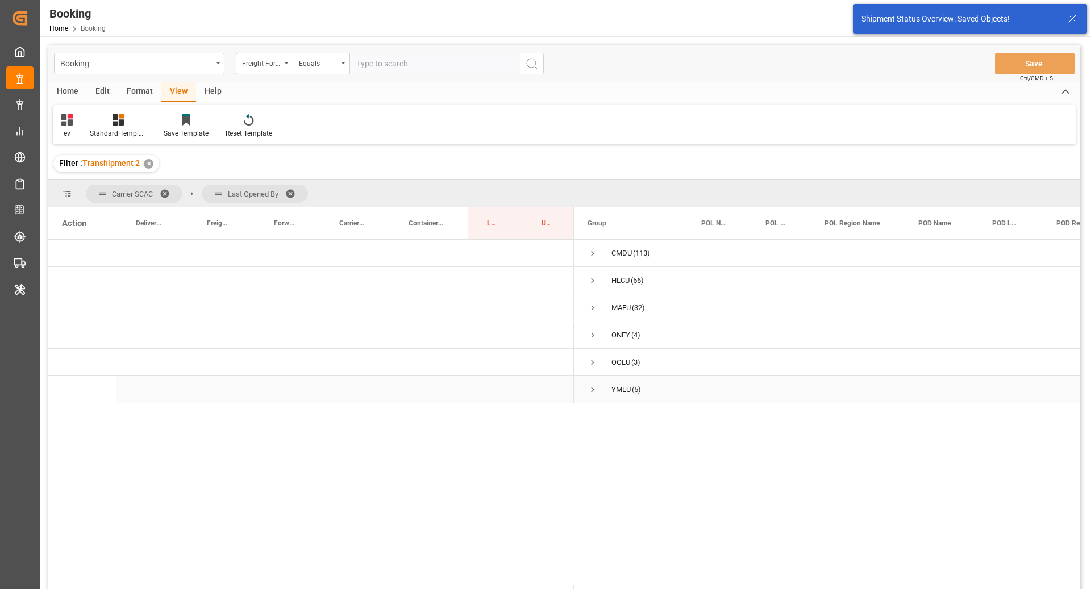
click at [596, 396] on span "Press SPACE to select this row." at bounding box center [593, 390] width 10 height 26
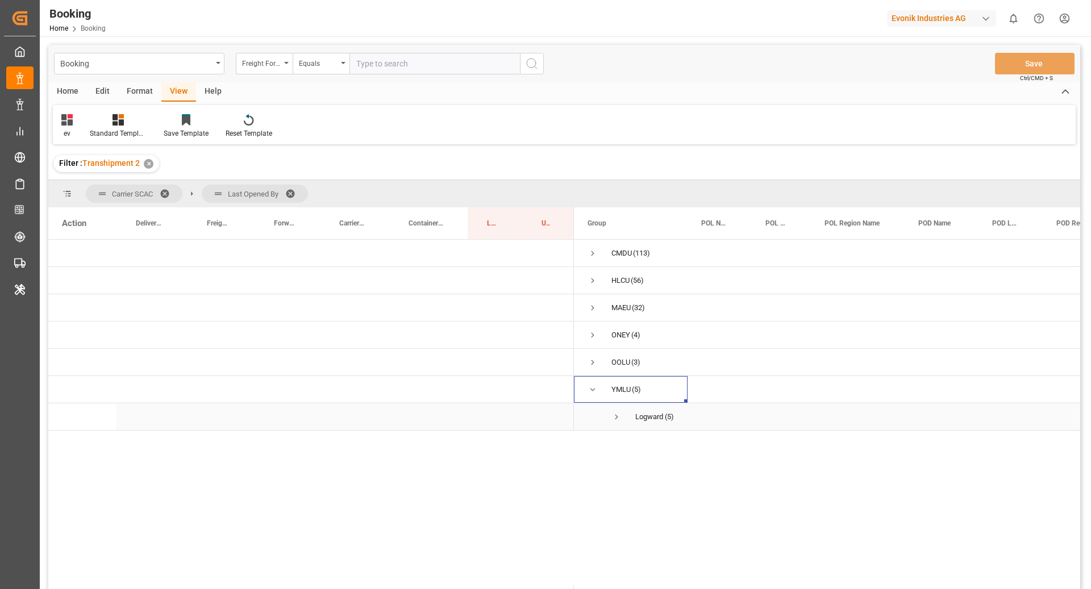
click at [617, 409] on span "Press SPACE to select this row." at bounding box center [616, 417] width 10 height 26
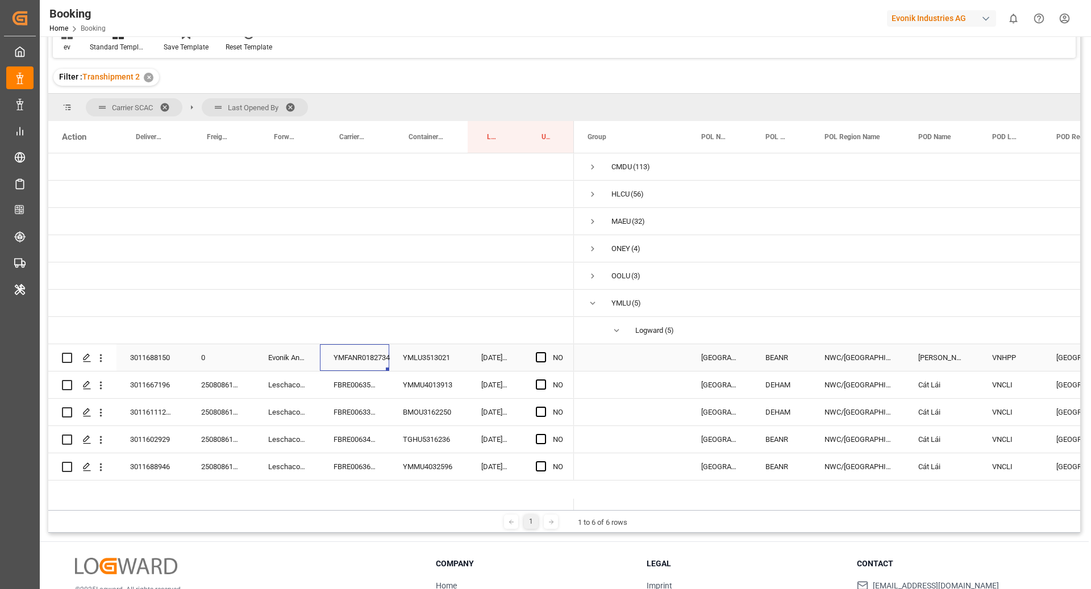
click at [354, 356] on div "YMFANR0182734" at bounding box center [354, 357] width 69 height 27
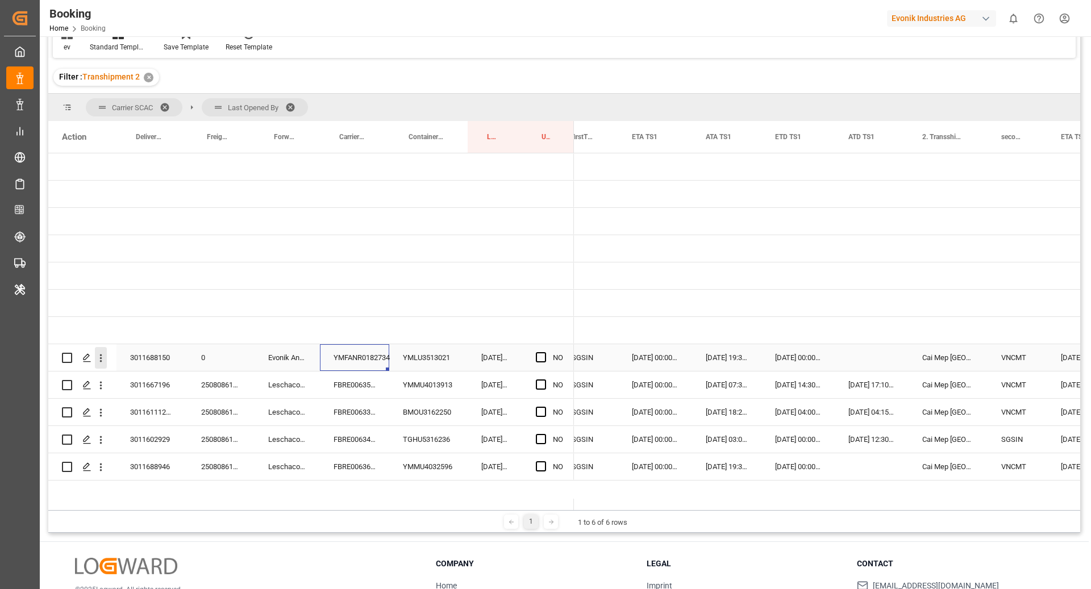
click at [95, 363] on icon "open menu" at bounding box center [101, 358] width 12 height 12
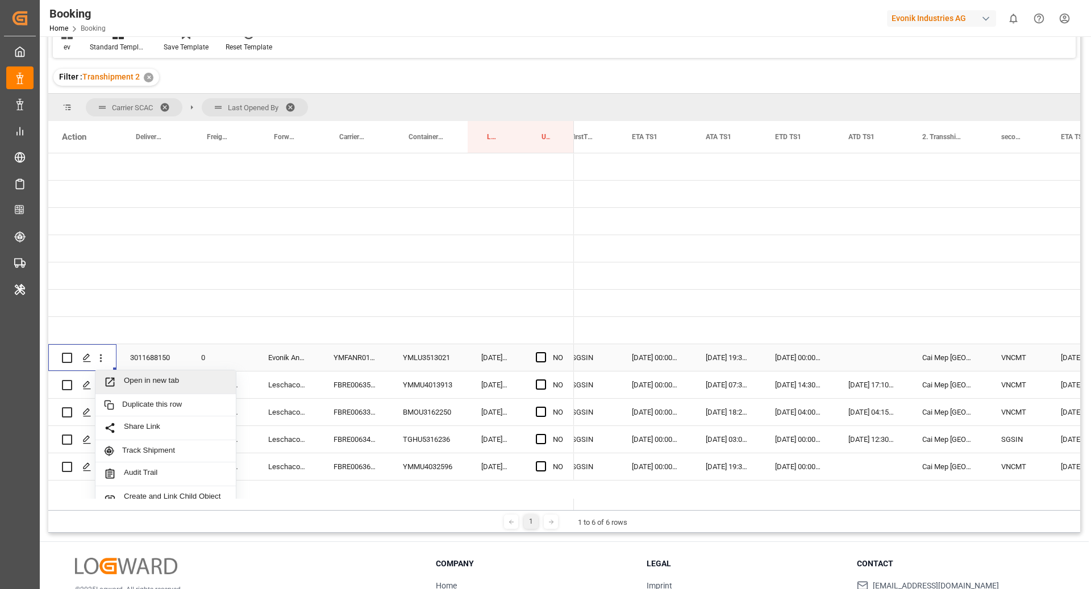
click at [130, 377] on span "Open in new tab" at bounding box center [175, 382] width 103 height 12
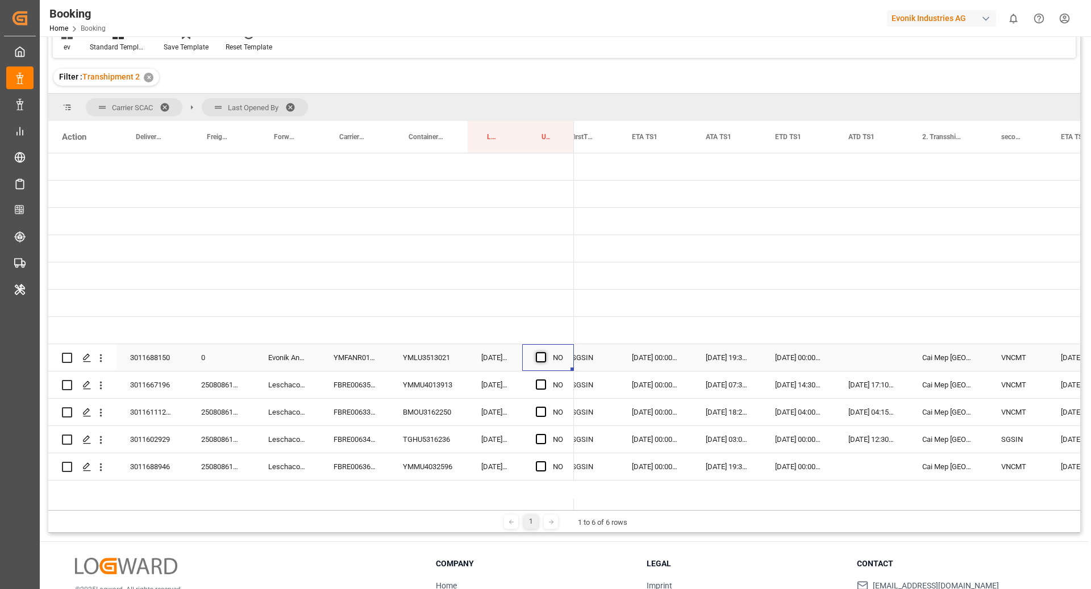
click at [540, 359] on span "Press SPACE to select this row." at bounding box center [541, 357] width 10 height 10
click at [544, 352] on input "Press SPACE to select this row." at bounding box center [544, 352] width 0 height 0
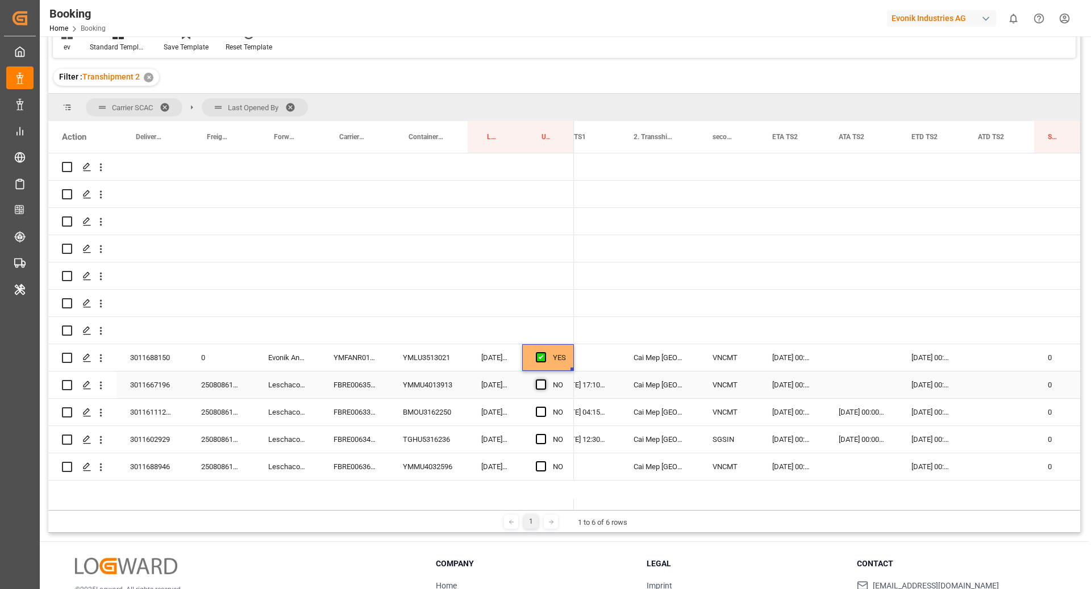
click at [546, 380] on div "Press SPACE to select this row." at bounding box center [544, 385] width 17 height 26
click at [540, 385] on span "Press SPACE to select this row." at bounding box center [541, 385] width 10 height 10
click at [544, 380] on input "Press SPACE to select this row." at bounding box center [544, 380] width 0 height 0
click at [369, 414] on div "FBRE0063315" at bounding box center [354, 412] width 69 height 27
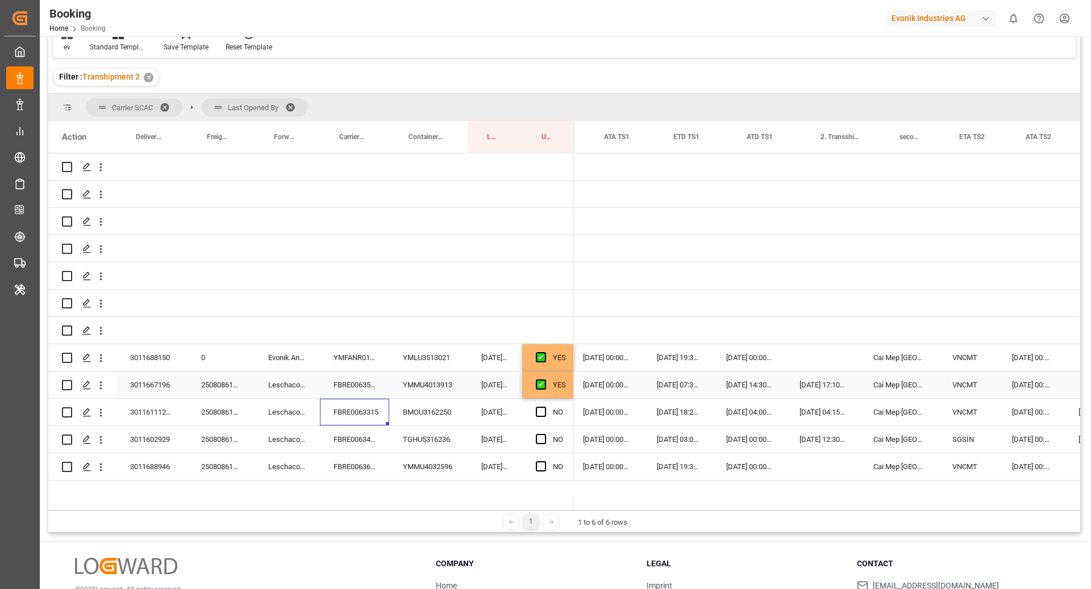
scroll to position [0, 1234]
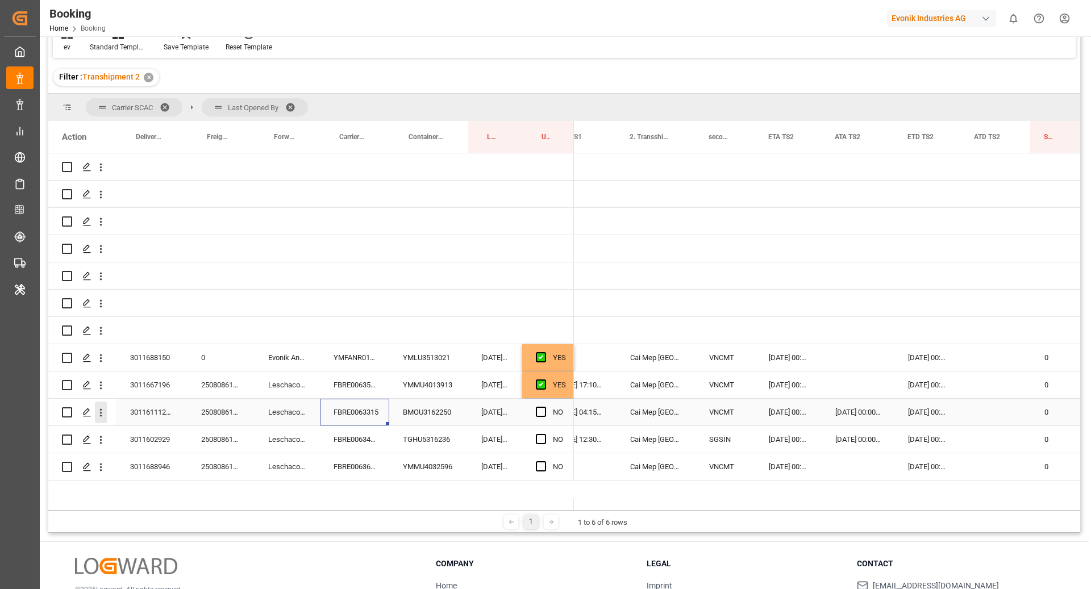
click at [98, 419] on button "open menu" at bounding box center [101, 413] width 12 height 22
click at [130, 432] on span "Open in new tab" at bounding box center [175, 437] width 103 height 12
click at [540, 410] on span "Press SPACE to select this row." at bounding box center [541, 412] width 10 height 10
click at [544, 407] on input "Press SPACE to select this row." at bounding box center [544, 407] width 0 height 0
drag, startPoint x: 336, startPoint y: 440, endPoint x: 372, endPoint y: 450, distance: 36.9
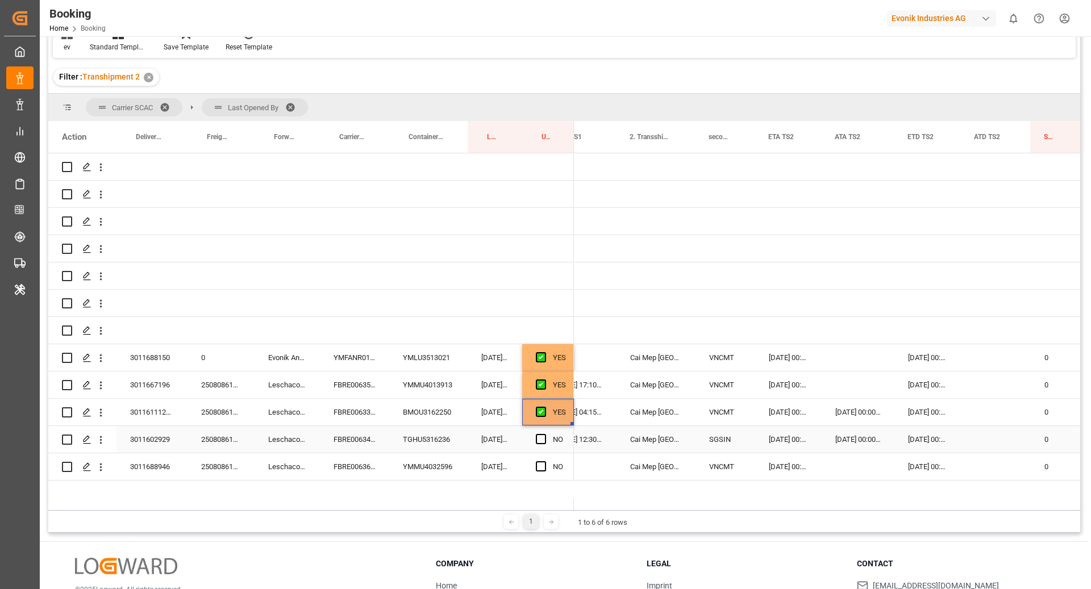
click at [337, 440] on div "FBRE0063429" at bounding box center [354, 439] width 69 height 27
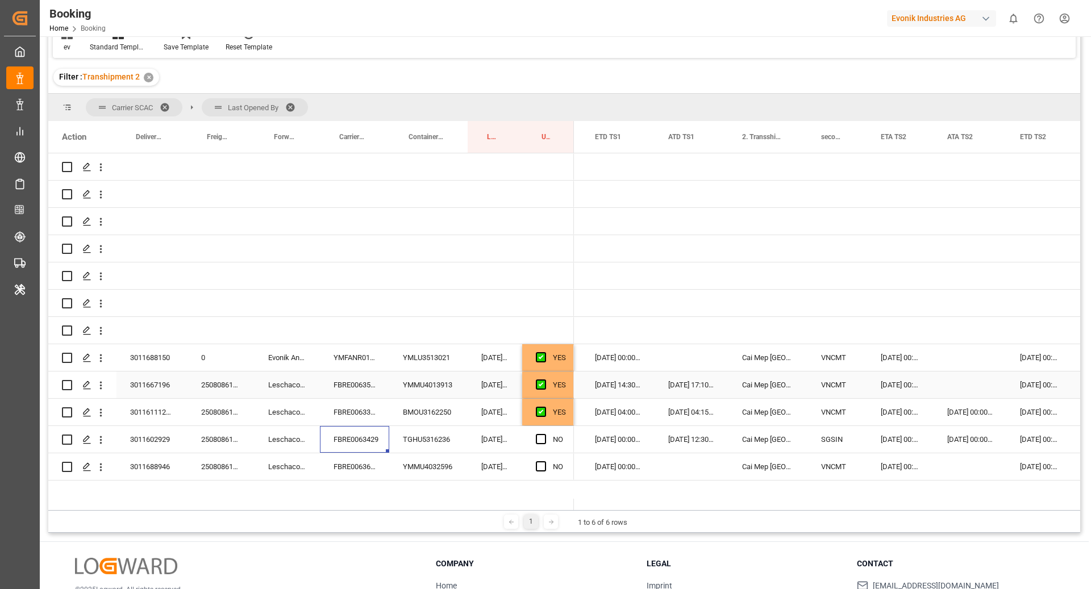
scroll to position [0, 1366]
click at [103, 361] on icon "open menu" at bounding box center [101, 358] width 12 height 12
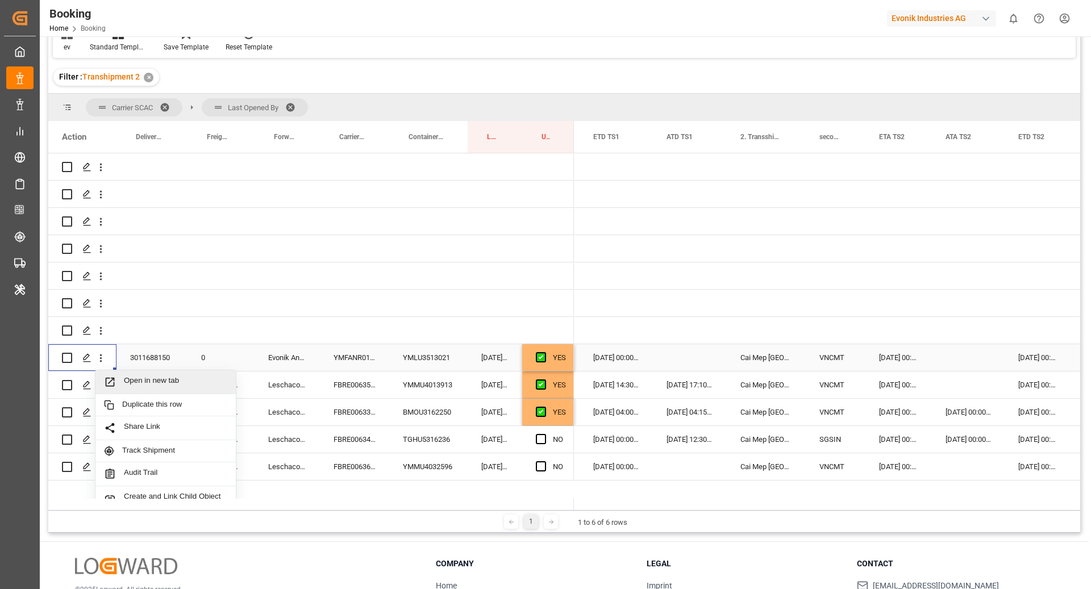
click at [167, 378] on span "Open in new tab" at bounding box center [175, 382] width 103 height 12
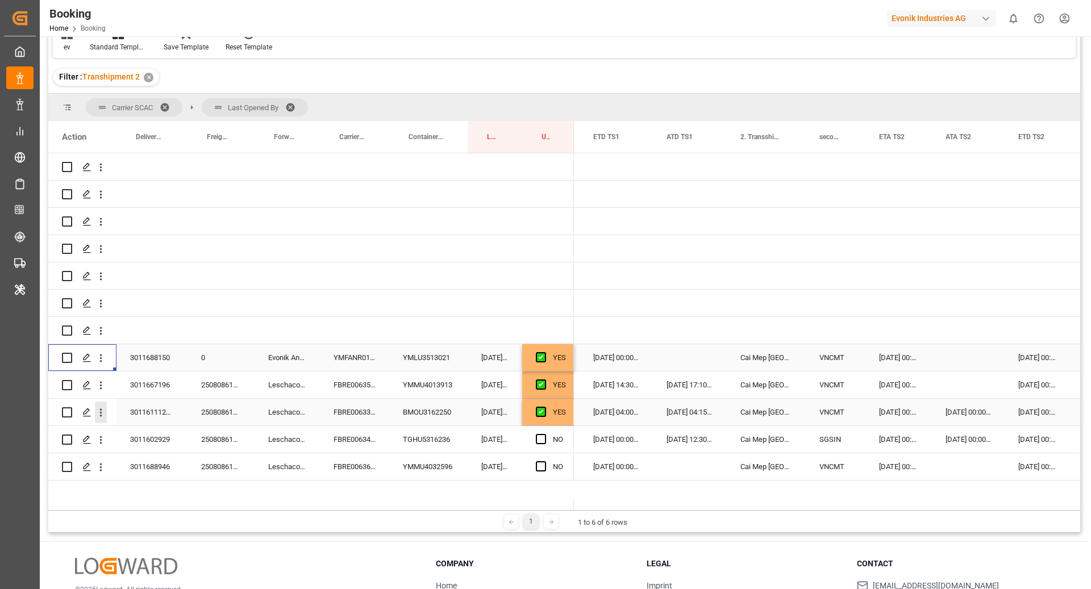
click at [98, 411] on icon "open menu" at bounding box center [101, 413] width 12 height 12
click at [142, 431] on span "Open in new tab" at bounding box center [175, 437] width 103 height 12
click at [350, 442] on div "FBRE0063429" at bounding box center [354, 439] width 69 height 27
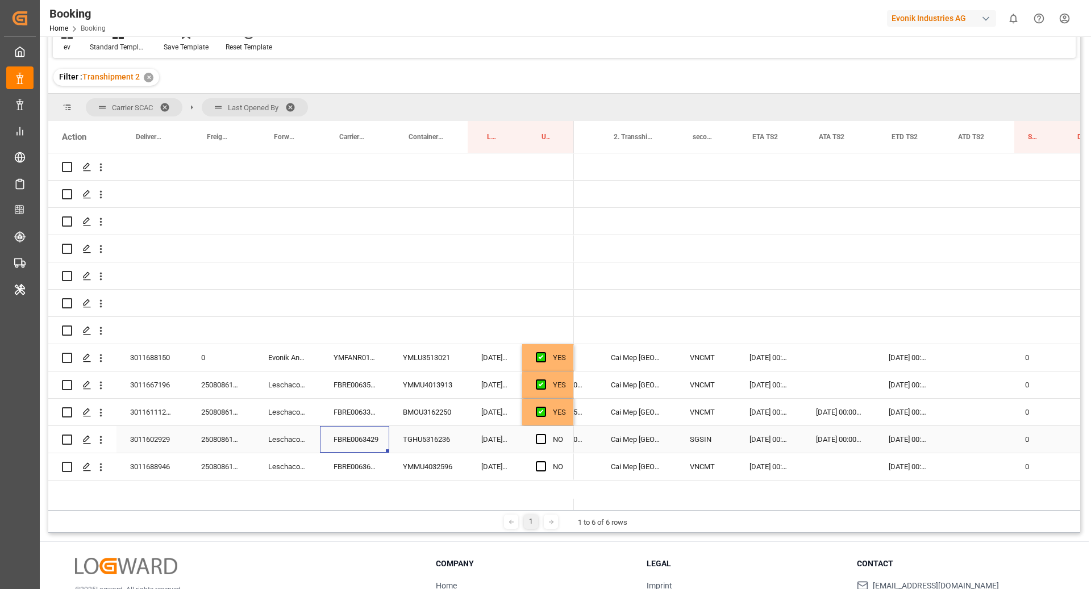
scroll to position [0, 1505]
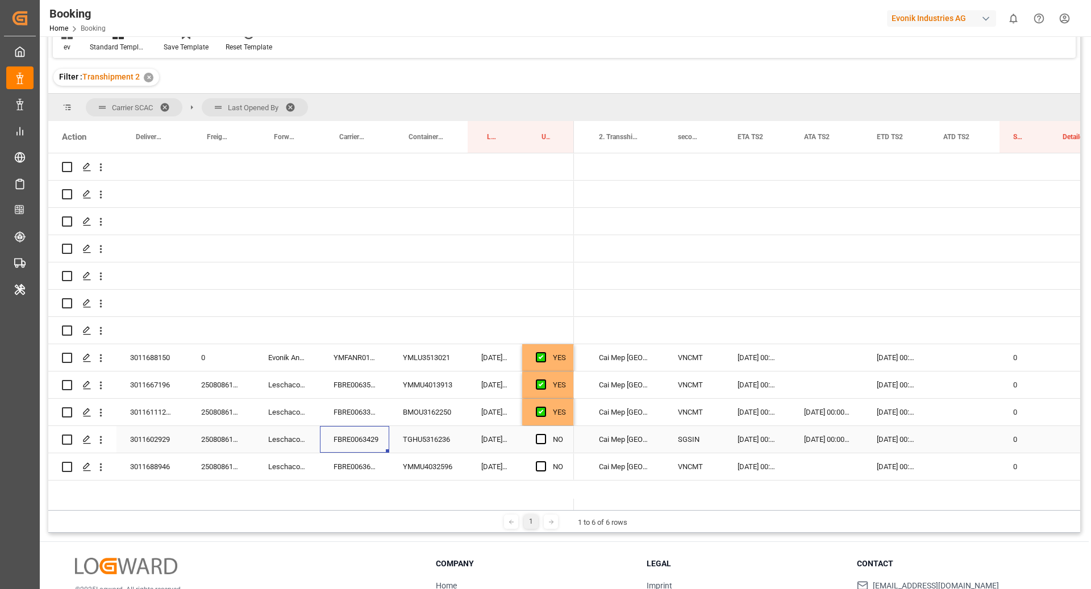
click at [951, 435] on div "Press SPACE to select this row." at bounding box center [965, 439] width 70 height 27
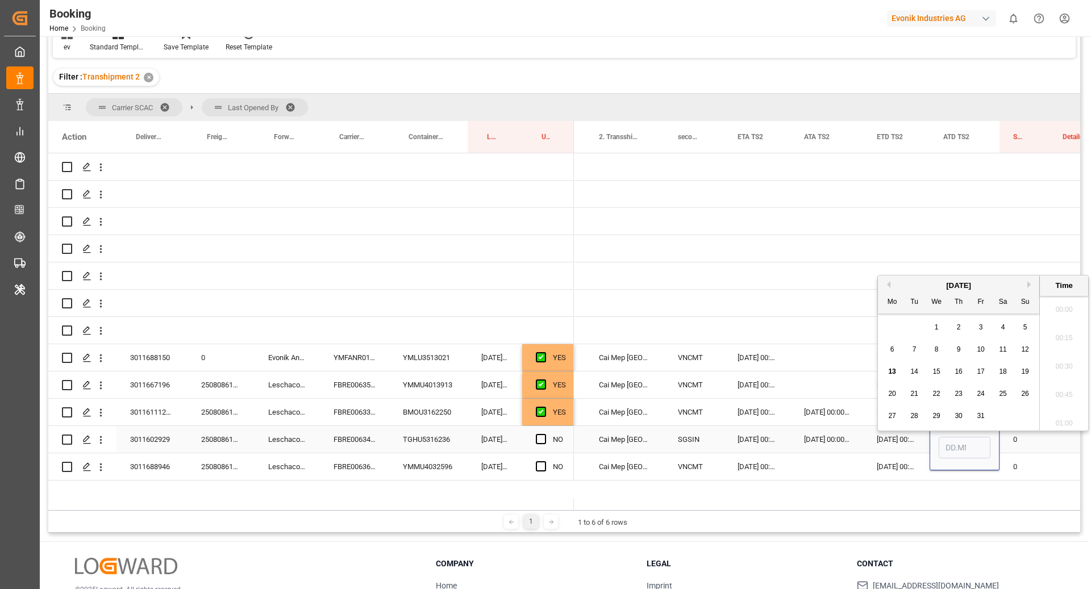
scroll to position [1538, 0]
click at [1000, 346] on span "11" at bounding box center [1002, 344] width 7 height 8
type input "[DATE] 00:00"
click at [779, 442] on div "[DATE] 00:00:00" at bounding box center [757, 439] width 66 height 27
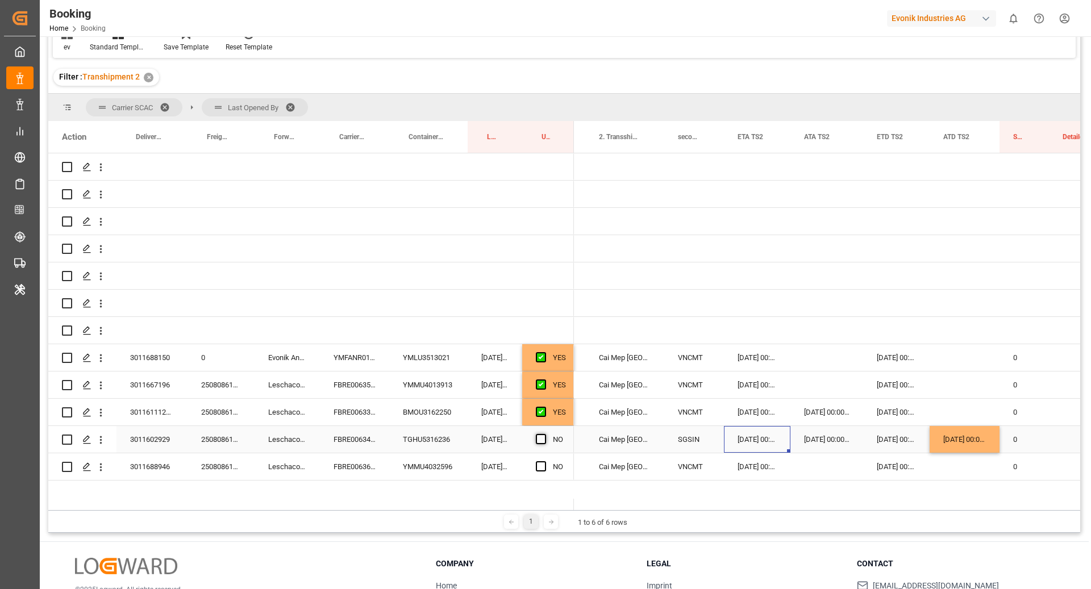
click at [542, 438] on span "Press SPACE to select this row." at bounding box center [541, 439] width 10 height 10
click at [544, 434] on input "Press SPACE to select this row." at bounding box center [544, 434] width 0 height 0
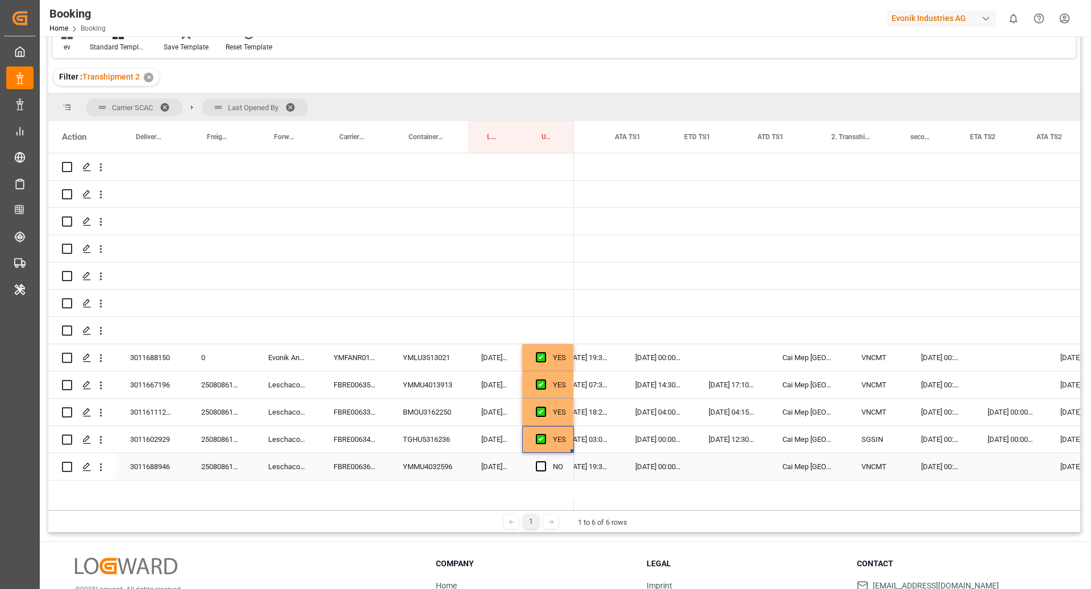
scroll to position [0, 1273]
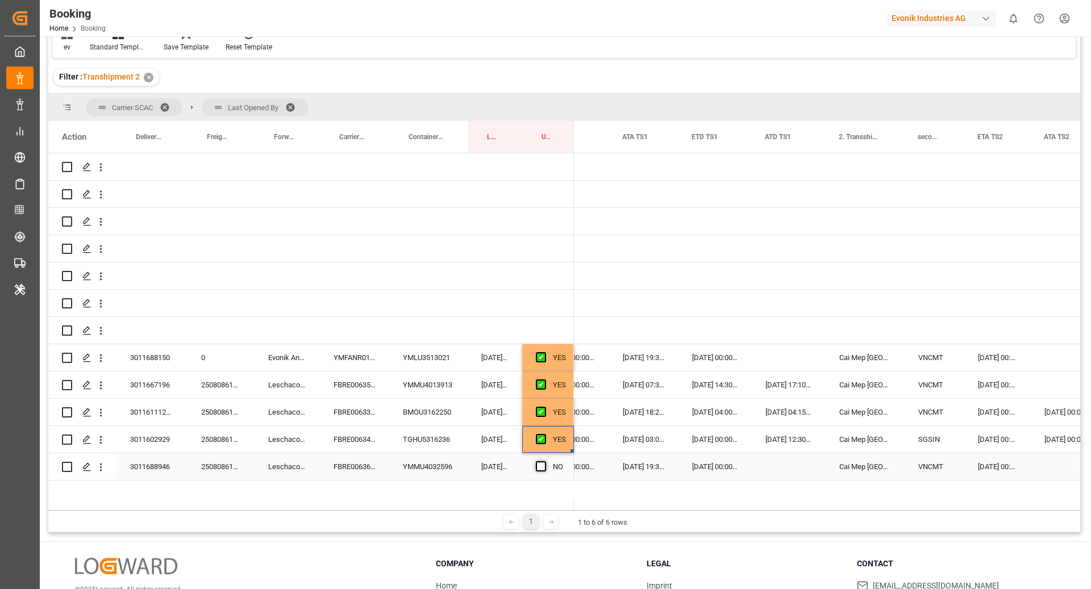
click at [540, 466] on span "Press SPACE to select this row." at bounding box center [541, 466] width 10 height 10
click at [544, 461] on input "Press SPACE to select this row." at bounding box center [544, 461] width 0 height 0
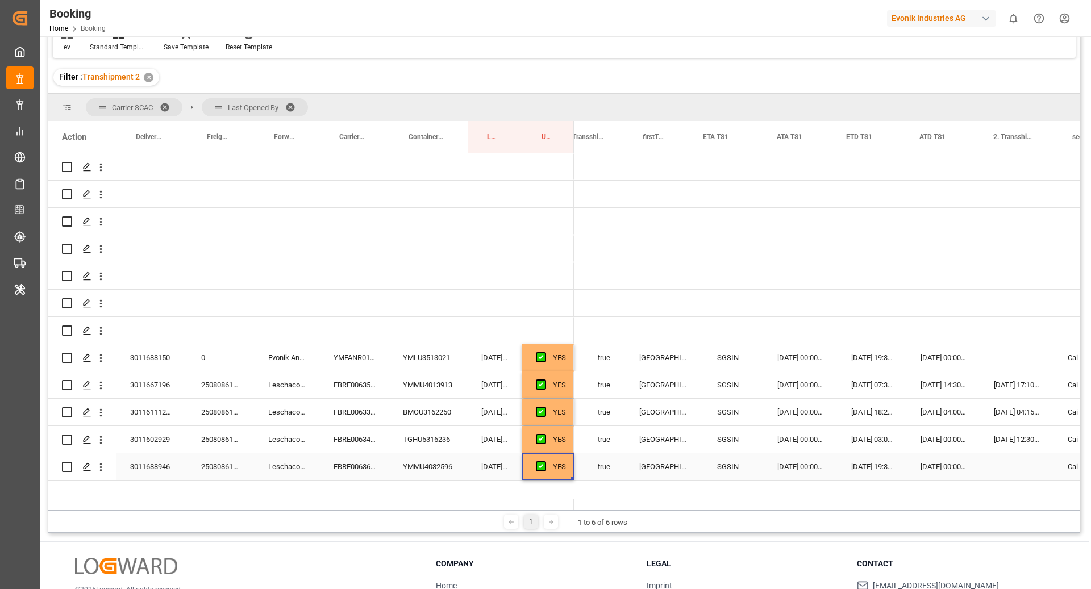
scroll to position [0, 1005]
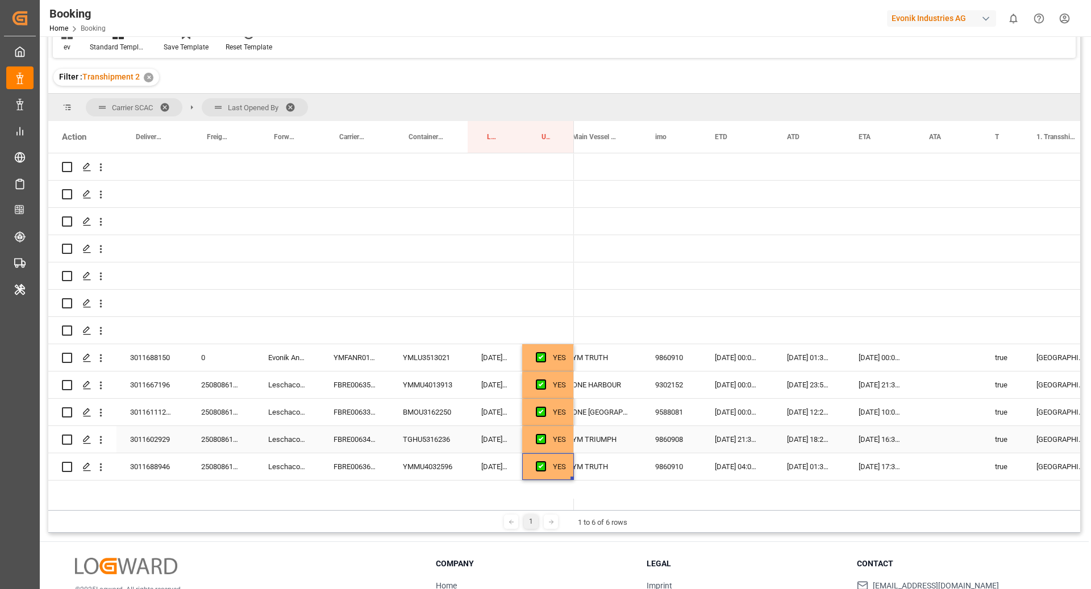
click at [328, 443] on div "FBRE0063429" at bounding box center [354, 439] width 69 height 27
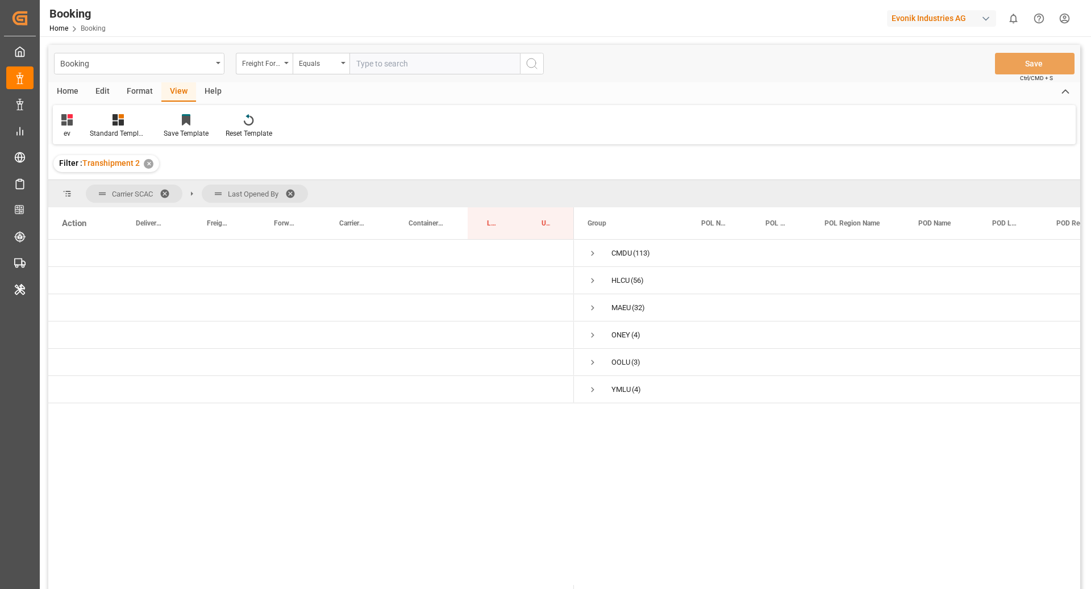
click at [133, 92] on div "Format" at bounding box center [139, 91] width 43 height 19
click at [84, 117] on div at bounding box center [78, 120] width 34 height 12
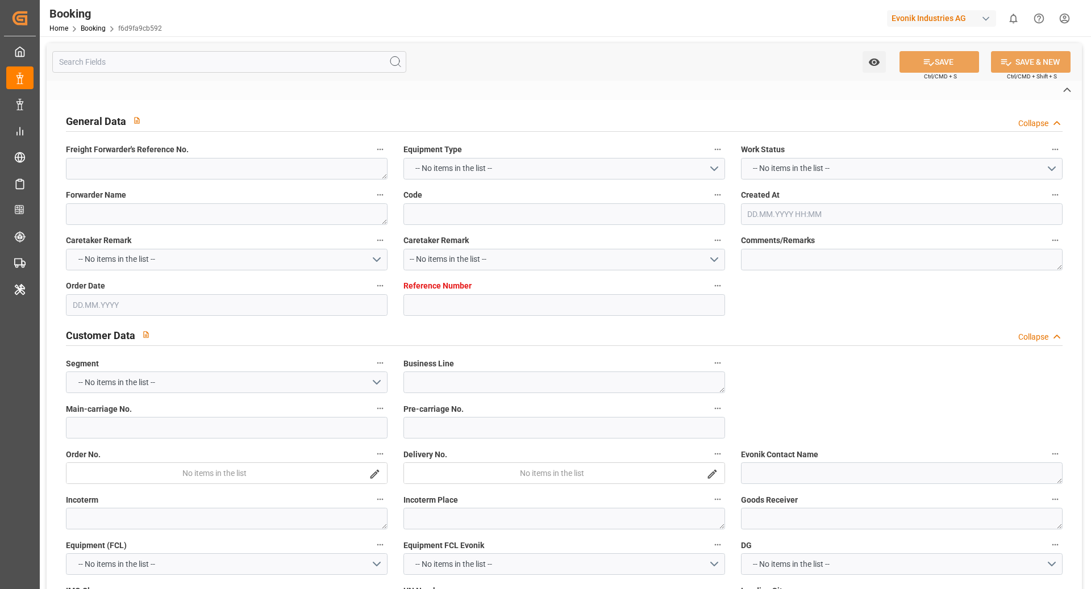
type textarea "250708610024"
type textarea "Leschaco Bremen"
type input "f6d9fa9cb592"
type input "7001170977"
type textarea "SP-OA"
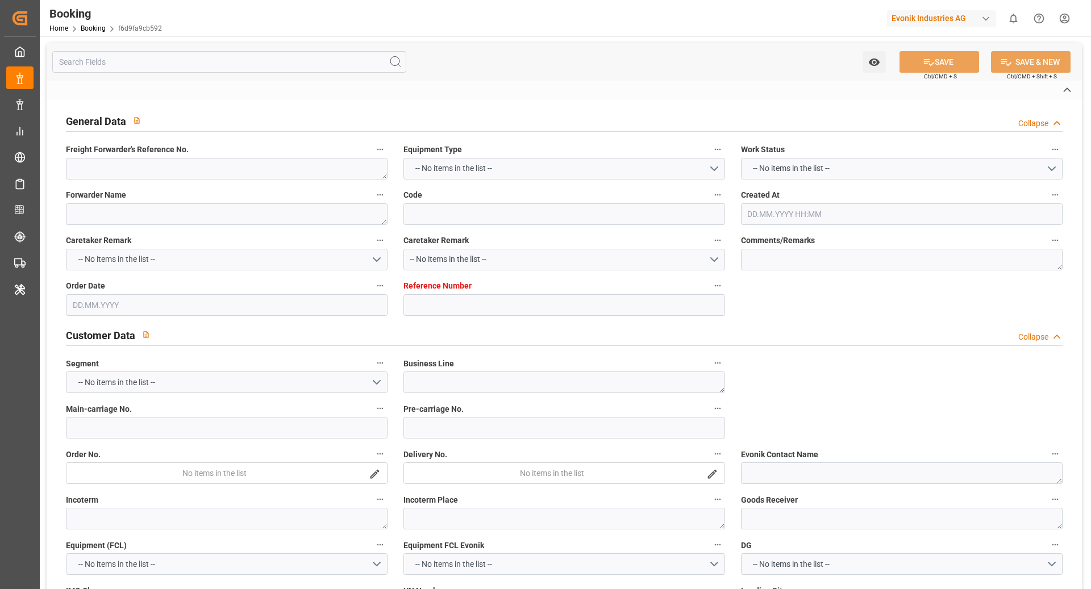
type input "7001170976"
type textarea "[EMAIL_ADDRESS][DOMAIN_NAME]"
type textarea "CFR"
type textarea "[GEOGRAPHIC_DATA]"
type textarea "Lauterbourg"
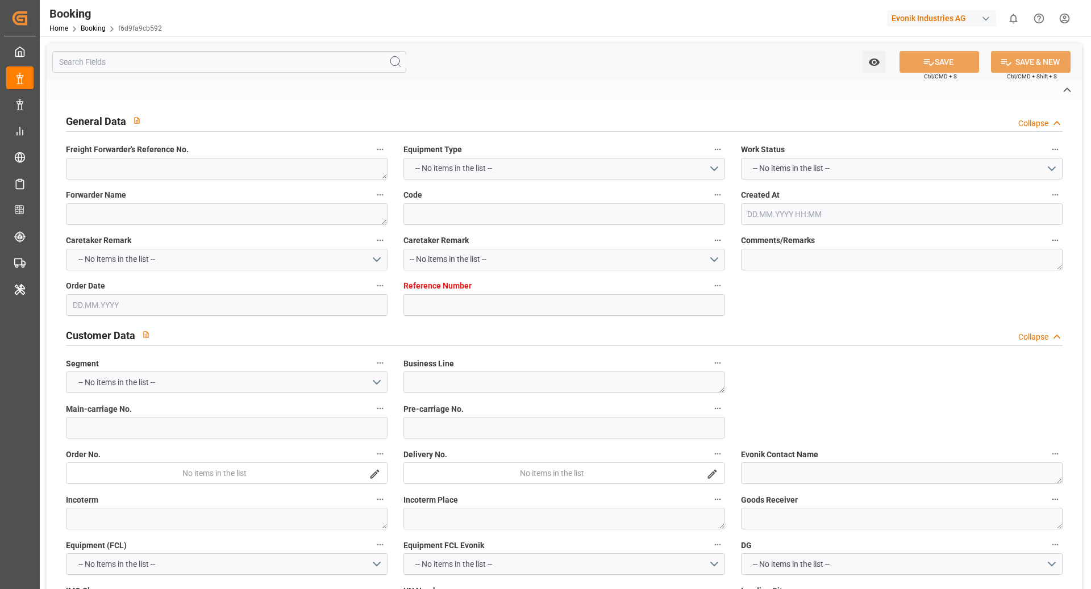
type textarea "ONEU2422383"
type input "MSC MELATILDE"
type input "MSC ELENOIRE"
type input "ONEY"
type textarea "HAMF46044600"
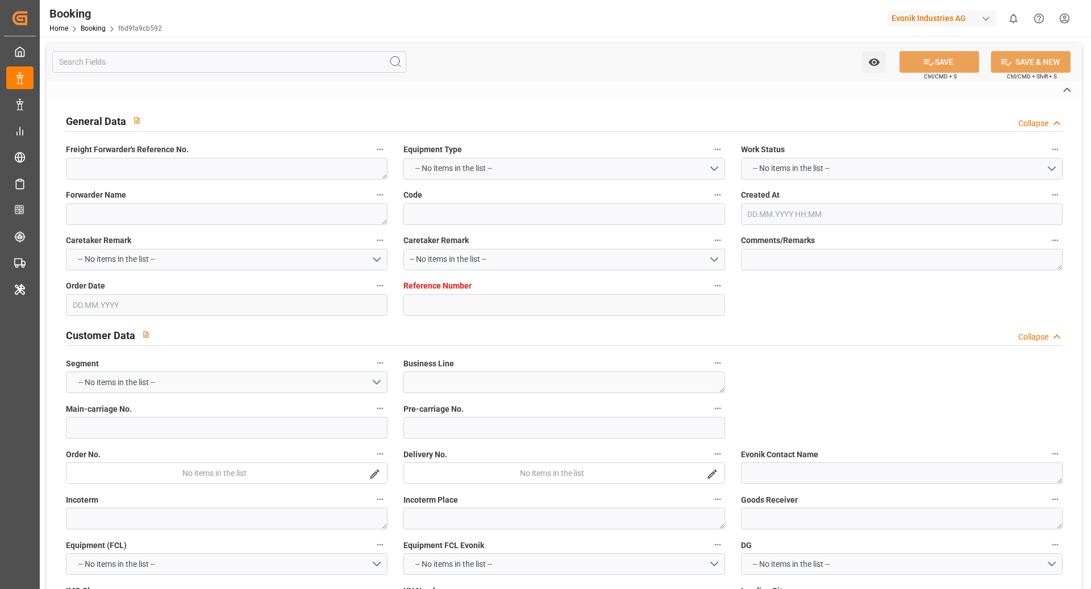
type input "[GEOGRAPHIC_DATA]"
type input "Kobe"
type textarea "vesselName etd [PERSON_NAME]"
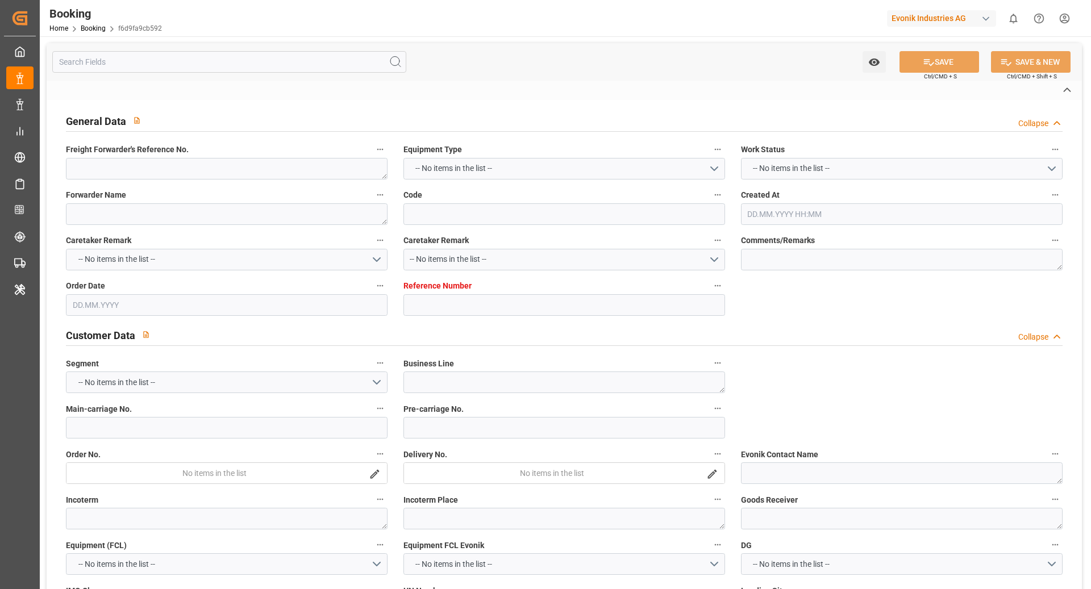
type textarea "INPUT_Evonik_Seeburger_IFTSTA_1002963965_20250717091439977.edi"
type textarea "NWC/[GEOGRAPHIC_DATA] [GEOGRAPHIC_DATA] Continent / [GEOGRAPHIC_DATA]-OA"
type textarea "INPUT_Evonik_Seeburger_IFTMIN_1002768982_20250516125829989.edi,INPUT_Evonik_See…"
type textarea "1002963965"
type textarea "Logward System"
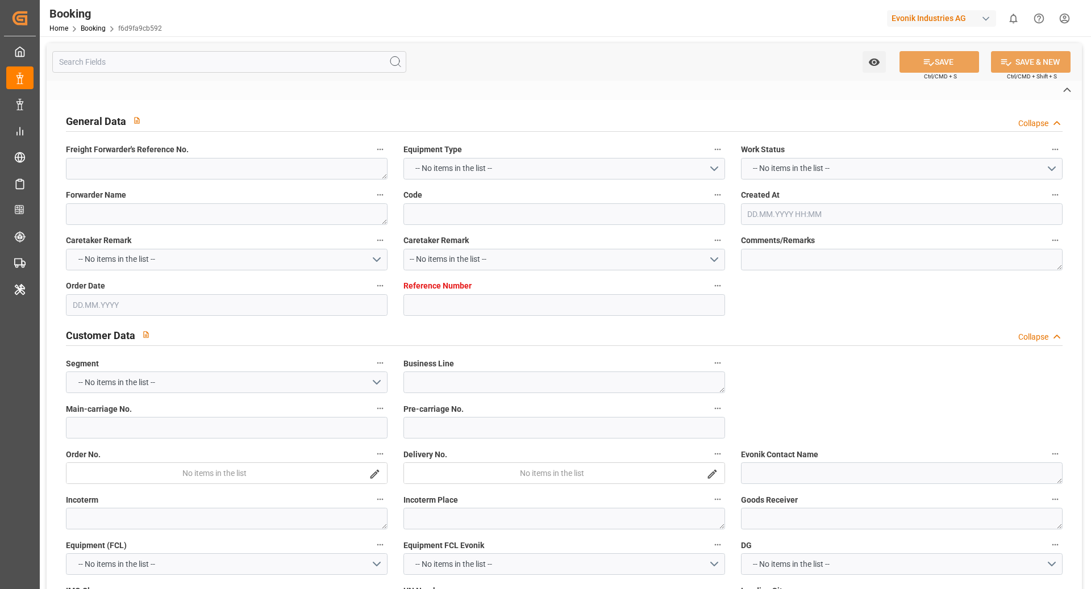
type textarea "IFTSTA"
type textarea "a016N000000wVjnQAE"
type textarea "Yes"
type input "[GEOGRAPHIC_DATA]"
type input "KOBE"
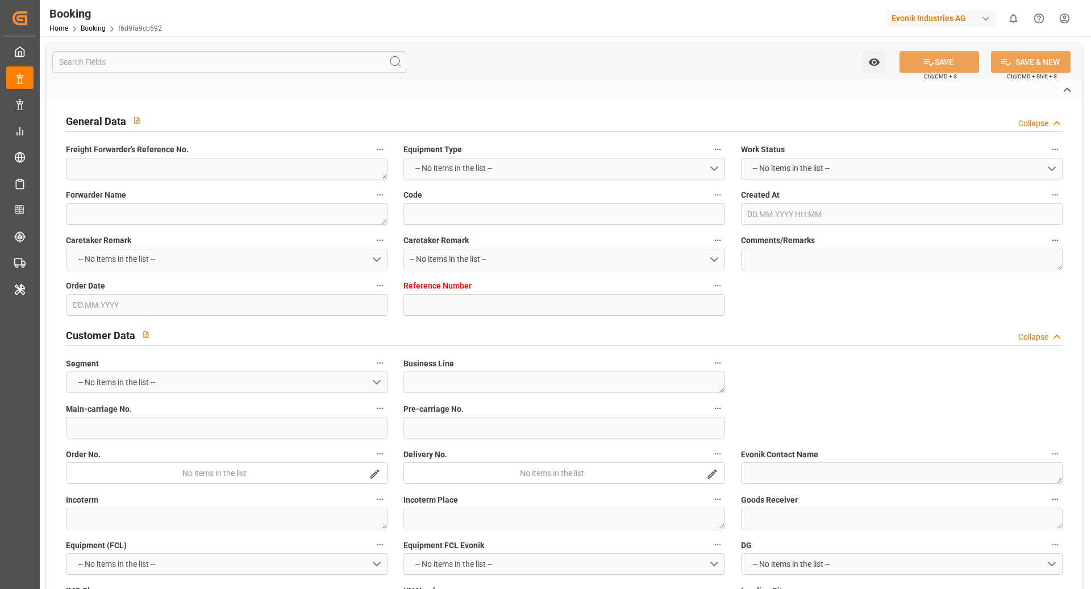
type input "[GEOGRAPHIC_DATA]"
type input "FR"
type input "TRUCK"
type input "STRASBOURG"
type input "FR"
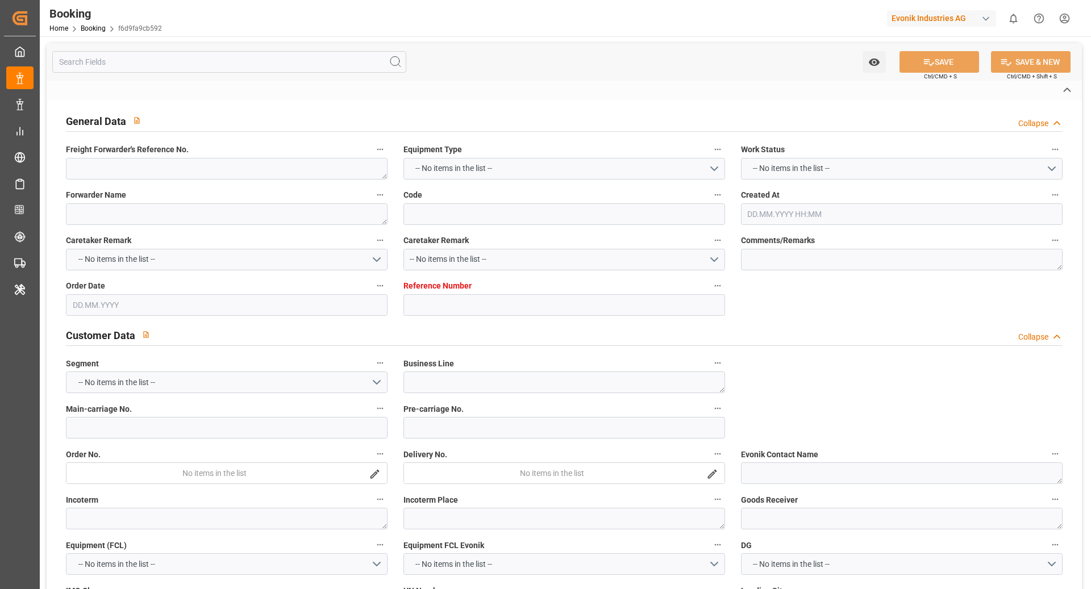
type input "FEEDER"
type input "GL528E"
type input "VESSEL"
type input "ONE HONG KONG"
type input "086E"
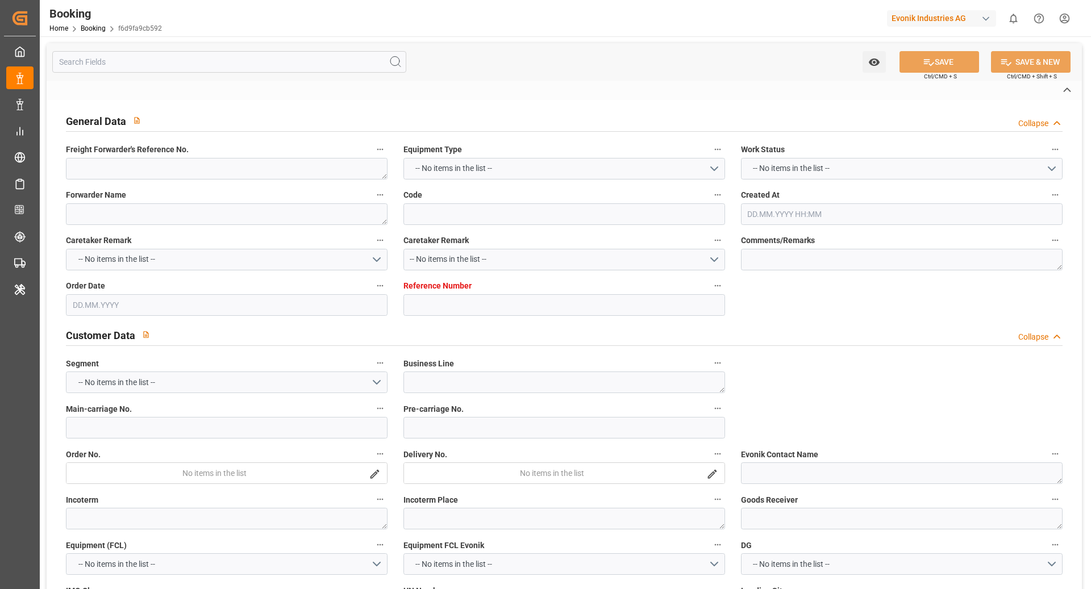
type input "NAGOYA TOWER"
type input "TRUCK"
type input "JP"
type input "OSAKA"
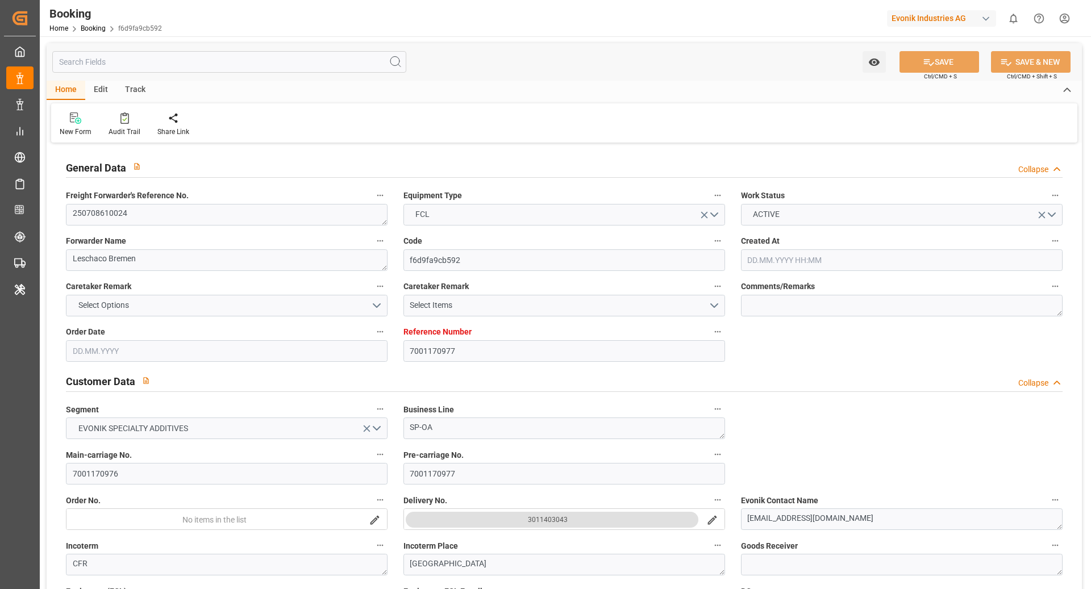
type input "7001170977"
type input "9404675"
type input "9962603"
type input "ONE"
type input "Ocean Network Express"
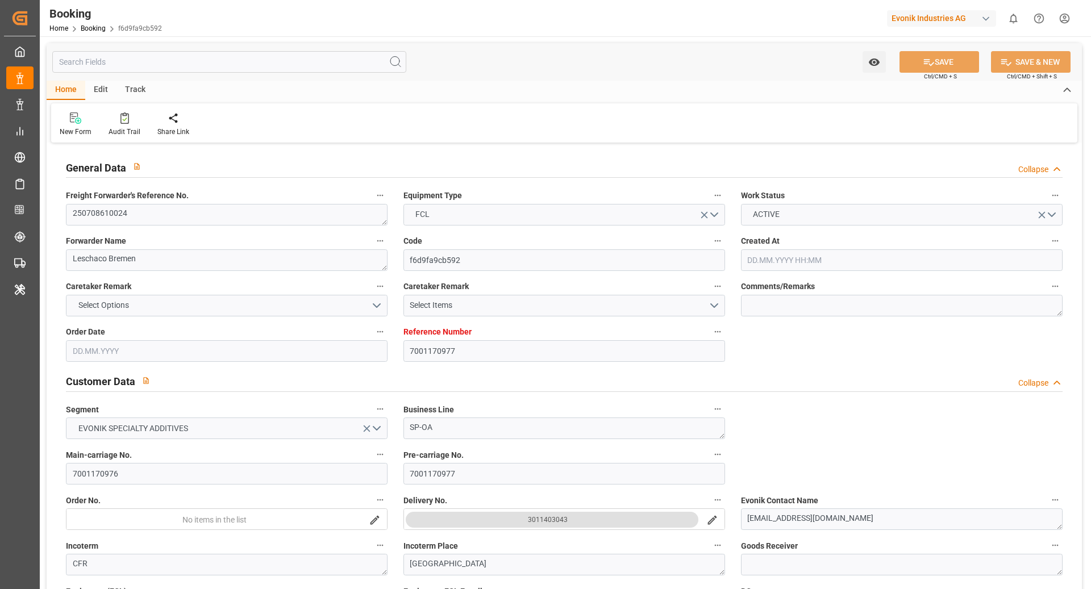
type input "NLRTM"
type input "JPOSA"
type input "SGSIN"
type input "JPUKB"
type input "0"
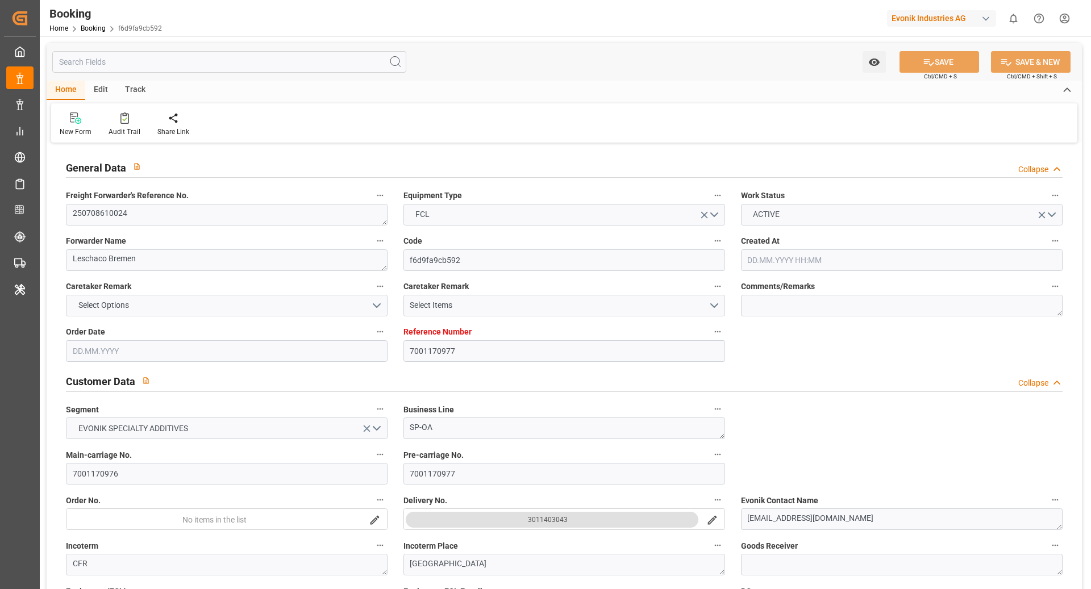
type input "-49"
type input "NLRTM"
type input "JPUKB"
type input "9395161"
type input "9233844"
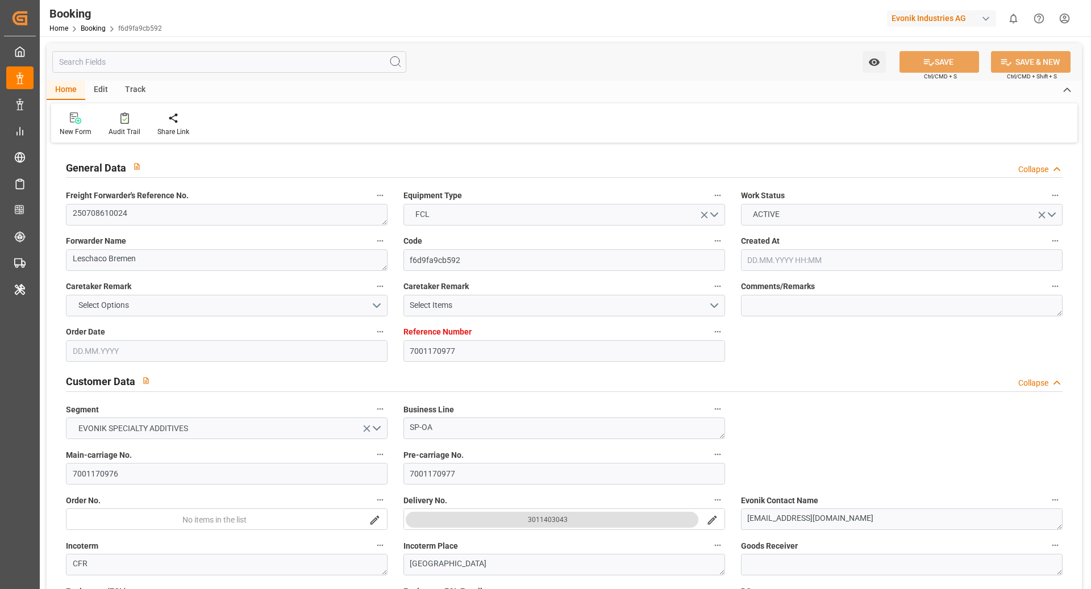
type input "16.05.2025 10:59"
type input "16.05.2025"
type input "20.08.2025"
type input "24.06.2025"
type input "28.06.2025 04:50"
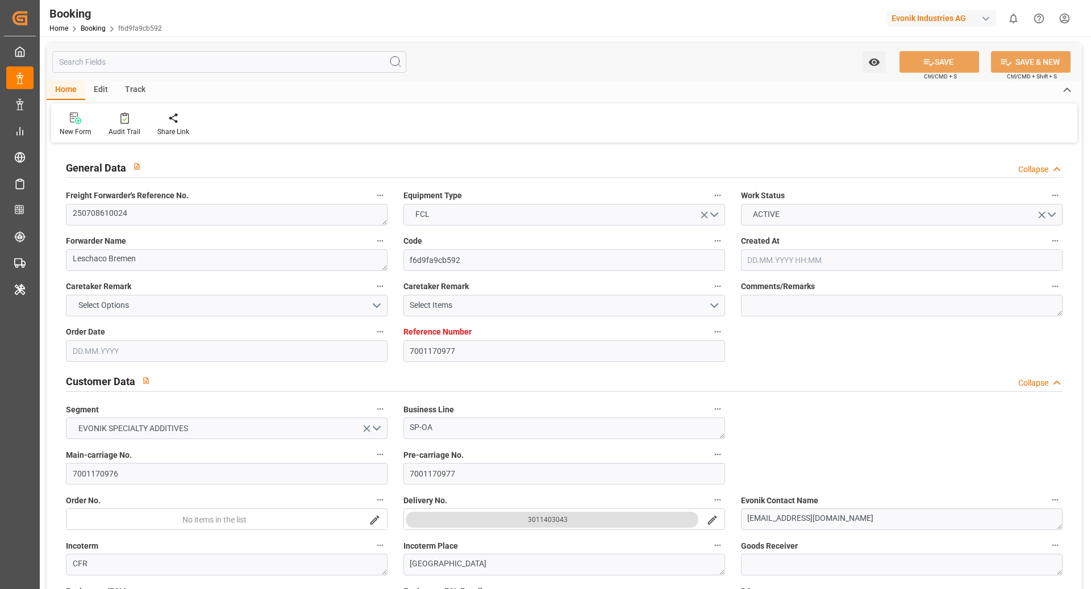
type input "24.06.2025 00:00"
type input "03.07.2025 20:56"
type input "20.05.2025"
type input "17.07.2025"
type input "22.07.2025 01:00"
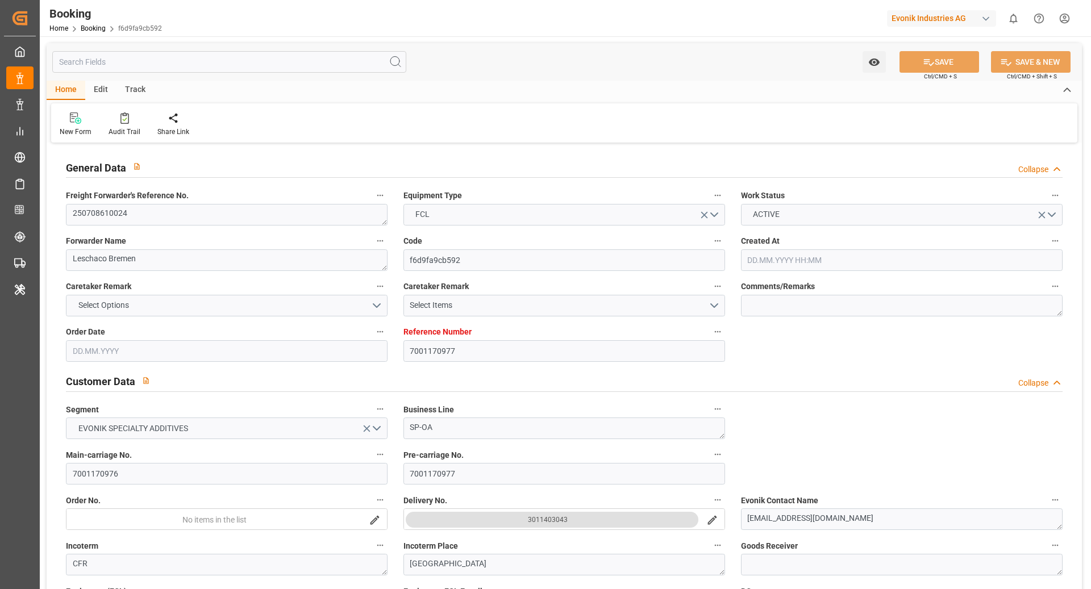
type input "03.07.2025 00:00"
type input "02.07.2025"
type input "19.07.2025 19:45"
type input "15.07.2025 04:10"
type input "05.10.2025 08:00"
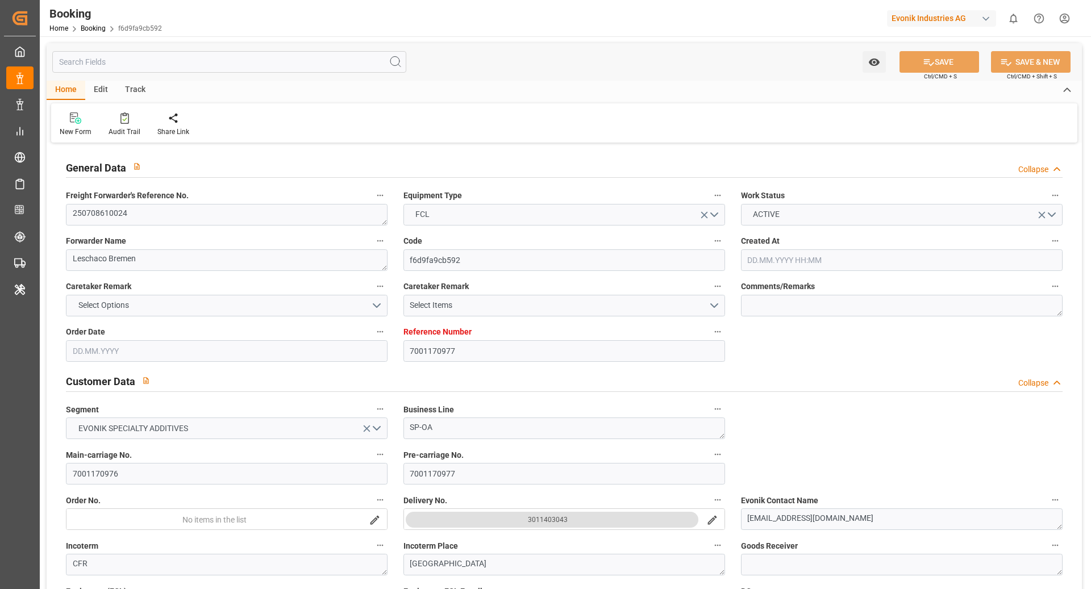
type input "20.08.2025 00:00"
type input "09.09.2025"
type input "26.09.2025 06:30"
type input "30.08.2025 00:00"
type input "07.10.2025 00:00"
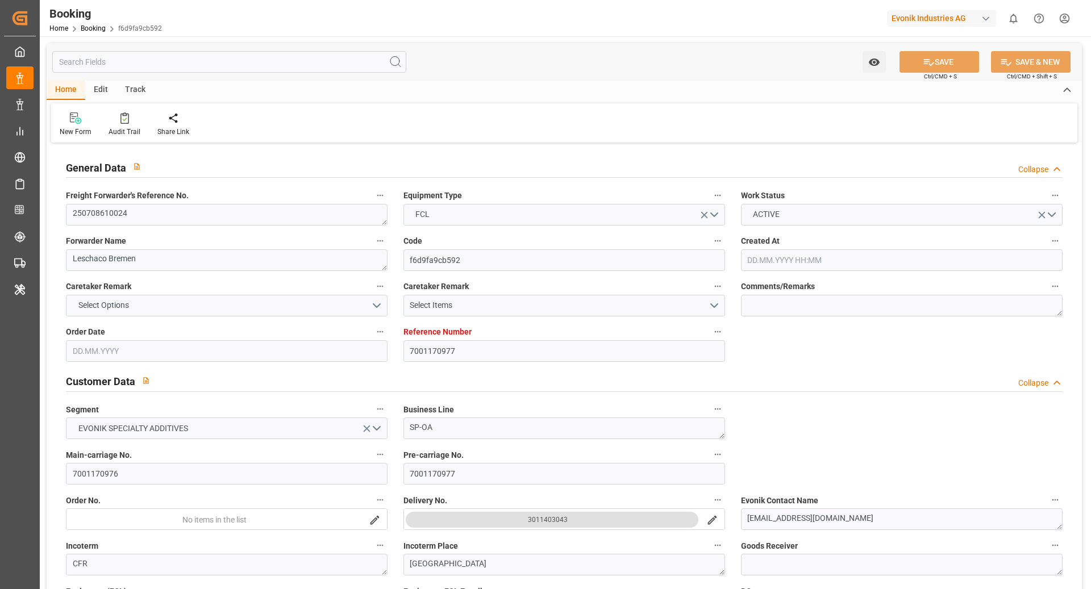
type input "27.09.2025 11:00"
type input "06.09.2025 00:00"
type input "22.10.2025 00:00"
type input "26.10.2025 00:00"
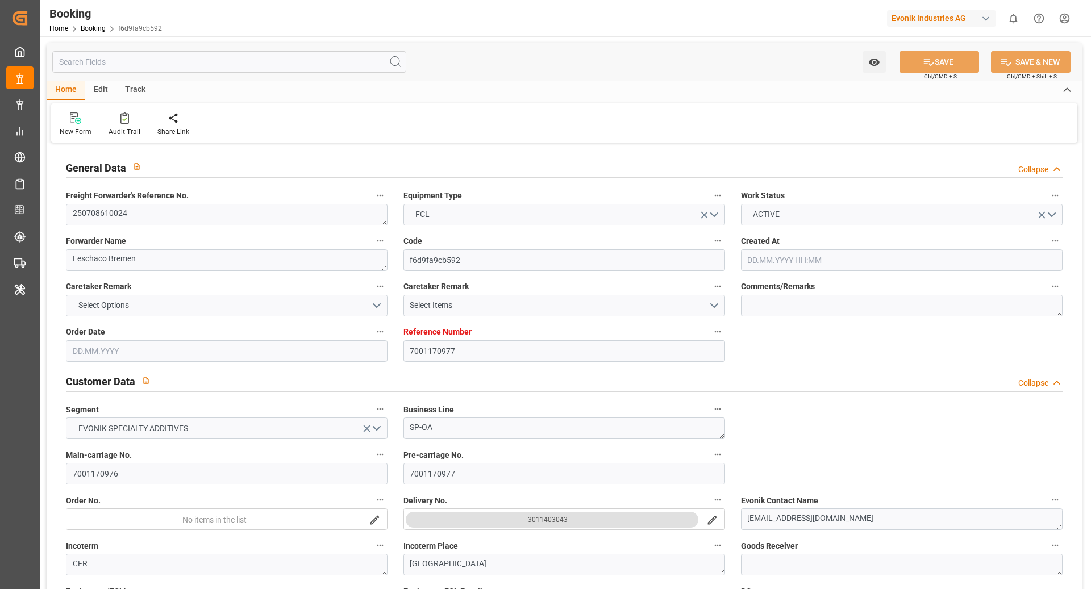
type input "26.10.2025 00:00"
type input "17.07.2025"
type input "12.10.2025 13:18"
type input "[DATE]"
type input "25.06.2025 15:59"
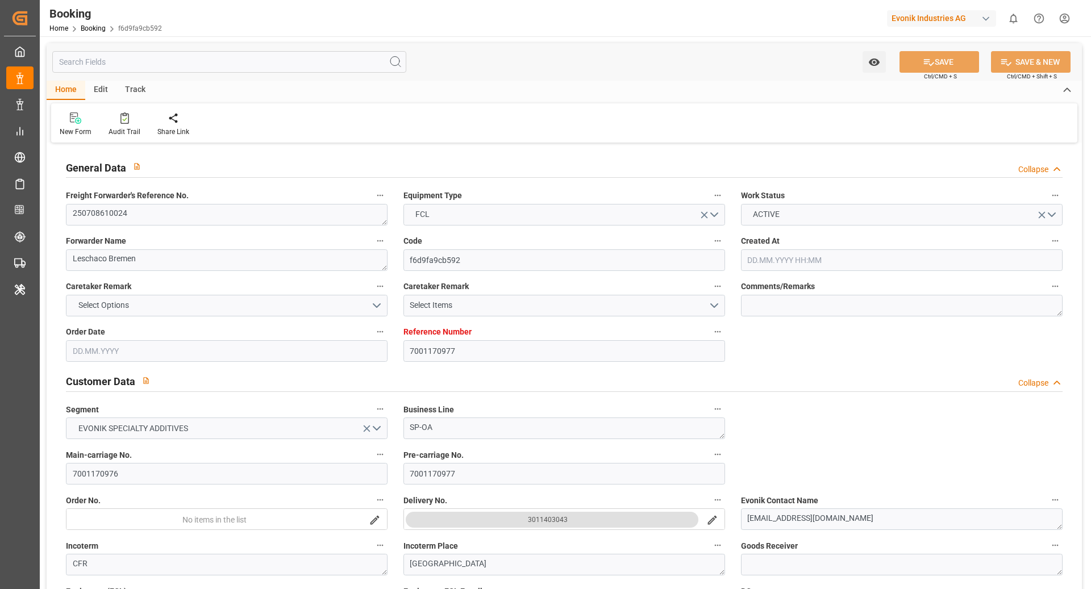
type input "26.06.2025 20:59"
type input "25.06.2025 15:59"
type input "09.07.2025 05:26"
type input "01.07.2025 22:29"
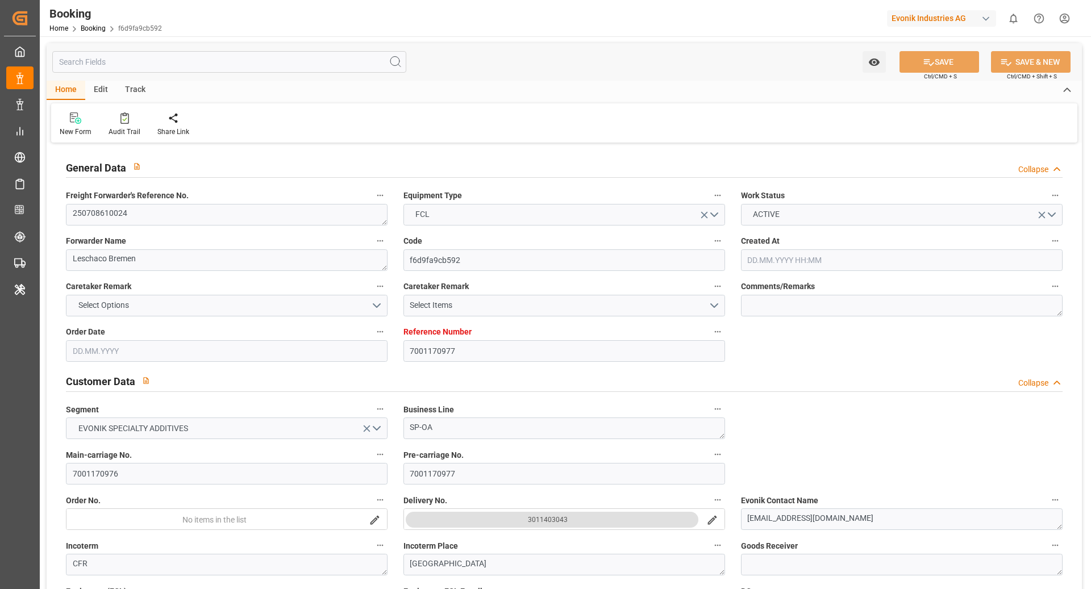
type input "21.07.2025 23:27"
type input "11.07.2025 06:15"
type input "21.07.2025 18:25"
type input "22.07.2025 01:00"
type input "22.07.2025 03:29"
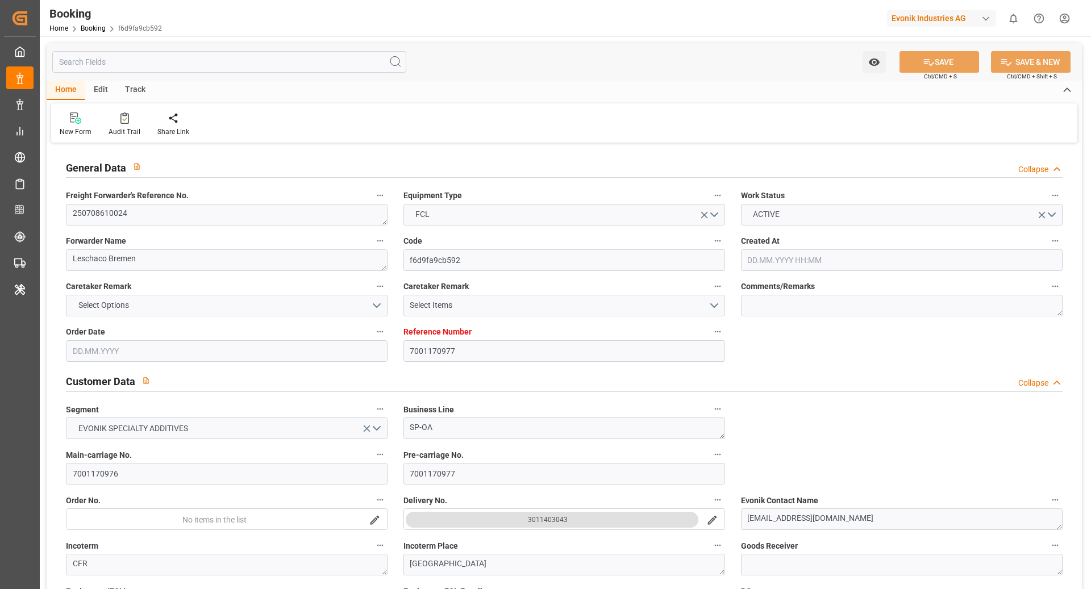
type input "26.09.2025 06:30"
type input "26.09.2025 13:15"
type input "06.09.2025 23:30"
type input "26.09.2025 19:49"
type input "27.09.2025 09:39"
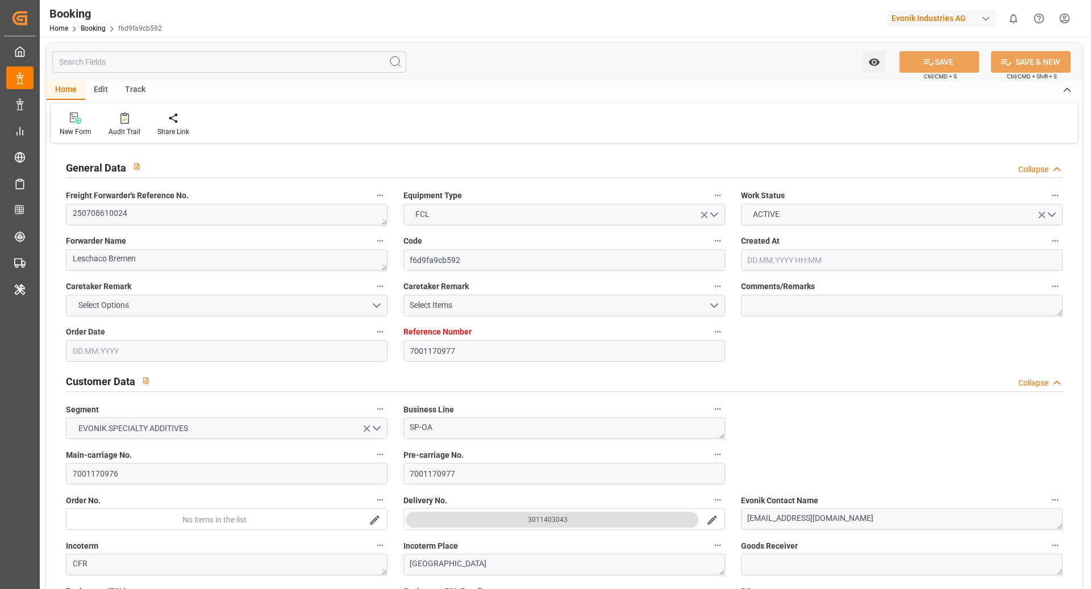
type input "16.09.2025 04:27"
type input "27.09.2025 11:00"
type input "05.10.2025 08:00"
type input "05.10.2025 15:01"
type input "05.10.2025 09:30"
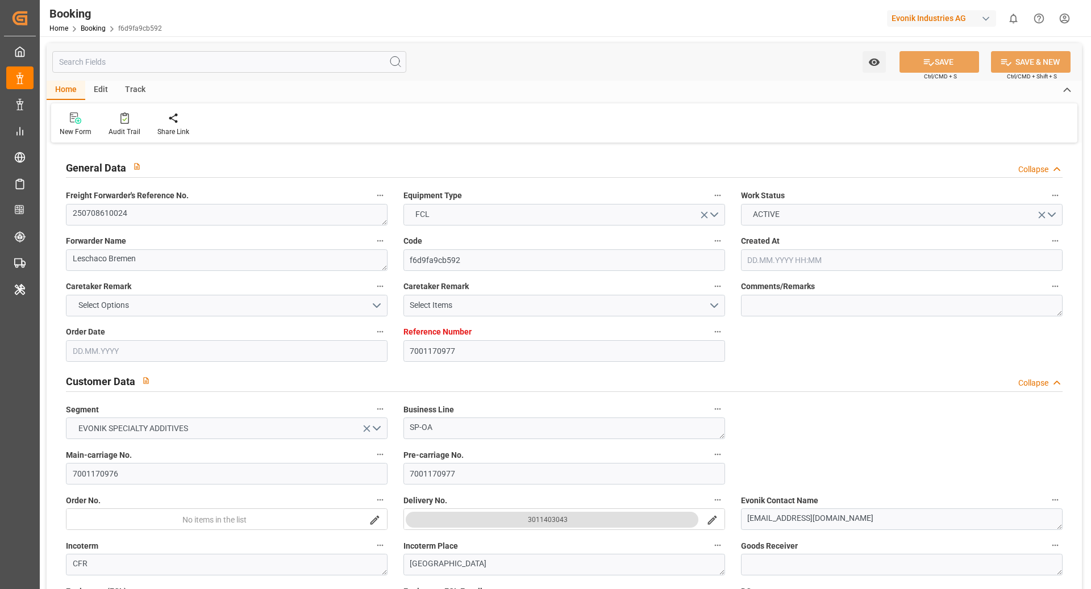
type input "19.09.2025 19:30"
type input "05.10.2025 14:00"
type input "20.09.2025 00:00"
type input "09.10.2025 15:01"
type input "09.10.2025 20:00"
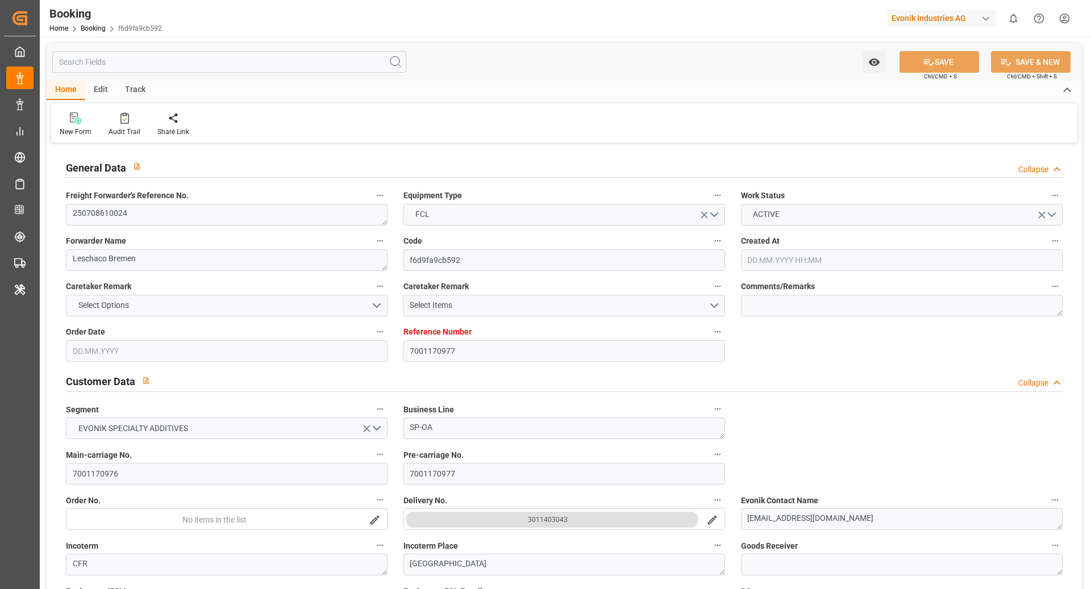
type input "19.09.2025 21:00"
click at [119, 132] on div "Audit Trail" at bounding box center [125, 132] width 32 height 10
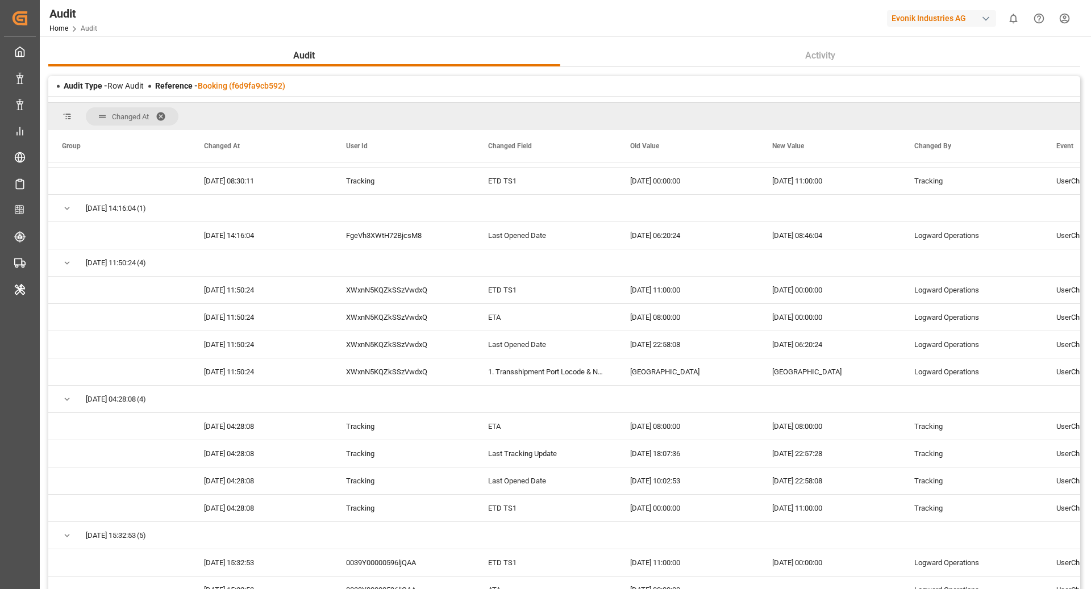
scroll to position [188, 0]
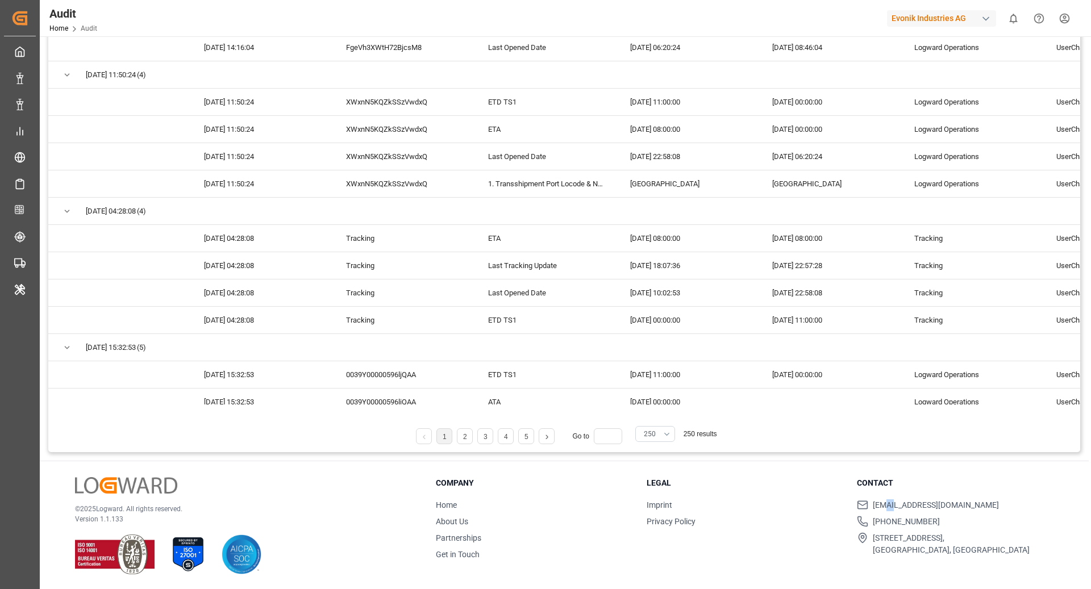
click at [667, 433] on button "250" at bounding box center [655, 434] width 40 height 16
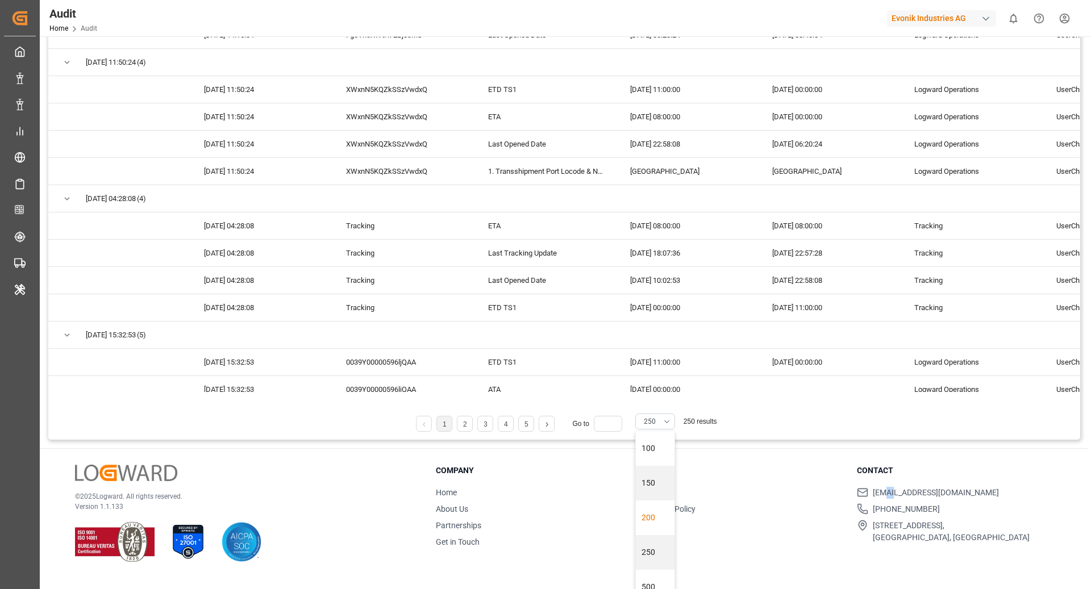
scroll to position [27, 0]
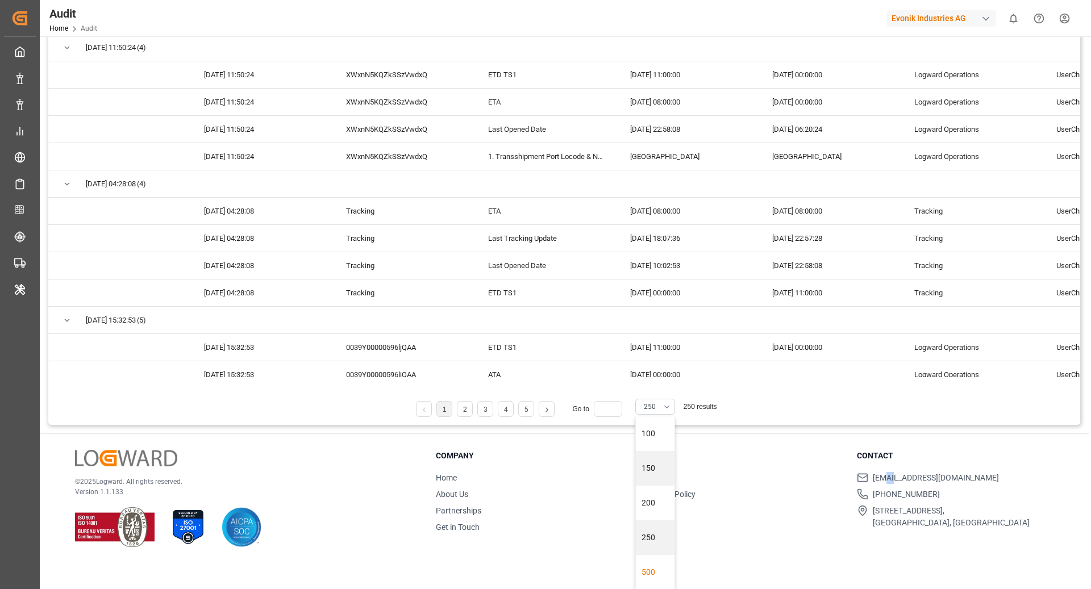
click at [648, 580] on div "500" at bounding box center [655, 572] width 39 height 35
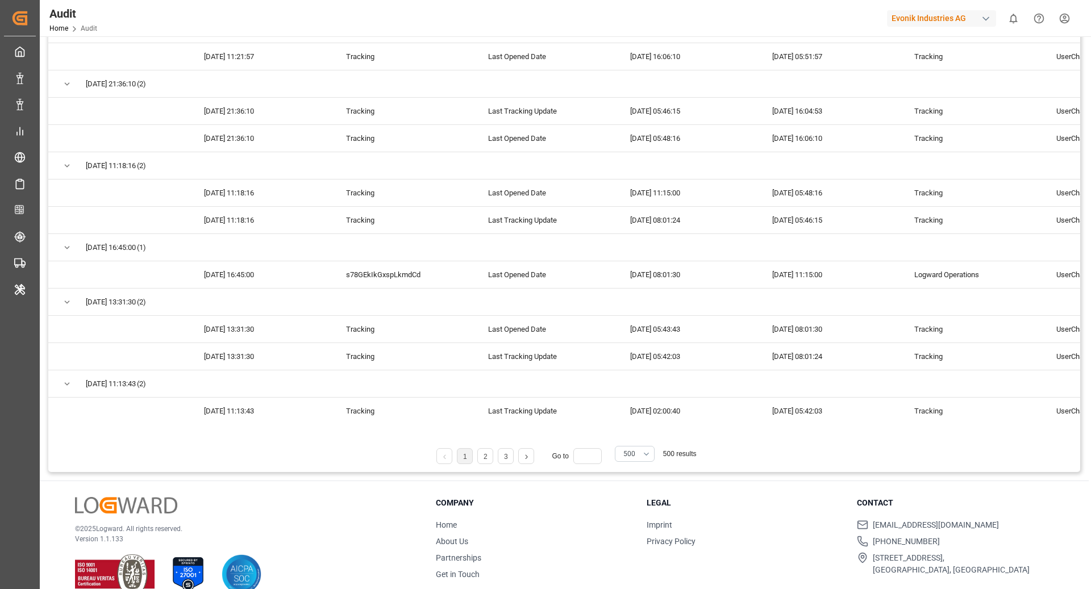
scroll to position [188, 0]
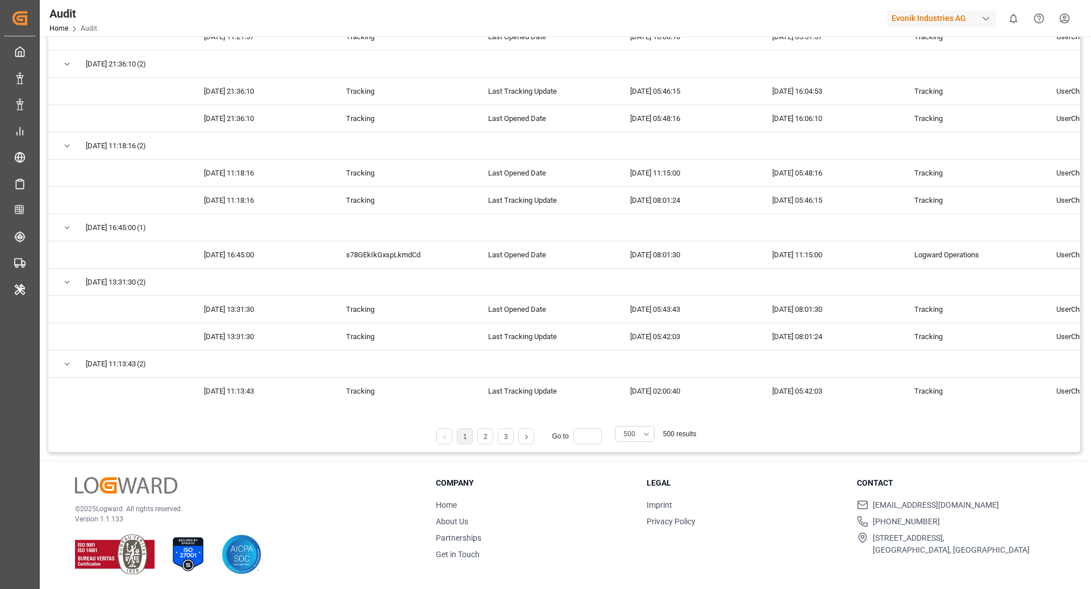
click at [482, 439] on li "2" at bounding box center [485, 436] width 16 height 16
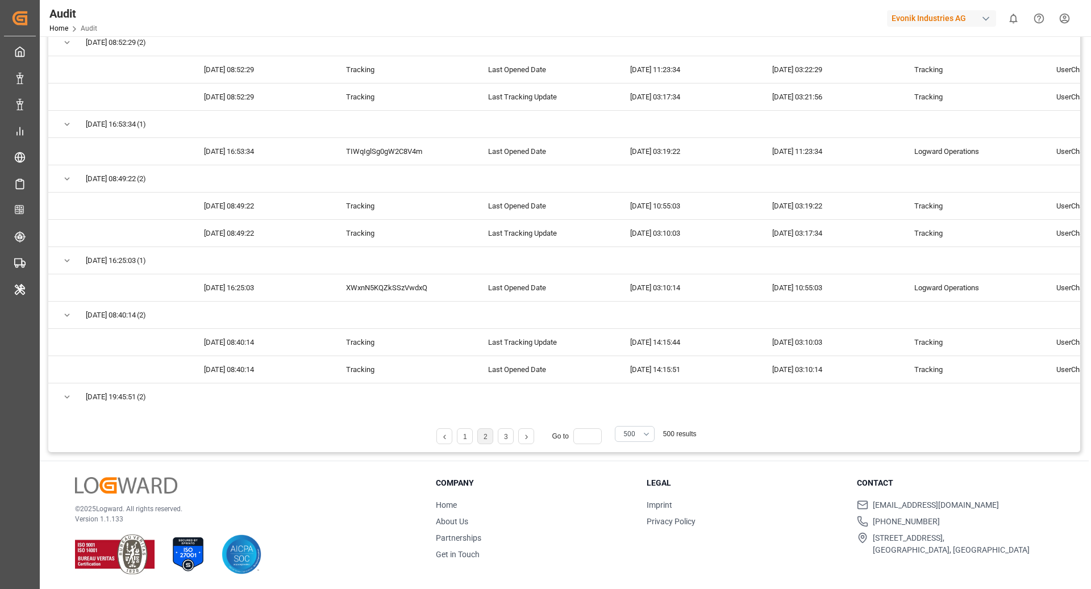
scroll to position [322, 0]
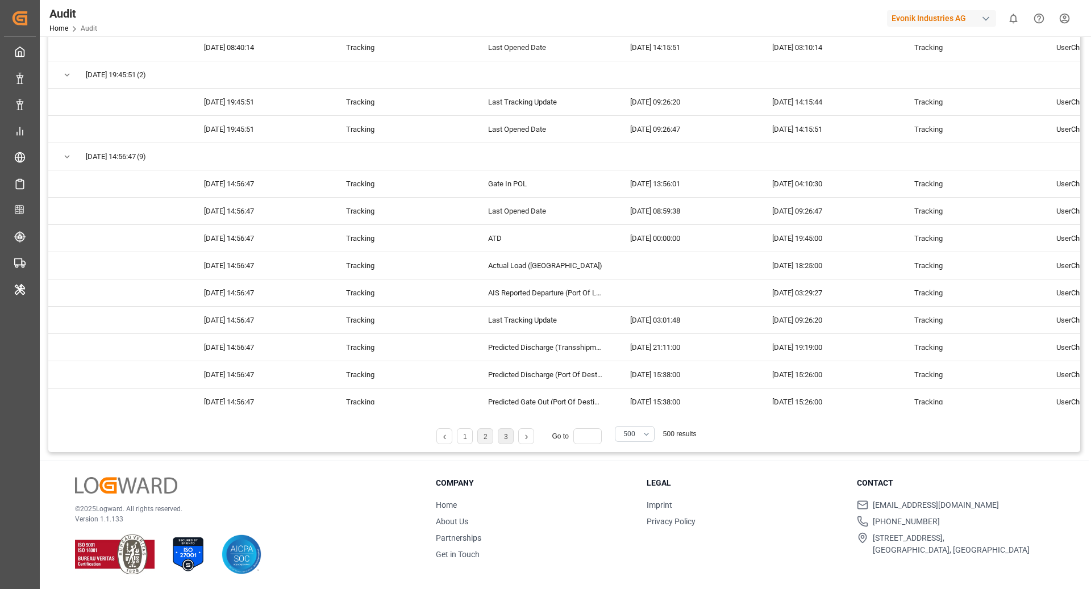
click at [504, 442] on li "3" at bounding box center [506, 436] width 16 height 16
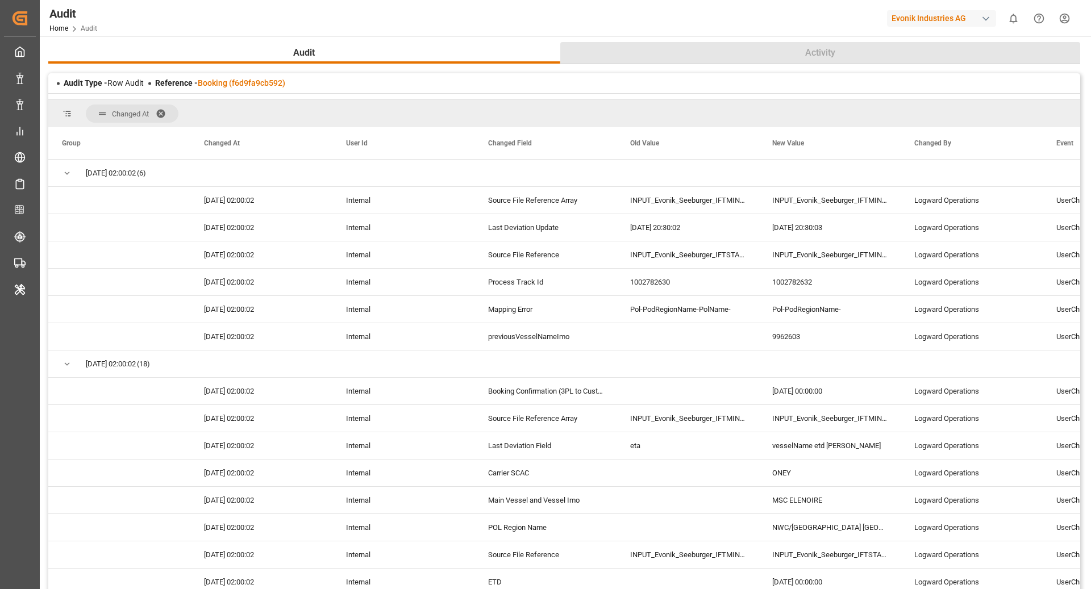
scroll to position [0, 0]
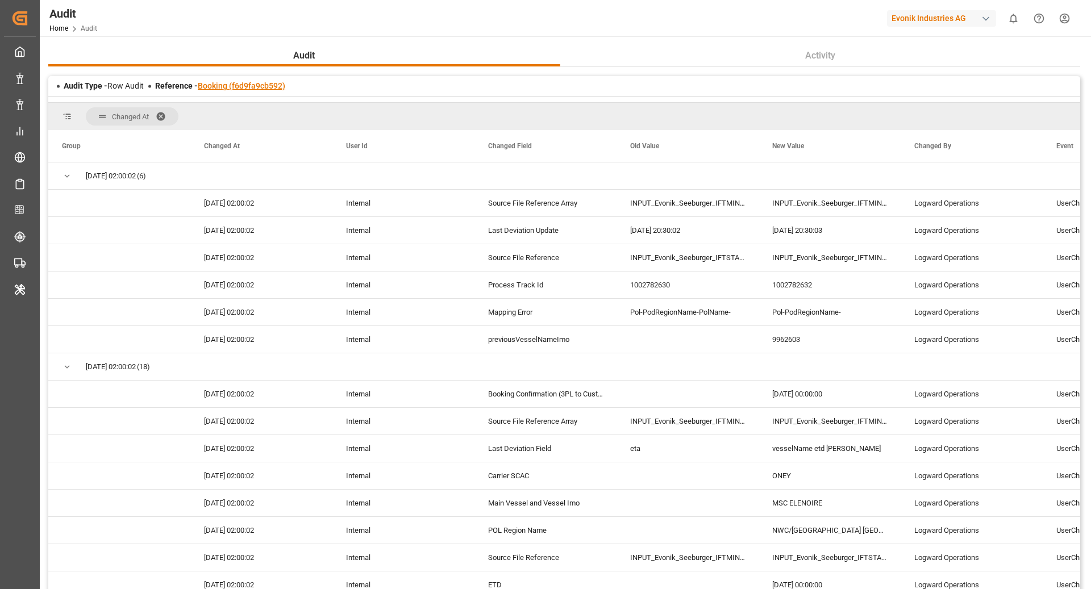
click at [249, 87] on link "Booking (f6d9fa9cb592)" at bounding box center [242, 85] width 88 height 9
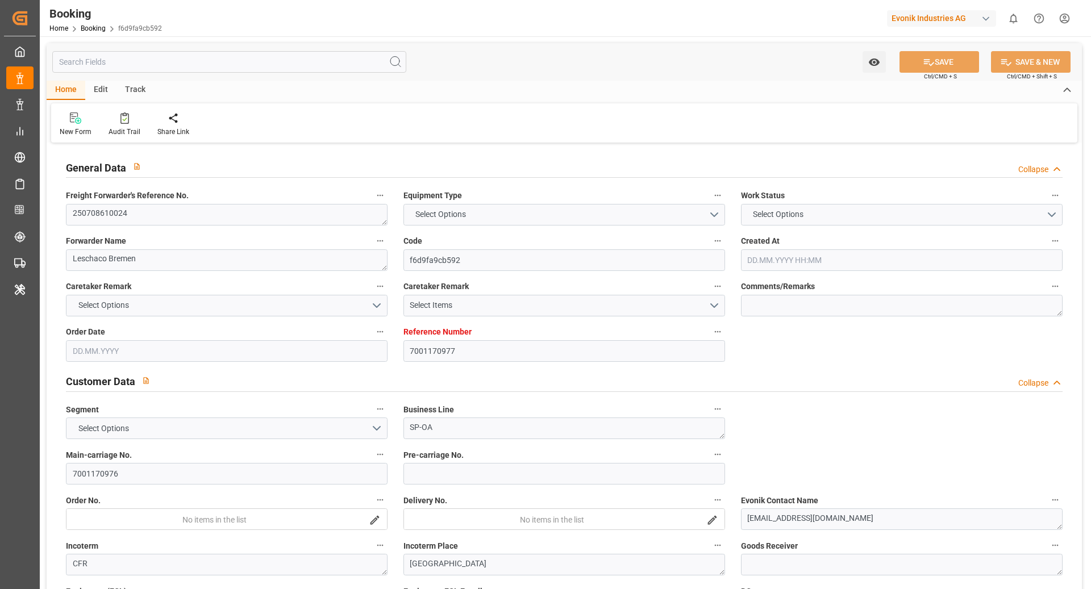
type input "7001170977"
type input "9404675"
type input "9962603"
type input "ONE"
type input "Ocean Network Express"
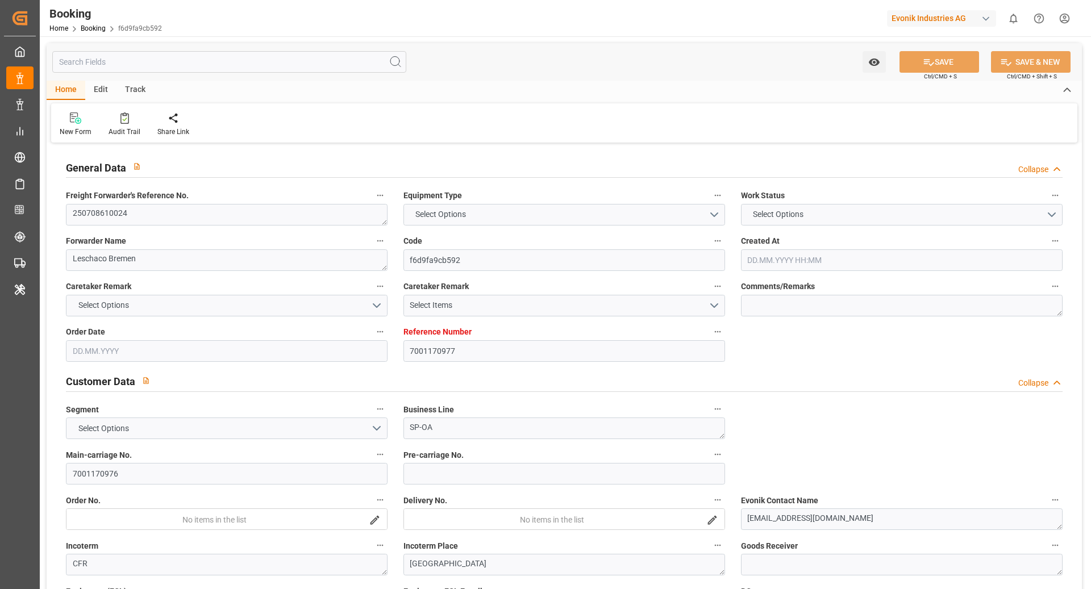
type input "NLRTM"
type input "JPOSA"
type input "SGSIN"
type input "JPUKB"
type input "0"
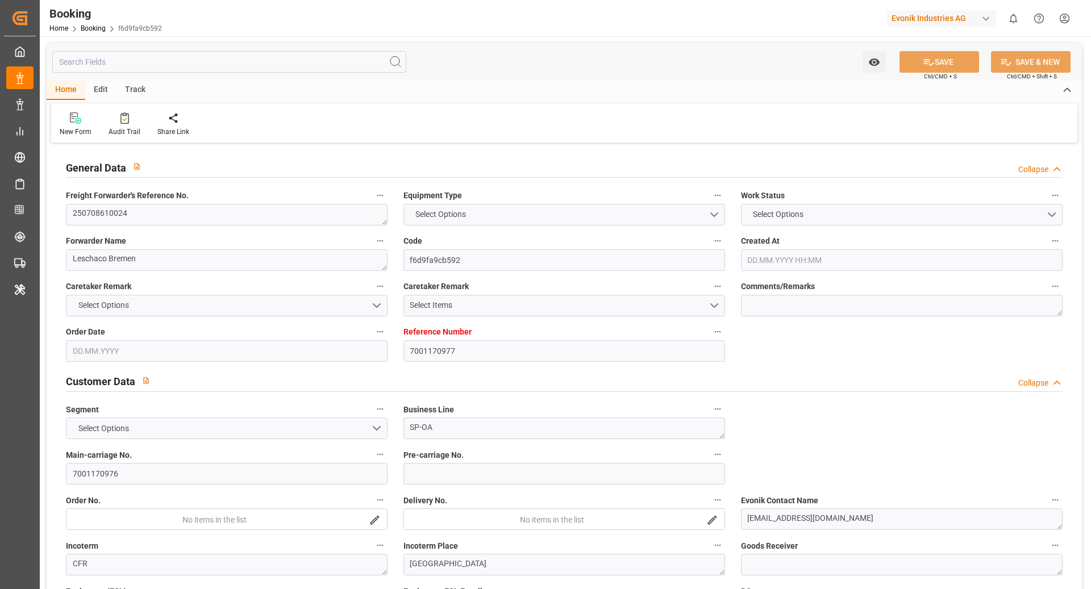
type input "-49"
type input "NLRTM"
type input "JPUKB"
type input "9395161"
type input "9233844"
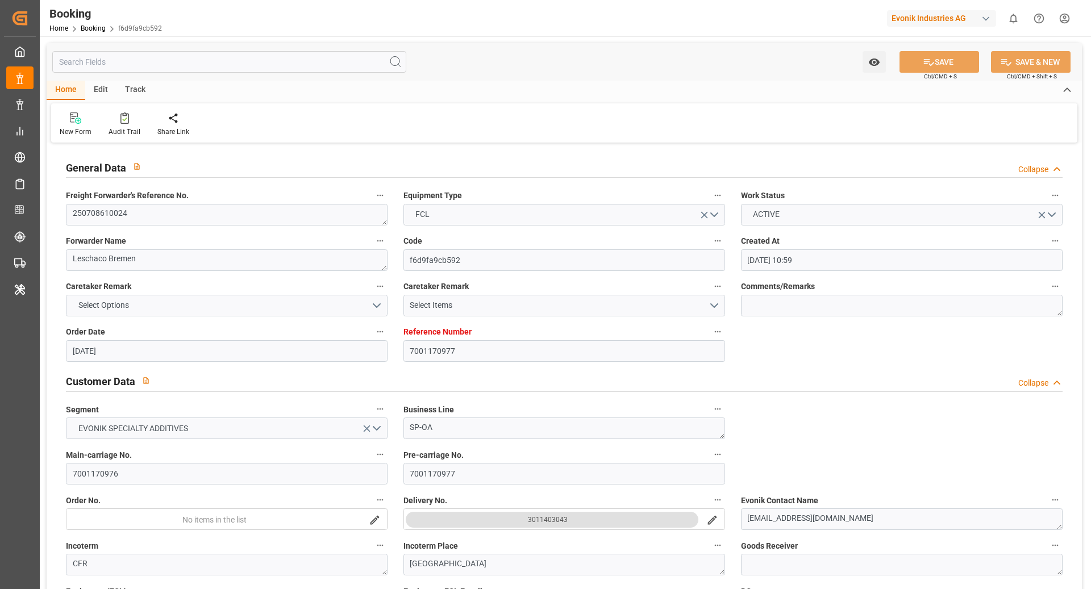
type input "16.05.2025 10:59"
type input "16.05.2025"
type input "20.08.2025"
type input "24.06.2025"
type input "28.06.2025 04:50"
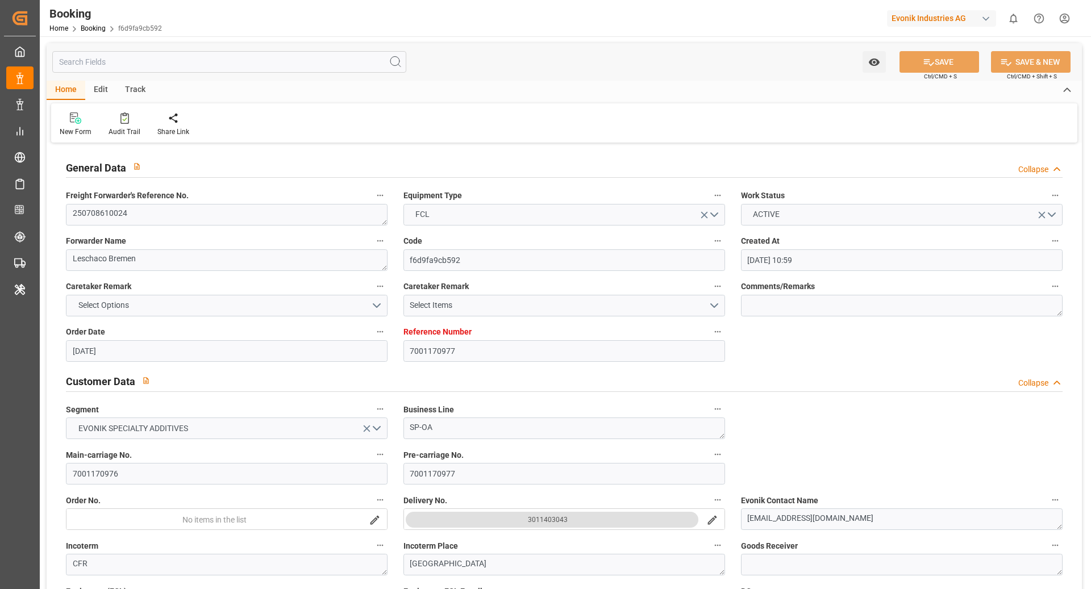
type input "24.06.2025 00:00"
type input "03.07.2025 20:56"
type input "20.05.2025"
type input "17.07.2025"
type input "22.07.2025 01:00"
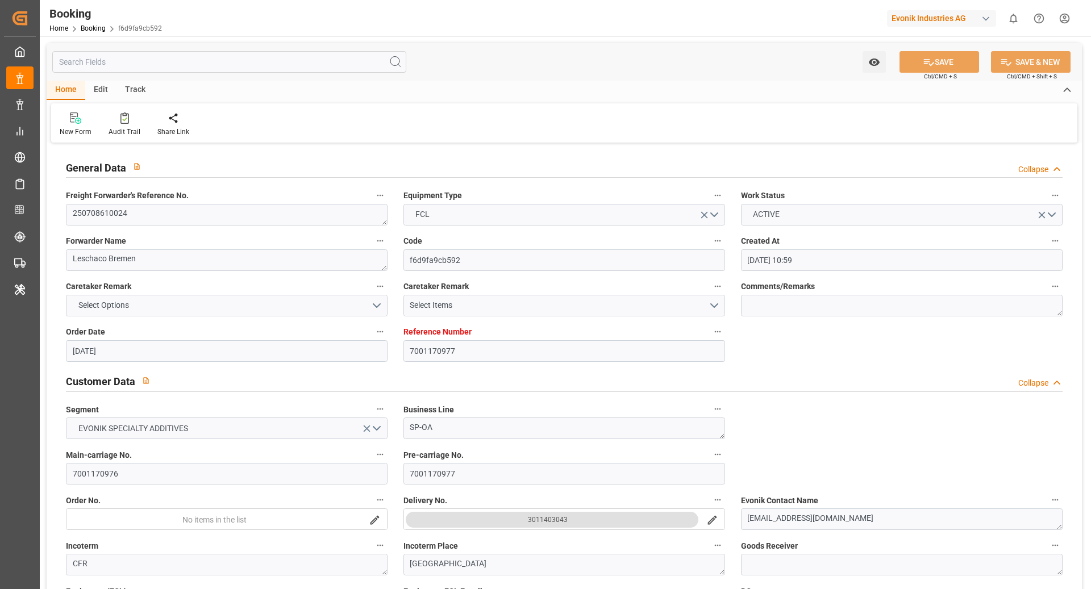
type input "03.07.2025 00:00"
type input "02.07.2025"
type input "19.07.2025 19:45"
type input "15.07.2025 04:10"
type input "05.10.2025 08:00"
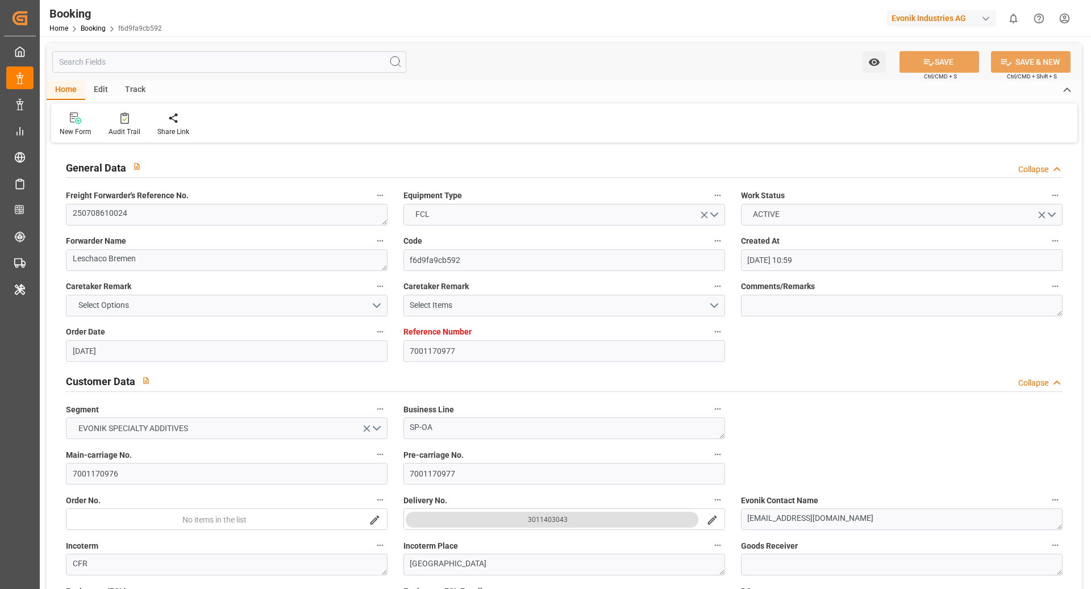
type input "20.08.2025 00:00"
type input "09.09.2025"
type input "26.09.2025 06:30"
type input "30.08.2025 00:00"
type input "07.10.2025 00:00"
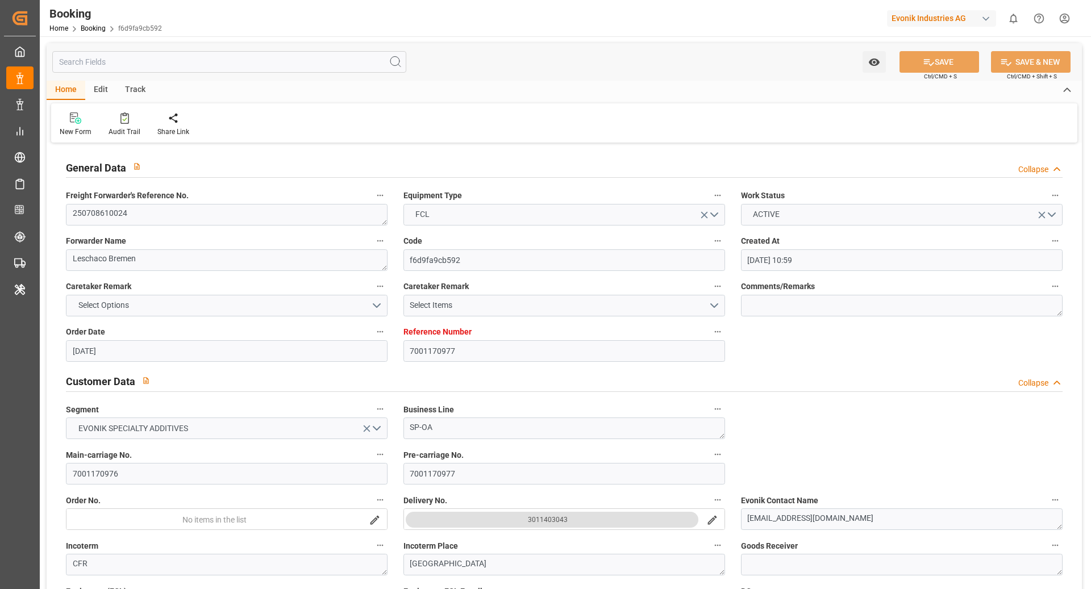
type input "27.09.2025 11:00"
type input "06.09.2025 00:00"
type input "22.10.2025 00:00"
type input "26.10.2025 00:00"
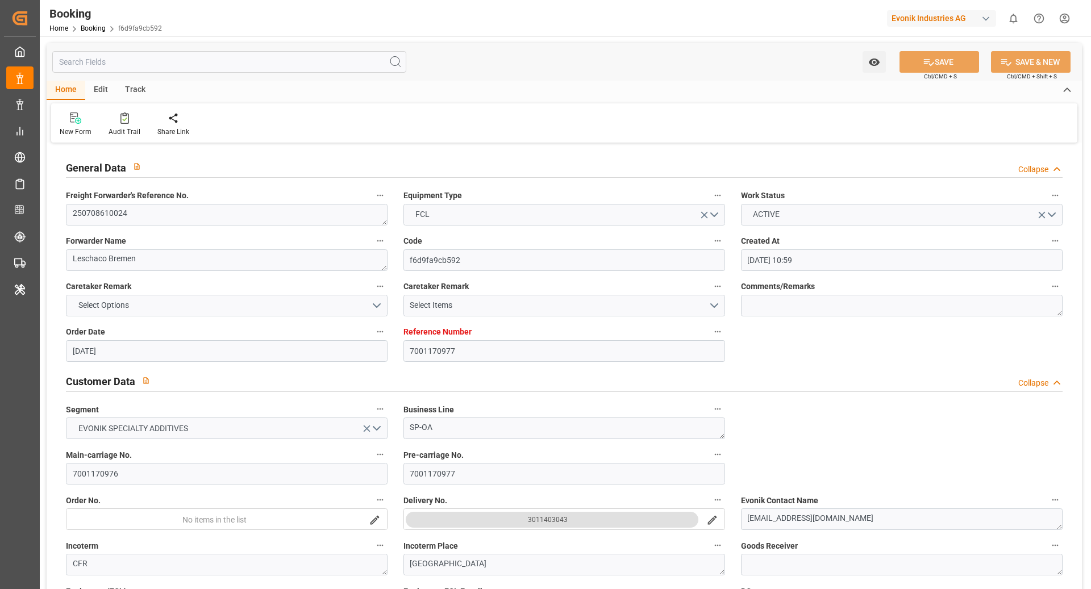
type input "26.10.2025 00:00"
type input "17.07.2025"
type input "12.10.2025 13:18"
type input "[DATE]"
type input "25.06.2025 15:59"
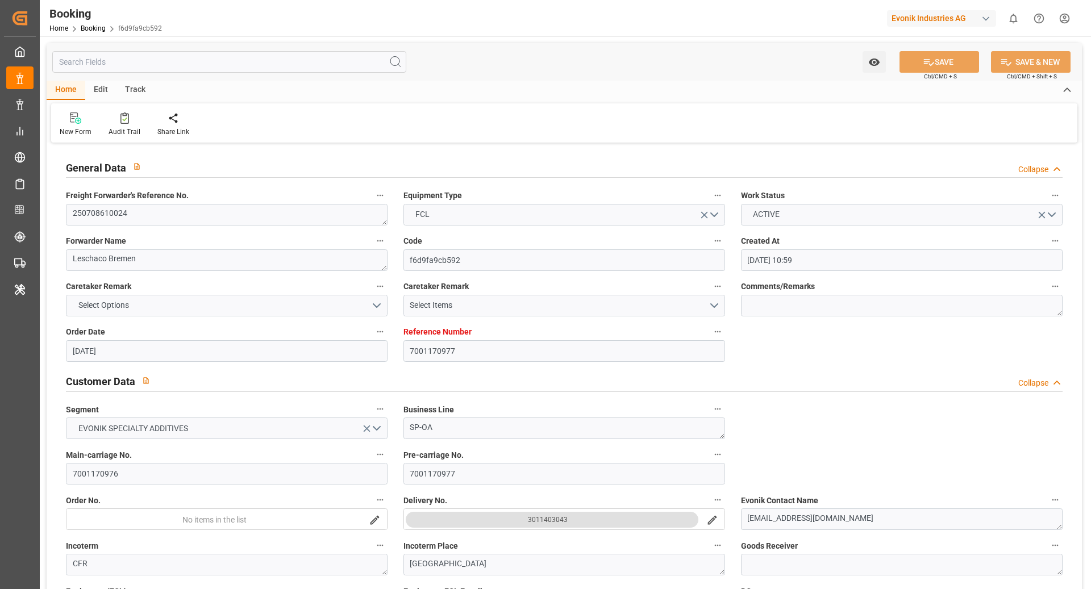
type input "26.06.2025 20:59"
type input "25.06.2025 15:59"
type input "09.07.2025 05:26"
type input "01.07.2025 22:29"
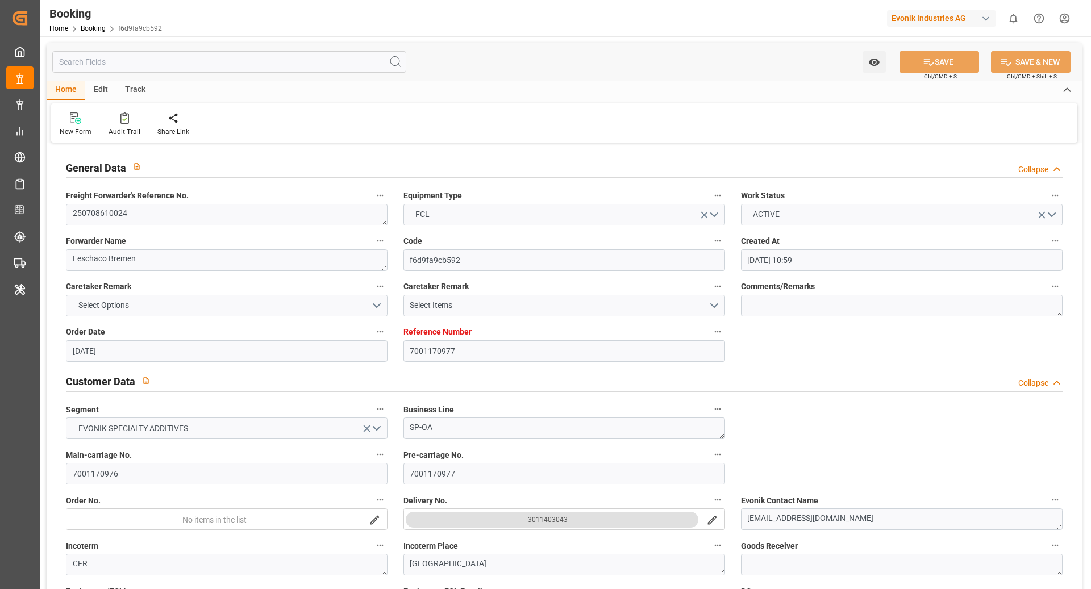
type input "21.07.2025 23:27"
type input "11.07.2025 06:15"
type input "21.07.2025 18:25"
type input "22.07.2025 01:00"
type input "22.07.2025 03:29"
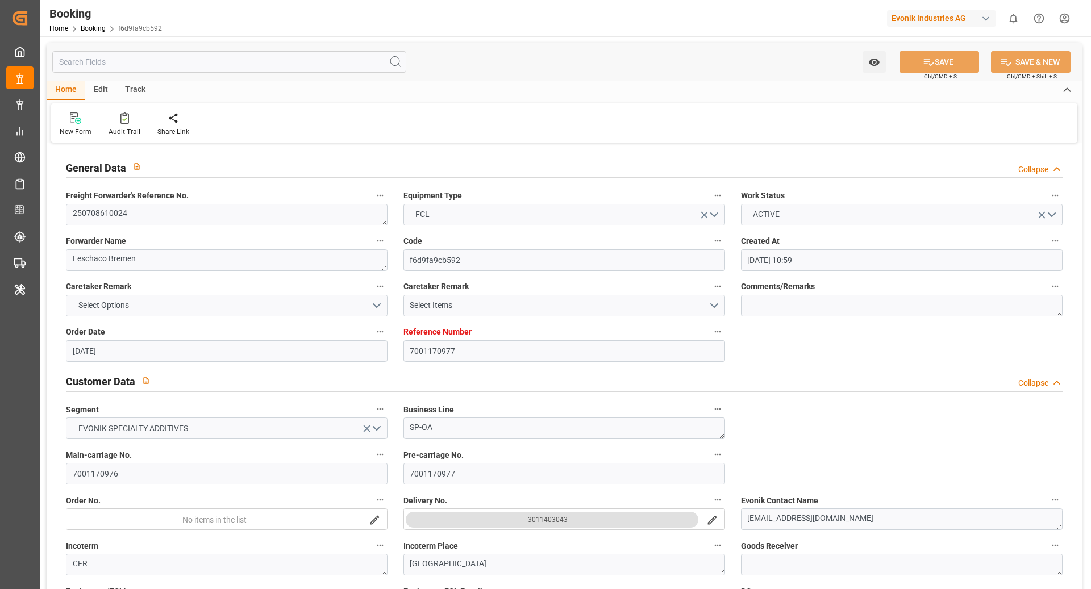
type input "26.09.2025 06:30"
type input "26.09.2025 13:15"
type input "06.09.2025 23:30"
type input "26.09.2025 19:49"
type input "27.09.2025 09:39"
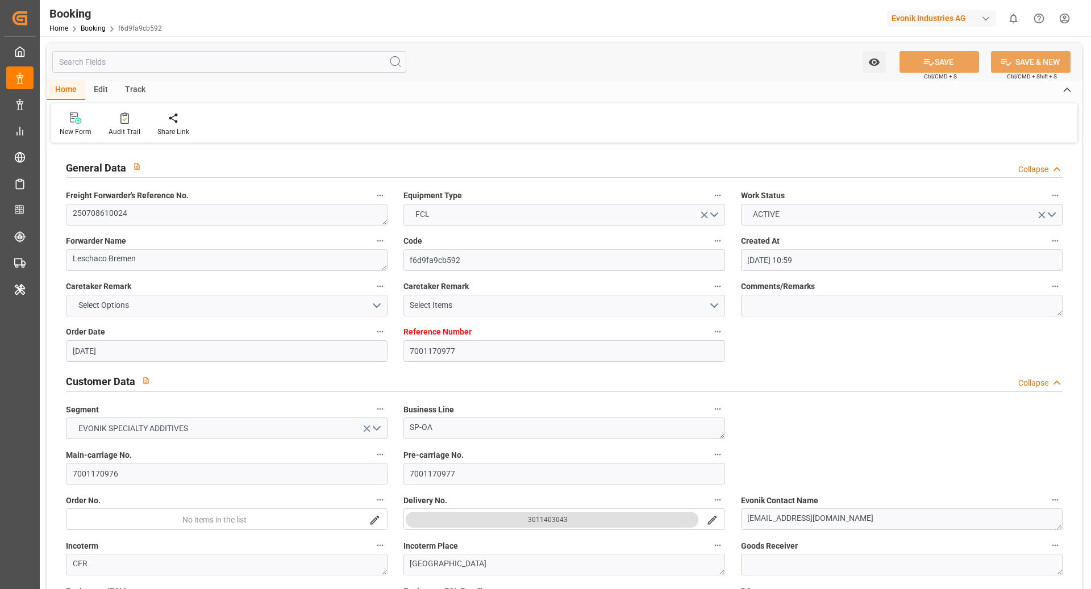
type input "16.09.2025 04:27"
type input "27.09.2025 11:00"
type input "05.10.2025 08:00"
type input "05.10.2025 15:01"
type input "05.10.2025 09:30"
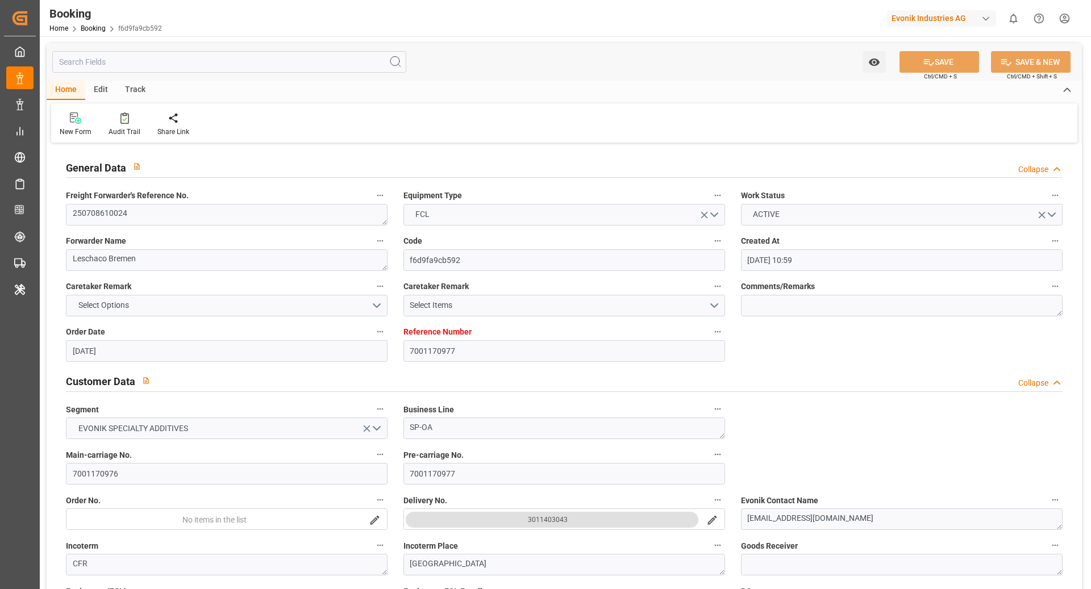
type input "19.09.2025 19:30"
type input "05.10.2025 14:00"
type input "20.09.2025 00:00"
type input "09.10.2025 15:01"
type input "09.10.2025 20:00"
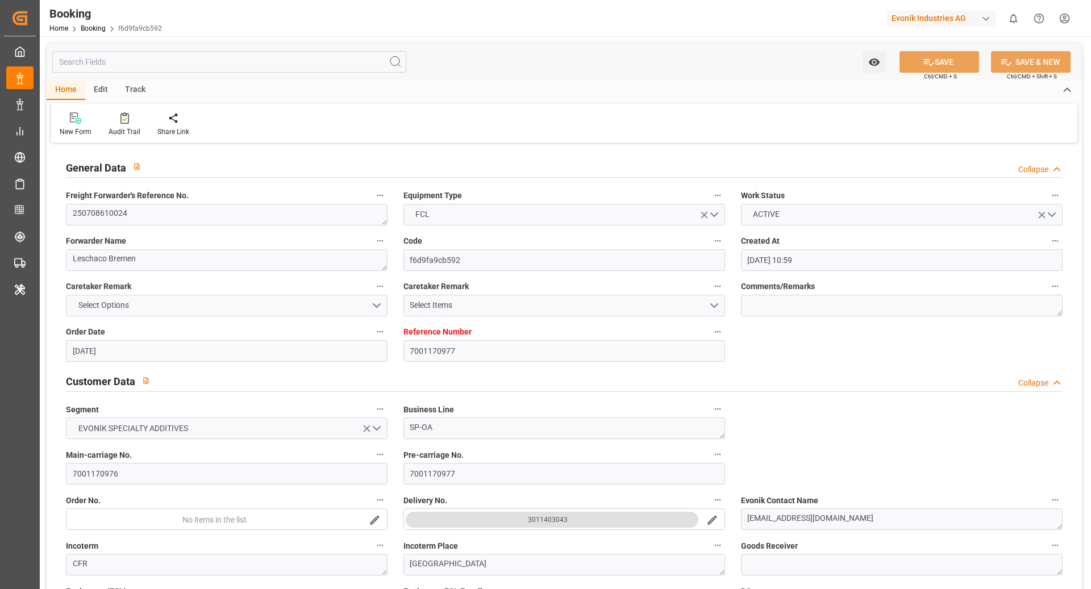
type input "19.09.2025 21:00"
click at [243, 213] on textarea "250708610024" at bounding box center [227, 215] width 322 height 22
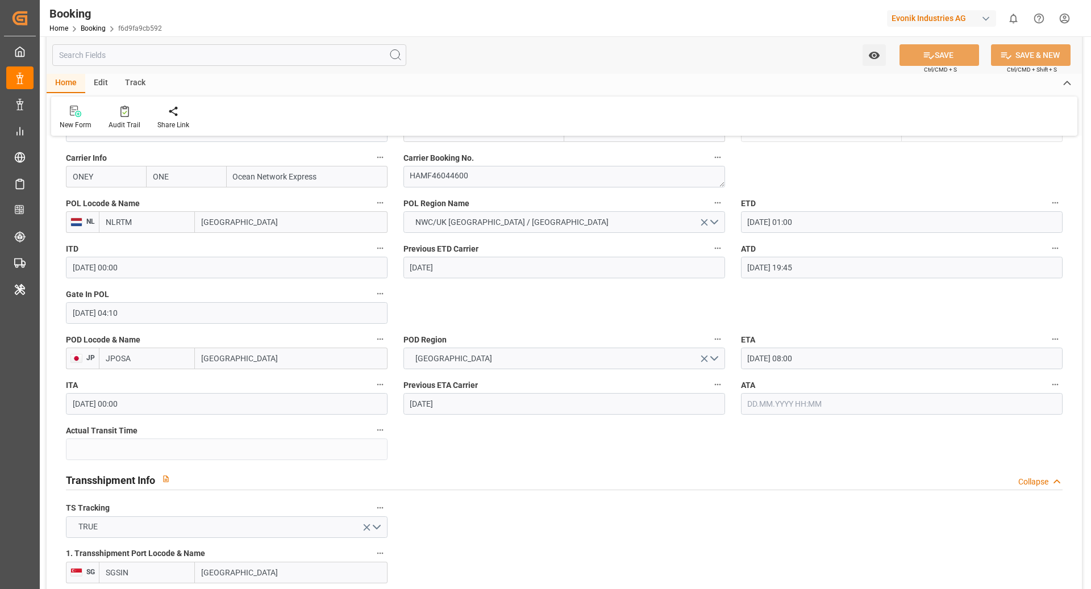
scroll to position [948, 0]
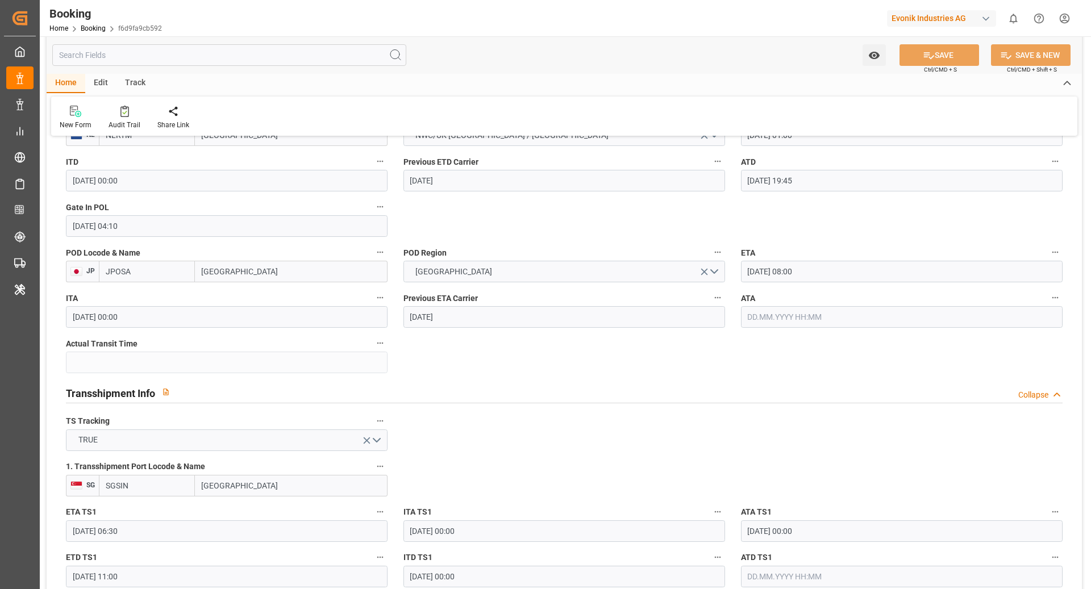
click at [282, 277] on input "Osaka" at bounding box center [291, 272] width 193 height 22
type input "kobe"
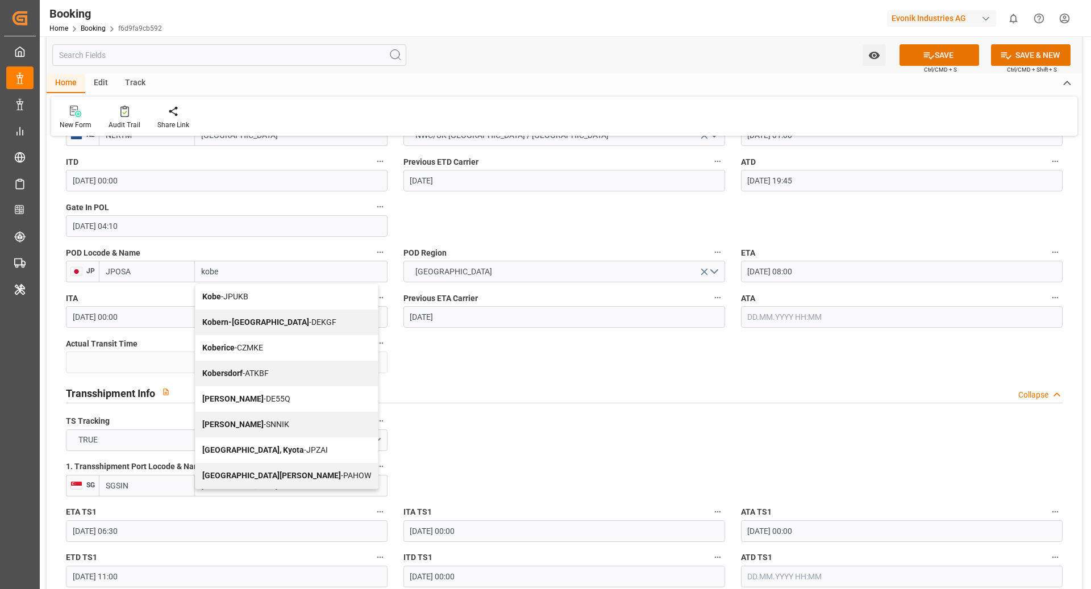
click at [254, 299] on div "Kobe - JPUKB" at bounding box center [286, 297] width 182 height 26
type input "JPUKB"
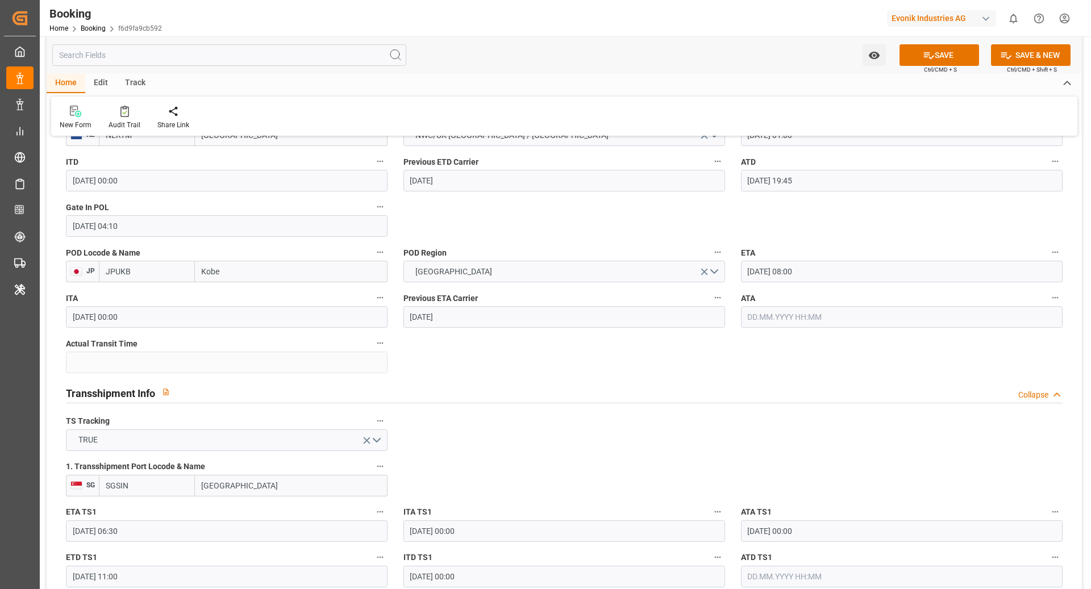
type input "Kobe"
click at [832, 277] on input "05.10.2025 08:00" at bounding box center [902, 272] width 322 height 22
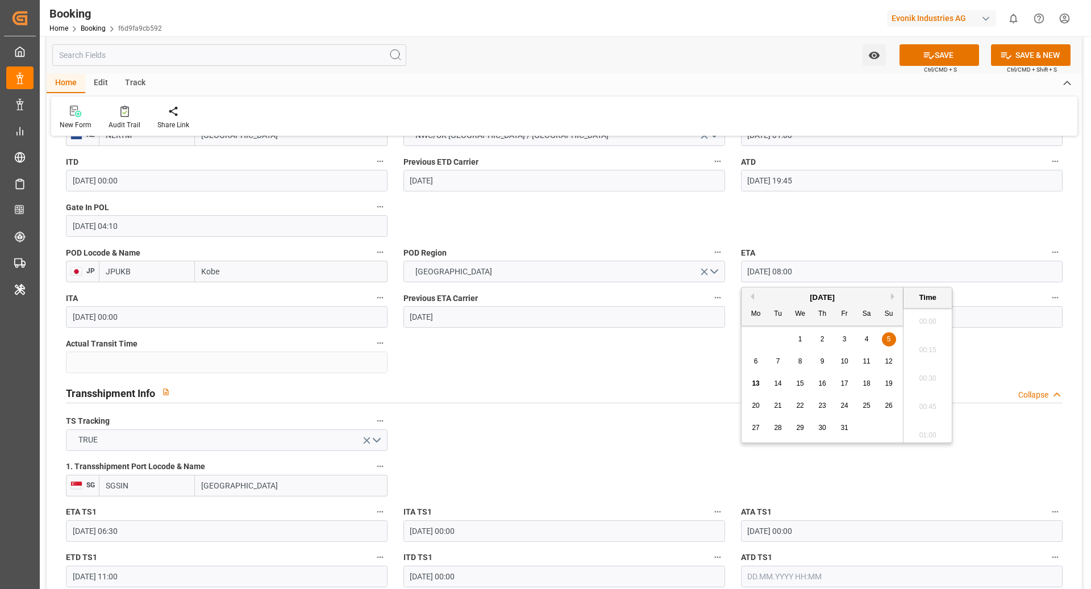
scroll to position [856, 0]
click at [889, 406] on span "26" at bounding box center [888, 406] width 7 height 8
type input "26.10.2025 08:00"
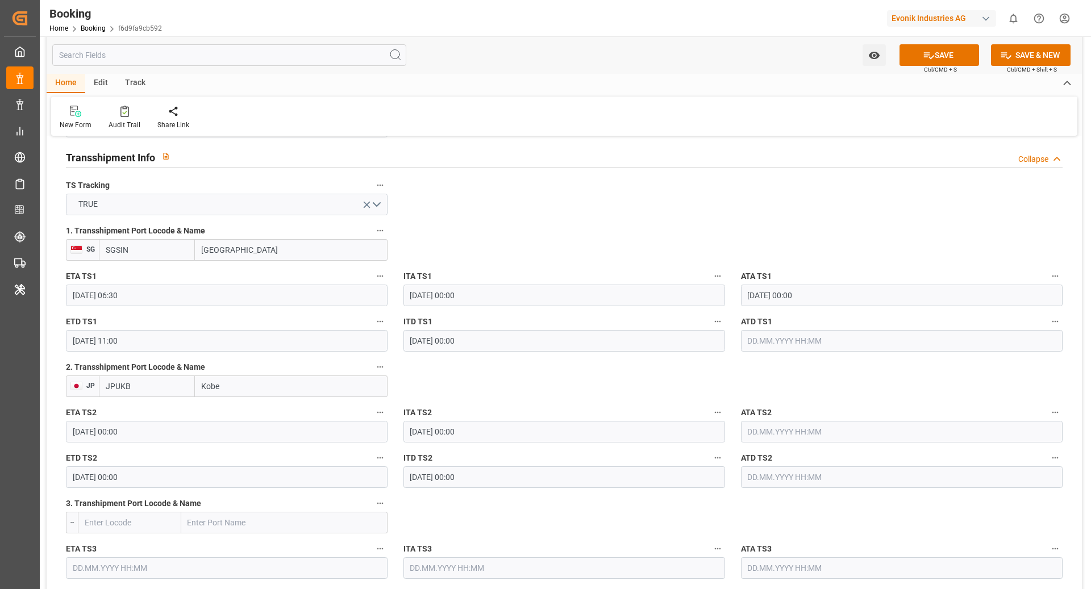
scroll to position [1198, 0]
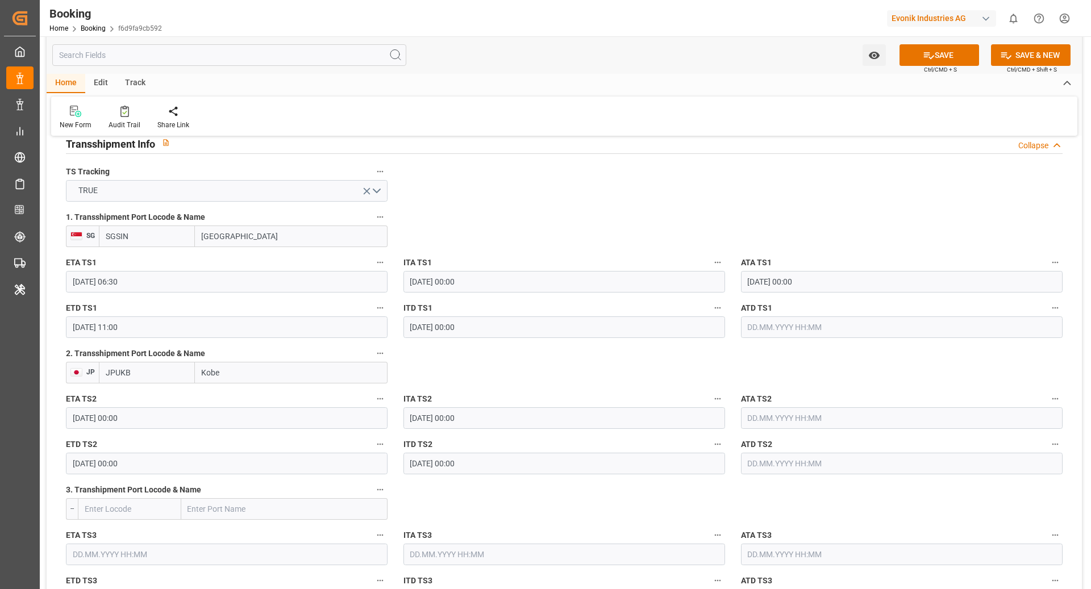
click at [272, 365] on input "Kobe" at bounding box center [291, 373] width 193 height 22
click at [142, 372] on input "JPUKB" at bounding box center [147, 373] width 96 height 22
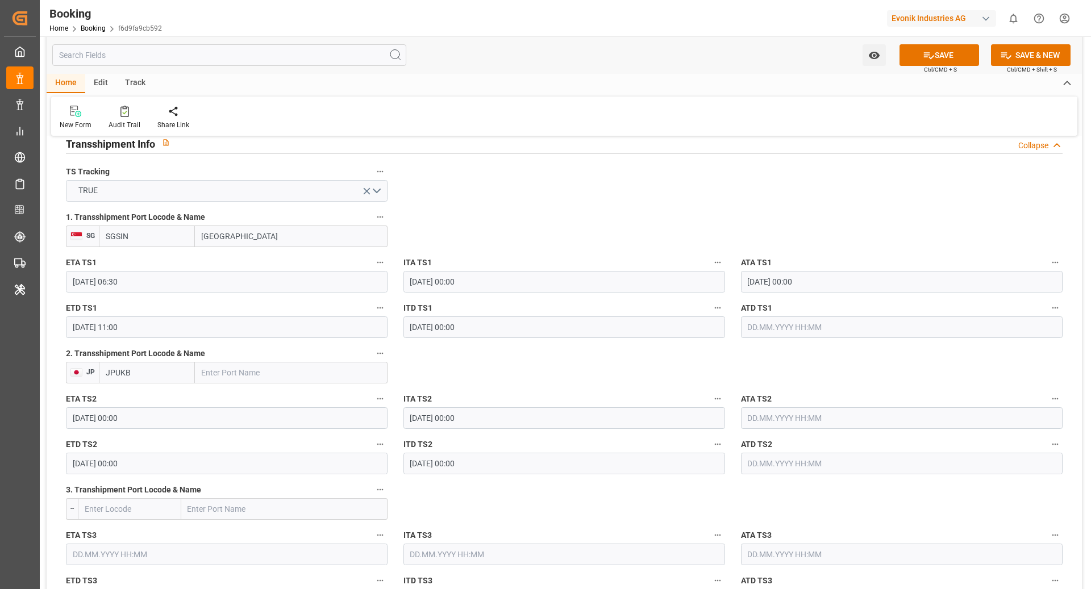
click at [142, 372] on input "JPUKB" at bounding box center [147, 373] width 96 height 22
click at [164, 467] on input "26.10.2025 00:00" at bounding box center [227, 464] width 322 height 22
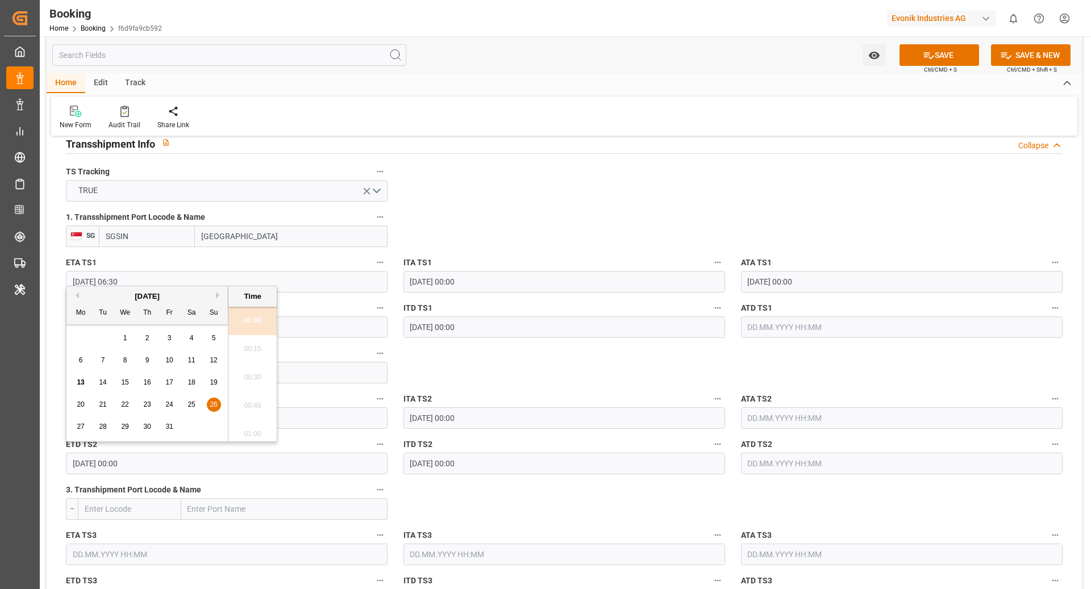
click at [164, 467] on input "26.10.2025 00:00" at bounding box center [227, 464] width 322 height 22
click at [332, 413] on input "22.10.2025 00:00" at bounding box center [227, 418] width 322 height 22
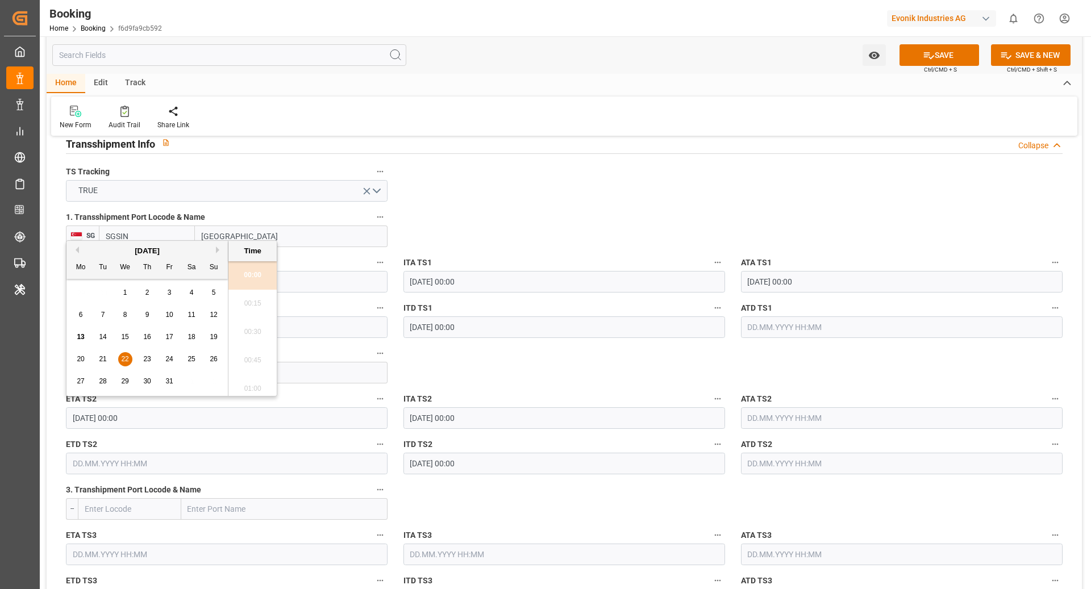
click at [332, 413] on input "22.10.2025 00:00" at bounding box center [227, 418] width 322 height 22
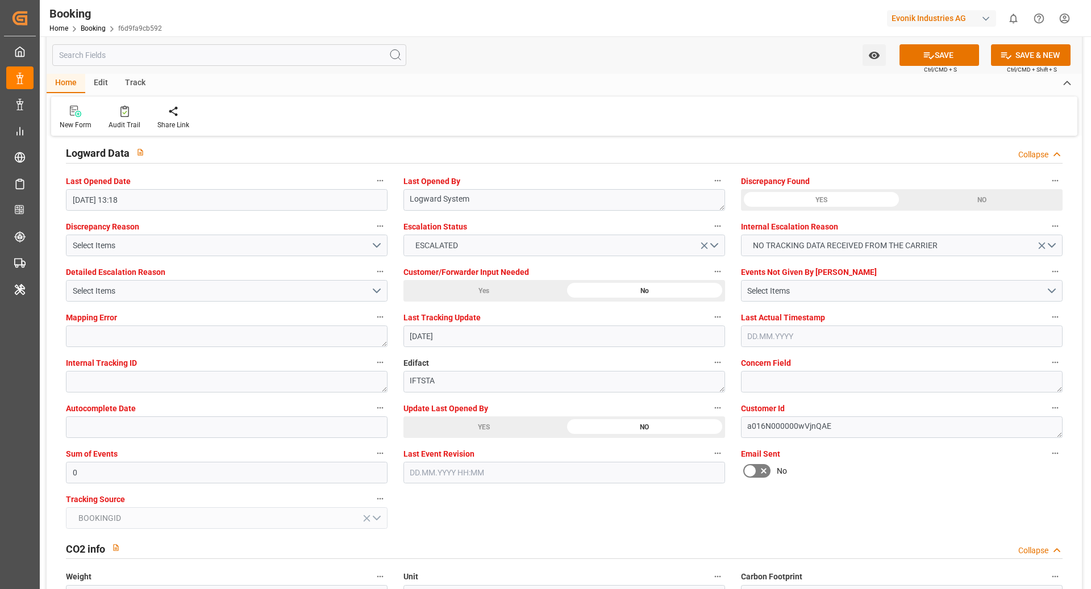
scroll to position [2062, 0]
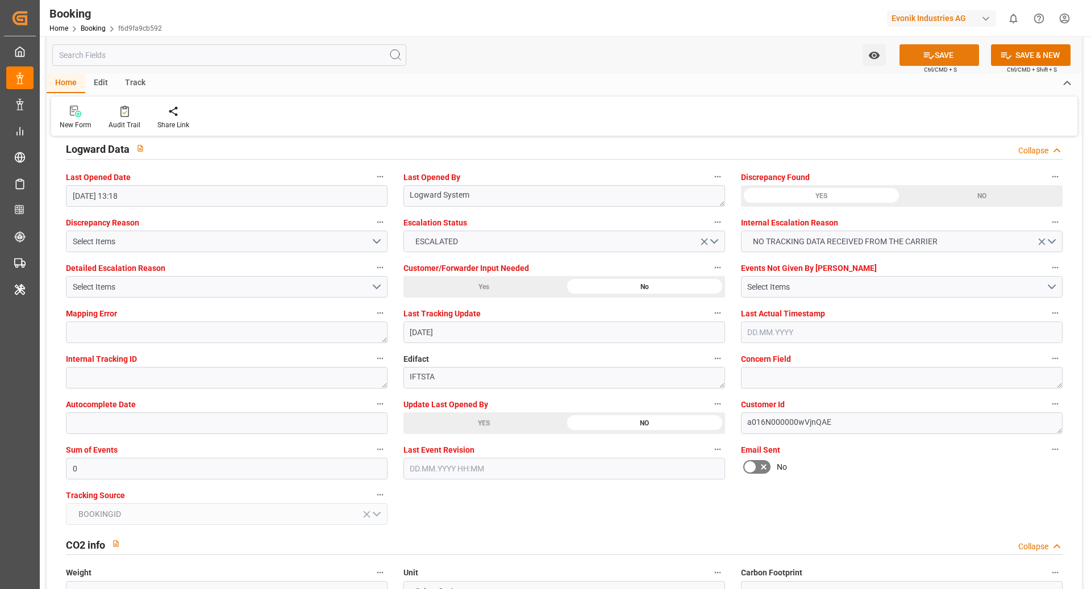
click at [923, 56] on icon at bounding box center [929, 55] width 12 height 12
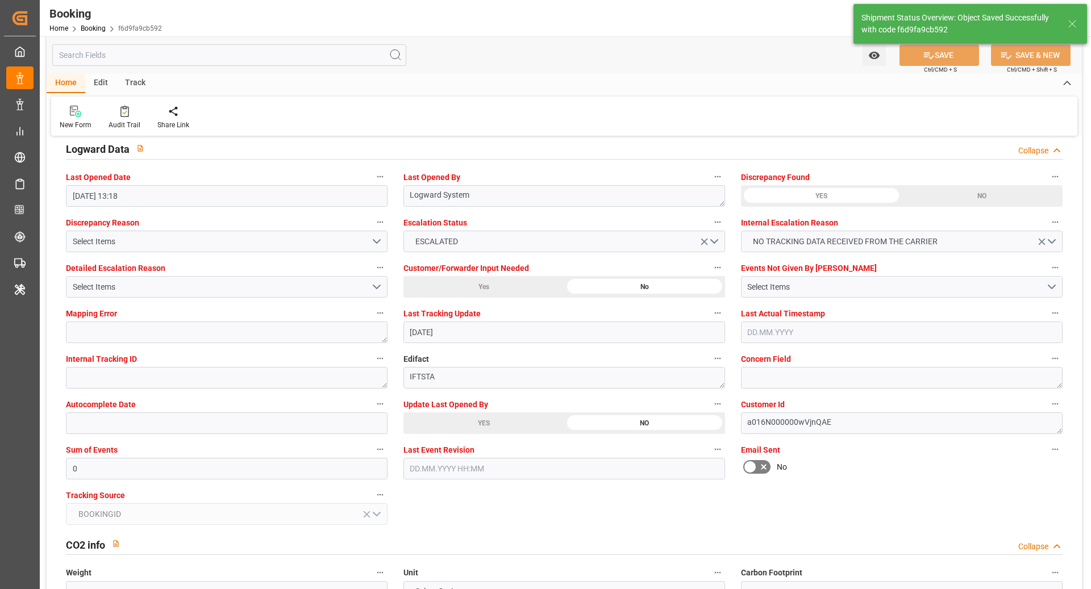
type textarea "NWC/UK North West Continent / UK_JPUKB_ONEY_SP-OA"
type textarea "Ruchika Prithwani"
type input "13.10.2025 08:35"
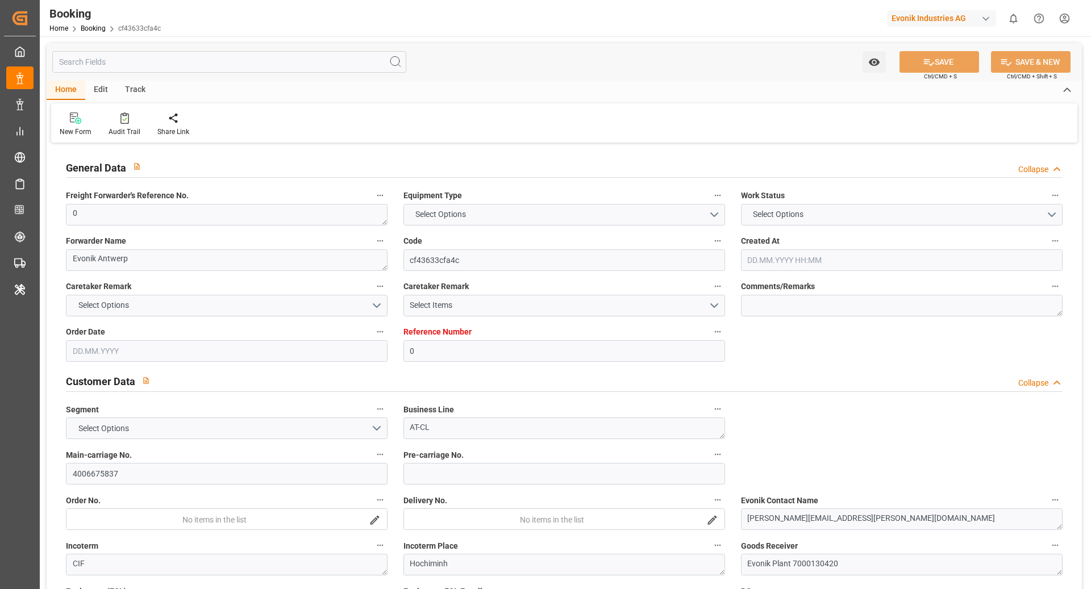
type textarea "0"
type textarea "Evonik Antwerp"
type input "cf43633cfa4c"
type input "0"
type textarea "AT-CL"
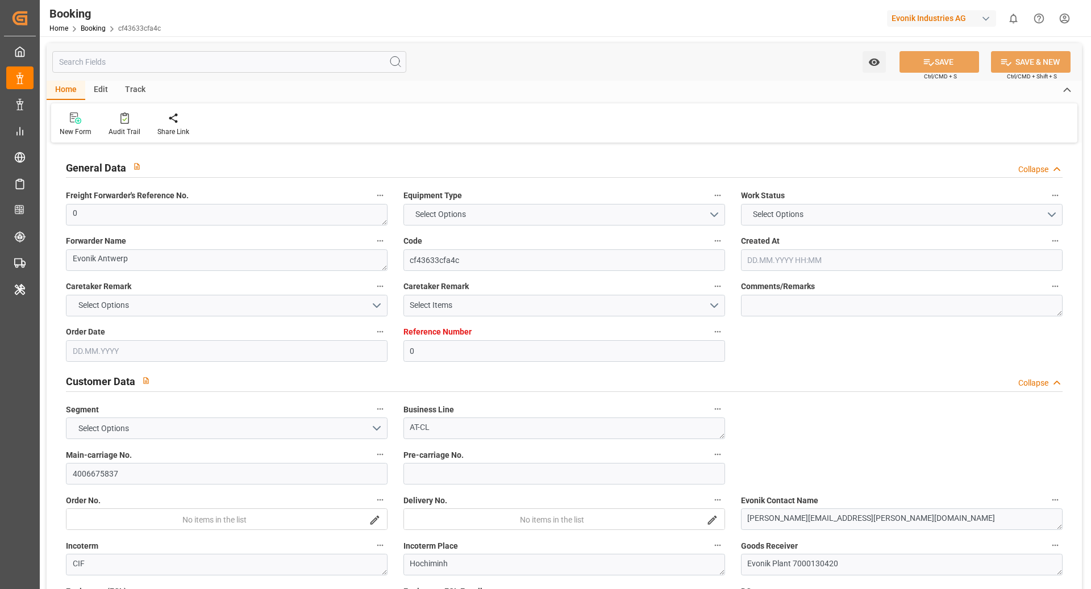
type input "4006675837"
type textarea "minh-khue.nguyen@evonik.com"
type textarea "CIF"
type textarea "Hochiminh"
type textarea "Evonik Plant 7000130420"
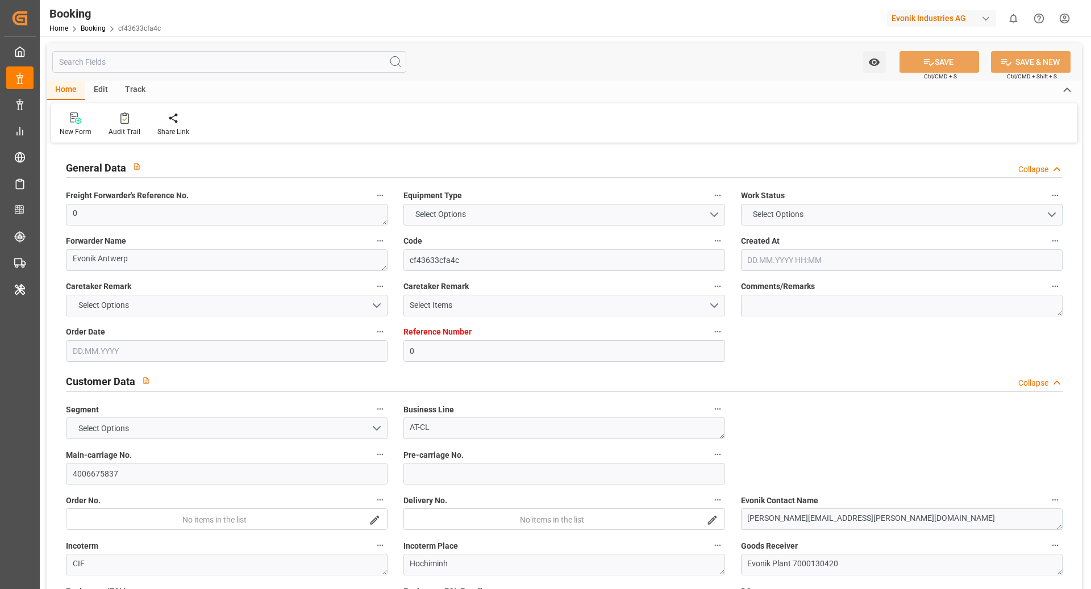
type textarea "6.1"
type textarea "2290"
type textarea "[GEOGRAPHIC_DATA]"
type textarea "YMLU3513021"
type input "YM TRUTH"
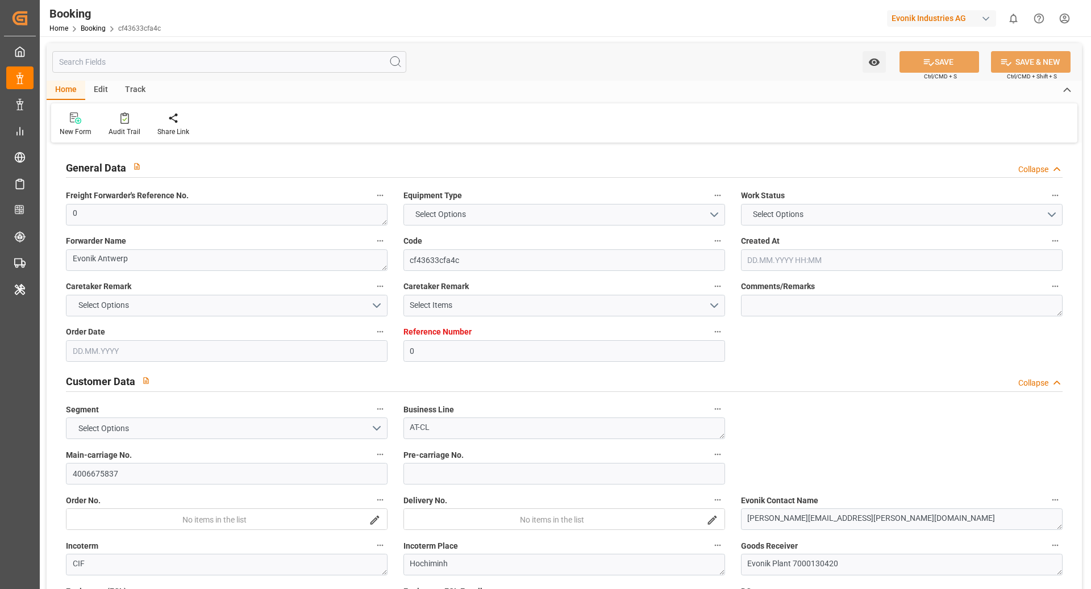
type input "YMLU"
type textarea "YMFANR0182734"
type input "[GEOGRAPHIC_DATA]"
type input "[PERSON_NAME] [PERSON_NAME] Port"
type input "[GEOGRAPHIC_DATA]"
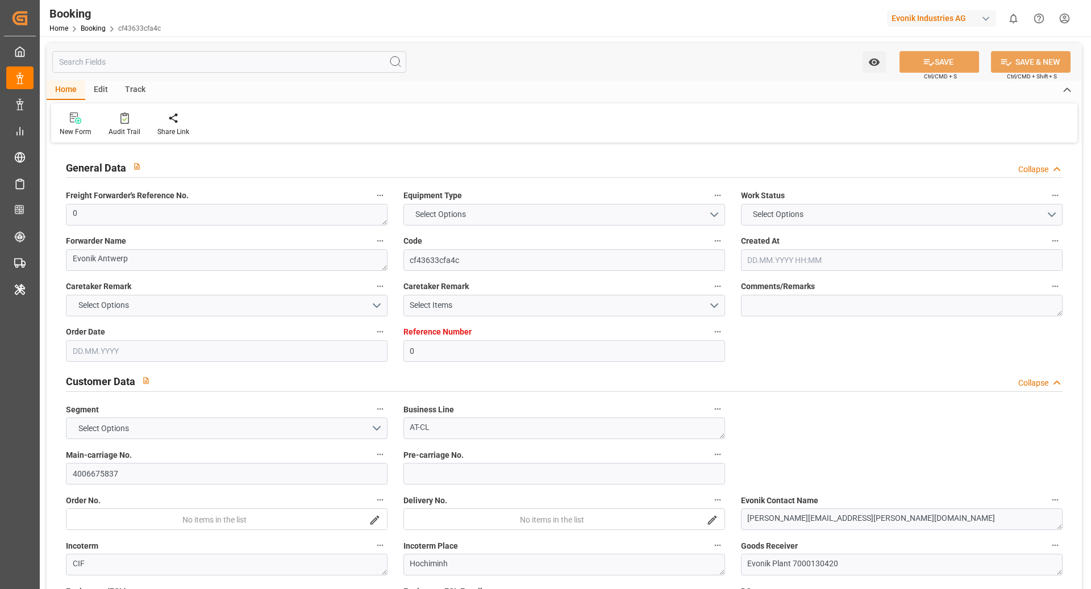
type input "Cai Mep [GEOGRAPHIC_DATA]"
type textarea "INPUT_Evonik_Seeburger_LoadTenderOcean_1003103967_20250901100321370.xml"
type textarea "NWC/[GEOGRAPHIC_DATA] [GEOGRAPHIC_DATA] Continent / [GEOGRAPHIC_DATA]-CL"
type textarea "INPUT_Evonik_Seeburger_LoadTenderOcean_1002984587_20250723171122909.xml,INPUT_E…"
type textarea "1003103967"
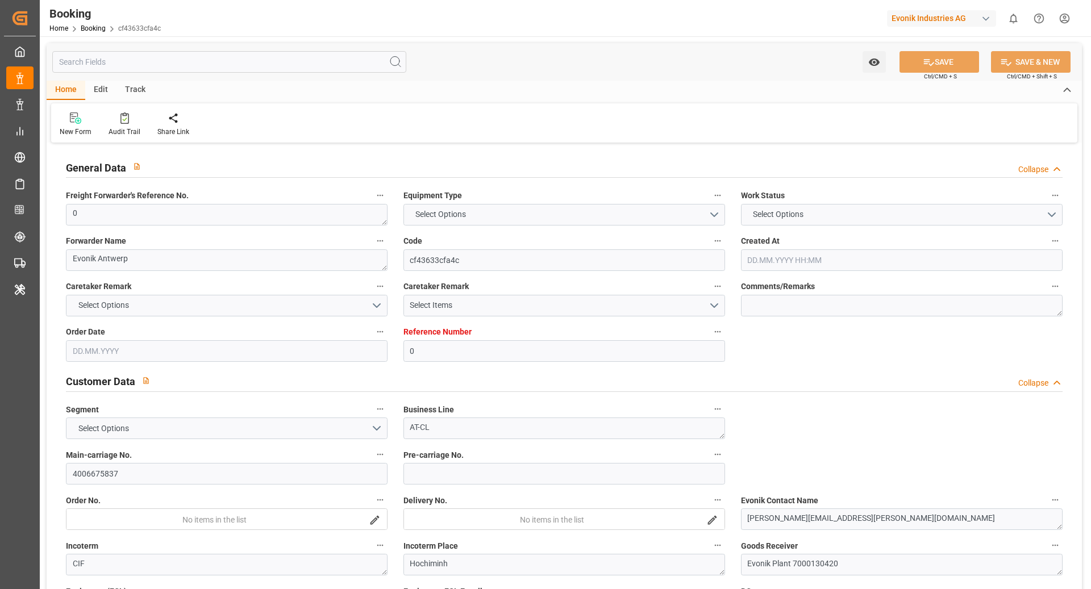
type textarea "Logward System"
type textarea "Pod-PodRegionName-businessDivision-businessLine-"
type textarea "EVONIK Load Tender XML"
type textarea "a011t00000LcJC5AAN"
type textarea "Yes"
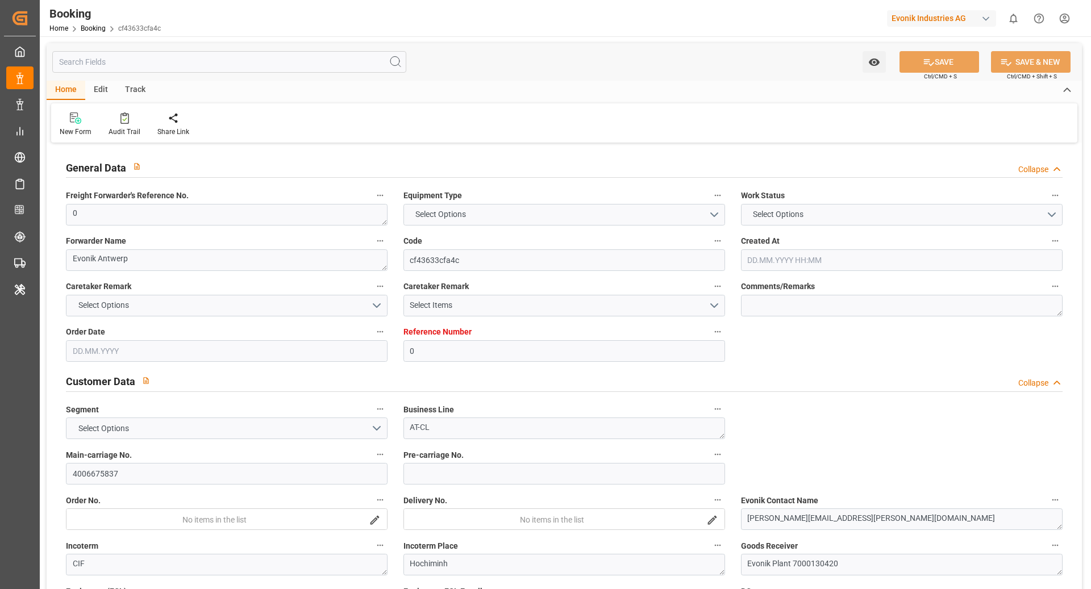
type input "[GEOGRAPHIC_DATA]"
type input "025E"
type input "VESSEL"
type input "0"
type input "9860910"
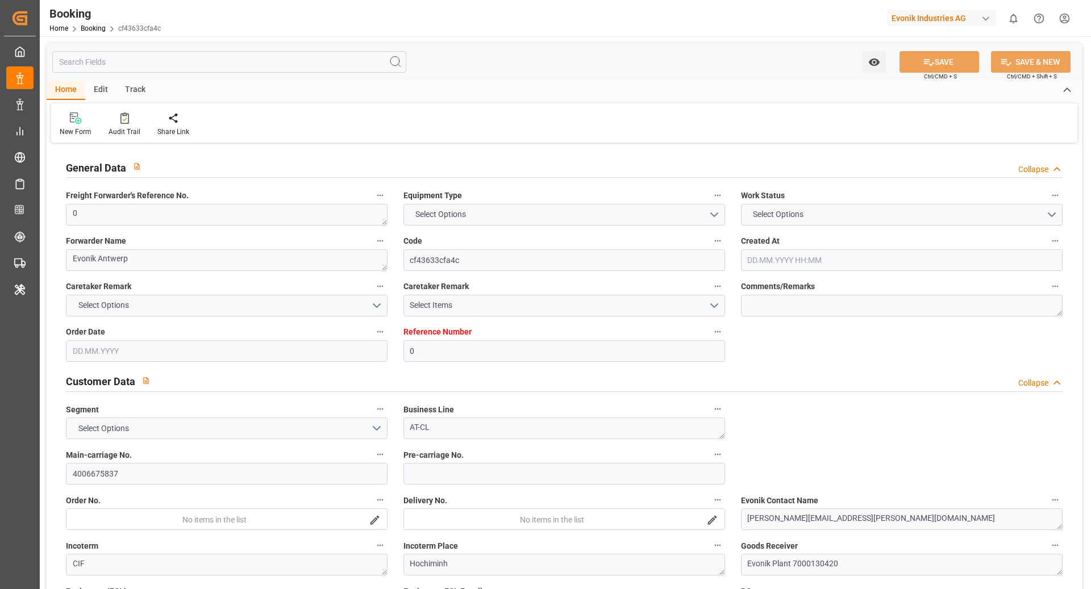
type input "[PERSON_NAME]"
type input "[PERSON_NAME] Marine Transport Corp."
type input "BEANR"
type input "VNHPP"
type input "SGSIN"
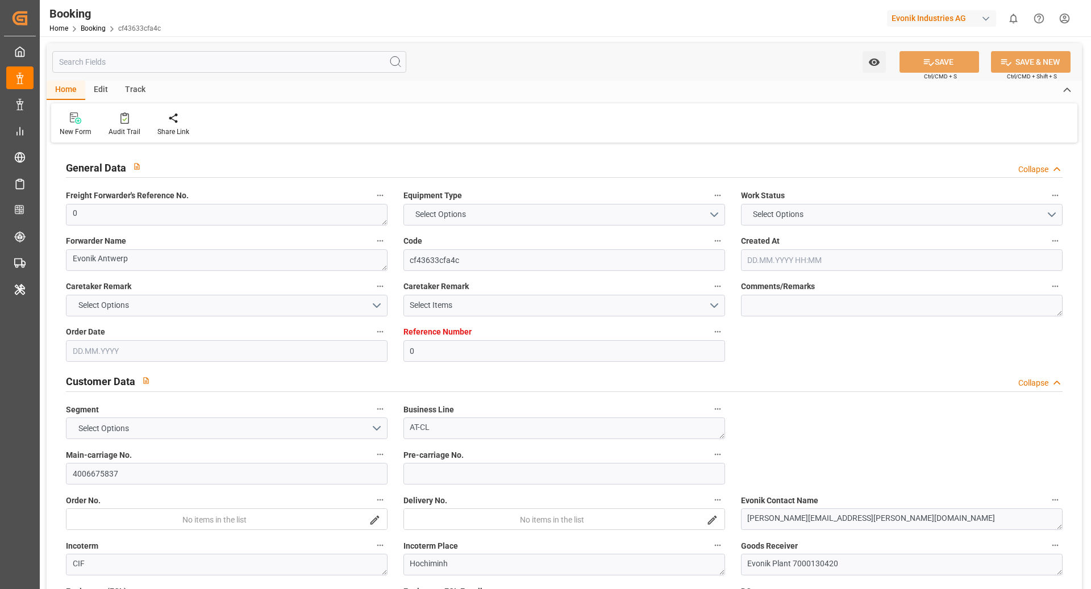
type input "VNCMT"
type input "0"
type input "BEANR"
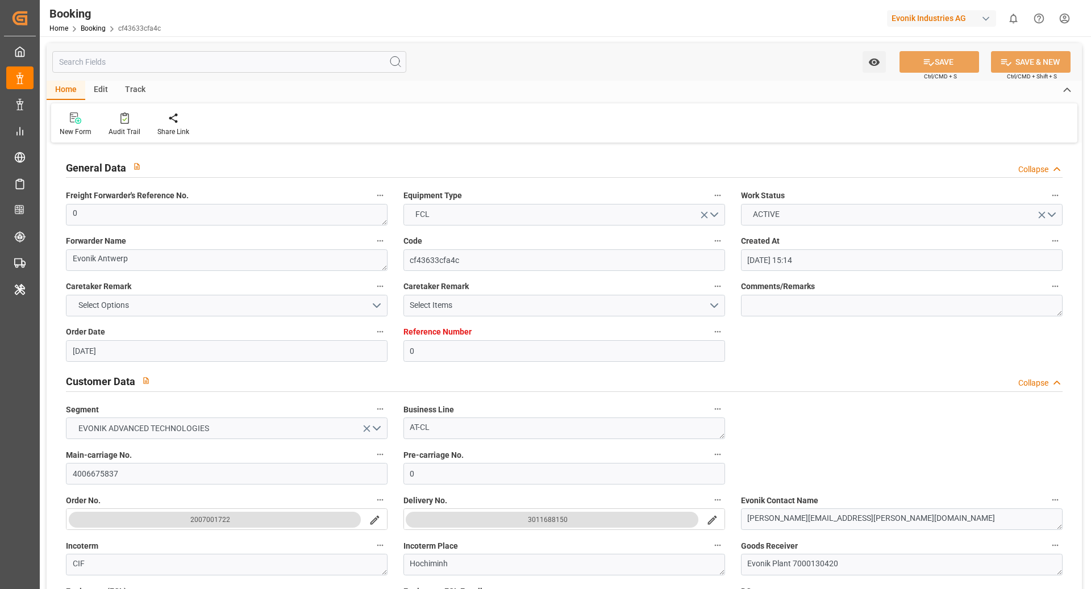
type input "23.07.2025 15:14"
type input "23.07.2025"
type input "25.09.2025"
type input "30.07.2025"
type input "31.08.2025 00:00"
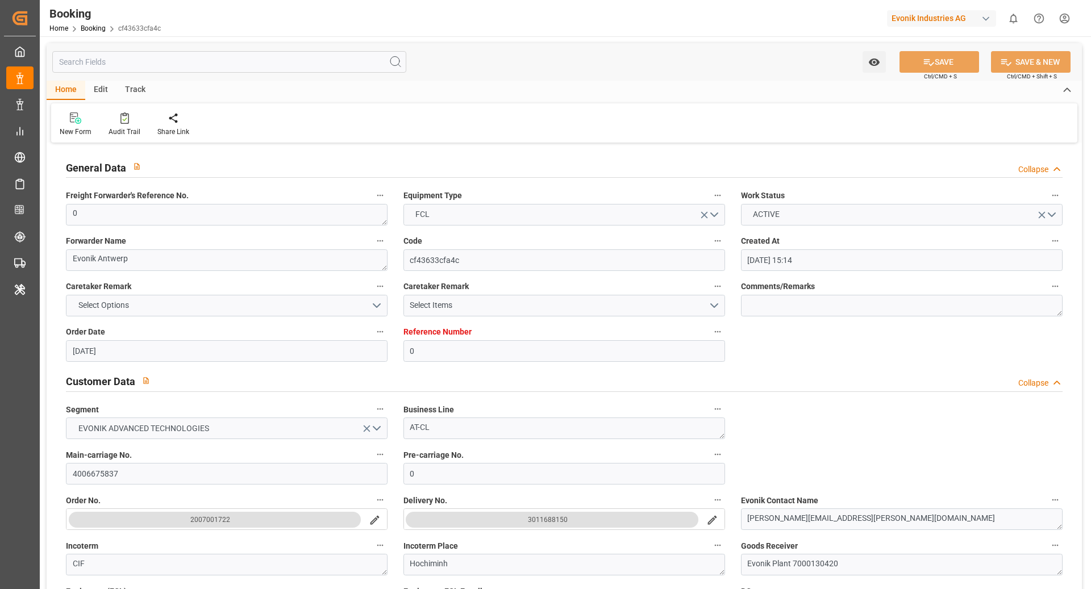
type input "31.08.2025 00:00"
type input "31.08.2025 01:36"
type input "22.08.2025 08:08"
type input "30.10.2025 00:00"
type input "02.10.2025 00:00"
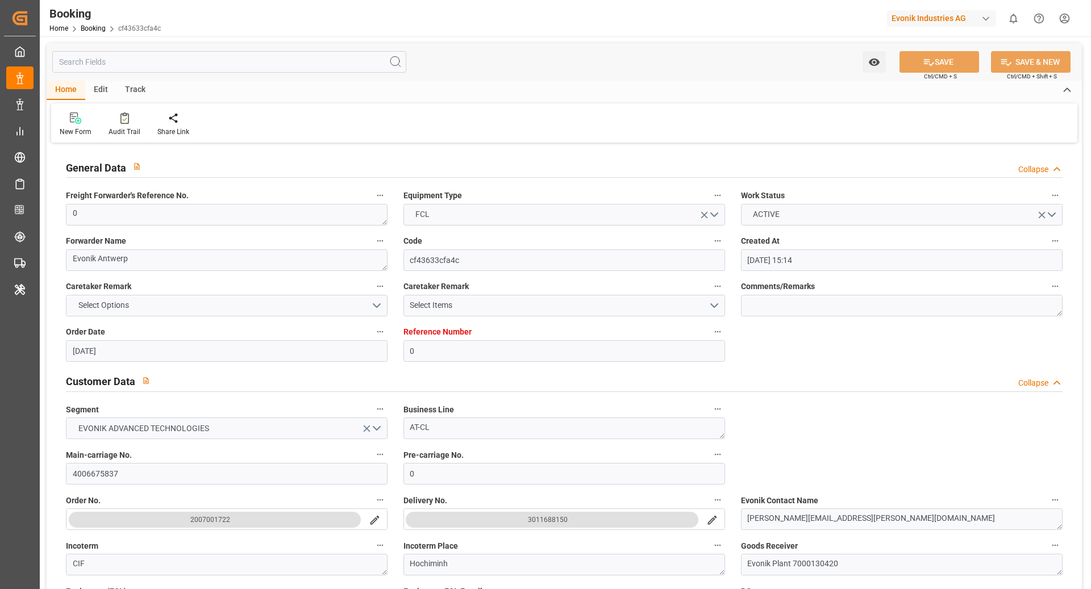
type input "[DATE] 00:00"
type input "02.09.2025 00:00"
type input "06.10.2025 19:35"
type input "[DATE] 00:00"
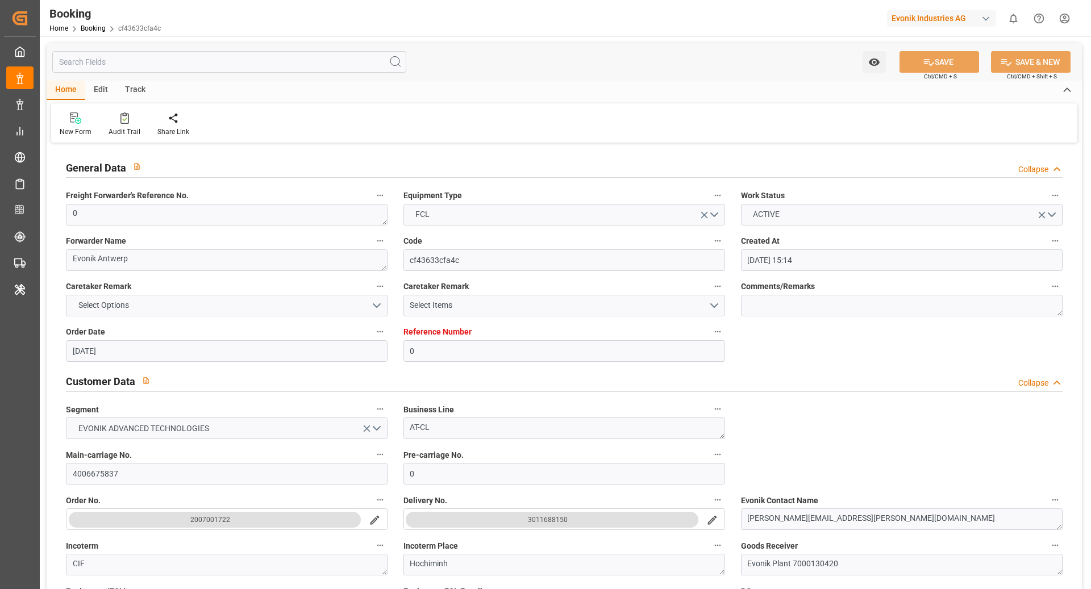
type input "23.10.2025 00:00"
type input "25.10.2025 00:00"
type input "12.10.2025 23:37"
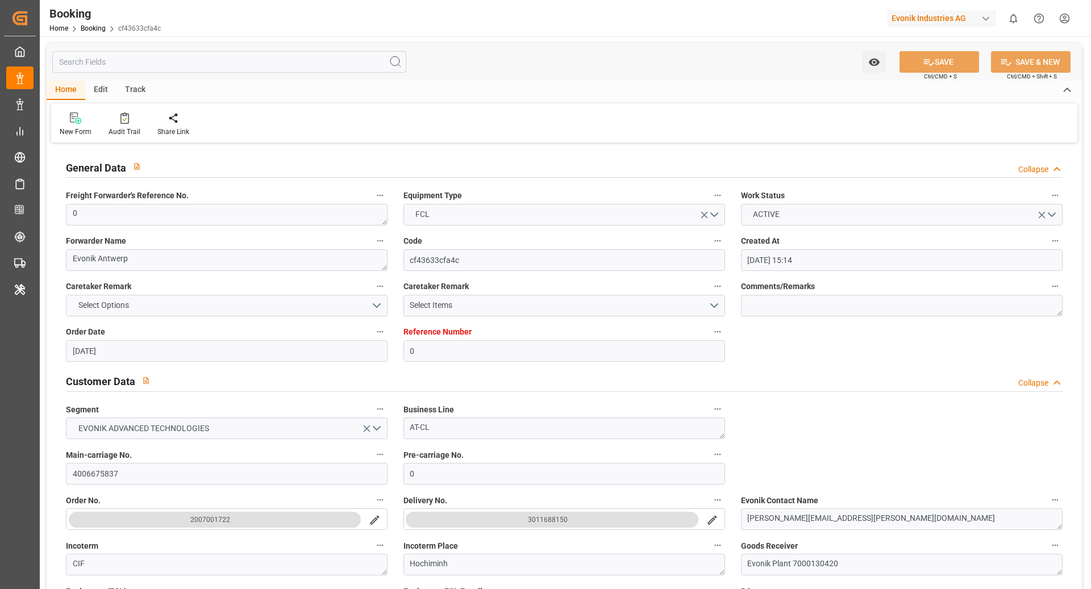
type input "[DATE]"
type input "29.08.2025 02:43"
type input "31.08.2025 02:12"
type input "05.10.2025 20:53"
type input "06.10.2025 20:53"
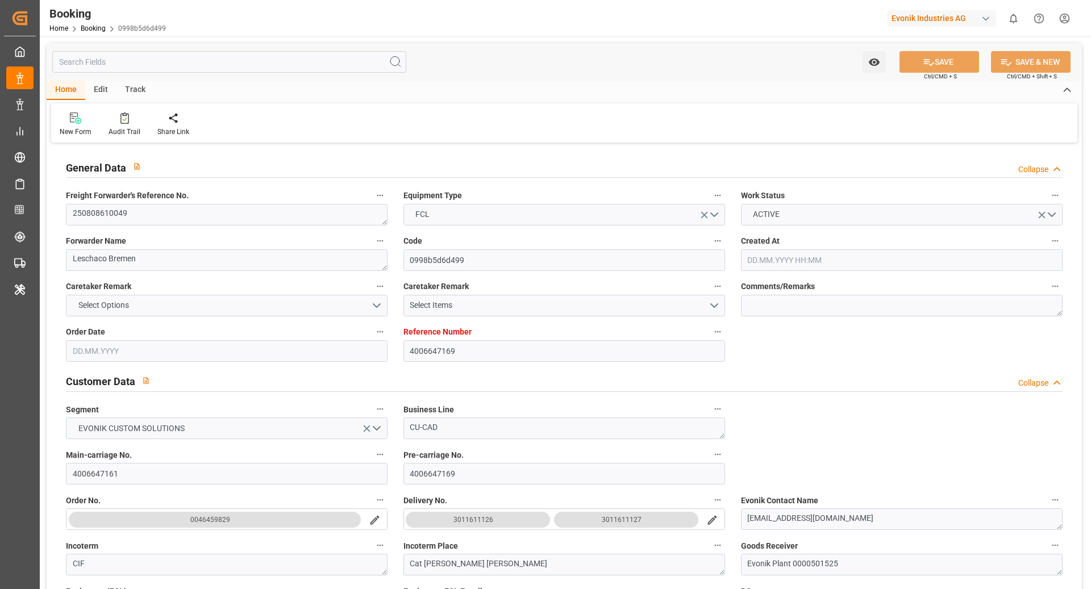
type input "4006647169"
type input "9588081"
type input "[PERSON_NAME]"
type input "[PERSON_NAME] Marine Transport Corp."
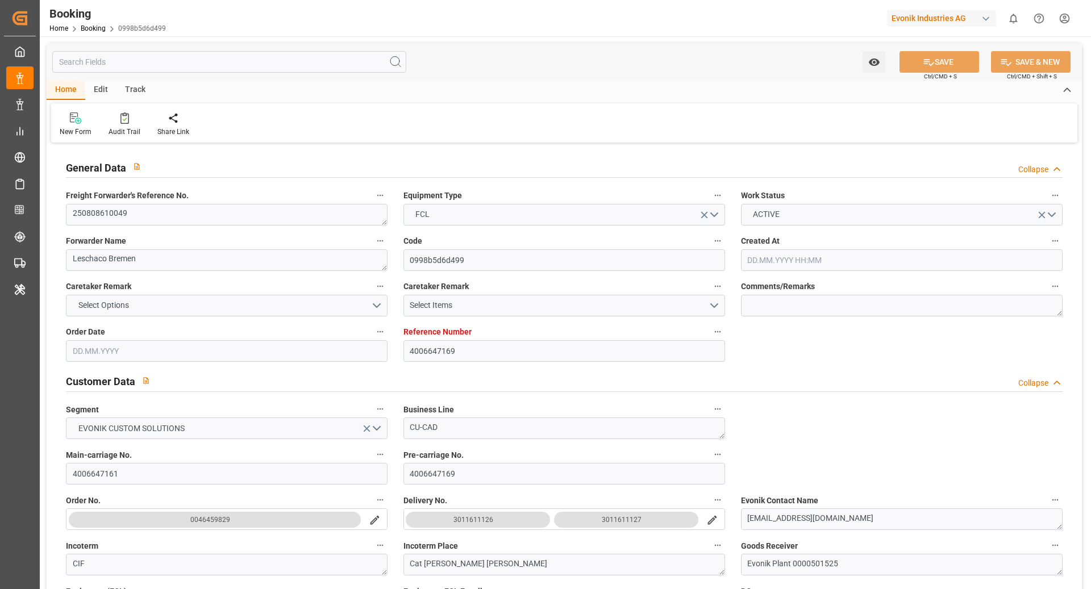
type input "DEHAM"
type input "VNCLI"
type input "SGSIN"
type input "VNCMT"
type input "0"
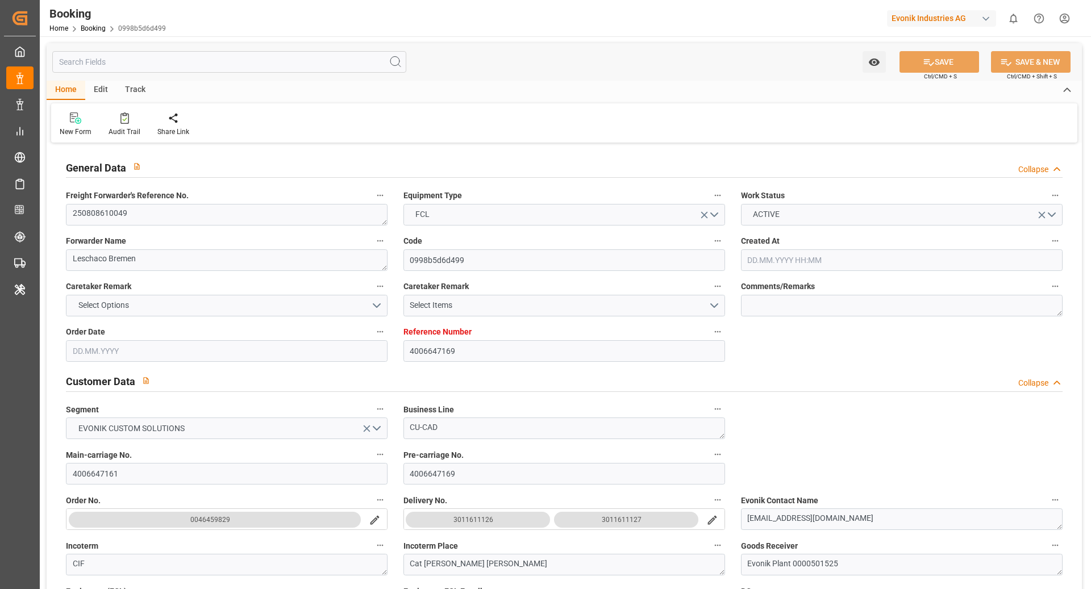
type input "DEHAM"
type input "VNCMT"
type input "9321251"
type input "[DATE] 10:27"
type input "[DATE]"
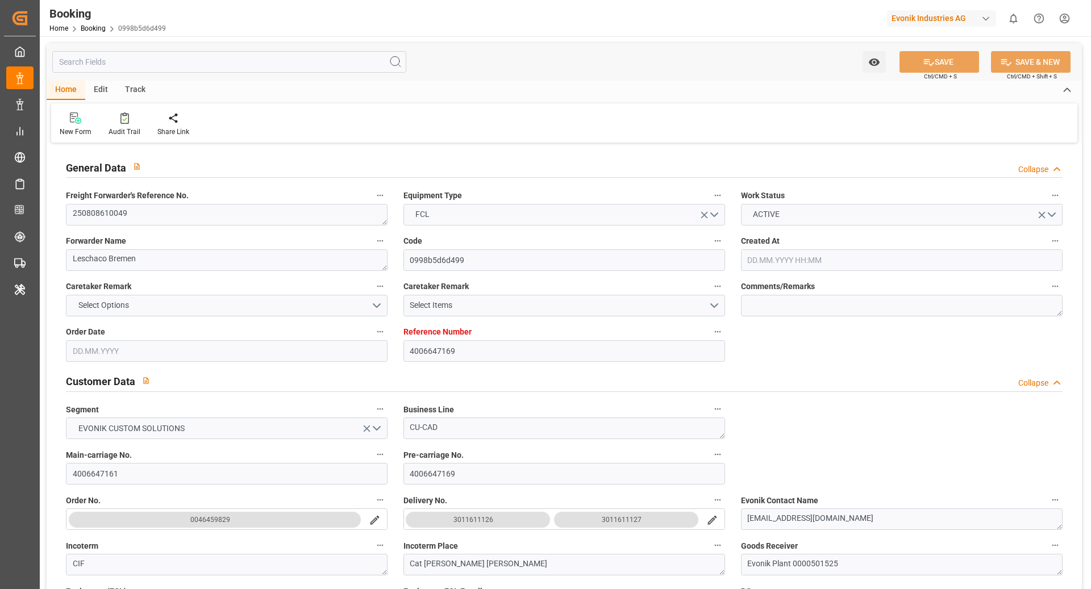
type input "27.09.2025"
type input "25.07.2025"
type input "11.08.2025 00:00"
type input "11.08.2025 12:25"
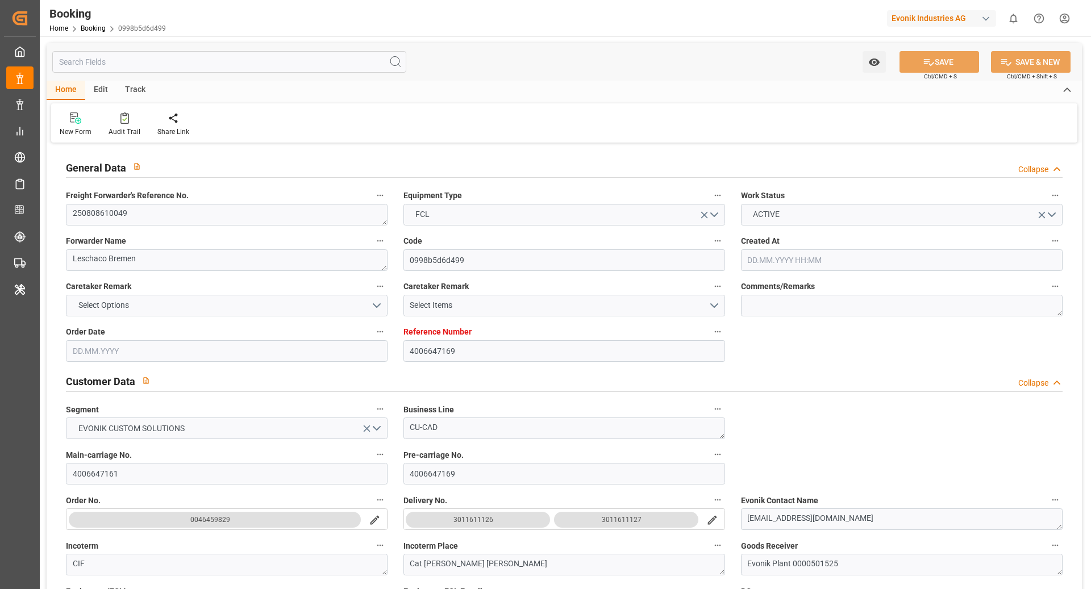
type input "09.08.2025 08:11"
type input "14.10.2025 10:00"
type input "[DATE] 00:00"
type input "17.09.2025 00:00"
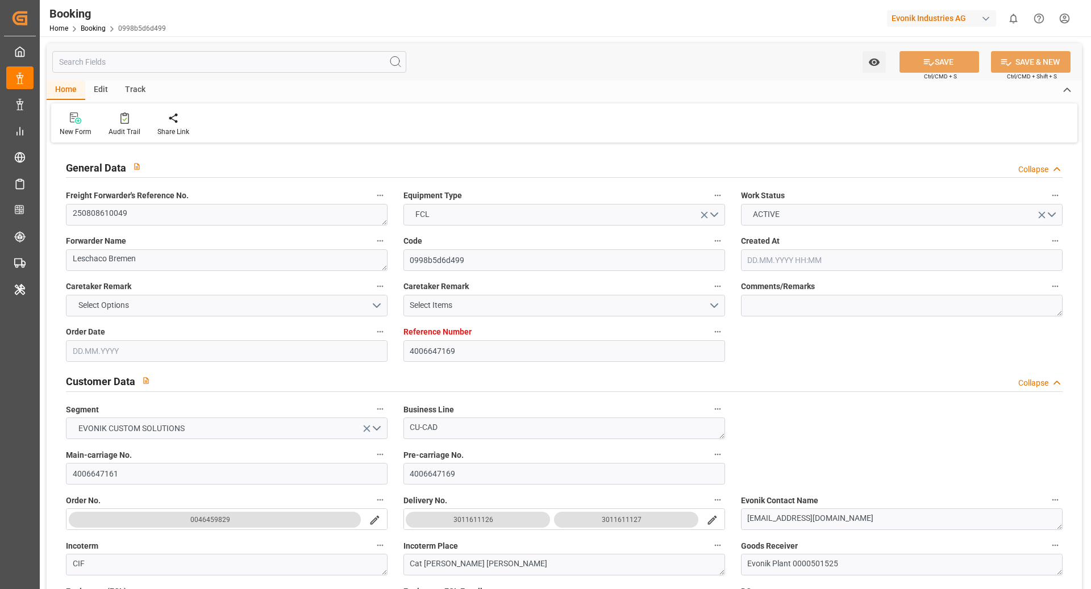
type input "19.09.2025 18:25"
type input "04.10.2025 04:00"
type input "19.09.2025 00:00"
type input "04.10.2025 04:15"
type input "05.10.2025 00:00"
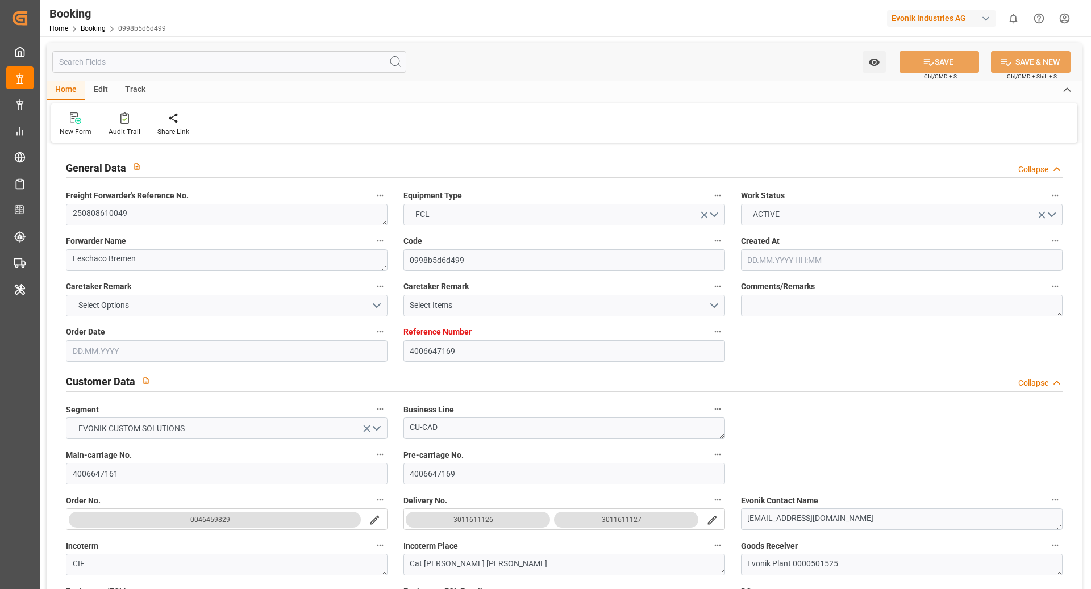
type input "27.09.2025 00:00"
type input "[DATE] 00:00"
type input "08.10.2025 00:00"
type input "[DATE] 00:00"
type input "06.08.2025"
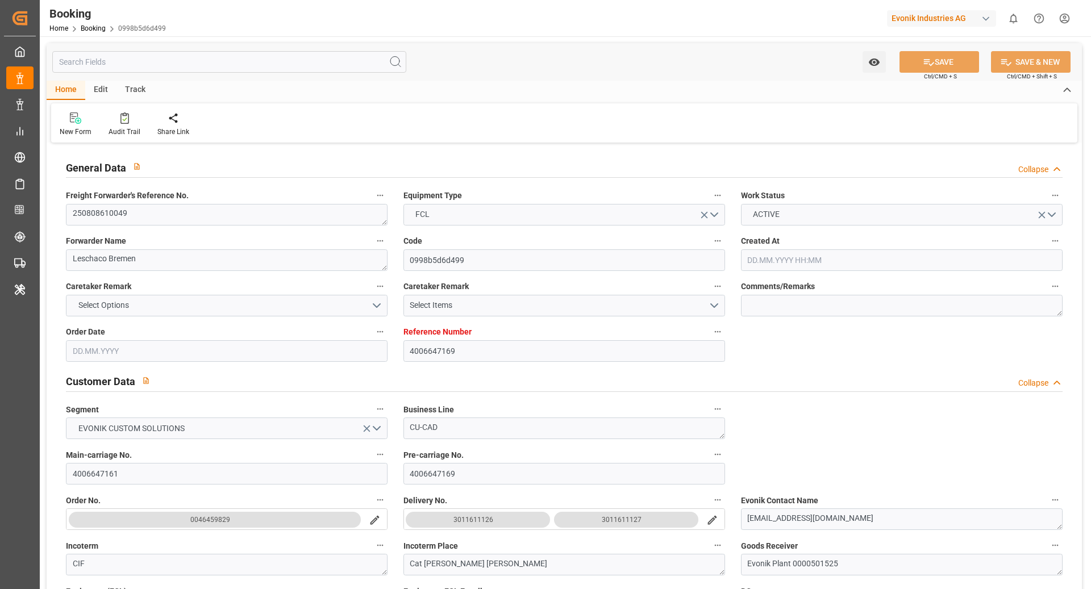
type input "12.10.2025 17:00"
type input "[DATE]"
type input "03.10.2025"
type input "11.08.2025 02:30"
type input "11.08.2025 13:09"
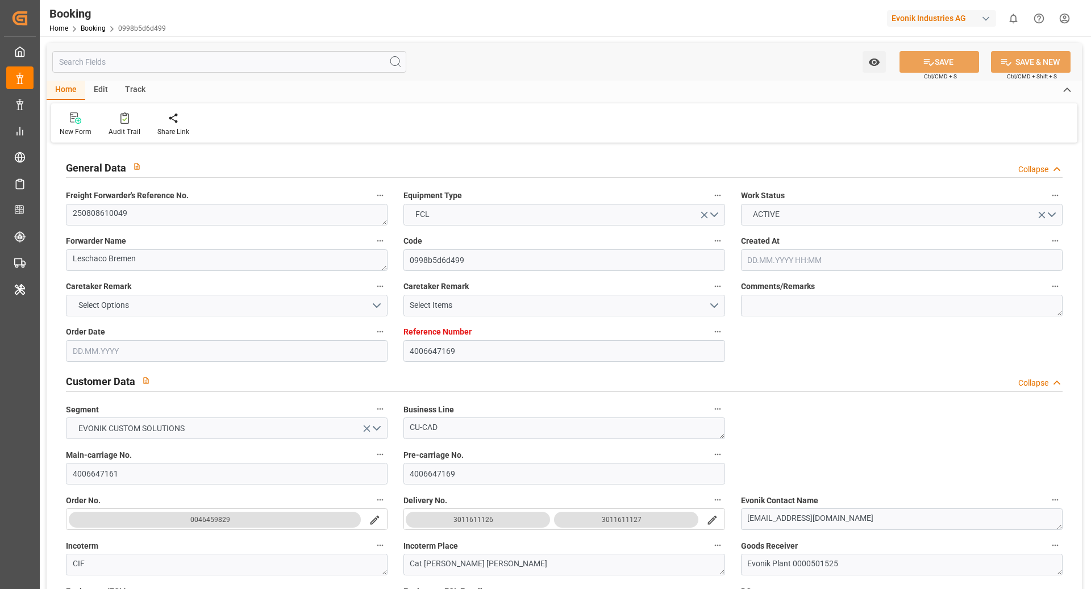
type input "19.09.2025 16:38"
type input "19.09.2025 21:29"
type input "04.10.2025 00:57"
type input "04.10.2025 05:29"
type input "06.10.2025 10:00"
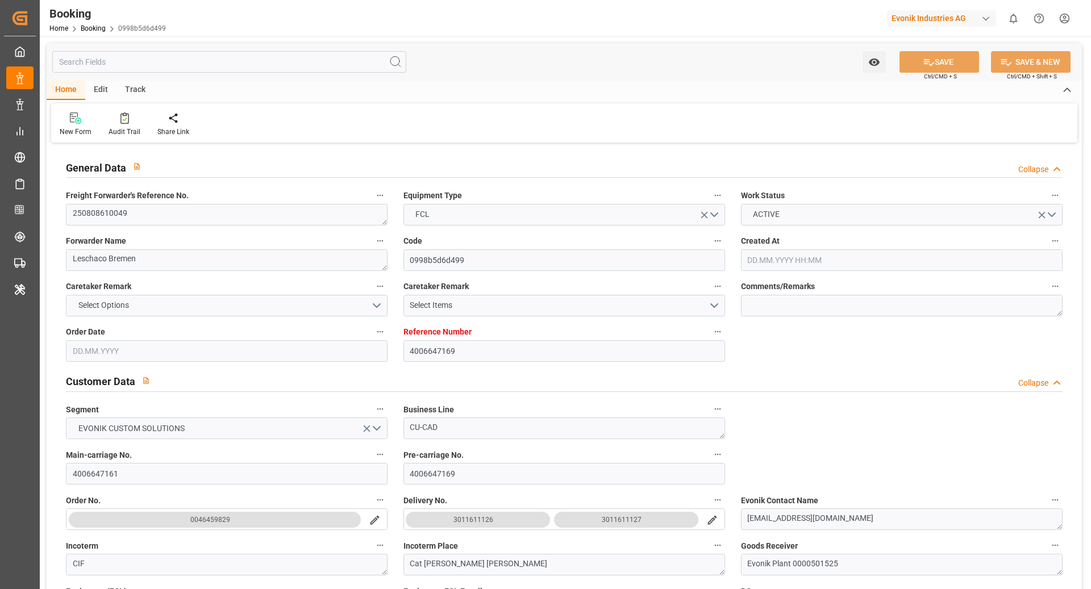
type input "06.10.2025 09:12"
type input "07.10.2025 00:13"
type input "07.10.2025 02:40"
type input "11.10.2025 02:40"
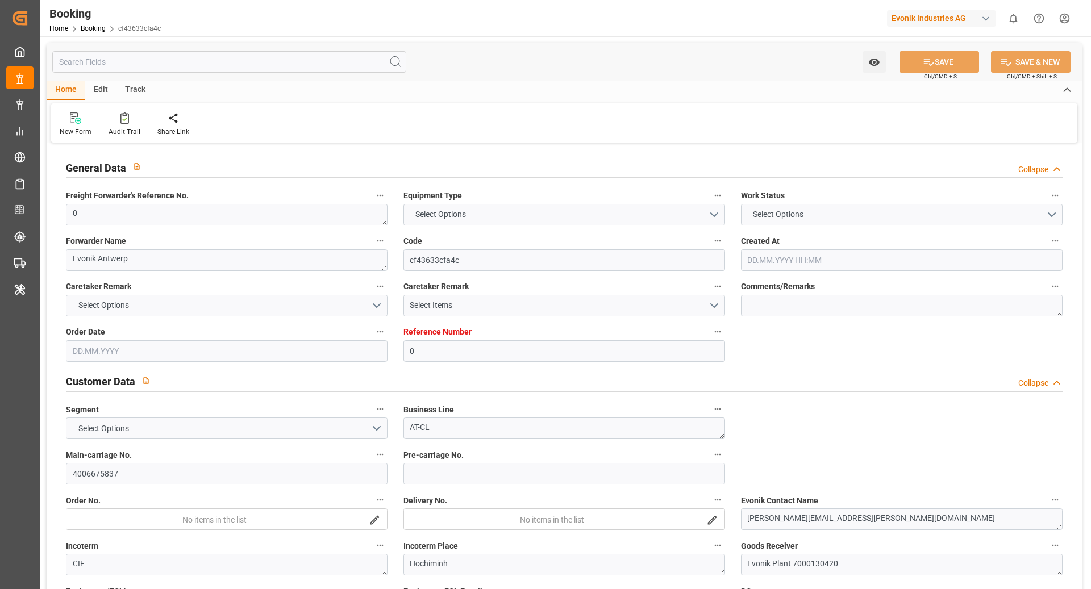
type input "0"
type input "9860910"
type input "[PERSON_NAME]"
type input "[PERSON_NAME] Marine Transport Corp."
type input "BEANR"
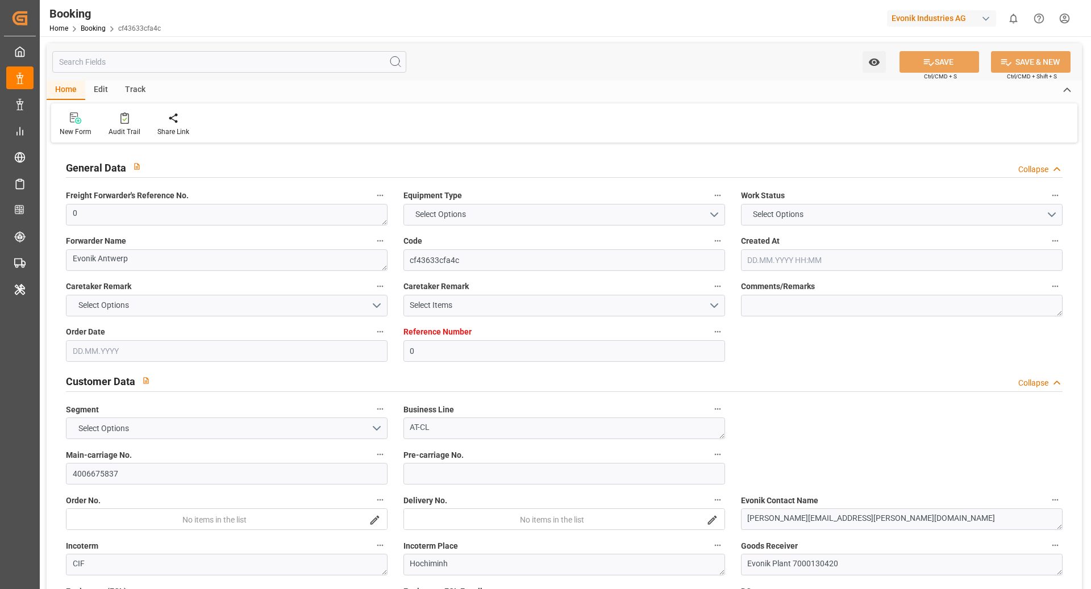
type input "VNHPP"
type input "SGSIN"
type input "VNCMT"
type input "0"
type input "BEANR"
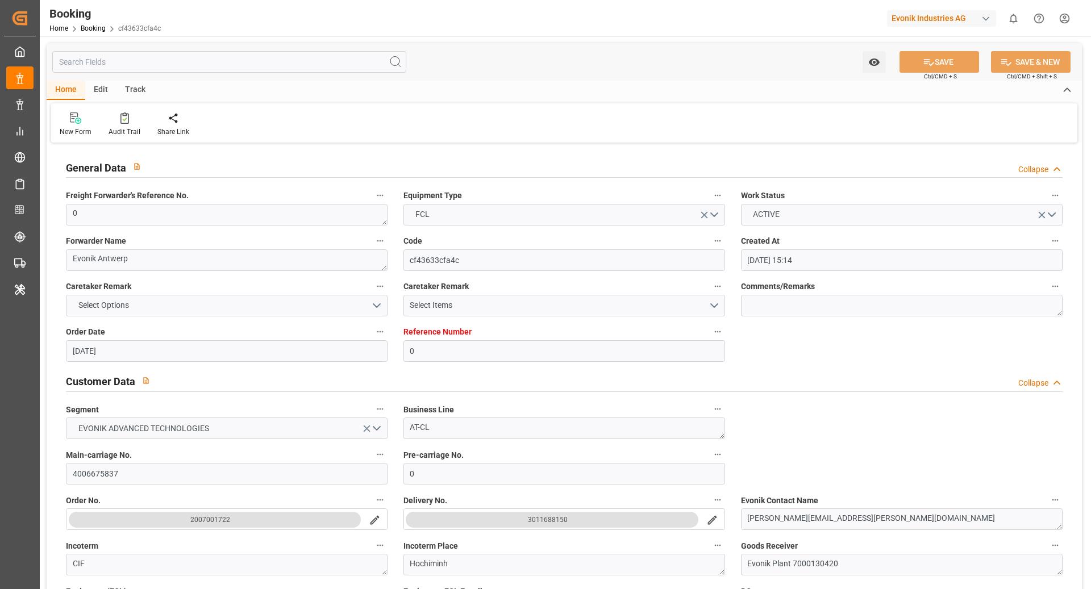
type input "[DATE] 15:14"
type input "[DATE]"
type input "[DATE] 00:00"
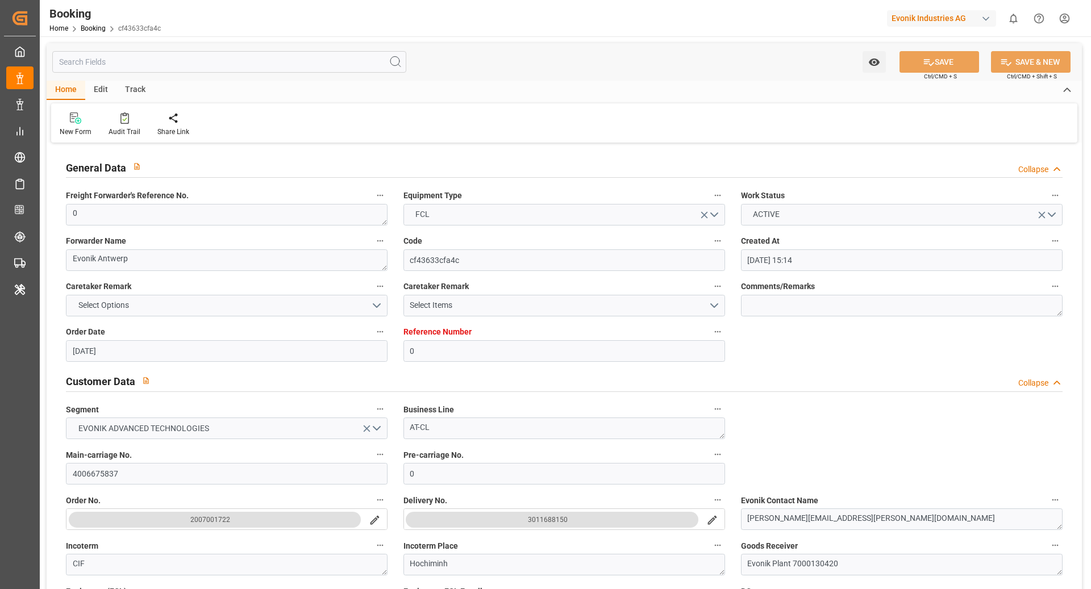
type input "[DATE] 00:00"
type input "[DATE] 01:36"
type input "[DATE] 08:08"
type input "[DATE] 00:00"
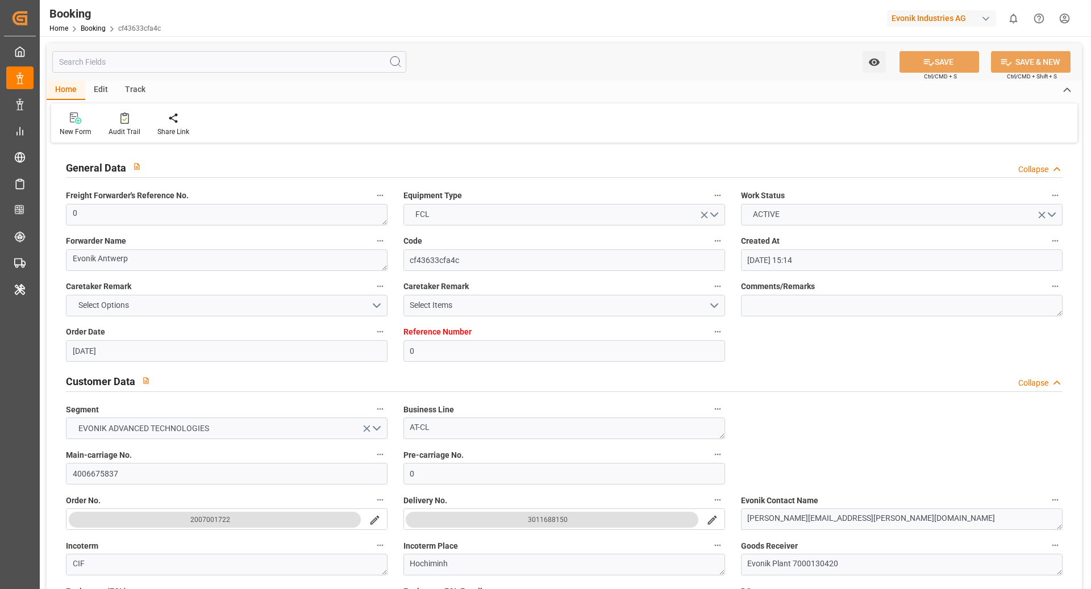
type input "[DATE] 00:00"
type input "[DATE] 19:35"
type input "[DATE] 00:00"
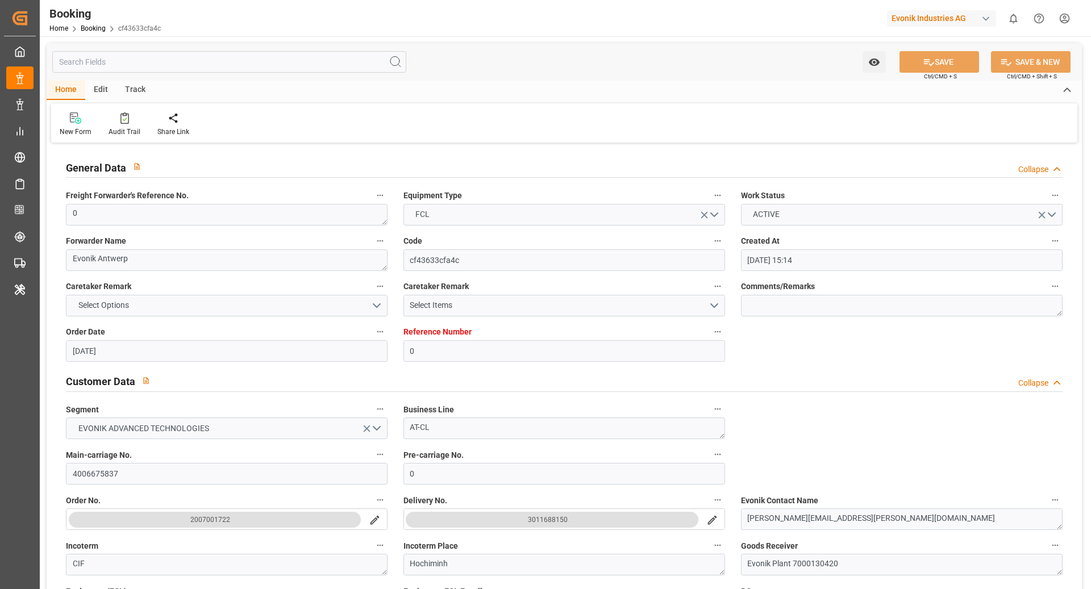
type input "[DATE] 00:00"
type input "[DATE] 23:37"
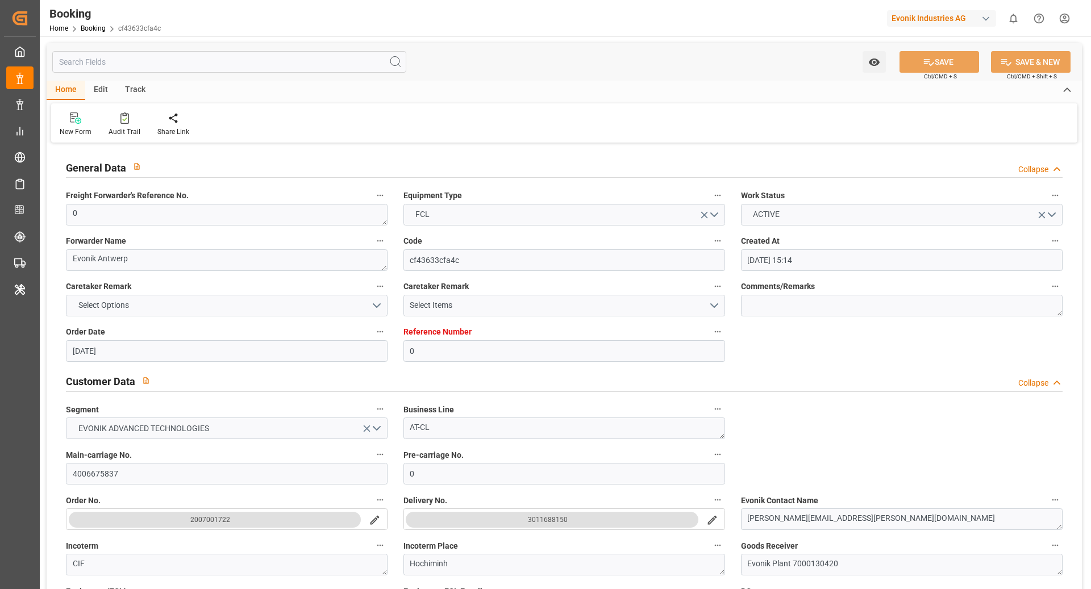
type input "[DATE]"
type input "[DATE] 02:43"
type input "[DATE] 02:12"
type input "[DATE] 20:53"
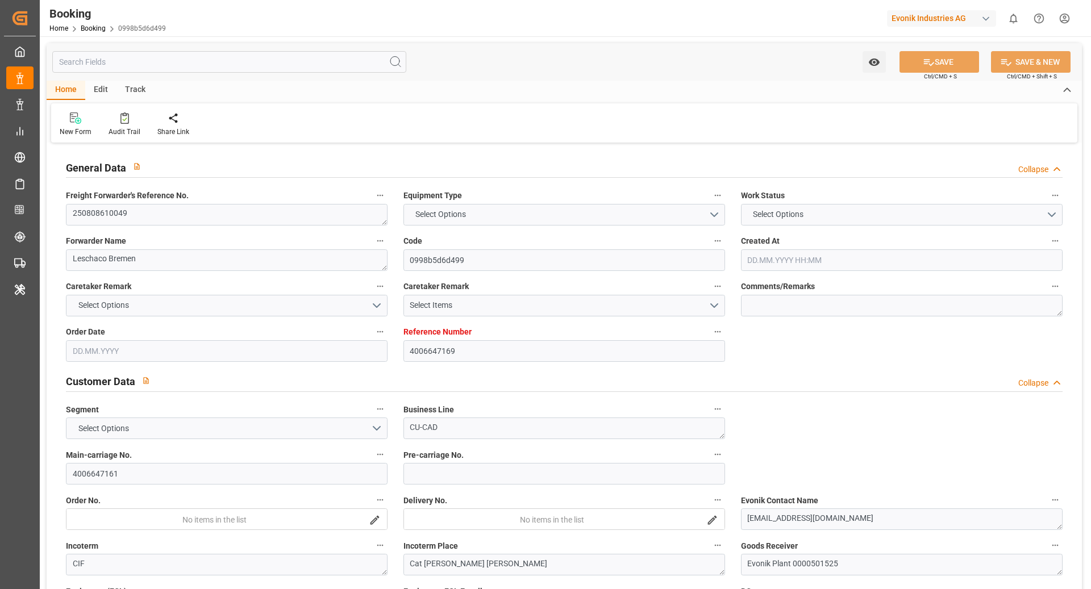
type input "4006647169"
type input "9588081"
type input "[PERSON_NAME]"
type input "[PERSON_NAME] Marine Transport Corp."
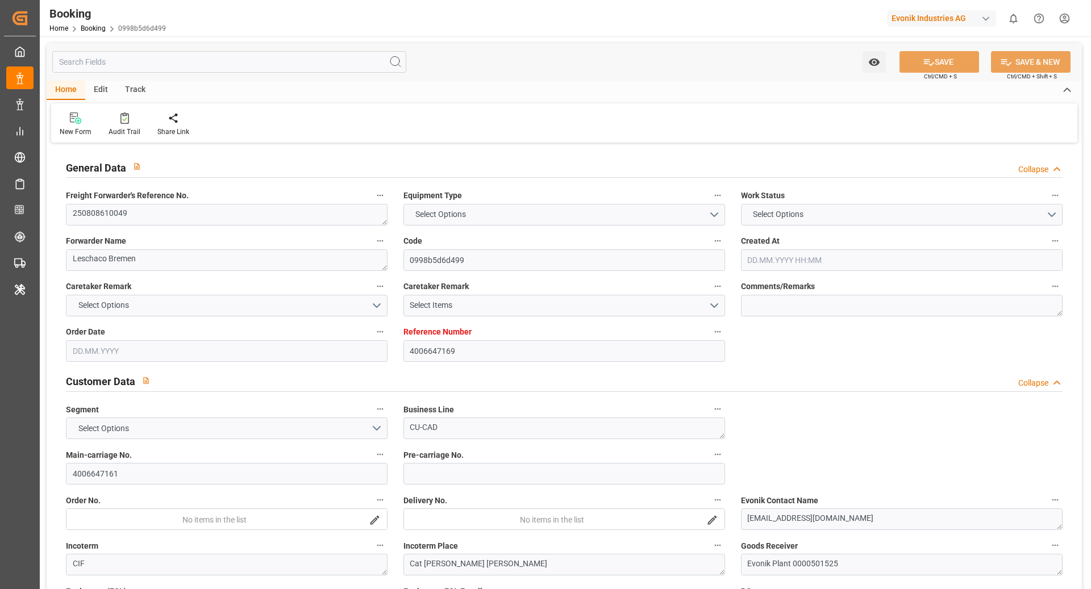
type input "DEHAM"
type input "VNCLI"
type input "SGSIN"
type input "VNCMT"
type input "0"
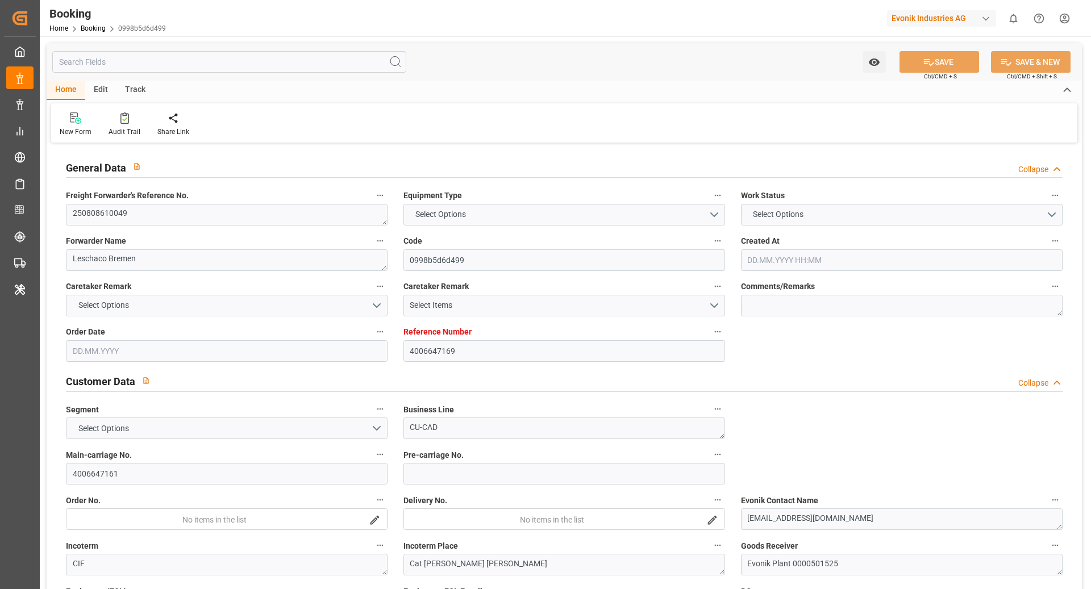
type input "DEHAM"
type input "VNCMT"
type input "9321251"
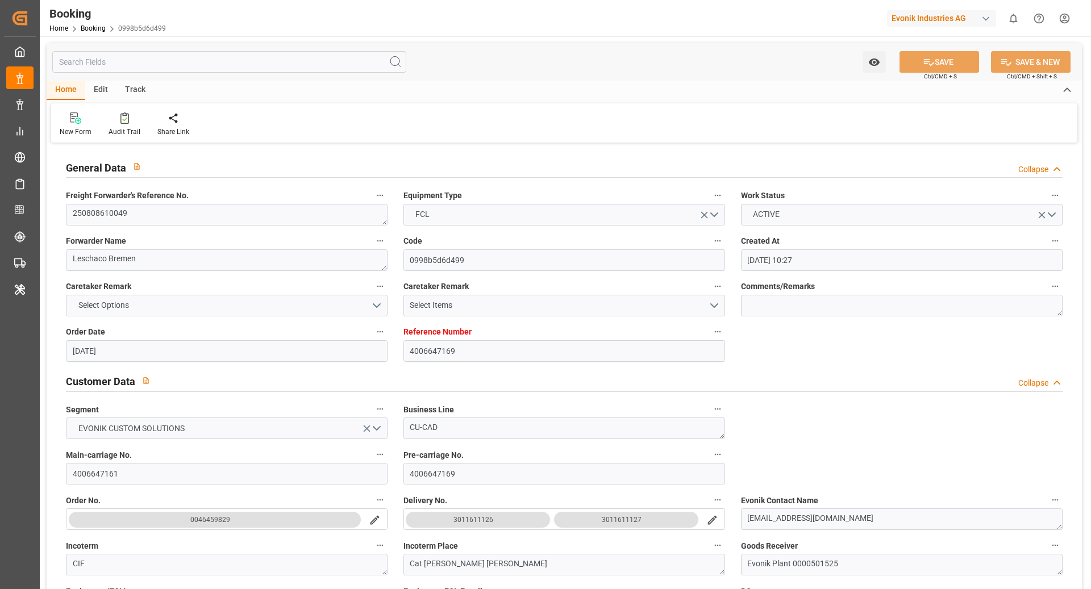
type input "[DATE] 10:27"
type input "[DATE]"
type input "[DATE] 00:00"
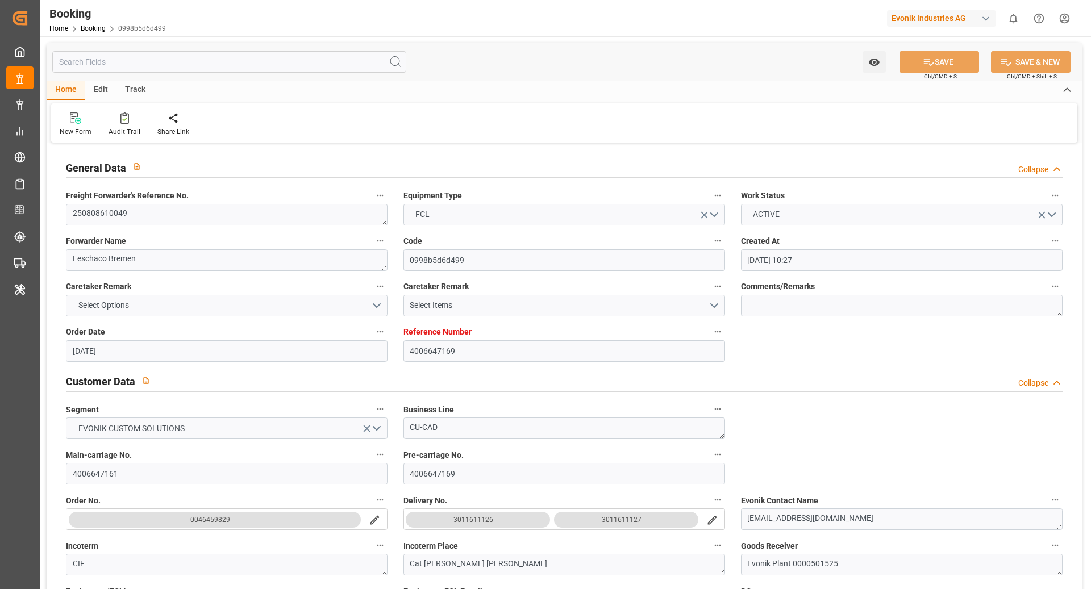
type input "[DATE] 00:00"
type input "[DATE] 12:25"
type input "[DATE] 08:11"
type input "[DATE] 10:00"
type input "[DATE] 00:00"
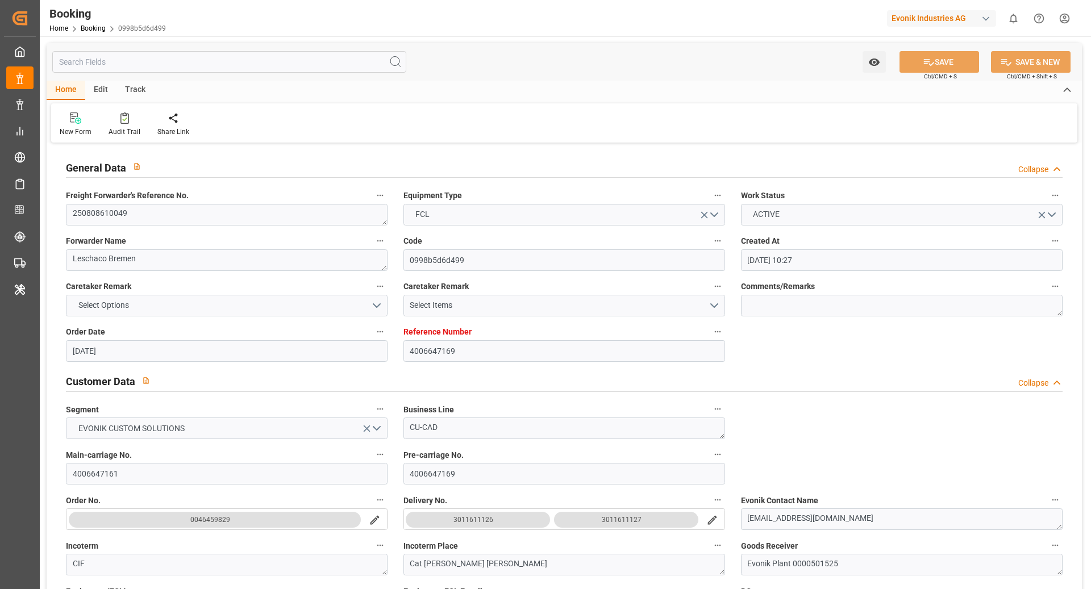
type input "[DATE] 00:00"
type input "[DATE] 18:25"
type input "[DATE] 04:00"
type input "[DATE] 00:00"
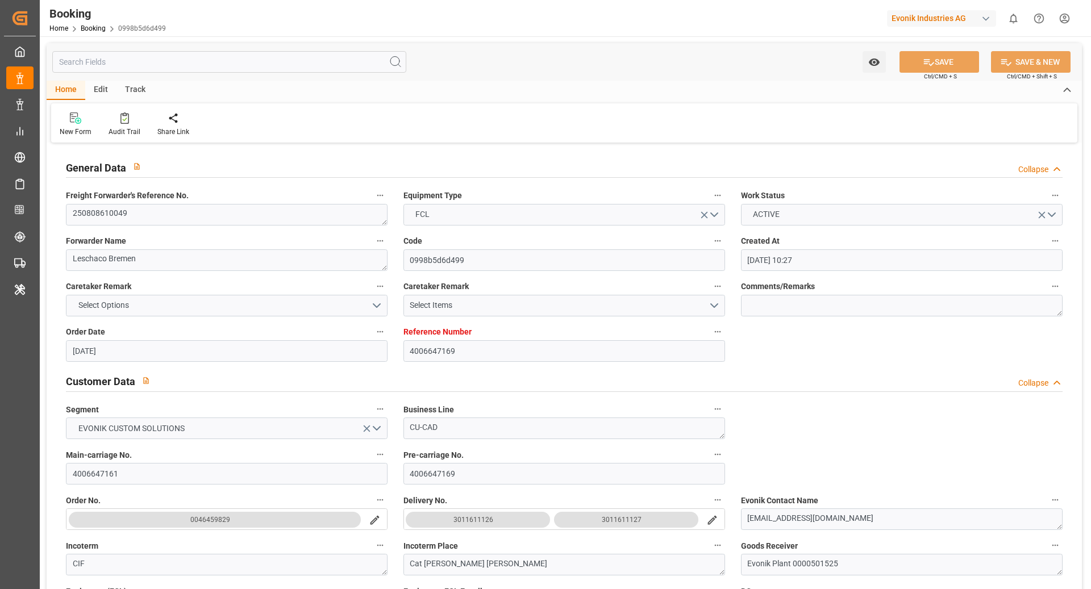
type input "[DATE] 04:15"
type input "[DATE] 00:00"
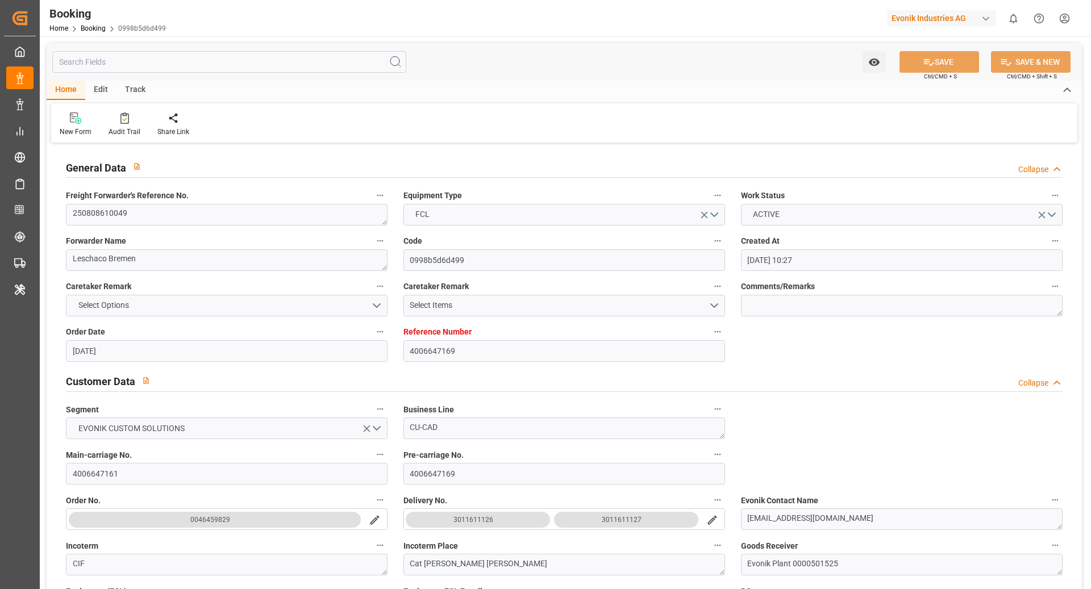
type input "[DATE] 00:00"
type input "[DATE]"
type input "[DATE] 17:00"
type input "[DATE]"
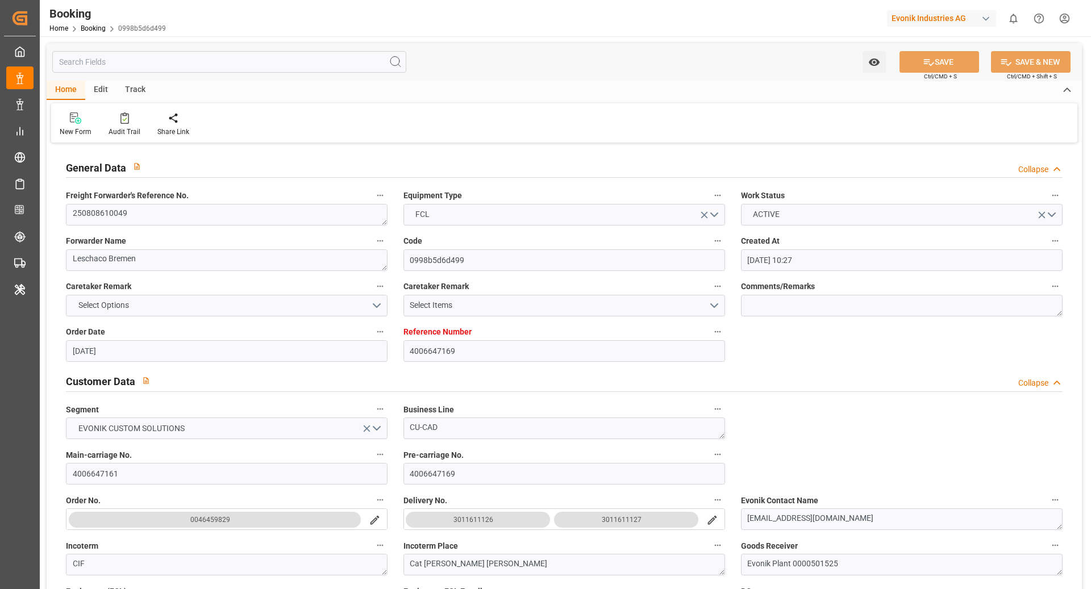
type input "[DATE] 02:30"
type input "[DATE] 13:09"
type input "[DATE] 16:38"
type input "[DATE] 21:29"
type input "[DATE] 00:57"
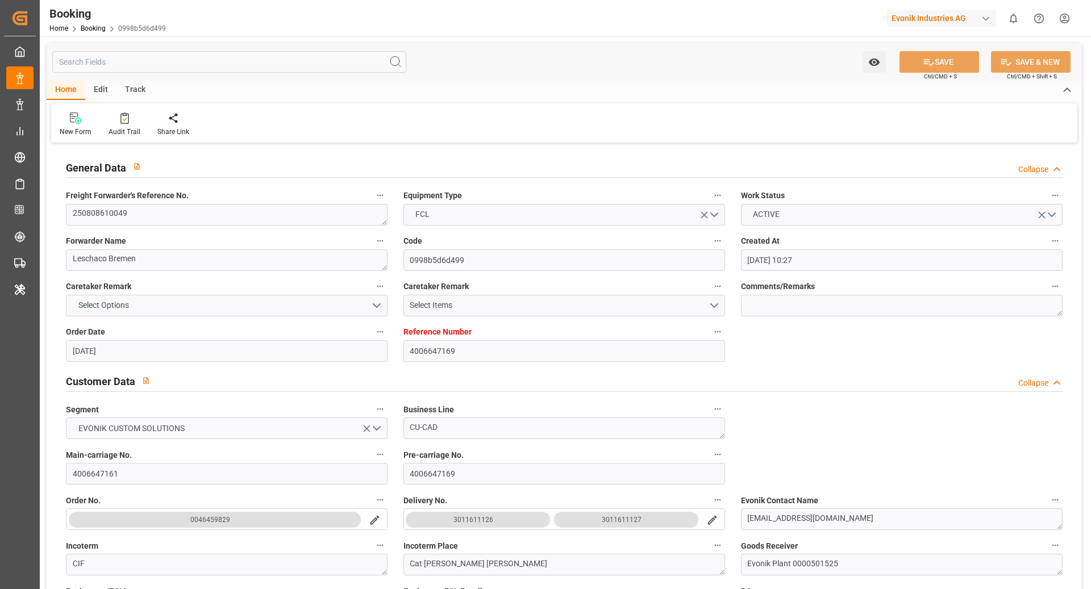
type input "[DATE] 05:29"
type input "[DATE] 10:00"
type input "[DATE] 09:12"
type input "[DATE] 00:13"
type input "[DATE] 02:40"
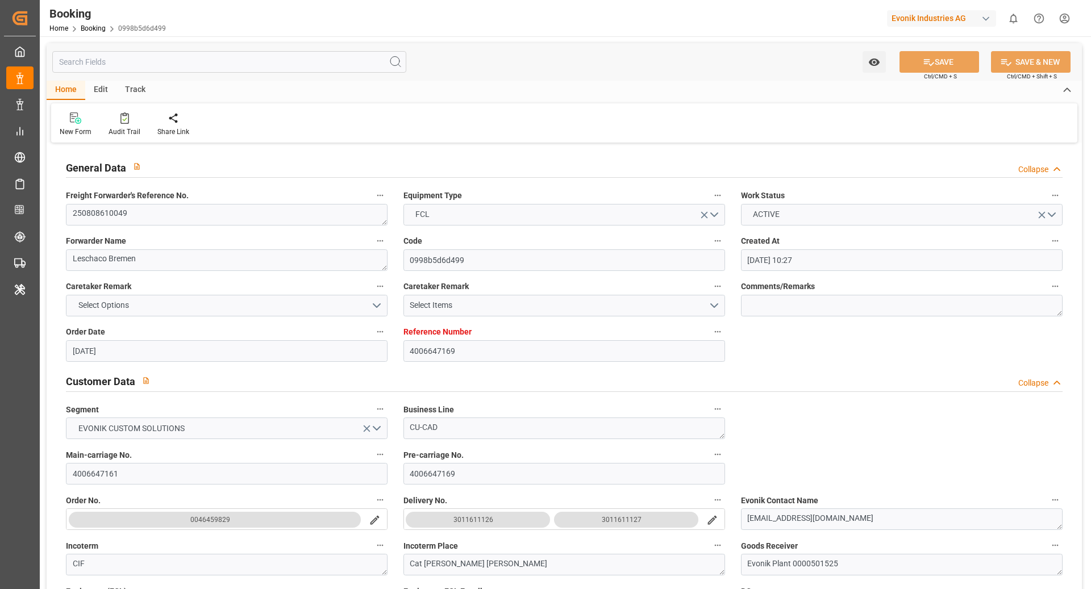
type input "[DATE] 02:40"
